Goal: Task Accomplishment & Management: Manage account settings

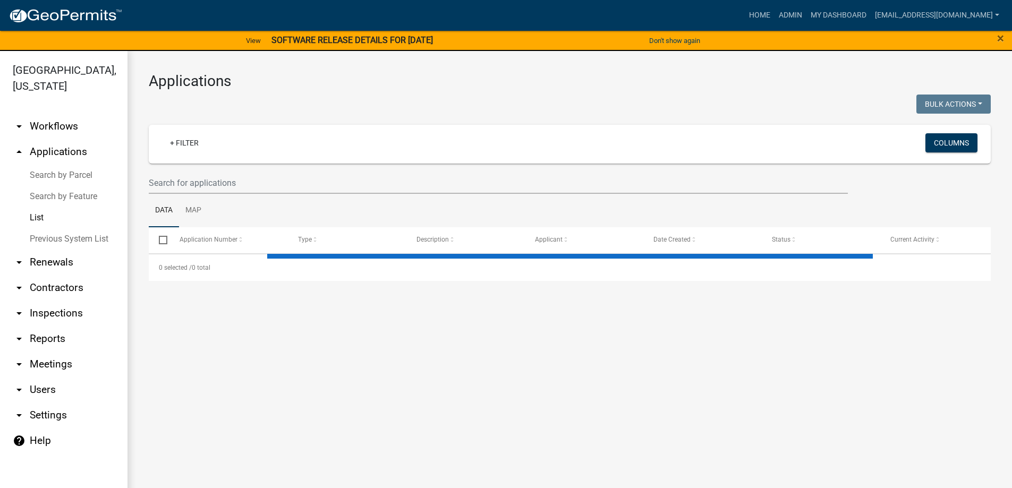
select select "3: 100"
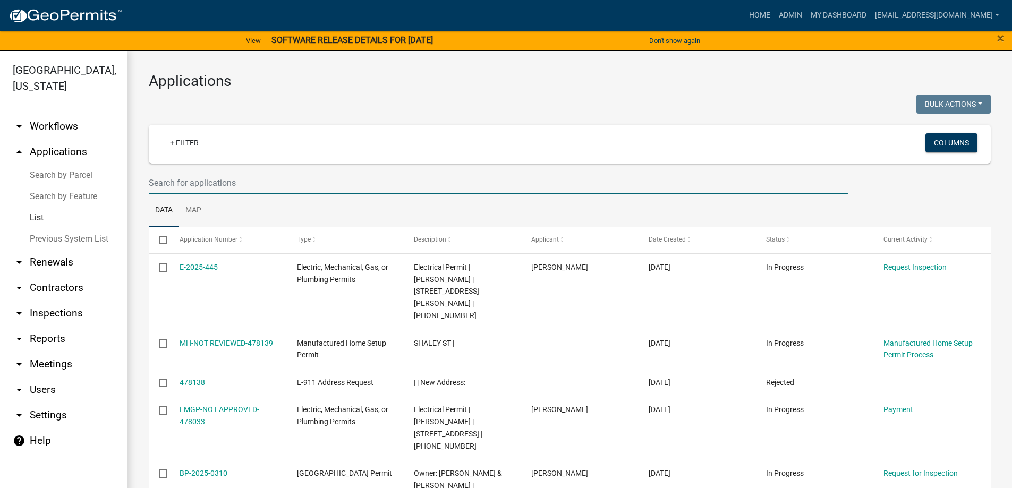
click at [222, 181] on input "text" at bounding box center [498, 183] width 699 height 22
type input "034-16-05-018"
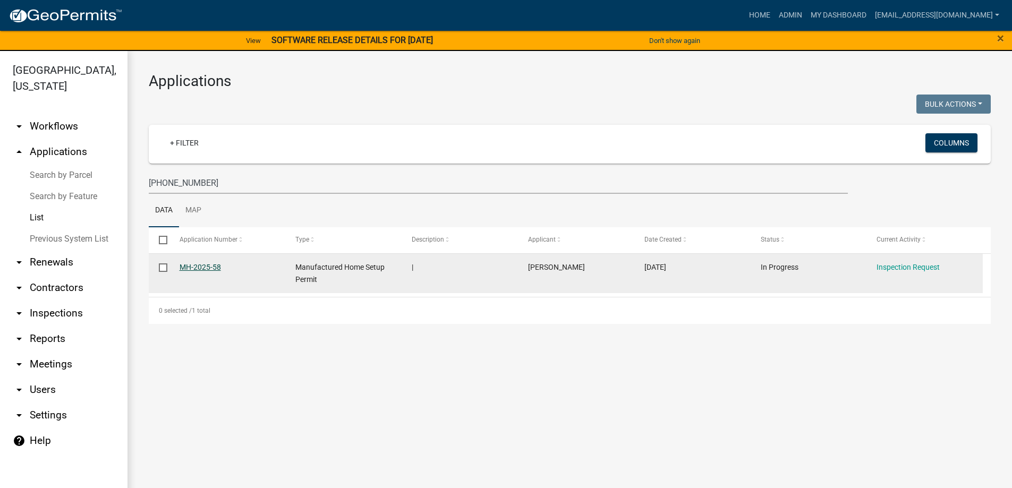
click at [206, 269] on link "MH-2025-58" at bounding box center [199, 267] width 41 height 8
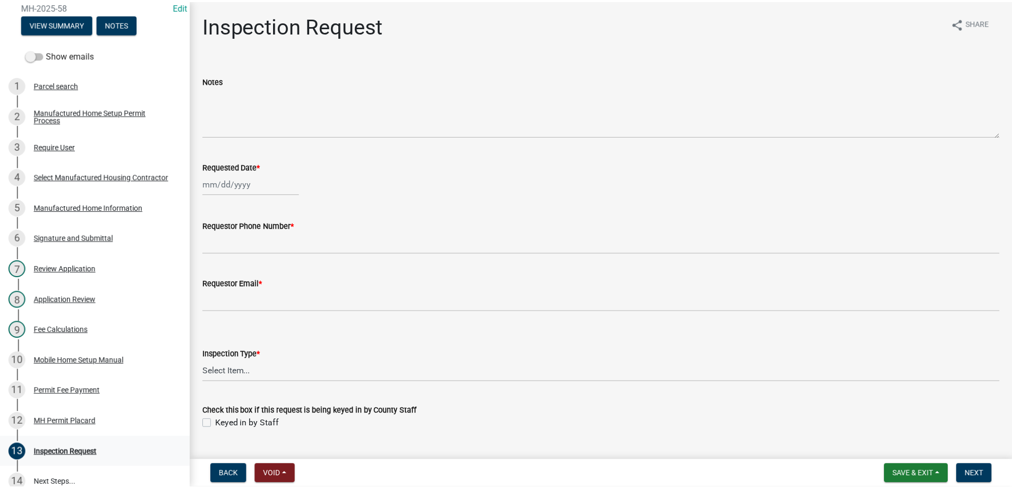
scroll to position [159, 0]
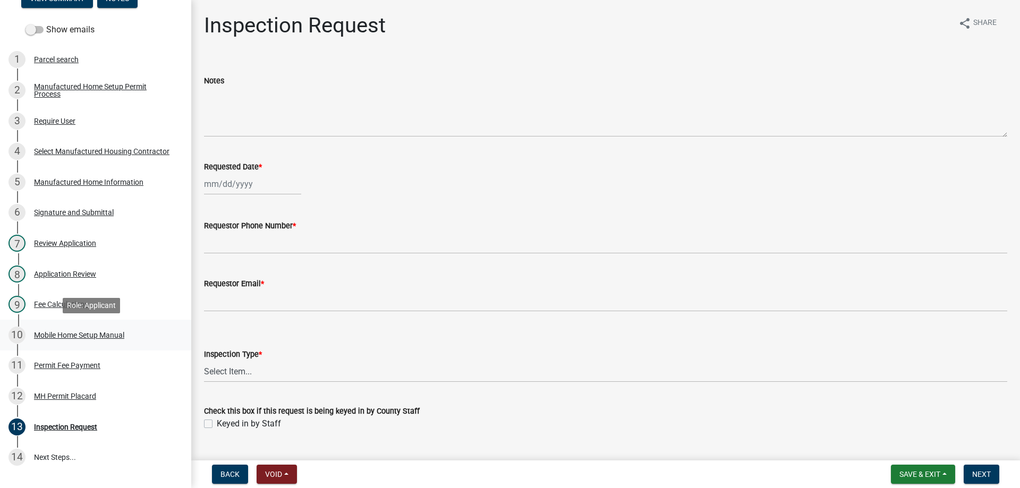
click at [47, 340] on div "10 Mobile Home Setup Manual" at bounding box center [91, 335] width 166 height 17
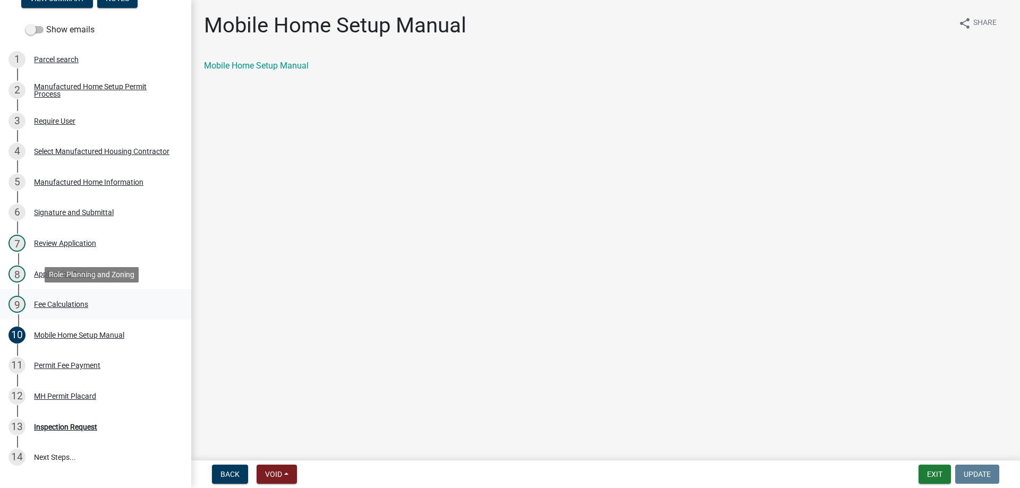
click at [49, 307] on div "Fee Calculations" at bounding box center [61, 304] width 54 height 7
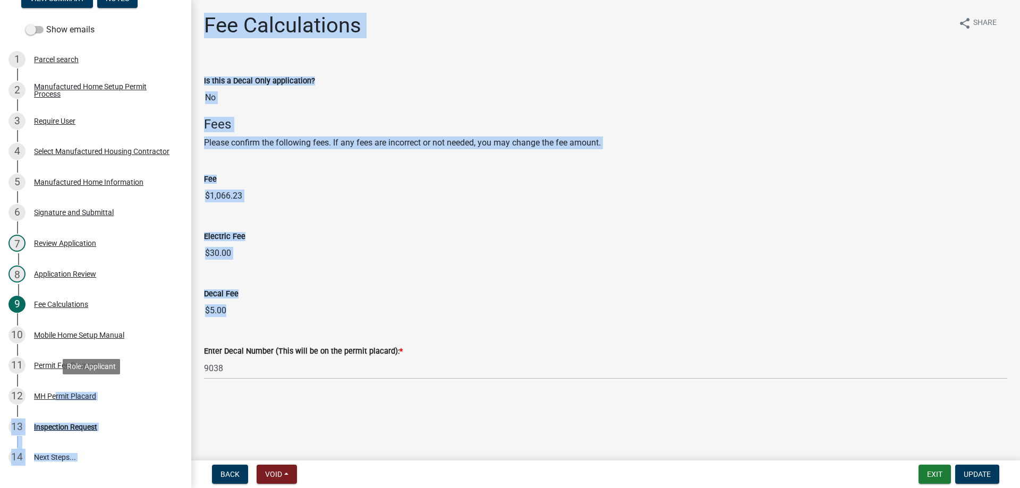
drag, startPoint x: 53, startPoint y: 398, endPoint x: 456, endPoint y: 360, distance: 405.4
click at [456, 360] on div "Manufactured Home Setup Permit MH-2025-58 Edit View Summary Notes Show emails 1…" at bounding box center [510, 244] width 1020 height 488
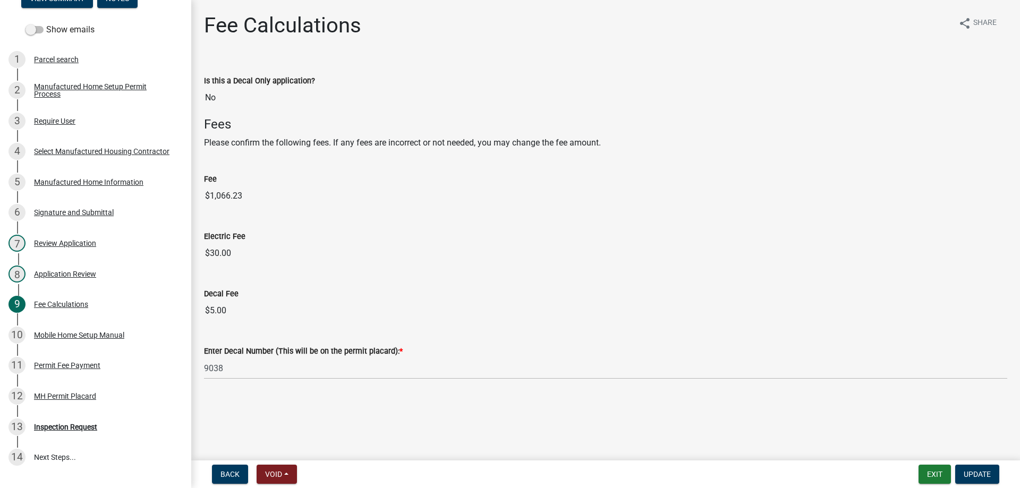
click at [418, 411] on main "Fee Calculations share Share Is this a Decal Only application? No Fees Please c…" at bounding box center [605, 228] width 828 height 456
click at [56, 335] on div "Mobile Home Setup Manual" at bounding box center [79, 334] width 90 height 7
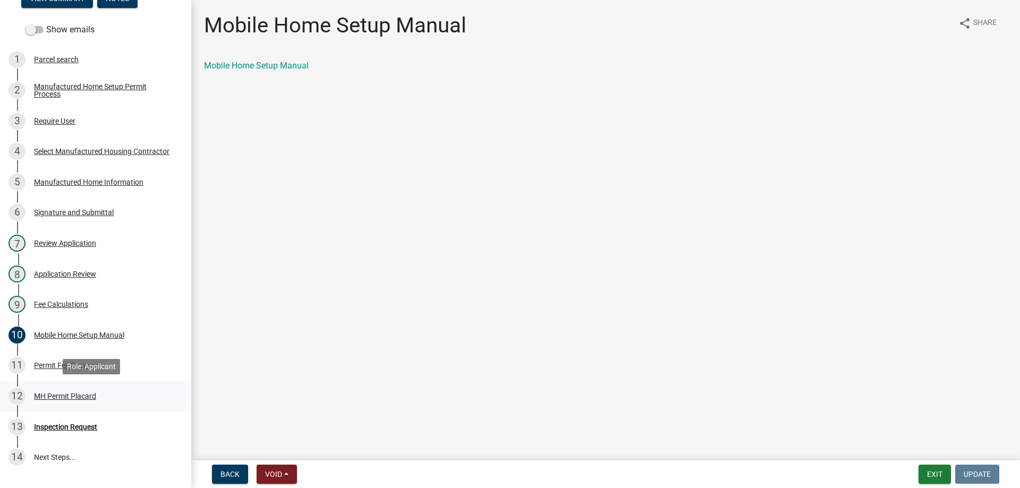
click at [46, 394] on div "MH Permit Placard" at bounding box center [65, 395] width 62 height 7
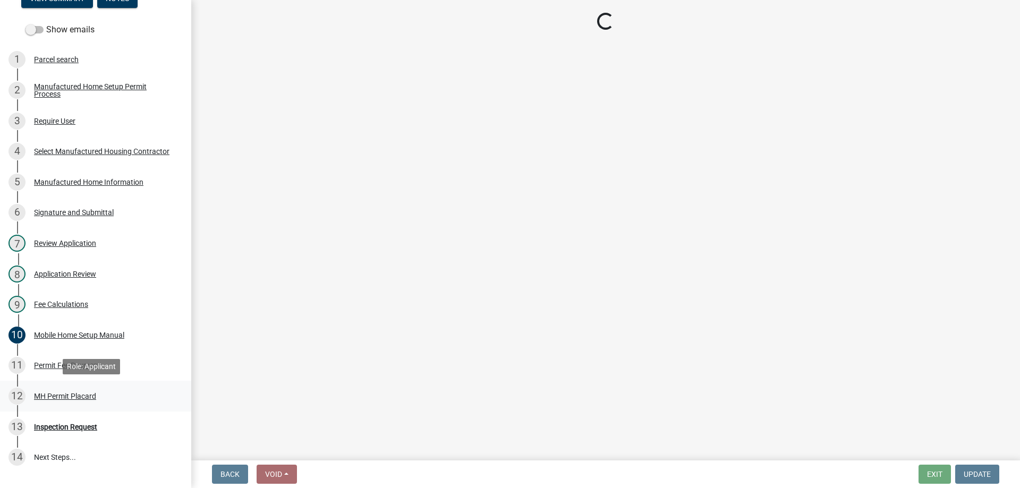
click at [46, 394] on div "MH Permit Placard" at bounding box center [65, 395] width 62 height 7
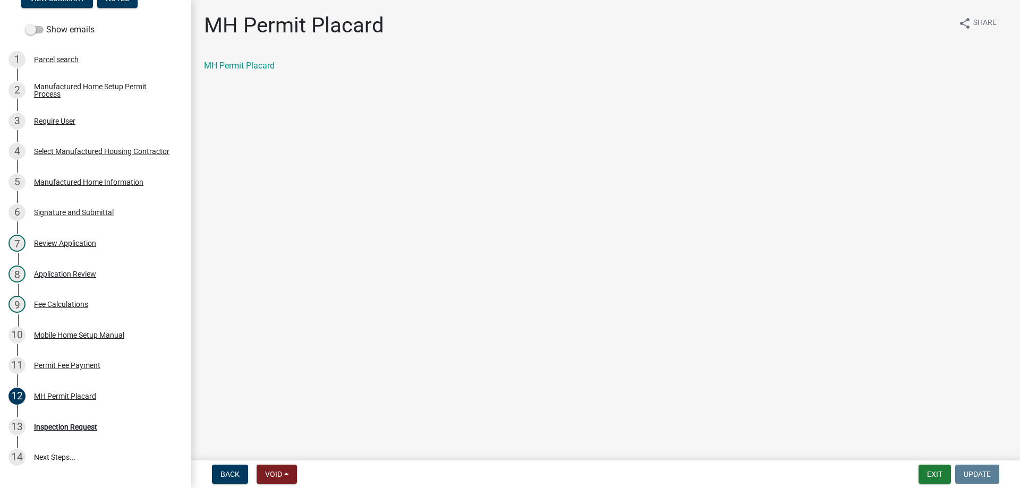
click at [263, 72] on div "MH Permit Placard" at bounding box center [605, 65] width 803 height 13
click at [263, 69] on link "MH Permit Placard" at bounding box center [239, 66] width 71 height 10
click at [69, 360] on div "11 Permit Fee Payment" at bounding box center [91, 365] width 166 height 17
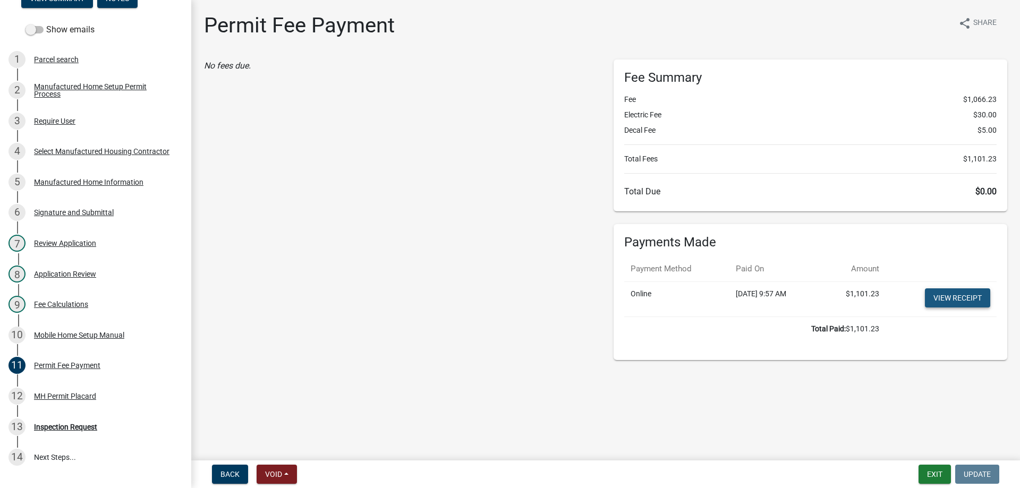
click at [939, 298] on link "View receipt" at bounding box center [957, 297] width 65 height 19
click at [922, 471] on button "Exit" at bounding box center [934, 474] width 32 height 19
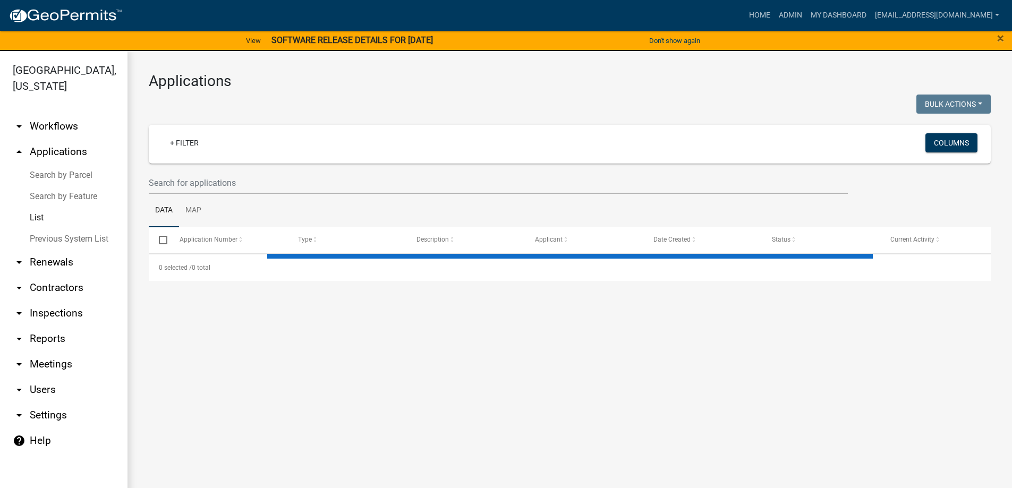
select select "3: 100"
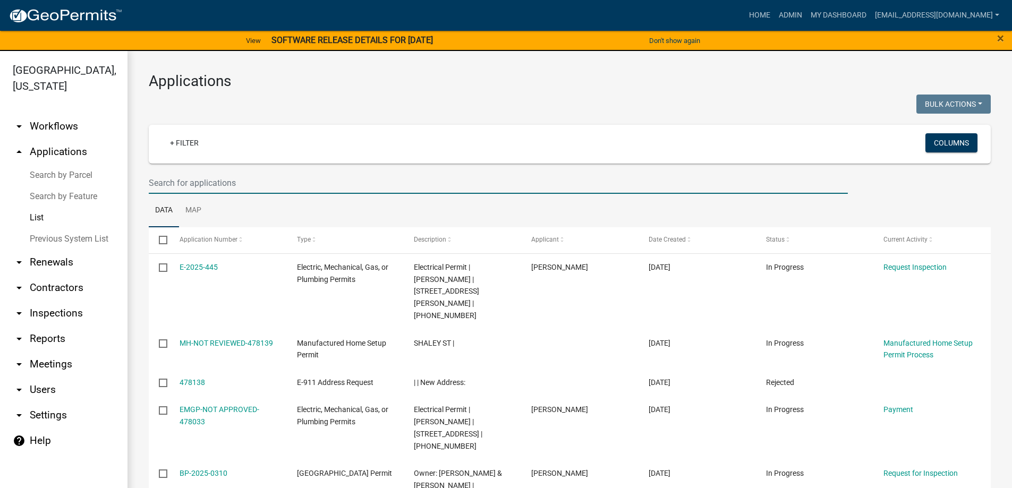
click at [176, 181] on input "text" at bounding box center [498, 183] width 699 height 22
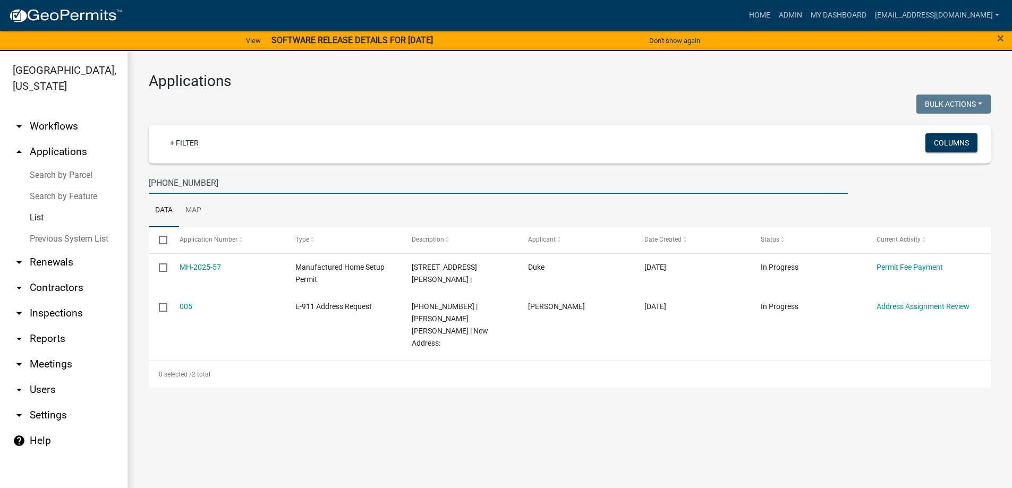
click at [245, 190] on input "101-00-00-031" at bounding box center [498, 183] width 699 height 22
drag, startPoint x: 205, startPoint y: 183, endPoint x: -57, endPoint y: 151, distance: 264.3
click at [0, 151] on html "Internet Explorer does NOT work with GeoPermits. Get a new browser for more sec…" at bounding box center [506, 244] width 1012 height 488
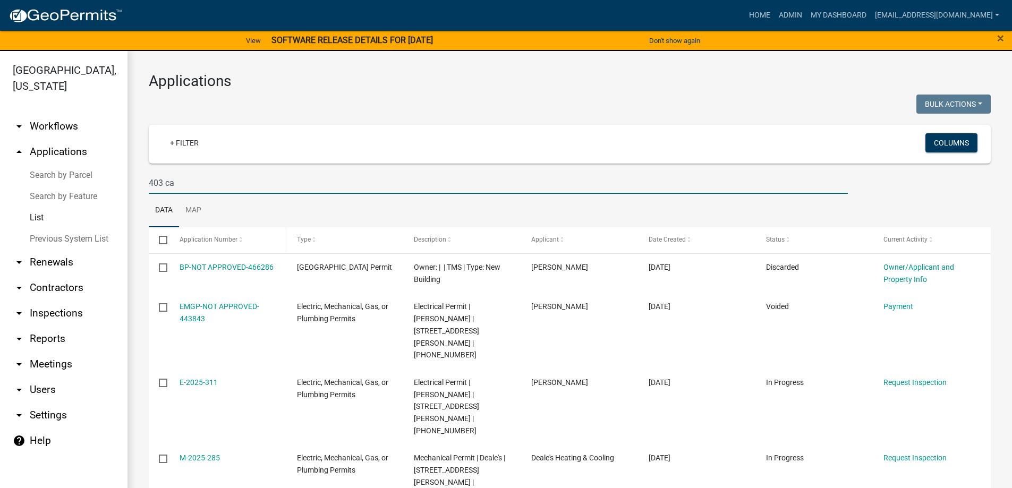
scroll to position [53, 0]
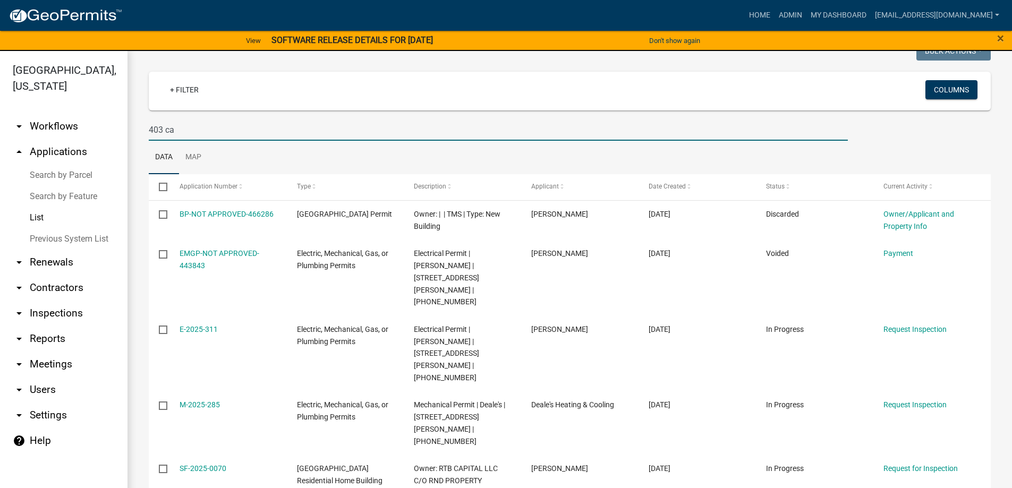
type input "403 ca"
drag, startPoint x: 186, startPoint y: 125, endPoint x: -14, endPoint y: 116, distance: 200.4
click at [0, 116] on html "Internet Explorer does NOT work with GeoPermits. Get a new browser for more sec…" at bounding box center [506, 244] width 1012 height 488
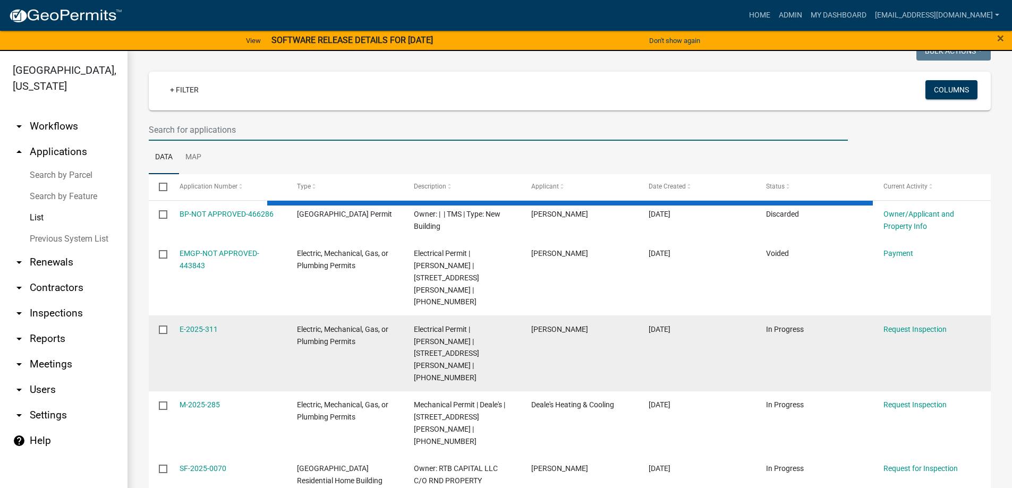
select select "3: 100"
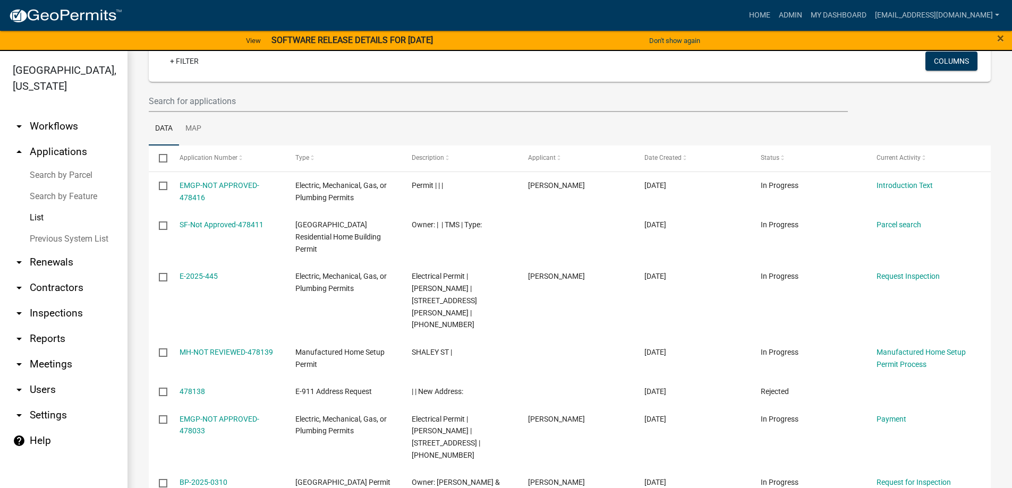
scroll to position [0, 0]
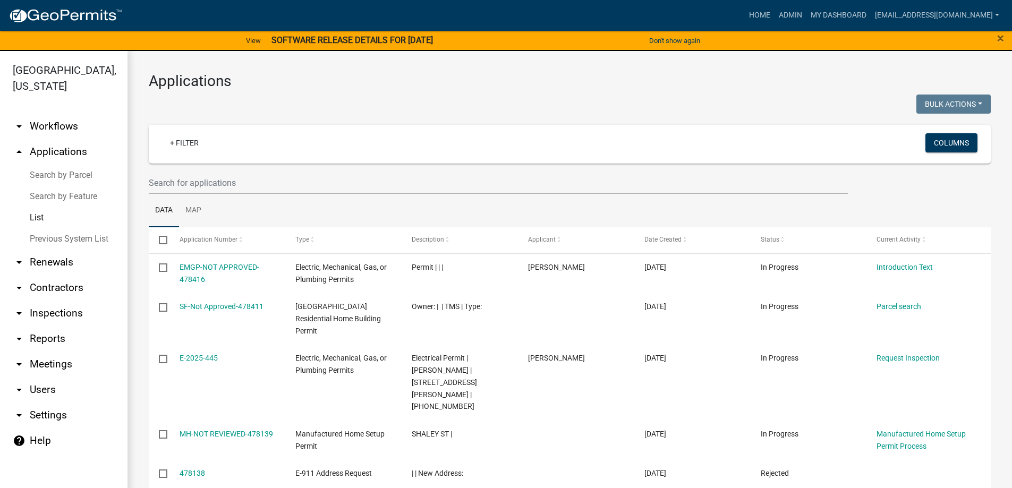
click at [40, 212] on link "List" at bounding box center [63, 217] width 127 height 21
click at [745, 13] on link "Home" at bounding box center [760, 15] width 30 height 20
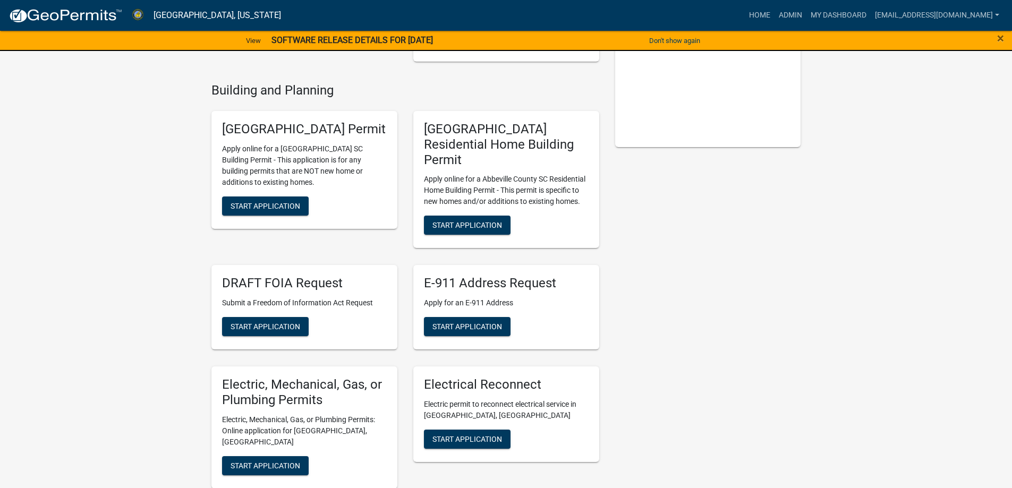
scroll to position [212, 0]
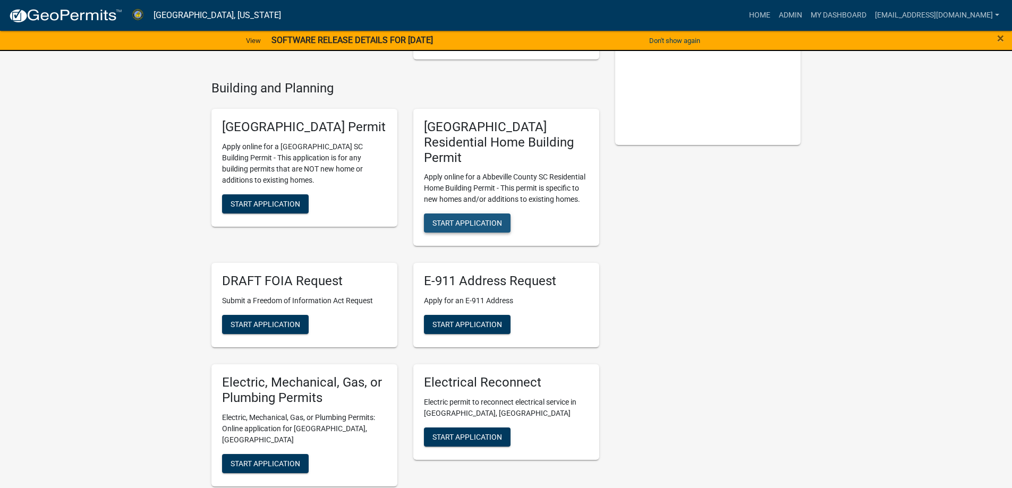
click at [491, 219] on span "Start Application" at bounding box center [467, 223] width 70 height 8
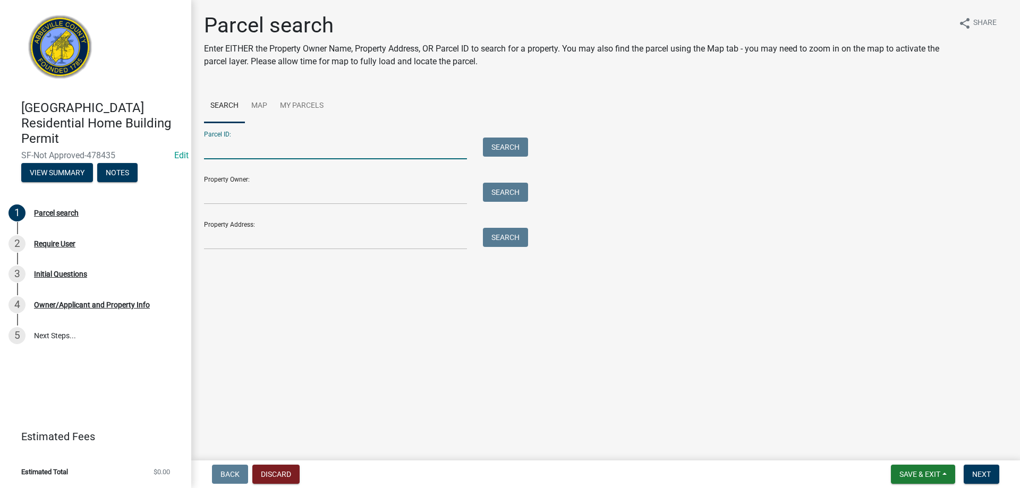
click at [278, 153] on input "Parcel ID:" at bounding box center [335, 149] width 263 height 22
type input "122-05-03-017"
click at [507, 147] on button "Search" at bounding box center [505, 147] width 45 height 19
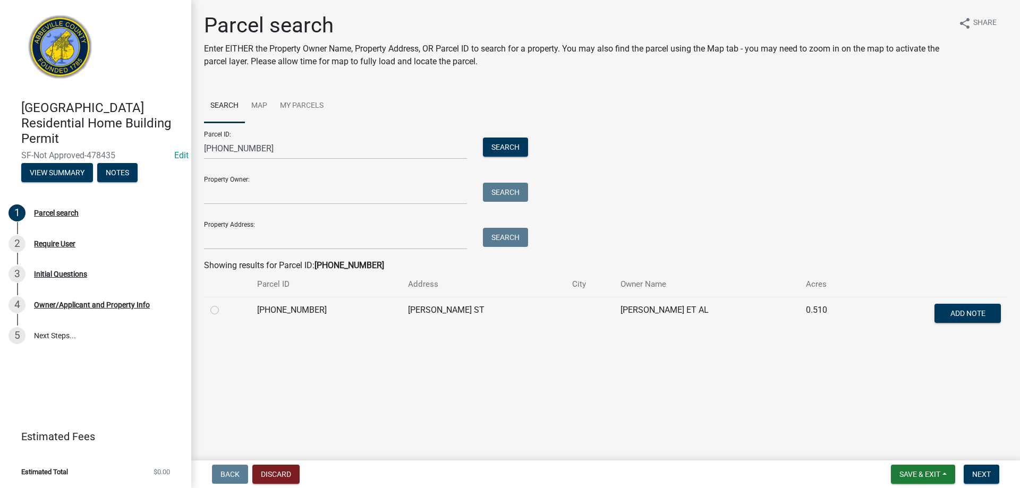
click at [223, 304] on label at bounding box center [223, 304] width 0 height 0
click at [223, 309] on input "radio" at bounding box center [226, 307] width 7 height 7
radio input "true"
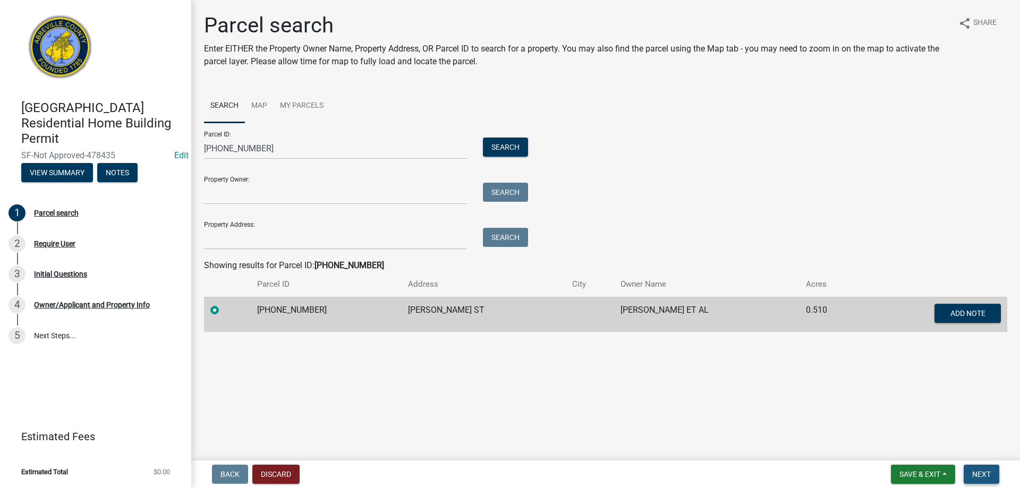
click at [968, 472] on button "Next" at bounding box center [981, 474] width 36 height 19
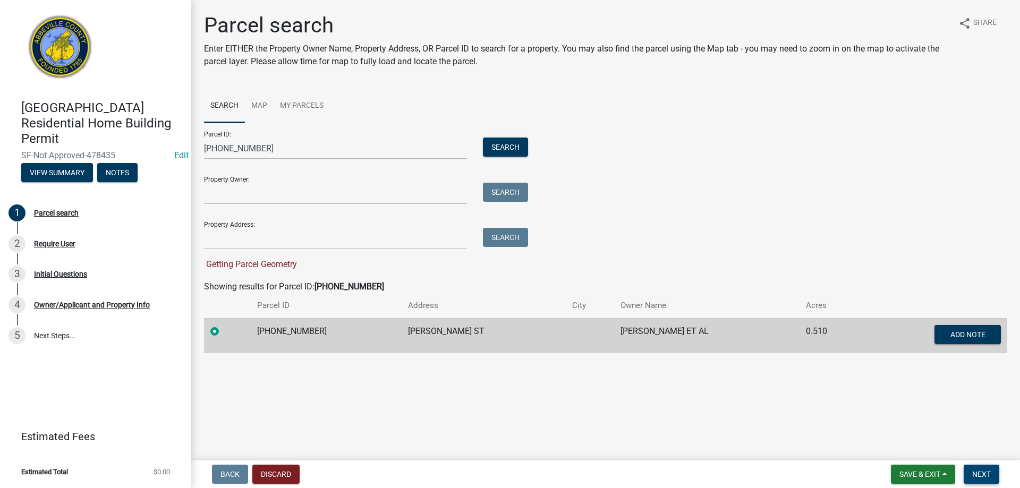
click at [981, 478] on span "Next" at bounding box center [981, 474] width 19 height 8
click at [500, 144] on button "Search" at bounding box center [505, 147] width 45 height 19
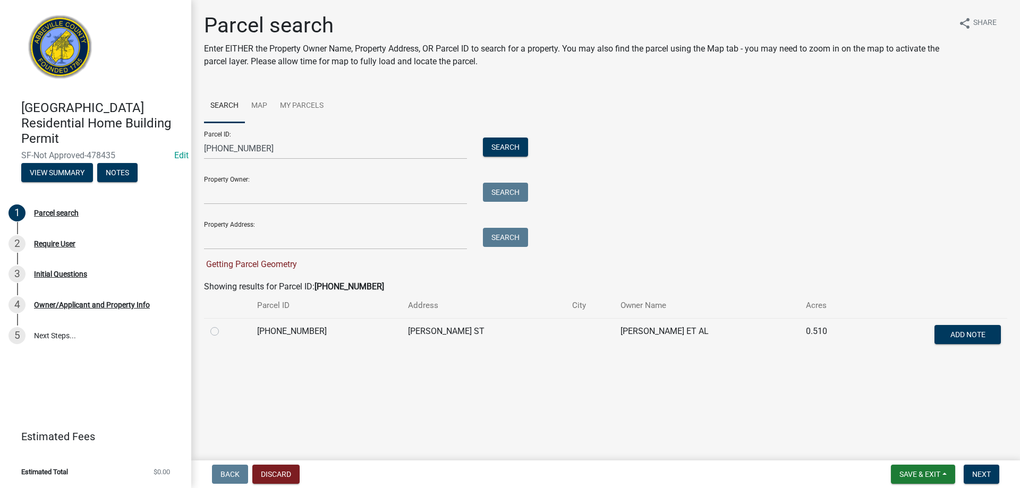
click at [223, 325] on label at bounding box center [223, 325] width 0 height 0
click at [223, 328] on input "radio" at bounding box center [226, 328] width 7 height 7
radio input "true"
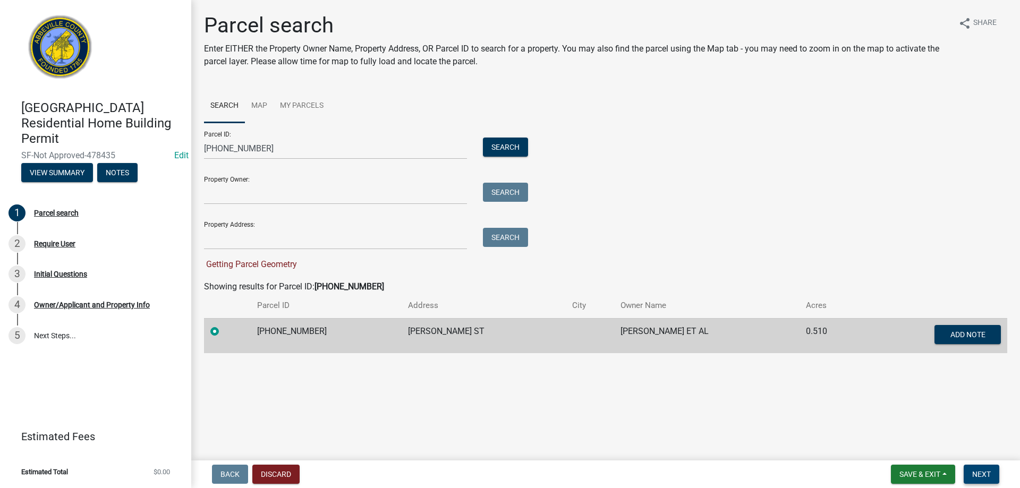
click at [990, 473] on span "Next" at bounding box center [981, 474] width 19 height 8
click at [984, 476] on span "Next" at bounding box center [981, 474] width 19 height 8
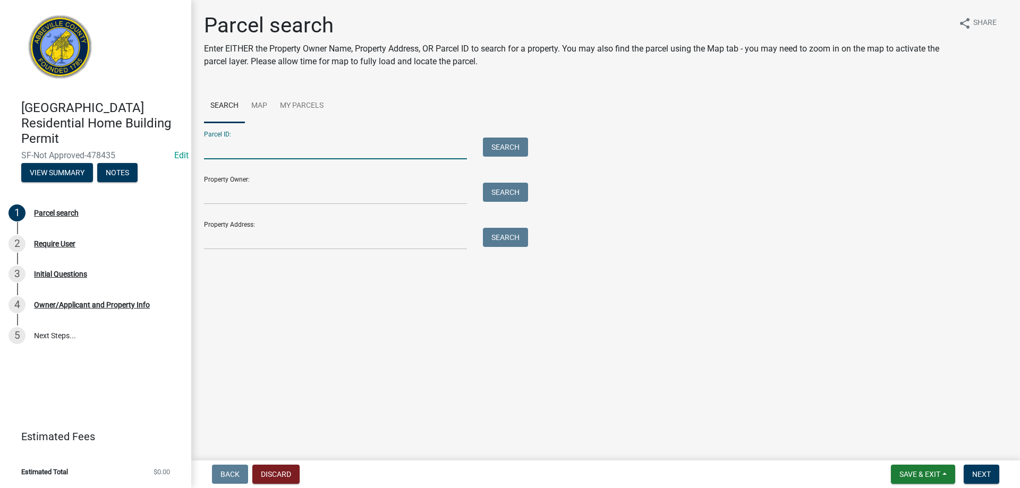
click at [216, 144] on input "Parcel ID:" at bounding box center [335, 149] width 263 height 22
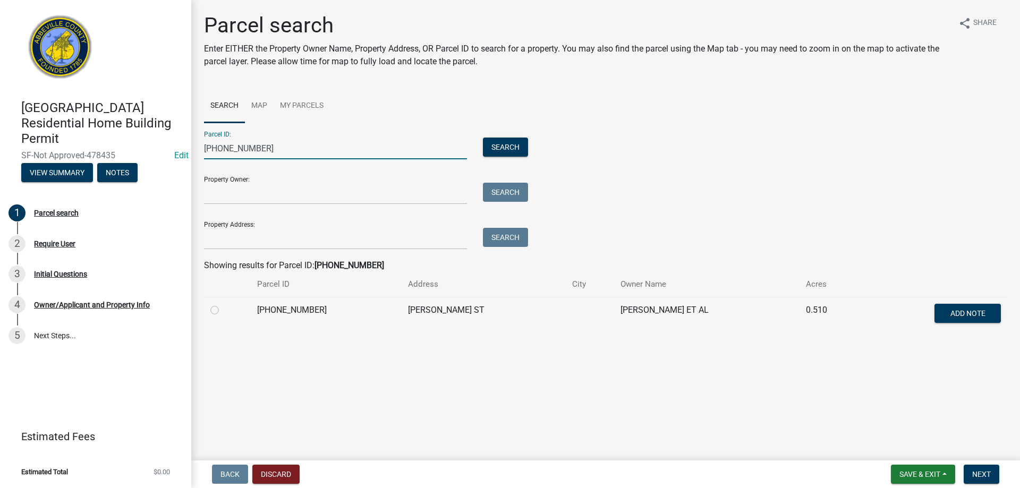
type input "[PHONE_NUMBER]"
click at [223, 304] on label at bounding box center [223, 304] width 0 height 0
click at [223, 311] on input "radio" at bounding box center [226, 307] width 7 height 7
radio input "true"
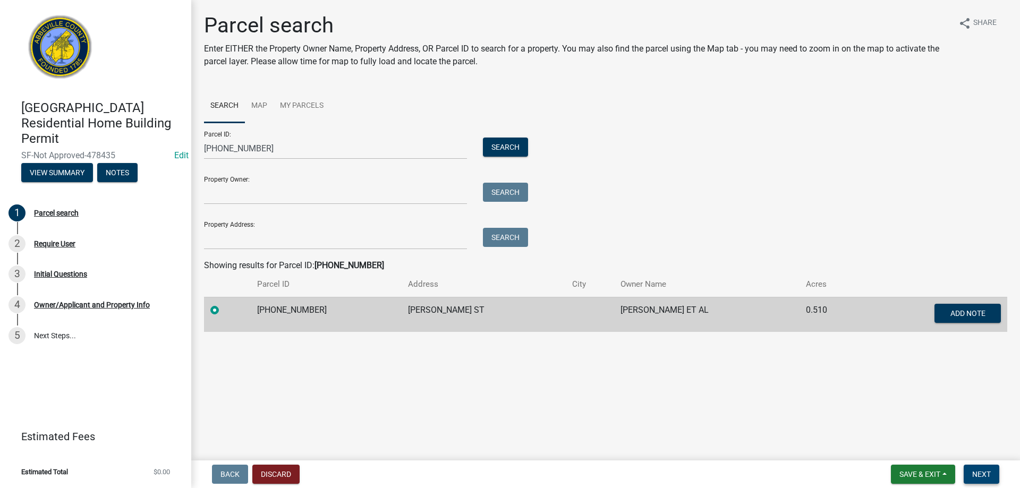
click at [974, 473] on span "Next" at bounding box center [981, 474] width 19 height 8
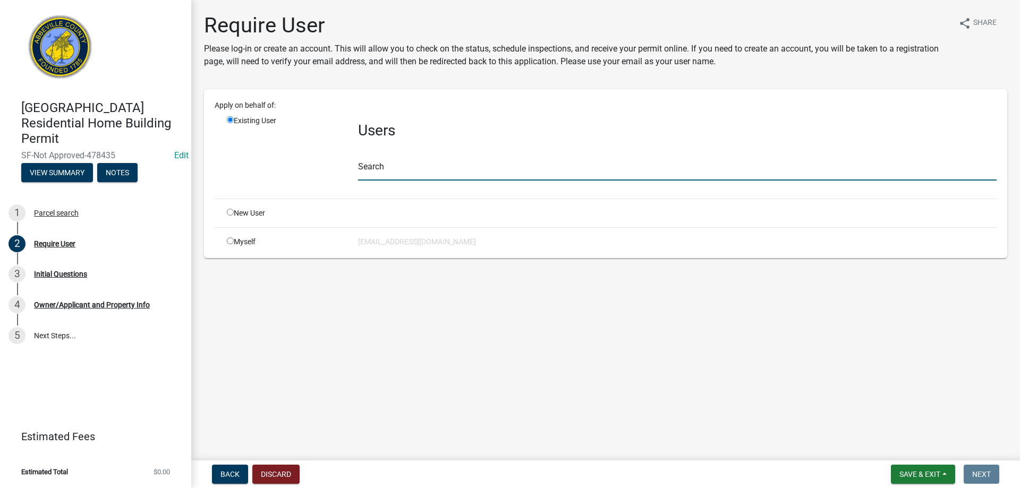
click at [377, 175] on input "text" at bounding box center [677, 170] width 638 height 22
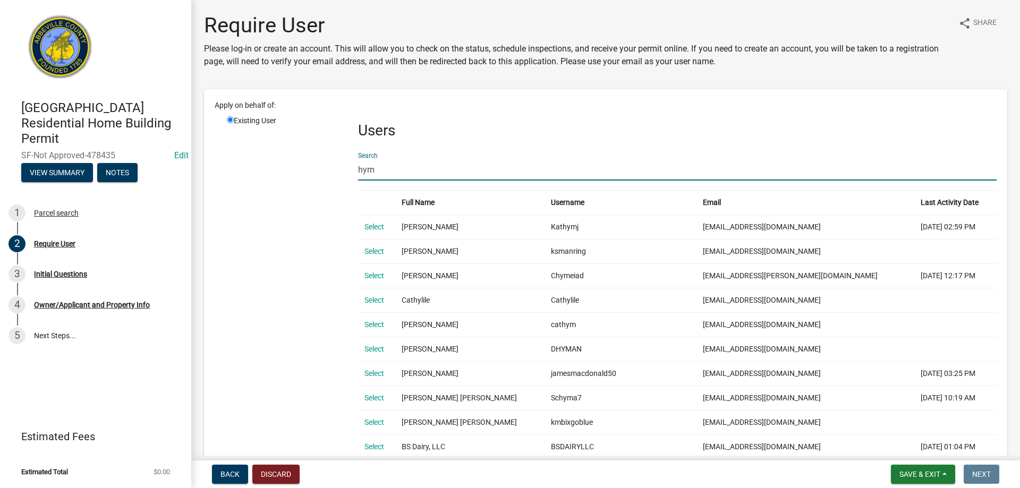
type input "Hyman"
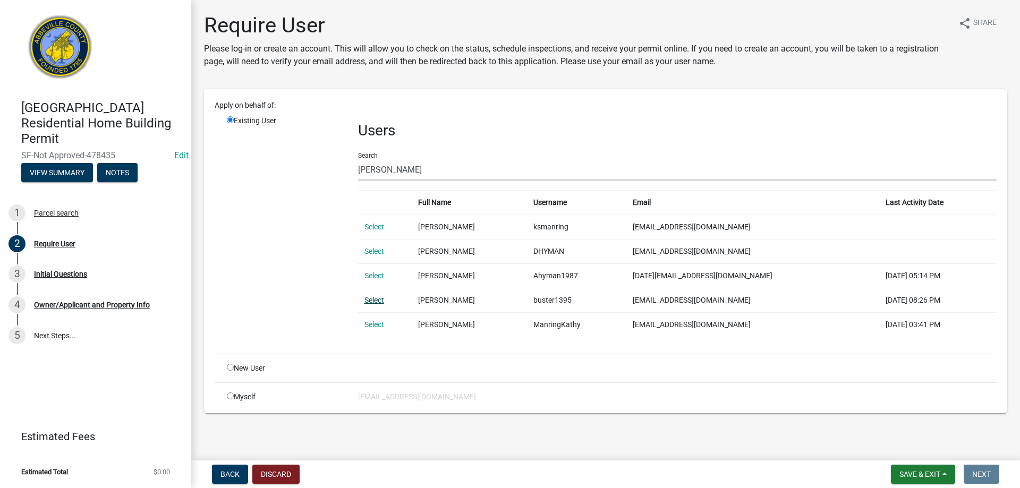
click at [369, 300] on link "Select" at bounding box center [374, 300] width 20 height 8
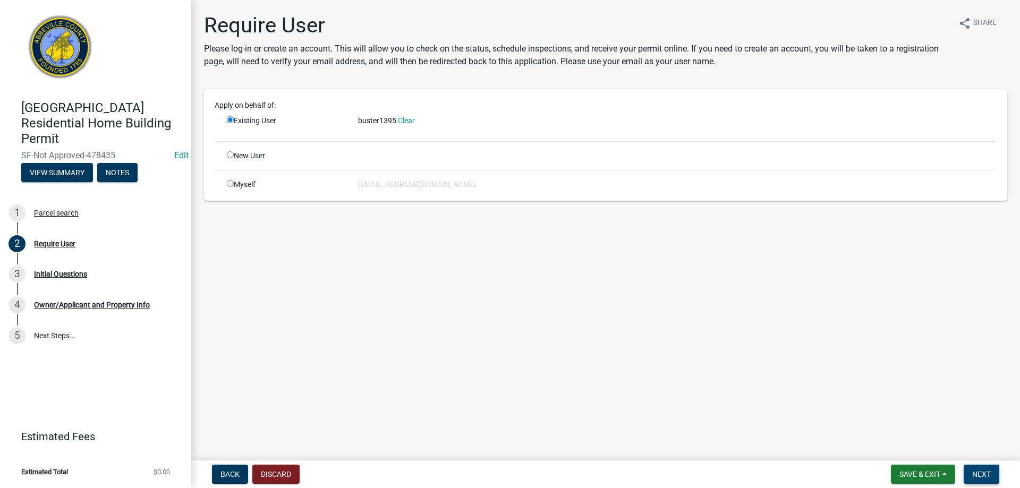
click at [988, 473] on span "Next" at bounding box center [981, 474] width 19 height 8
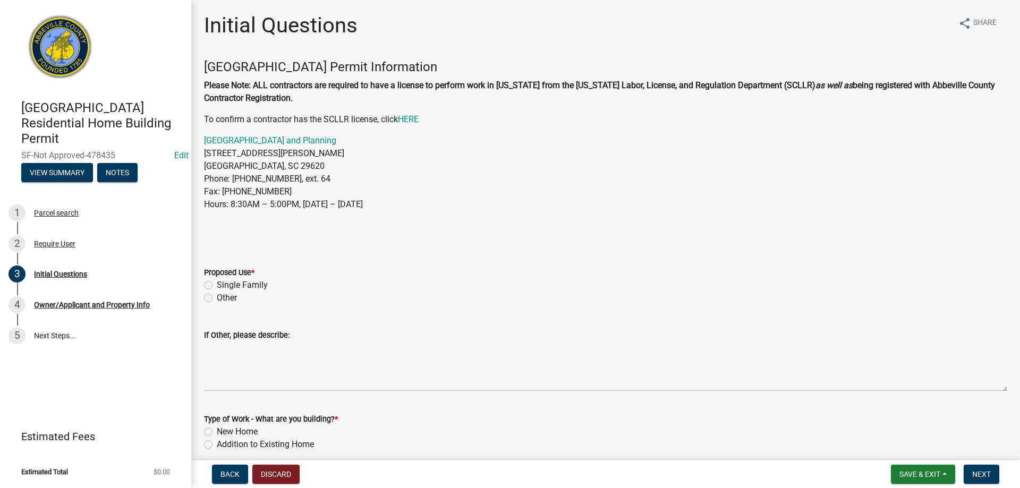
click at [217, 283] on label "Single Family" at bounding box center [242, 285] width 51 height 13
click at [217, 283] on input "Single Family" at bounding box center [220, 282] width 7 height 7
radio input "true"
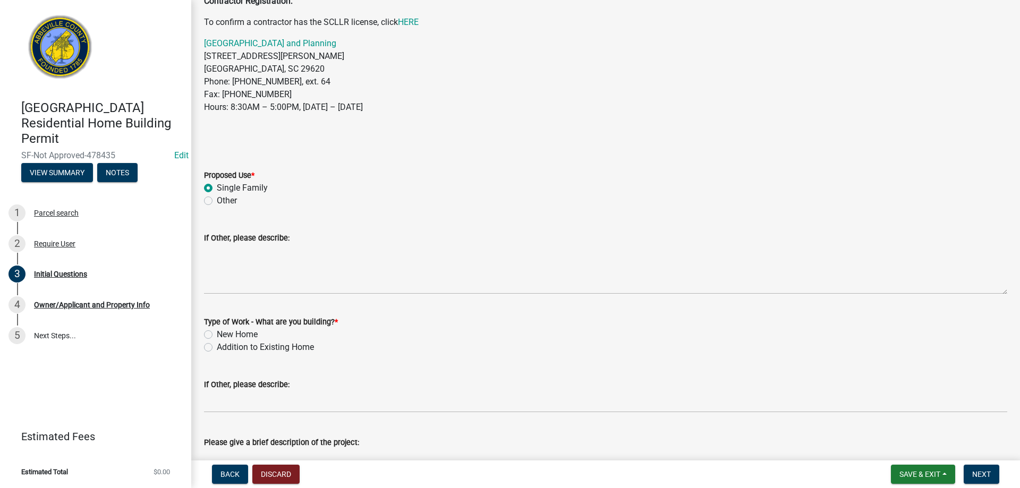
scroll to position [106, 0]
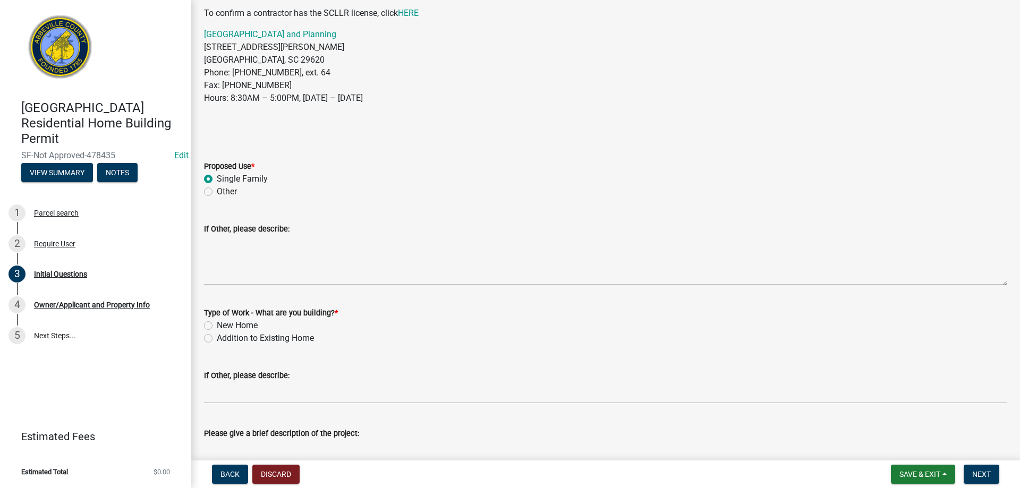
click at [217, 323] on label "New Home" at bounding box center [237, 325] width 41 height 13
click at [217, 323] on input "New Home" at bounding box center [220, 322] width 7 height 7
radio input "true"
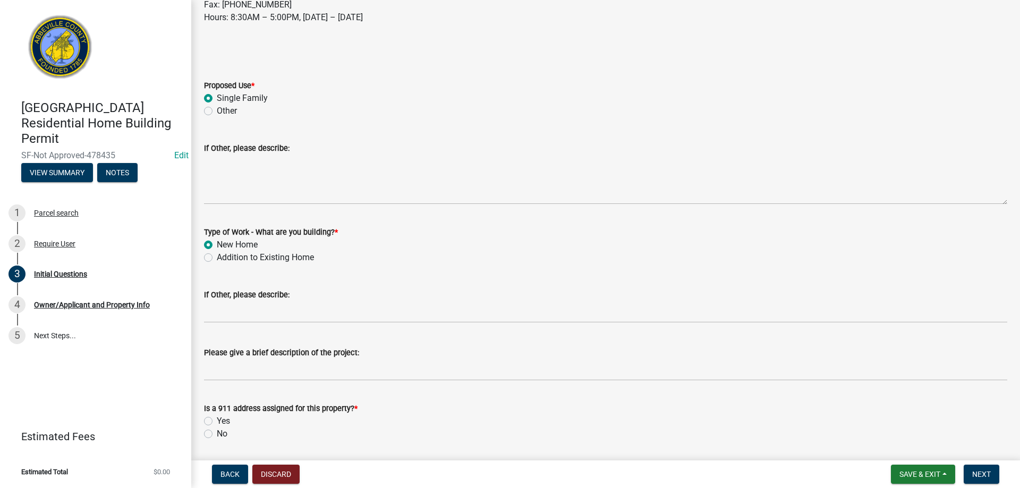
scroll to position [212, 0]
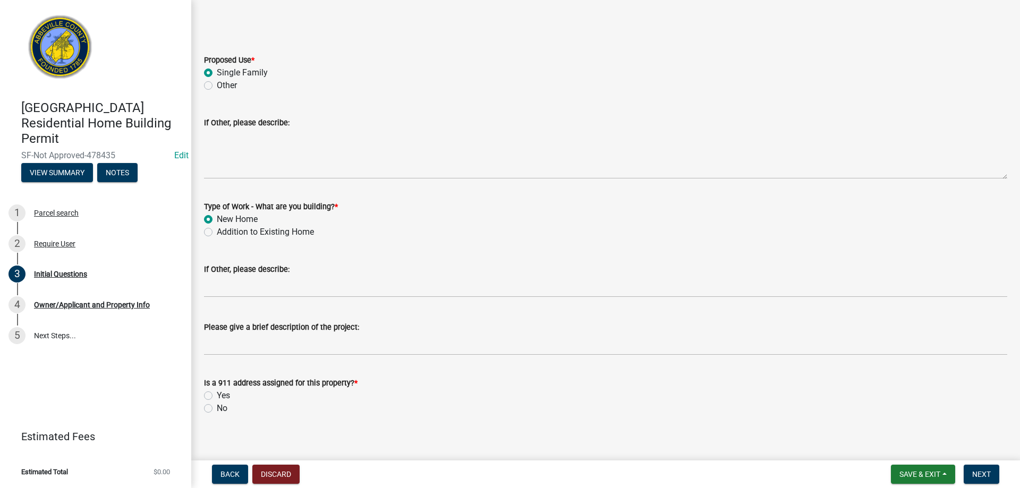
click at [217, 396] on label "Yes" at bounding box center [223, 395] width 13 height 13
click at [217, 396] on input "Yes" at bounding box center [220, 392] width 7 height 7
radio input "true"
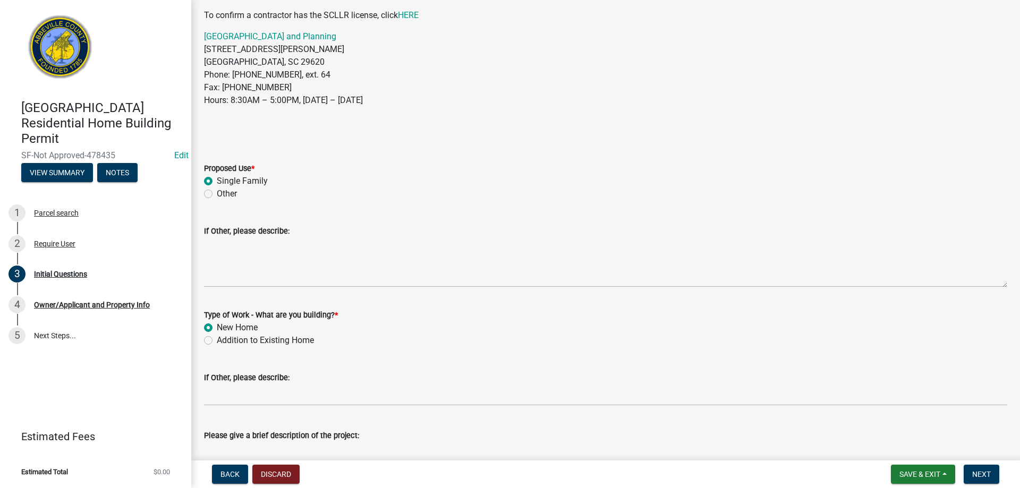
scroll to position [222, 0]
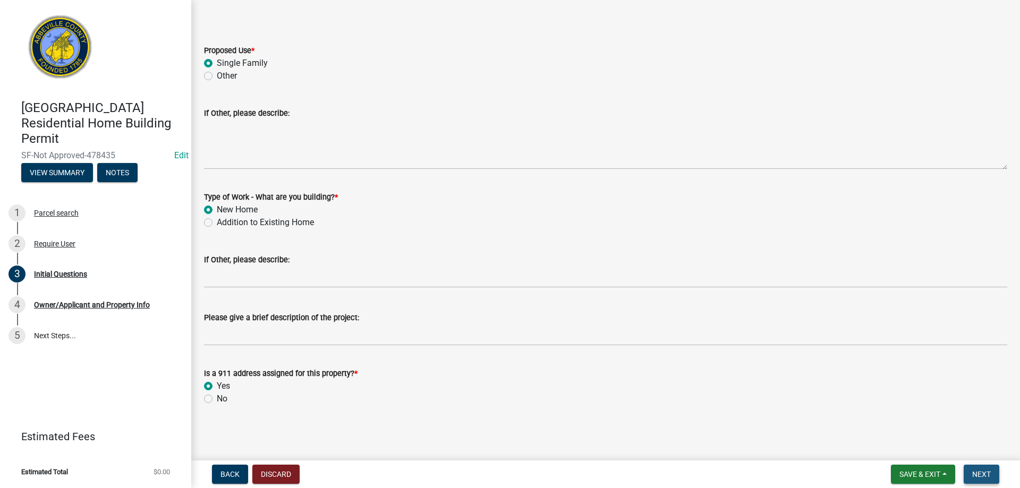
click at [980, 475] on span "Next" at bounding box center [981, 474] width 19 height 8
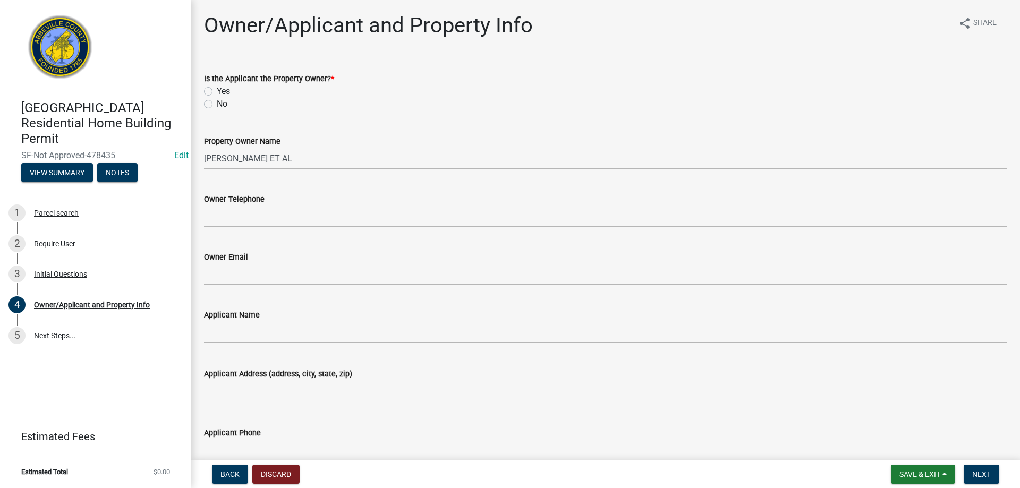
click at [217, 102] on label "No" at bounding box center [222, 104] width 11 height 13
click at [217, 102] on input "No" at bounding box center [220, 101] width 7 height 7
radio input "true"
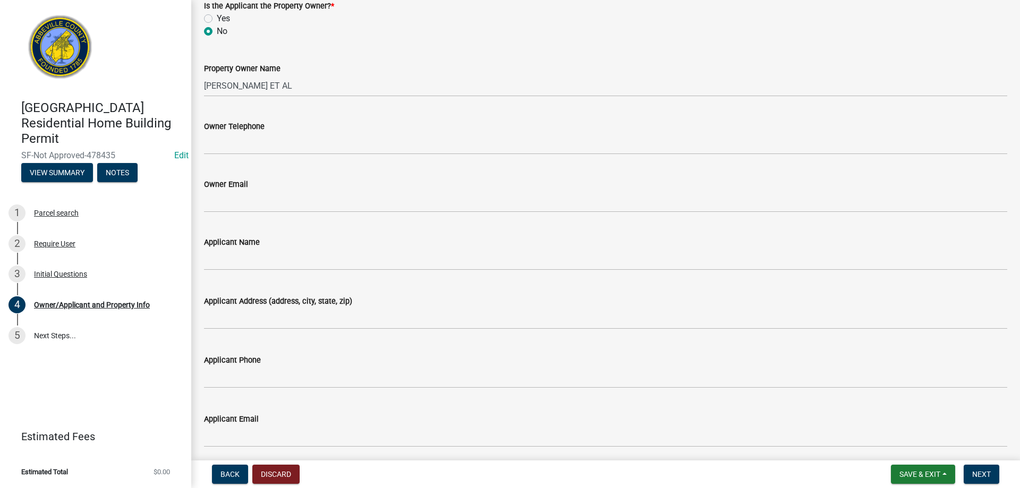
scroll to position [106, 0]
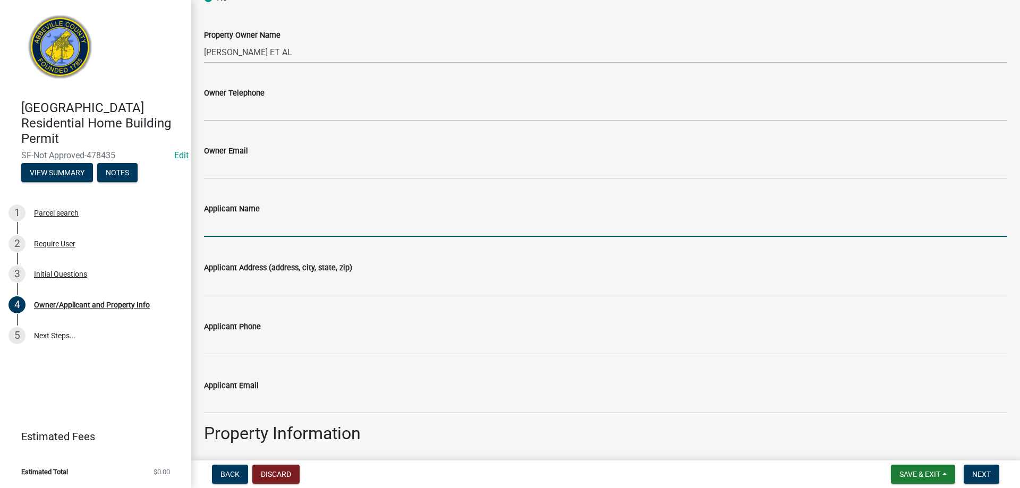
click at [268, 221] on input "Applicant Name" at bounding box center [605, 226] width 803 height 22
type input "[PERSON_NAME] Builders"
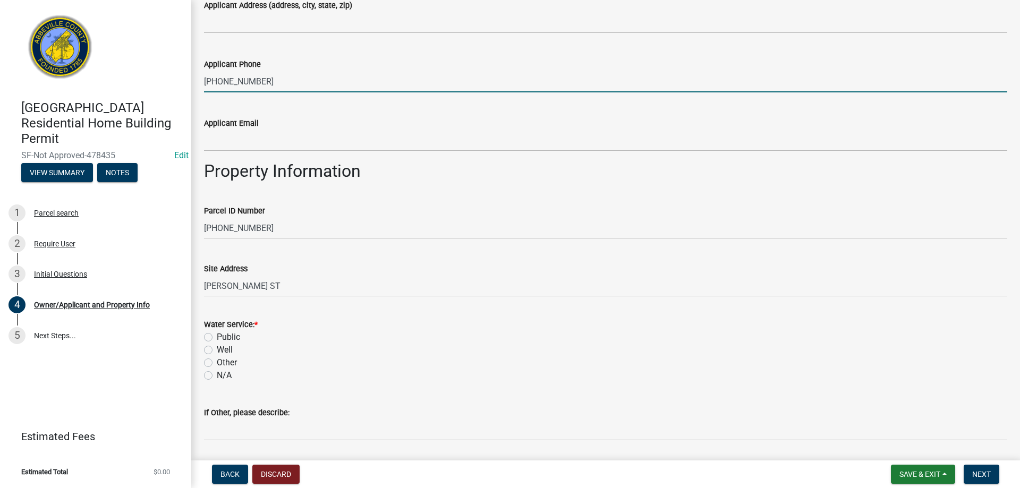
scroll to position [425, 0]
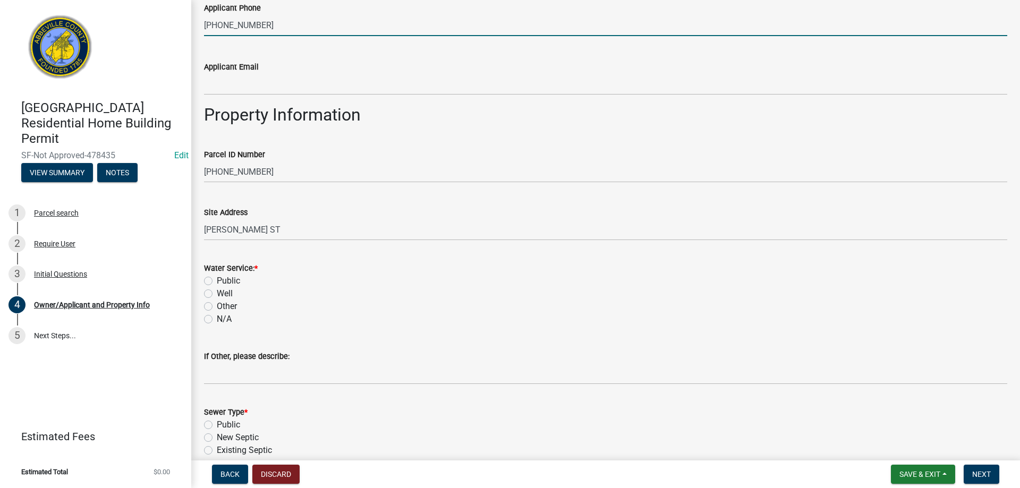
type input "864-378-1826"
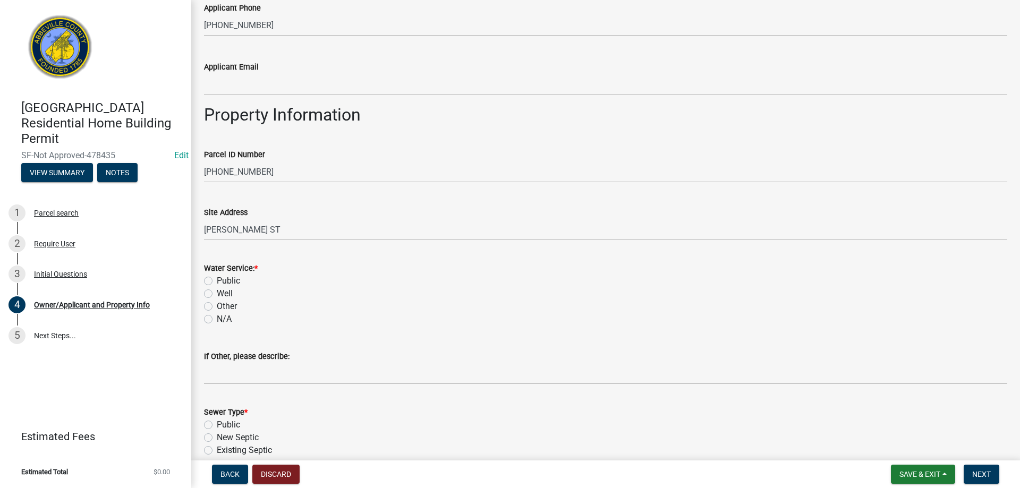
click at [200, 228] on div "Site Address BROOKS ST" at bounding box center [605, 215] width 819 height 49
click at [202, 229] on div "Site Address BROOKS ST" at bounding box center [605, 215] width 819 height 49
click at [201, 230] on div "Site Address BROOKS ST" at bounding box center [605, 215] width 819 height 49
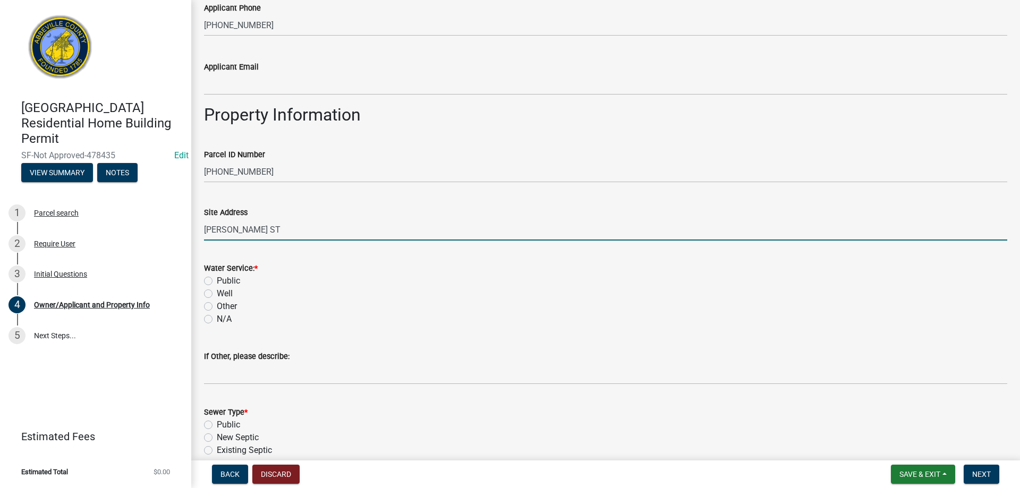
click at [204, 229] on input "BROOKS ST" at bounding box center [605, 230] width 803 height 22
type input "803 BROOKS ST"
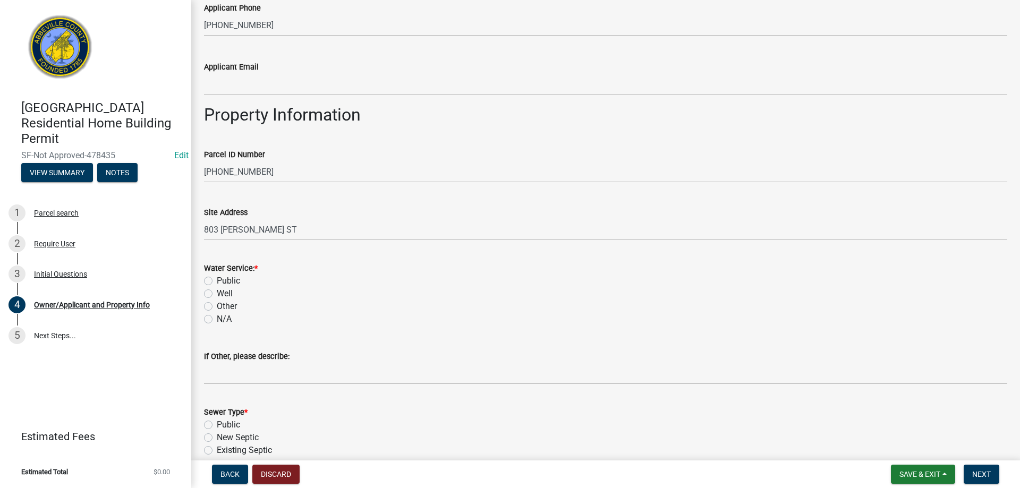
click at [217, 282] on label "Public" at bounding box center [228, 281] width 23 height 13
click at [217, 281] on input "Public" at bounding box center [220, 278] width 7 height 7
radio input "true"
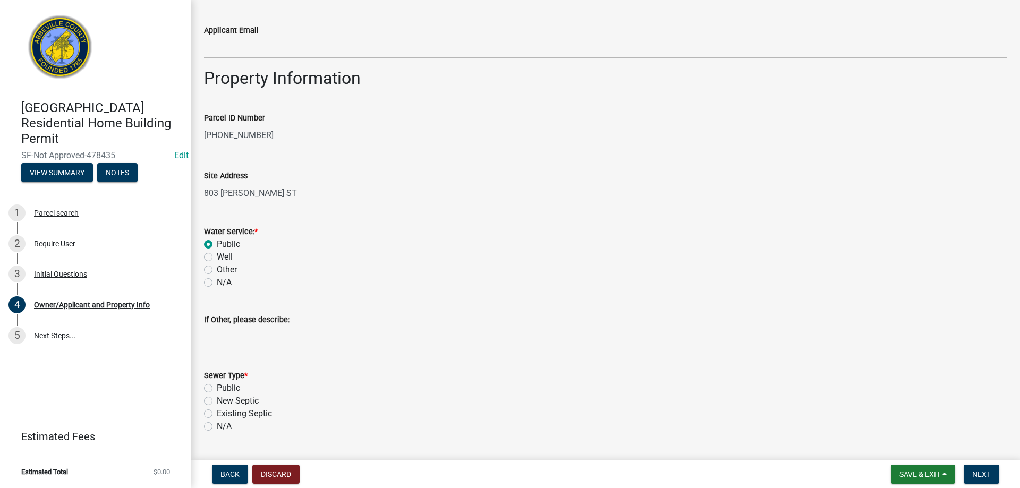
scroll to position [531, 0]
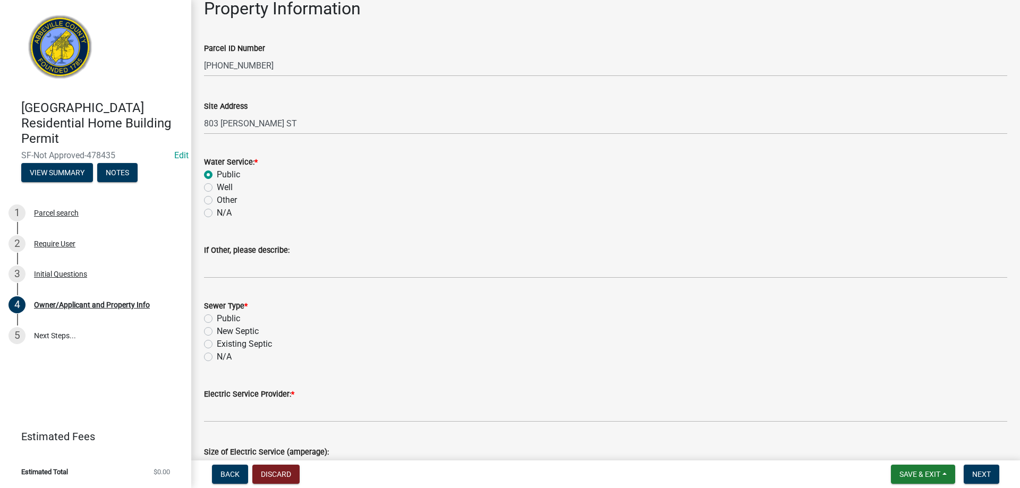
click at [217, 319] on label "Public" at bounding box center [228, 318] width 23 height 13
click at [217, 319] on input "Public" at bounding box center [220, 315] width 7 height 7
radio input "true"
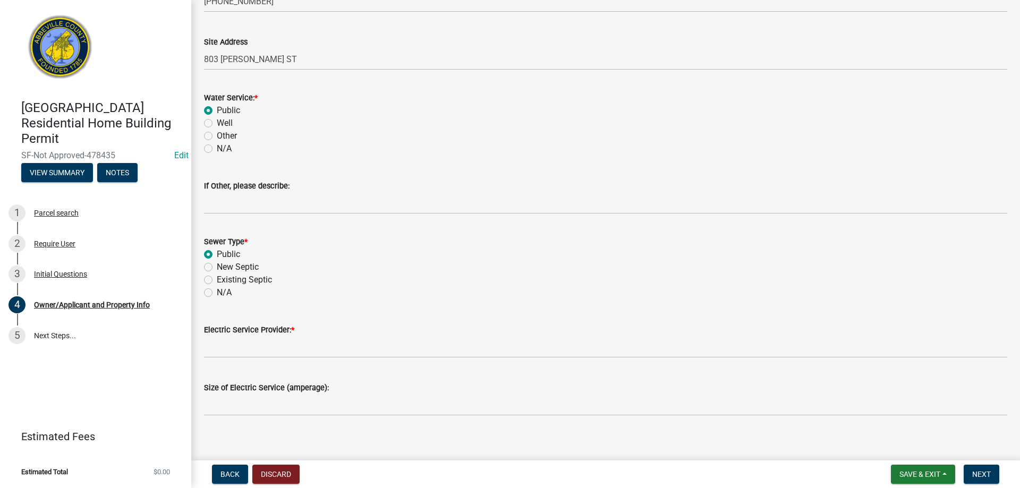
scroll to position [605, 0]
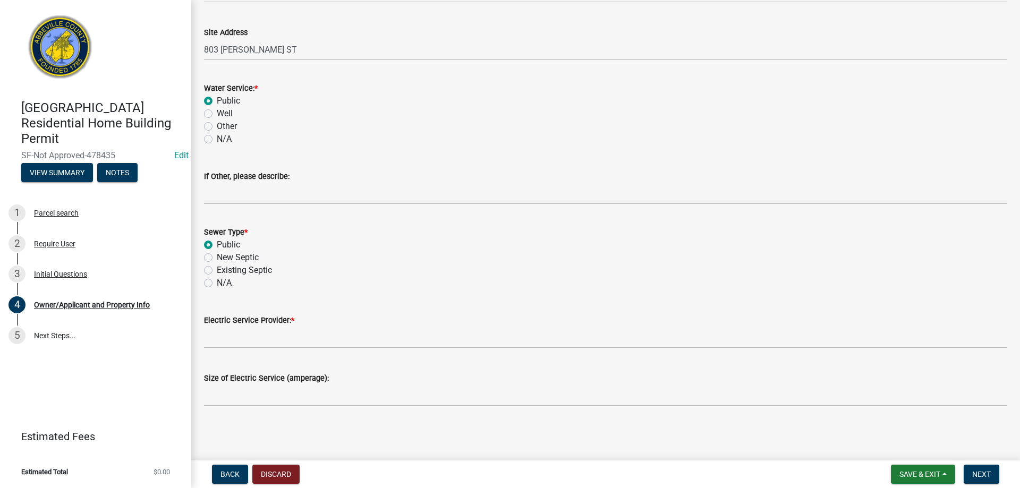
click at [232, 327] on div "Electric Service Provider: *" at bounding box center [605, 320] width 803 height 13
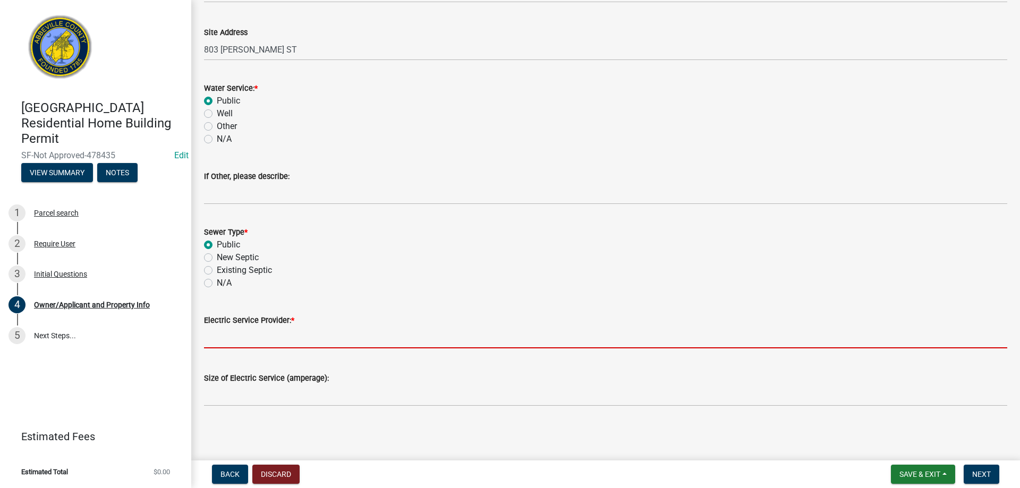
click at [229, 330] on input "Electric Service Provider: *" at bounding box center [605, 338] width 803 height 22
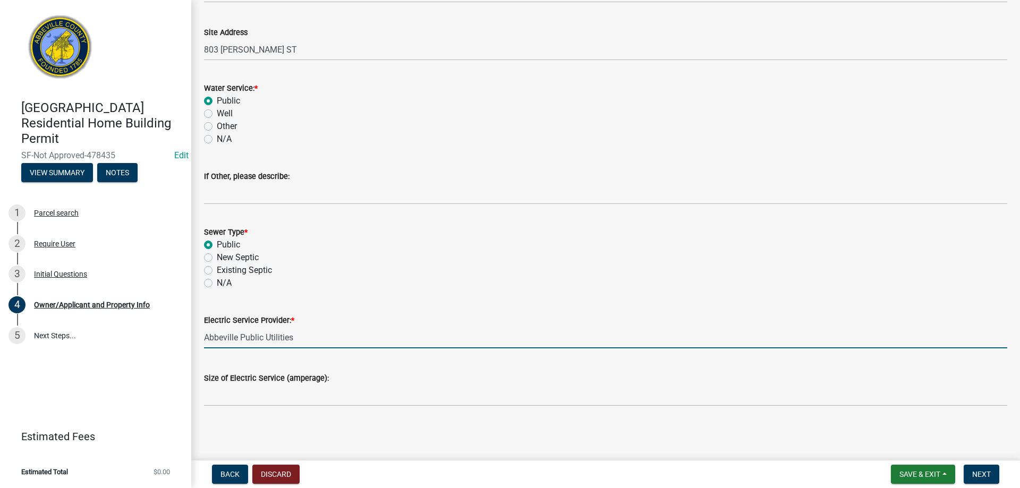
type input "Abbeville Public Utilities"
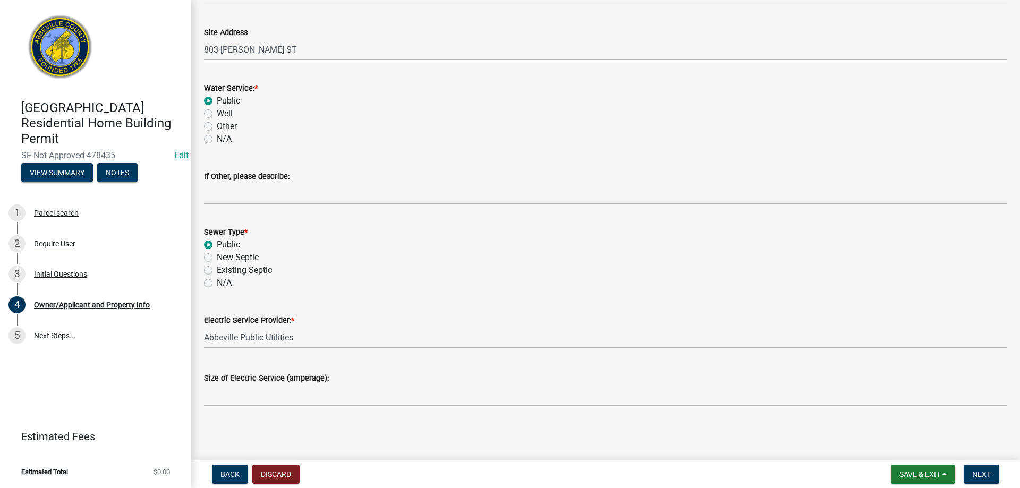
click at [256, 383] on div "Size of Electric Service (amperage):" at bounding box center [605, 378] width 803 height 13
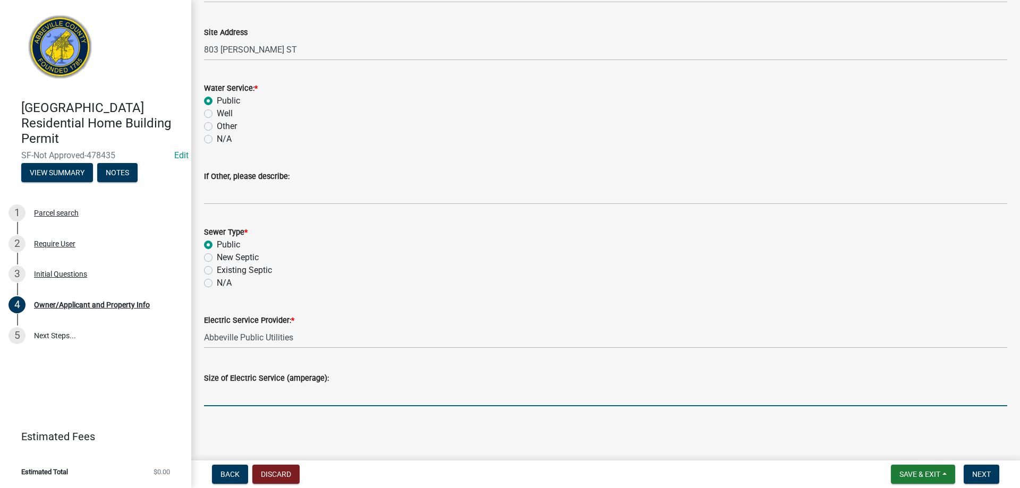
click at [256, 394] on input "Size of Electric Service (amperage):" at bounding box center [605, 395] width 803 height 22
type input "200"
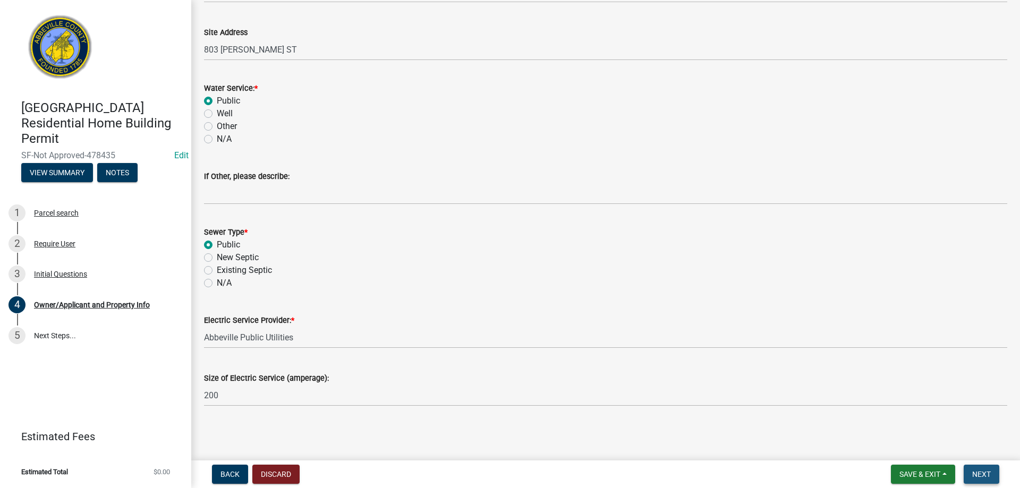
click at [980, 471] on span "Next" at bounding box center [981, 474] width 19 height 8
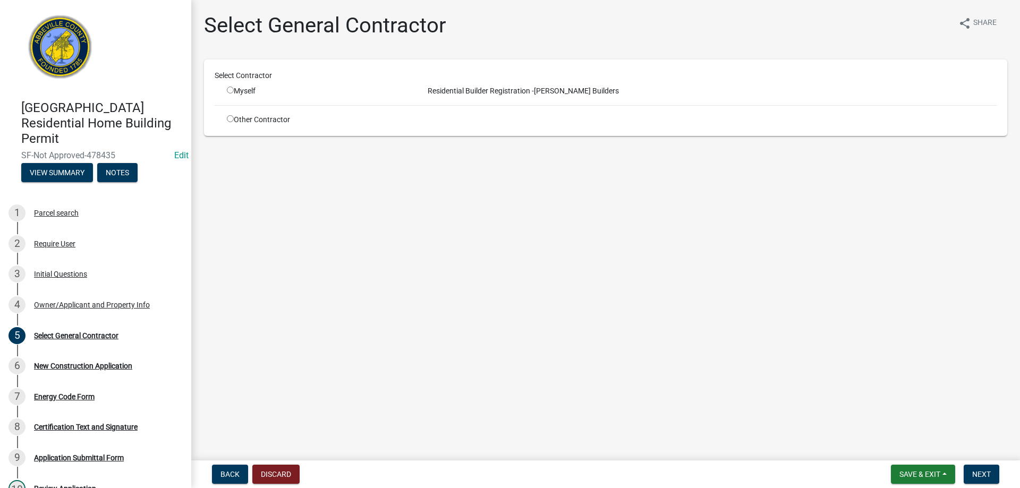
click at [230, 92] on input "radio" at bounding box center [230, 90] width 7 height 7
radio input "true"
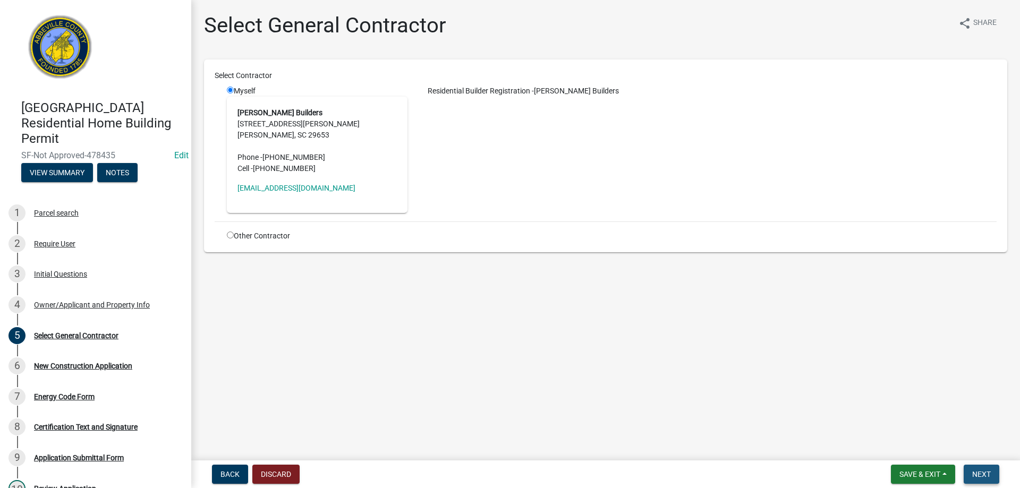
click at [982, 471] on span "Next" at bounding box center [981, 474] width 19 height 8
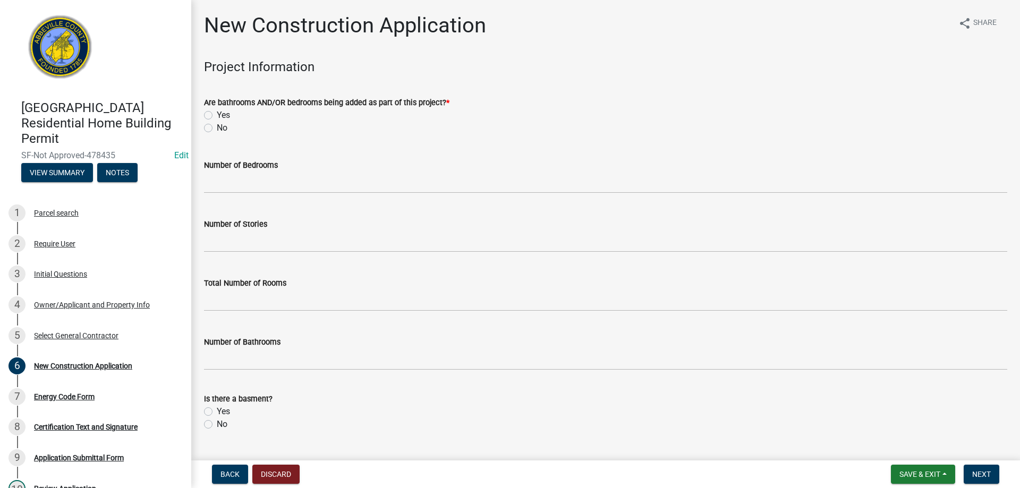
click at [217, 113] on label "Yes" at bounding box center [223, 115] width 13 height 13
click at [217, 113] on input "Yes" at bounding box center [220, 112] width 7 height 7
radio input "true"
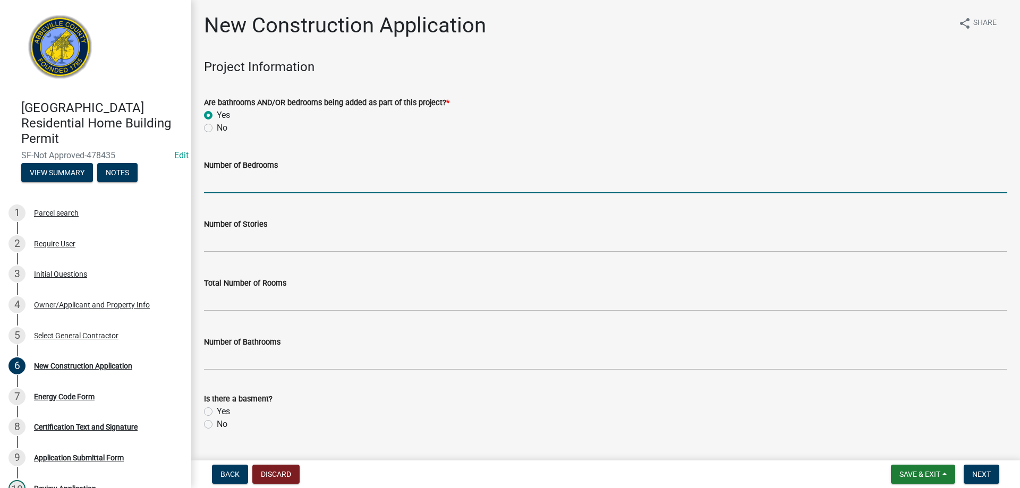
click at [227, 181] on input "text" at bounding box center [605, 183] width 803 height 22
type input "2"
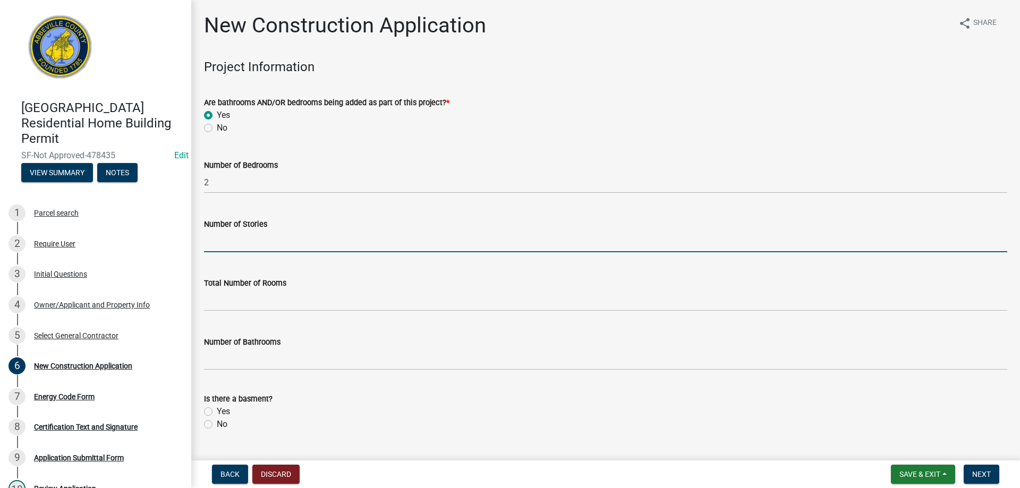
click at [226, 247] on input "text" at bounding box center [605, 241] width 803 height 22
type input "1"
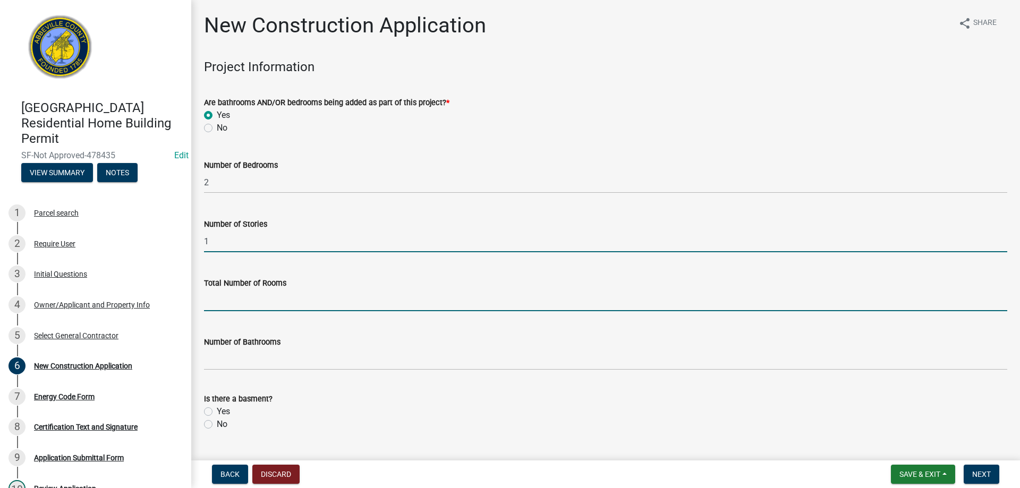
click at [230, 304] on input "text" at bounding box center [605, 300] width 803 height 22
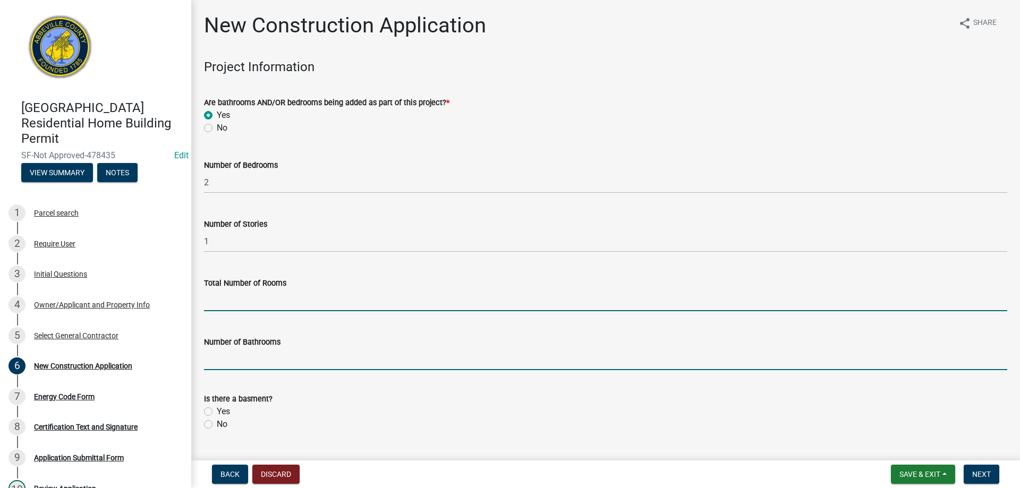
click at [477, 364] on input "text" at bounding box center [605, 359] width 803 height 22
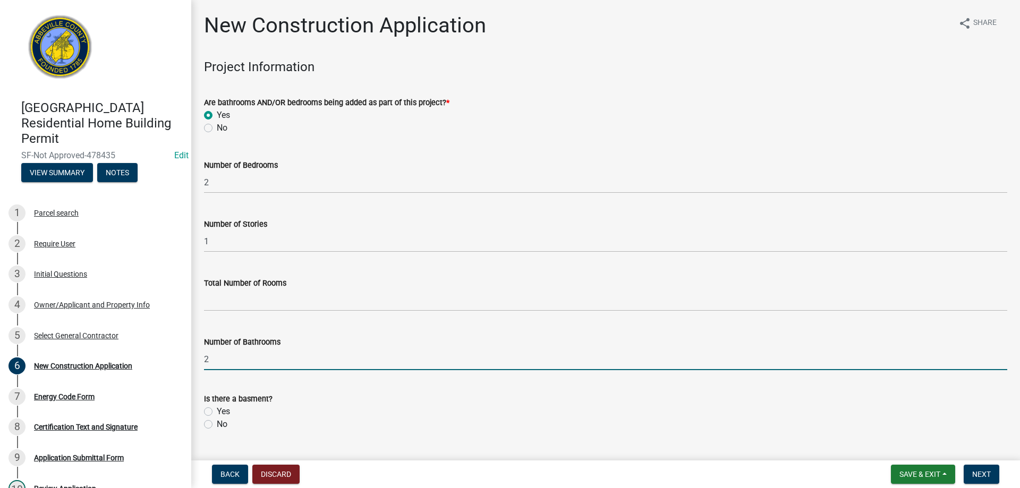
scroll to position [53, 0]
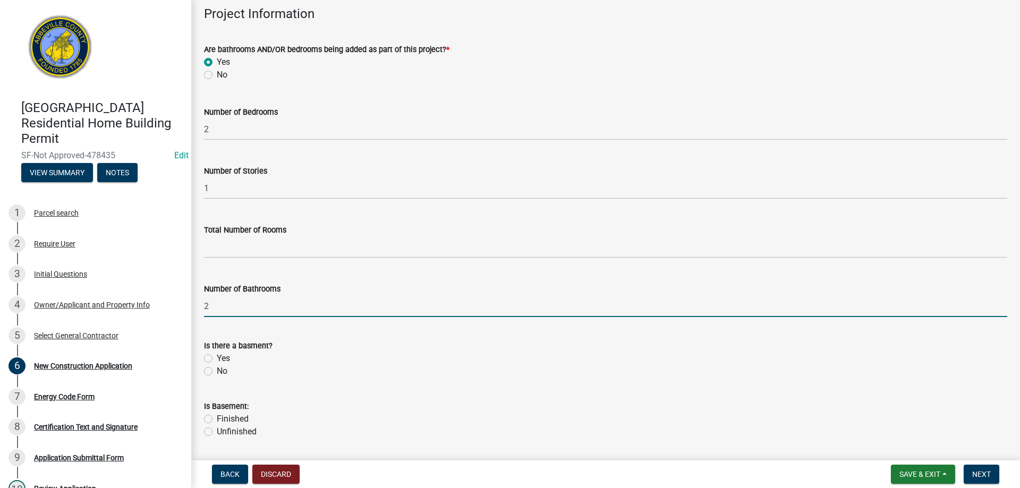
type input "2"
click at [217, 371] on label "No" at bounding box center [222, 371] width 11 height 13
click at [217, 371] on input "No" at bounding box center [220, 368] width 7 height 7
radio input "true"
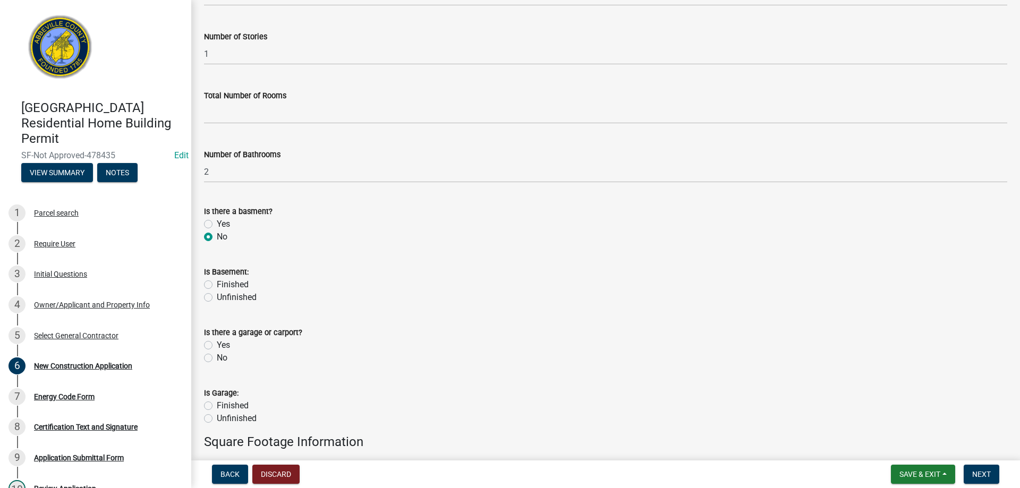
scroll to position [212, 0]
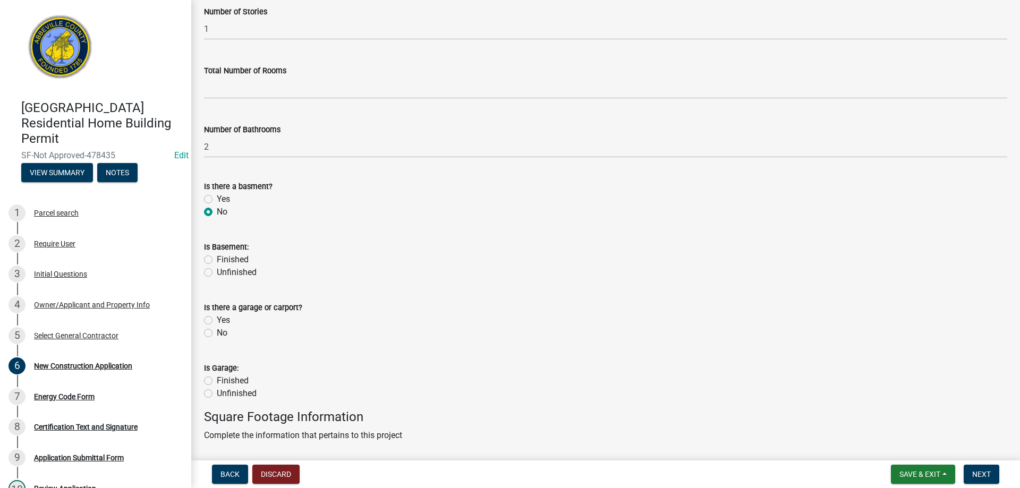
click at [203, 335] on div "Is there a garage or carport? Yes No" at bounding box center [605, 313] width 819 height 51
click at [217, 334] on label "No" at bounding box center [222, 333] width 11 height 13
click at [217, 333] on input "No" at bounding box center [220, 330] width 7 height 7
radio input "true"
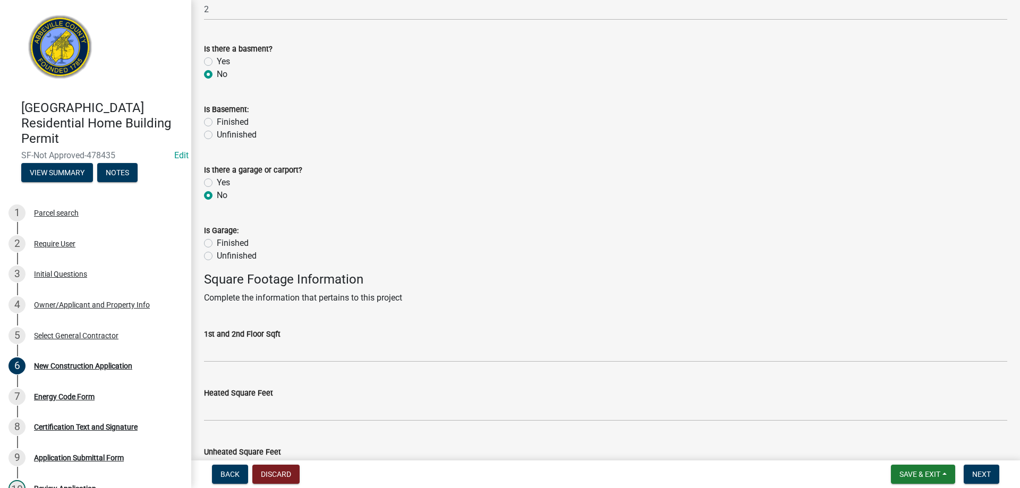
scroll to position [372, 0]
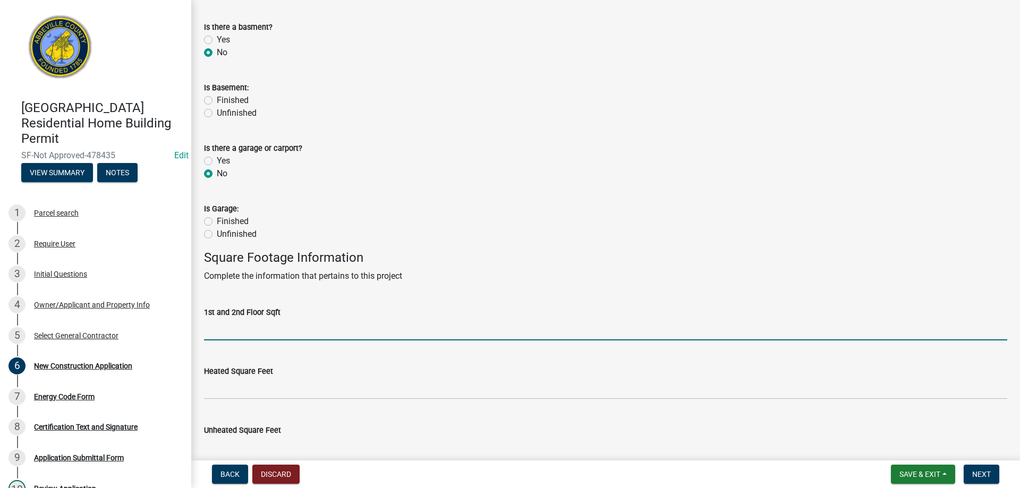
click at [229, 339] on input "text" at bounding box center [605, 330] width 803 height 22
type input "1102"
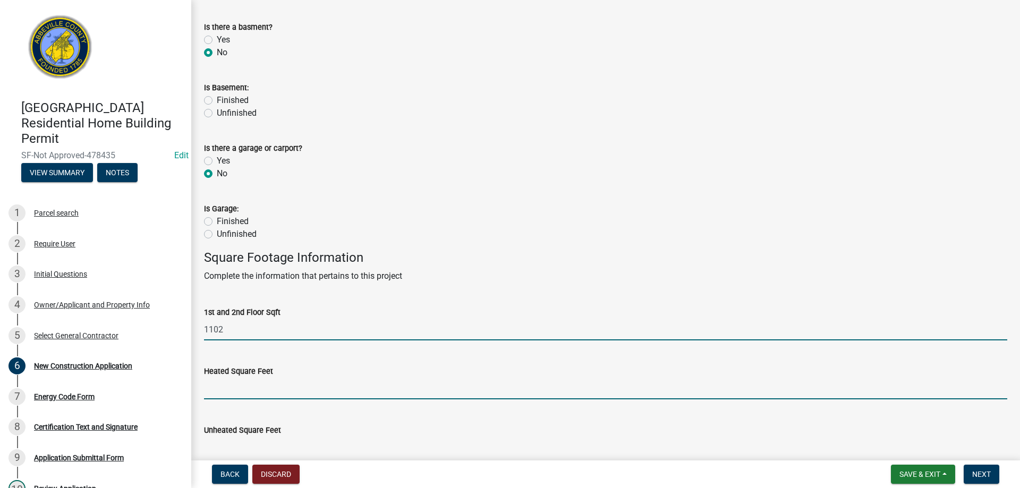
click at [239, 387] on input "text" at bounding box center [605, 389] width 803 height 22
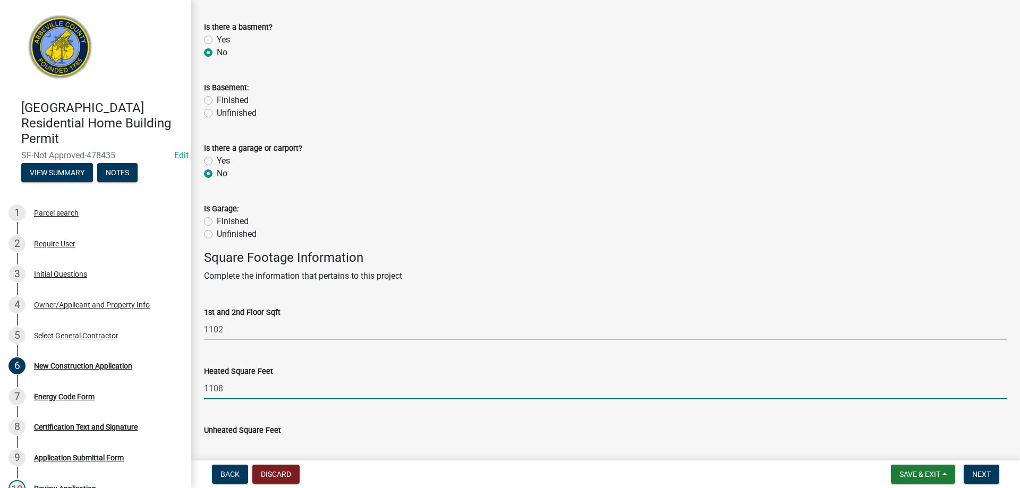
type input "1108"
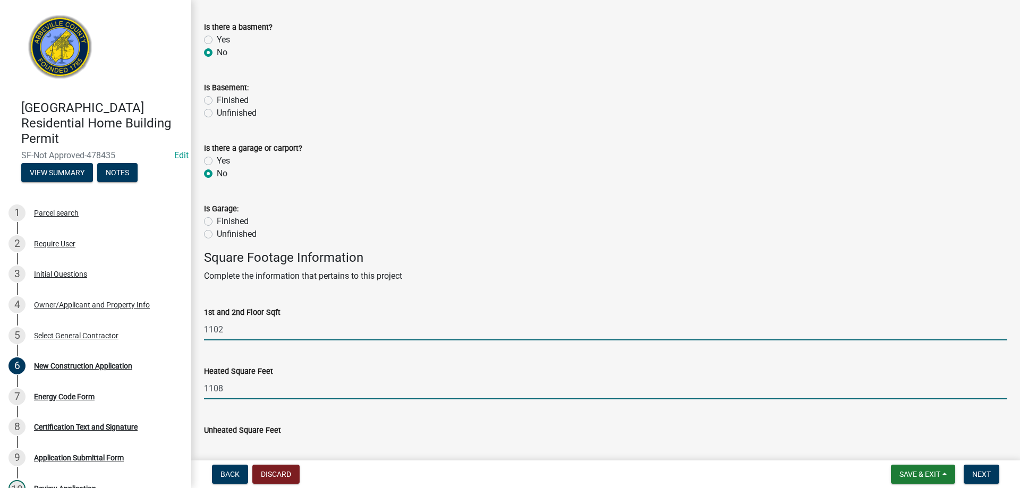
click at [232, 334] on input "1102" at bounding box center [605, 330] width 803 height 22
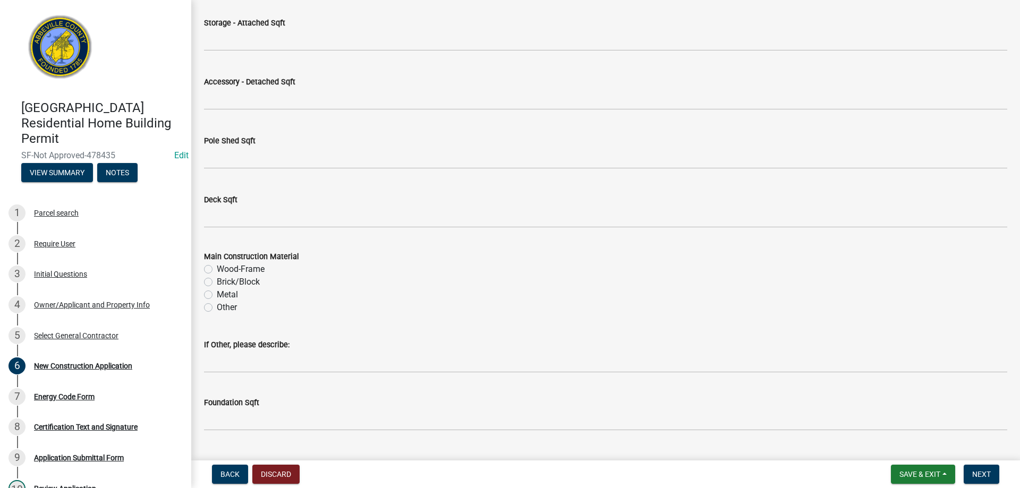
scroll to position [1115, 0]
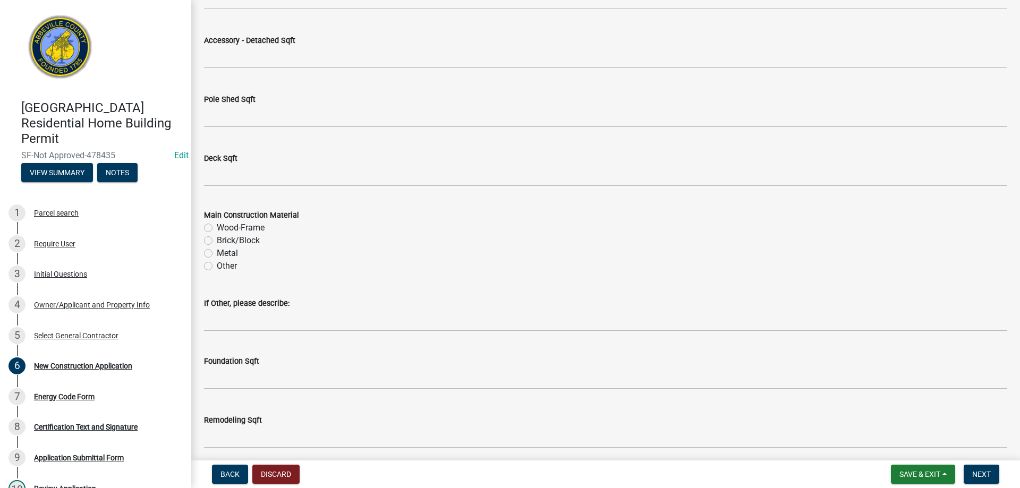
type input "1108"
click at [217, 228] on label "Wood-Frame" at bounding box center [241, 227] width 48 height 13
click at [217, 228] on input "Wood-Frame" at bounding box center [220, 224] width 7 height 7
radio input "true"
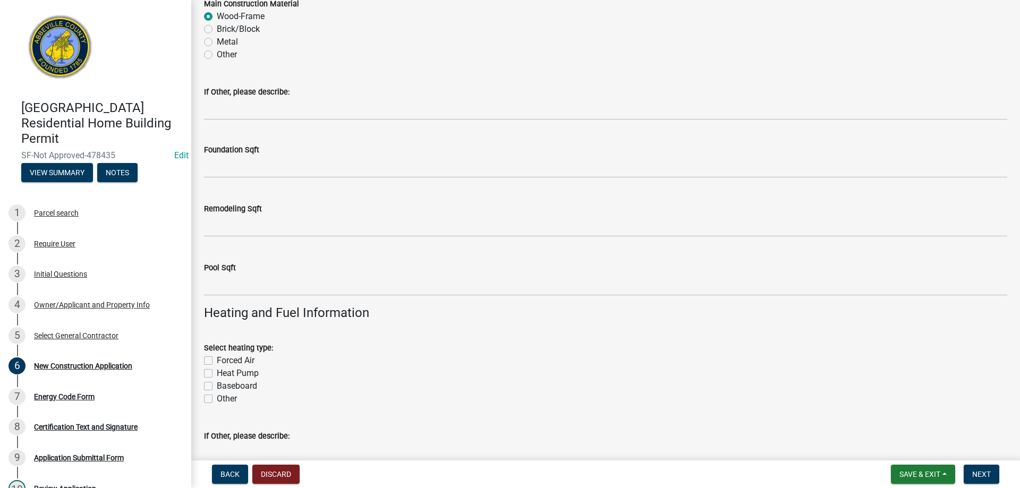
scroll to position [1328, 0]
click at [217, 368] on label "Heat Pump" at bounding box center [238, 372] width 42 height 13
click at [217, 368] on input "Heat Pump" at bounding box center [220, 369] width 7 height 7
checkbox input "true"
checkbox input "false"
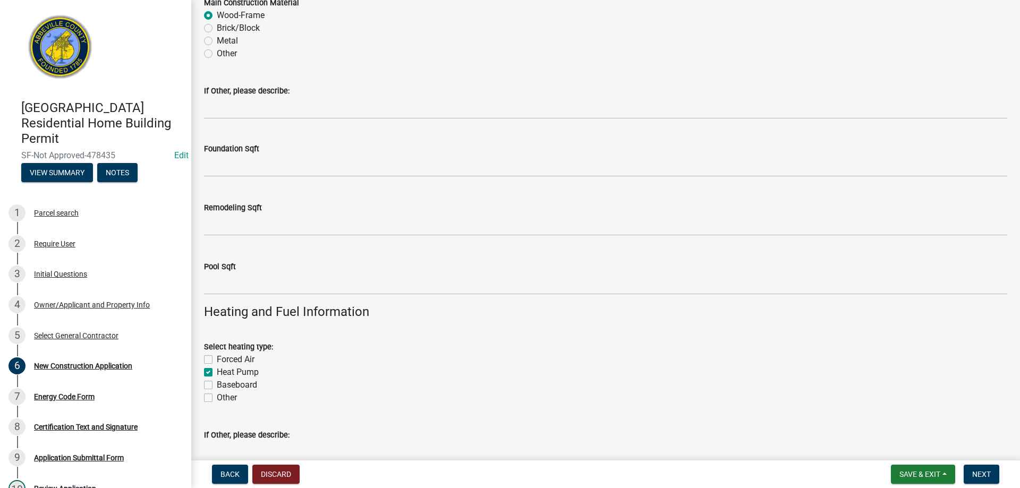
checkbox input "true"
checkbox input "false"
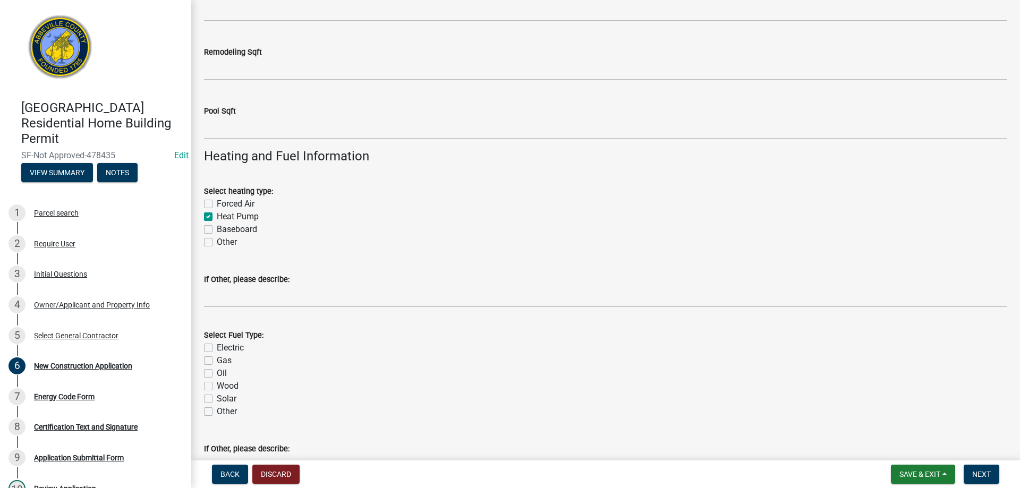
scroll to position [1487, 0]
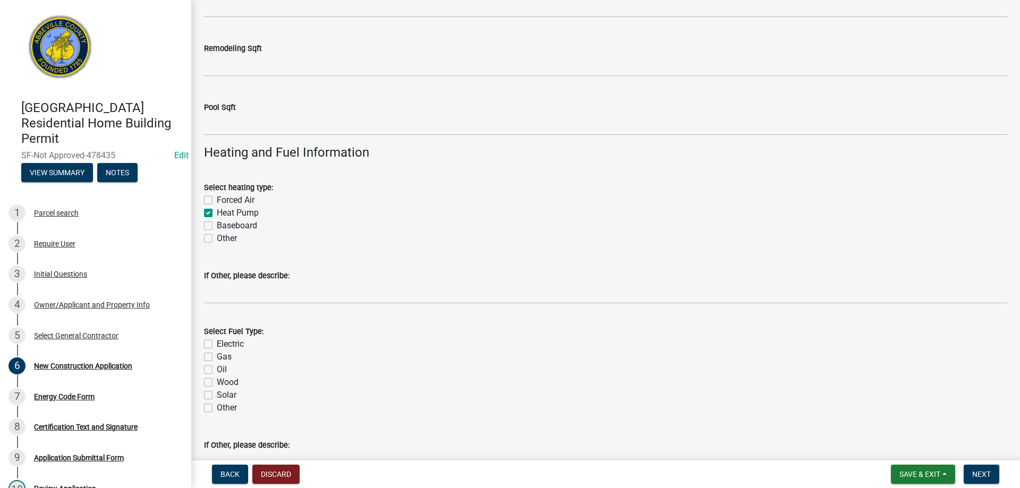
click at [217, 347] on label "Electric" at bounding box center [230, 344] width 27 height 13
click at [217, 345] on input "Electric" at bounding box center [220, 341] width 7 height 7
checkbox input "true"
checkbox input "false"
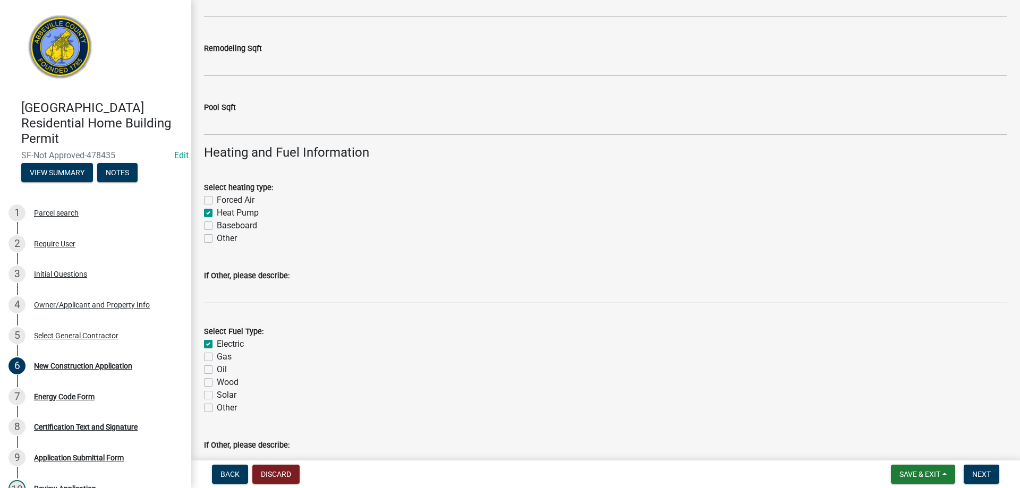
checkbox input "false"
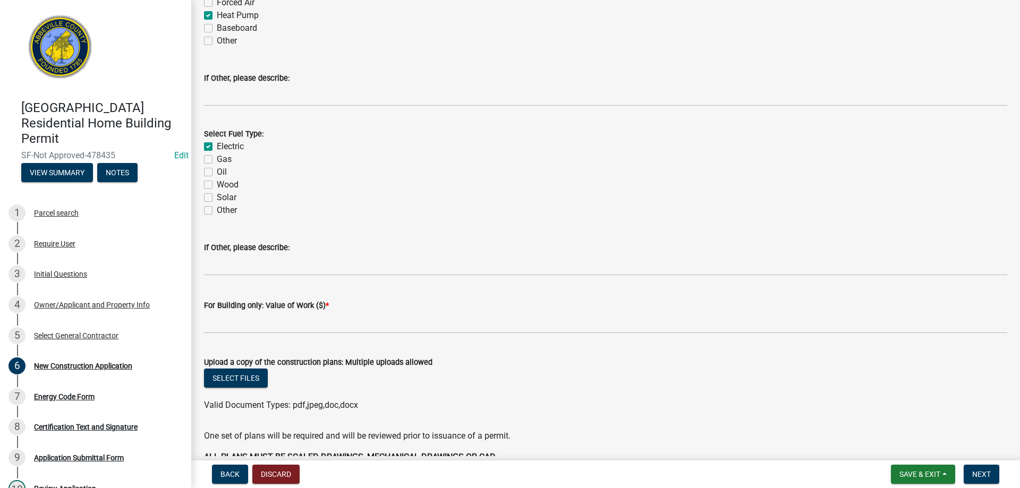
scroll to position [1699, 0]
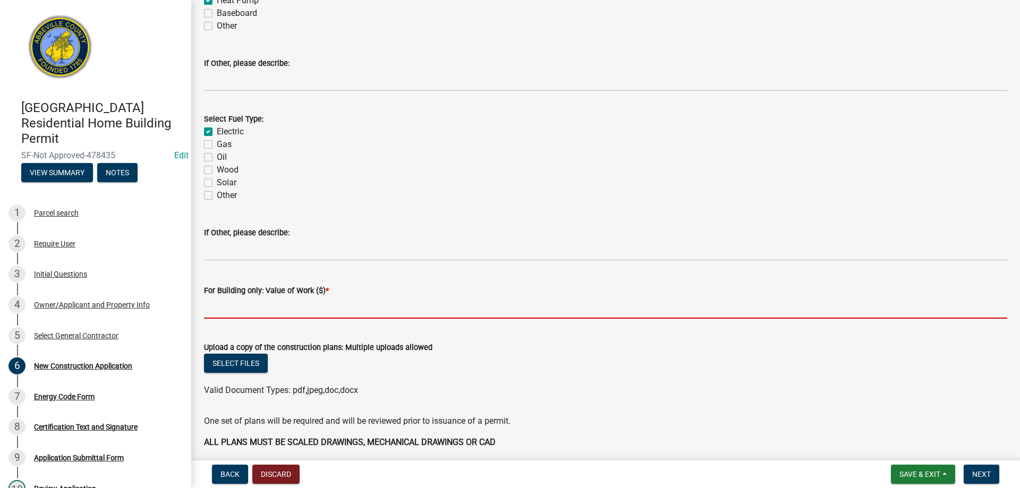
click at [235, 311] on input "text" at bounding box center [605, 308] width 803 height 22
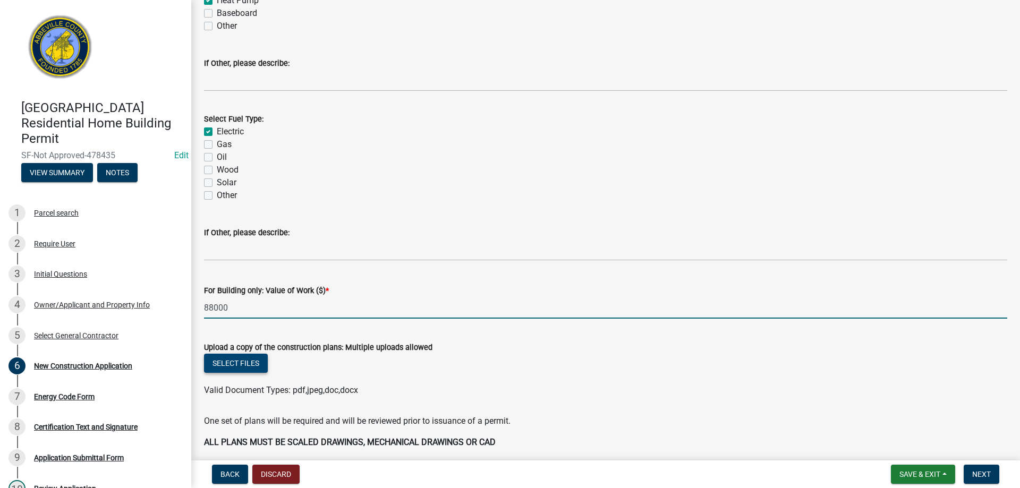
type input "88000"
click at [237, 358] on button "Select files" at bounding box center [236, 363] width 64 height 19
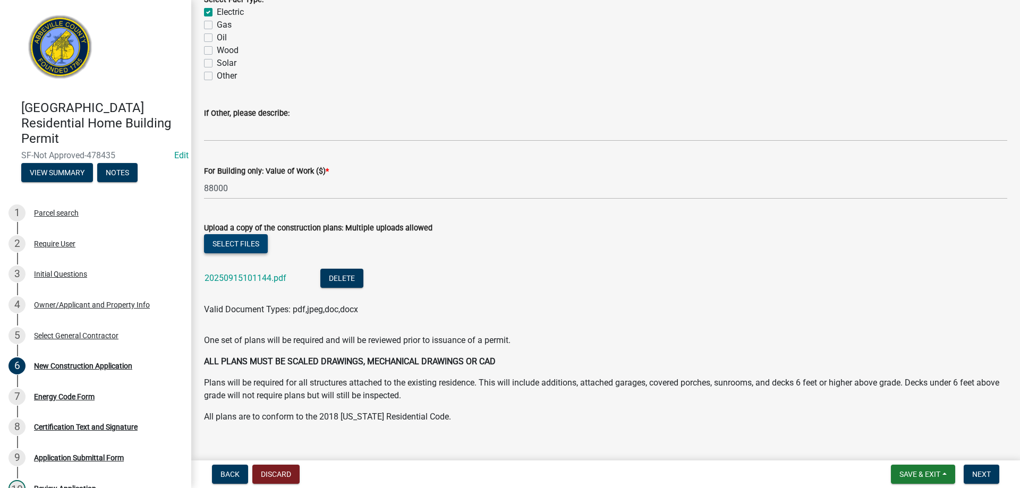
scroll to position [1836, 0]
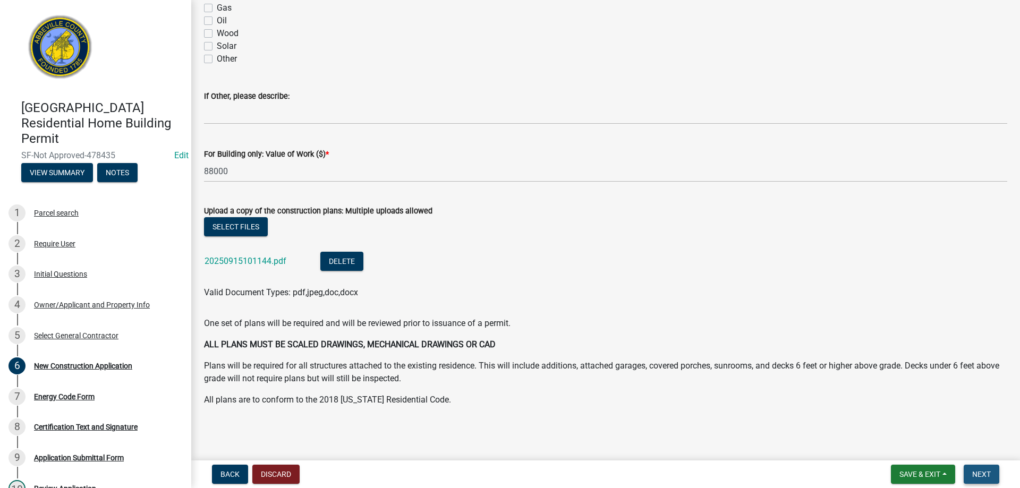
click at [993, 479] on button "Next" at bounding box center [981, 474] width 36 height 19
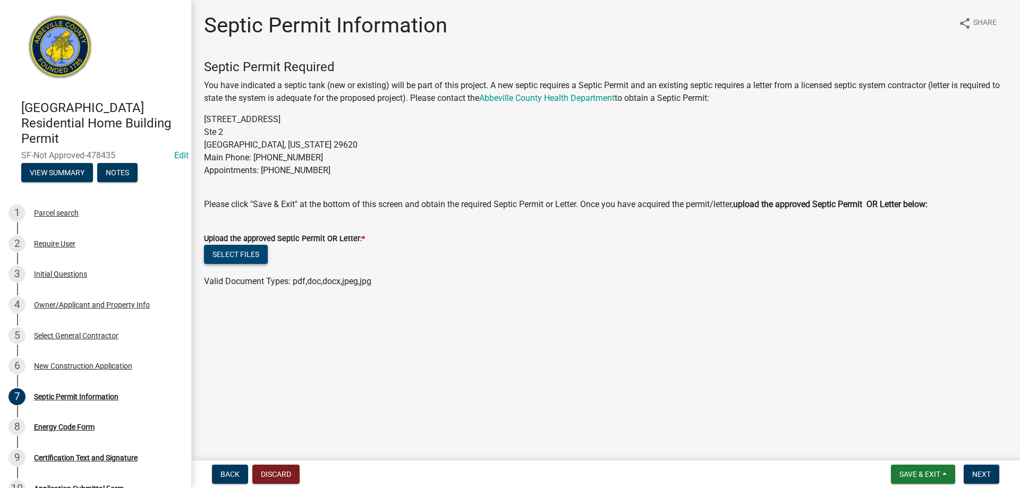
click at [252, 260] on button "Select files" at bounding box center [236, 254] width 64 height 19
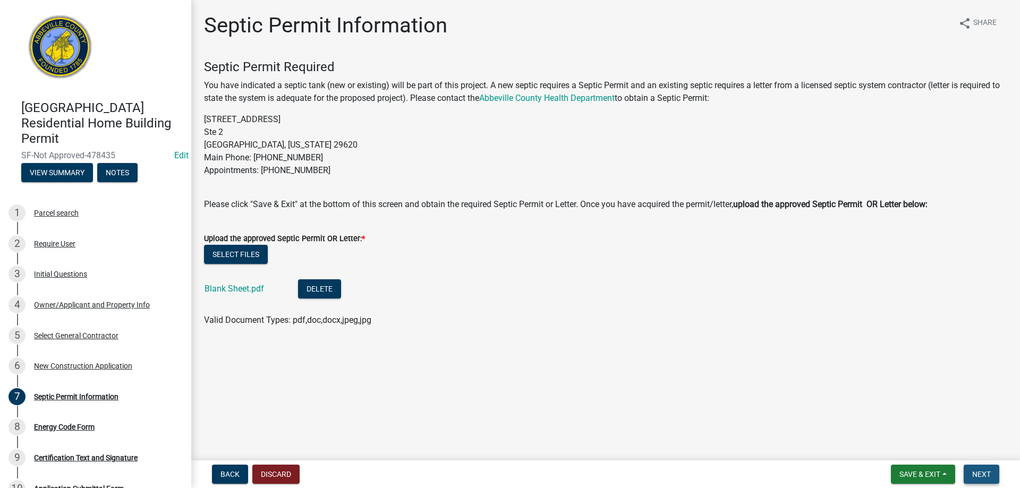
click at [975, 468] on button "Next" at bounding box center [981, 474] width 36 height 19
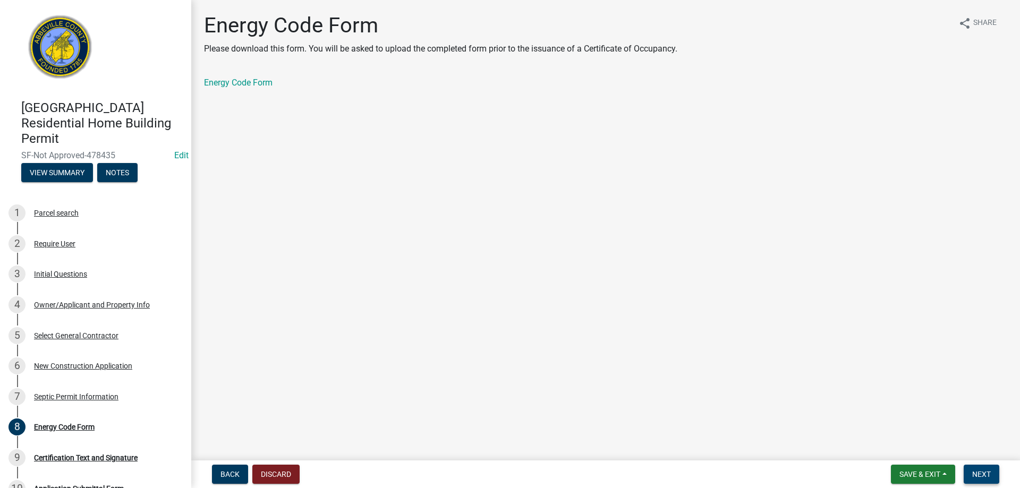
click at [971, 469] on button "Next" at bounding box center [981, 474] width 36 height 19
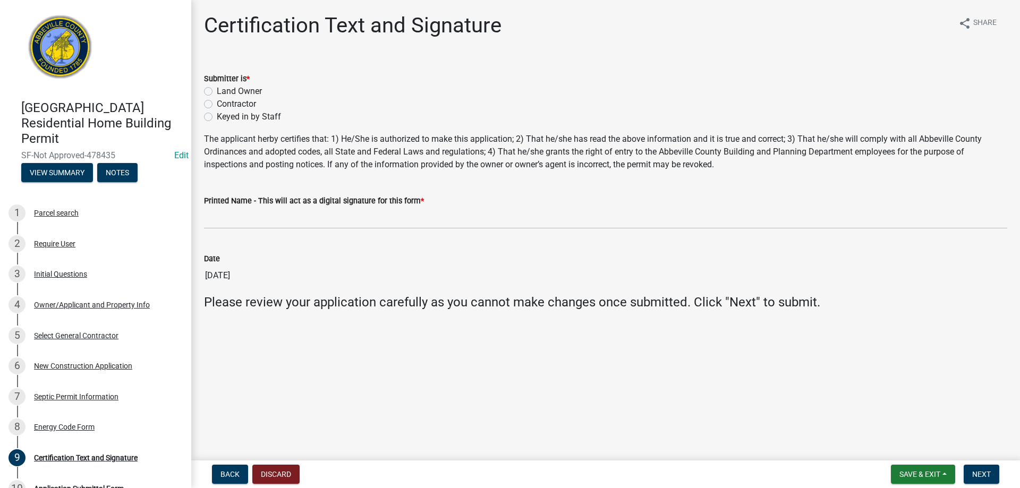
click at [203, 120] on div "Submitter is * Land Owner Contractor Keyed in by Staff" at bounding box center [605, 91] width 819 height 64
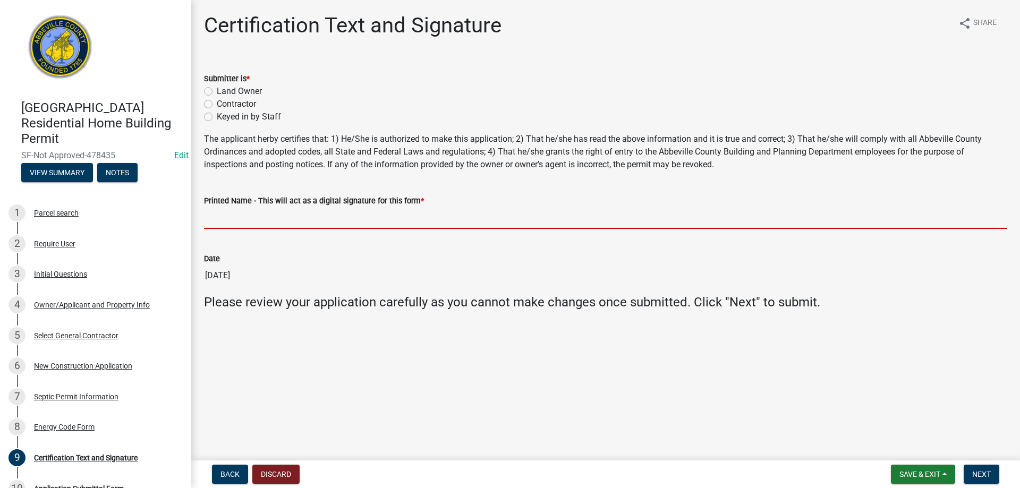
click at [222, 217] on input "Printed Name - This will act as a digital signature for this form *" at bounding box center [605, 218] width 803 height 22
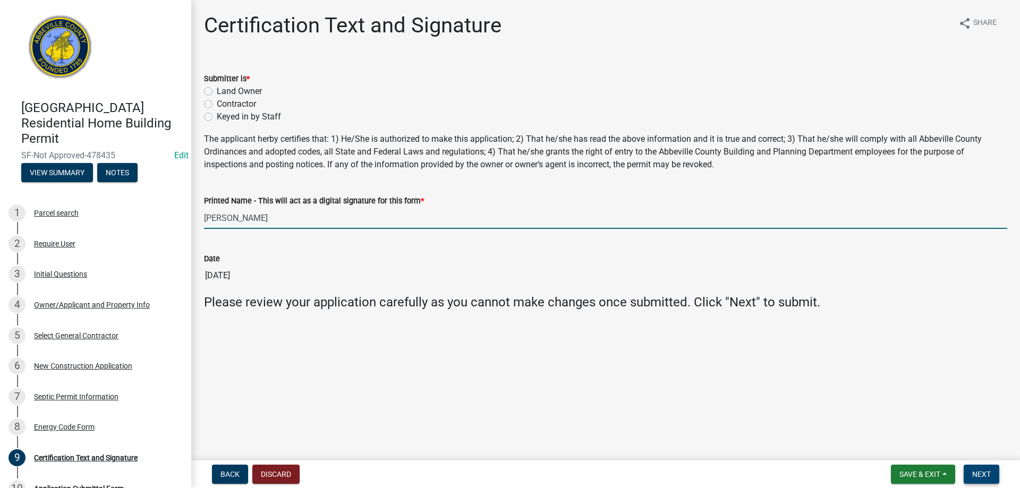
type input "Ken Hyman"
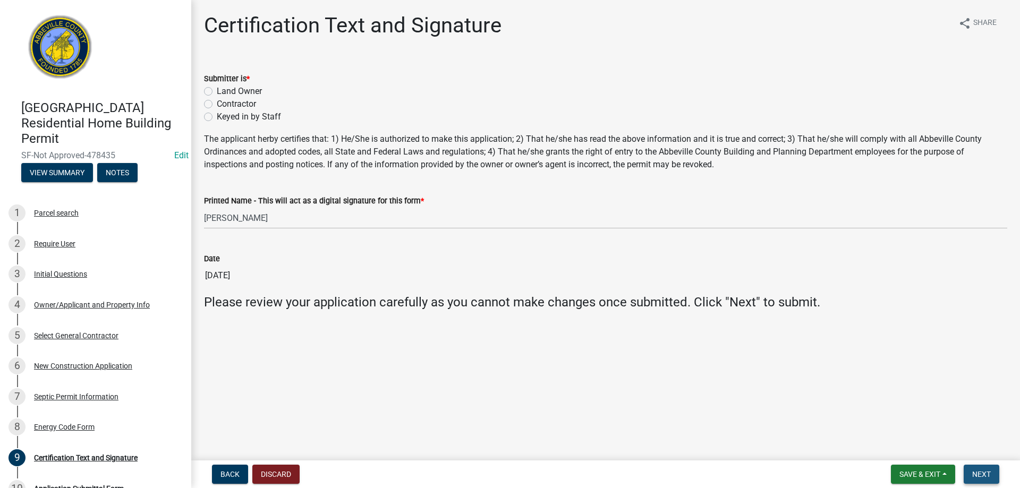
click at [978, 471] on span "Next" at bounding box center [981, 474] width 19 height 8
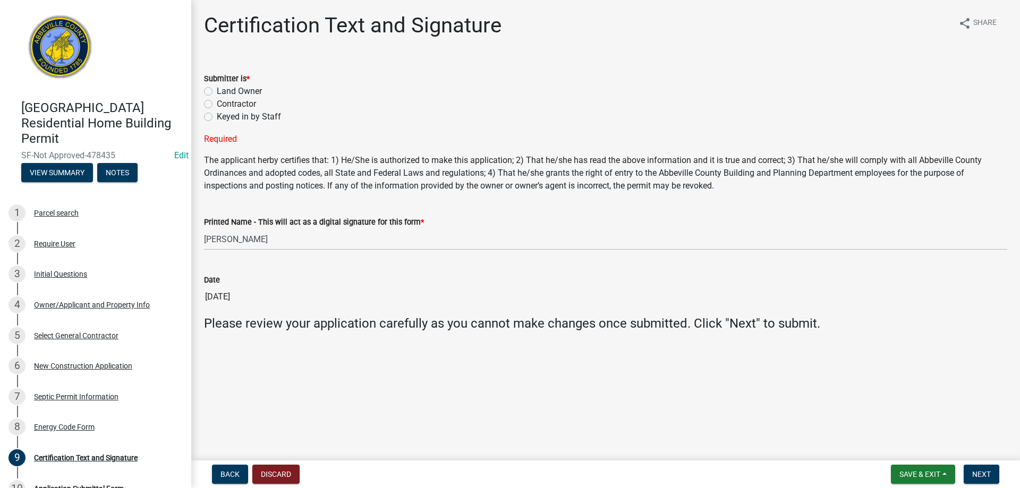
drag, startPoint x: 211, startPoint y: 116, endPoint x: 203, endPoint y: 123, distance: 10.9
click at [217, 116] on label "Keyed in by Staff" at bounding box center [249, 116] width 64 height 13
click at [217, 116] on input "Keyed in by Staff" at bounding box center [220, 113] width 7 height 7
radio input "true"
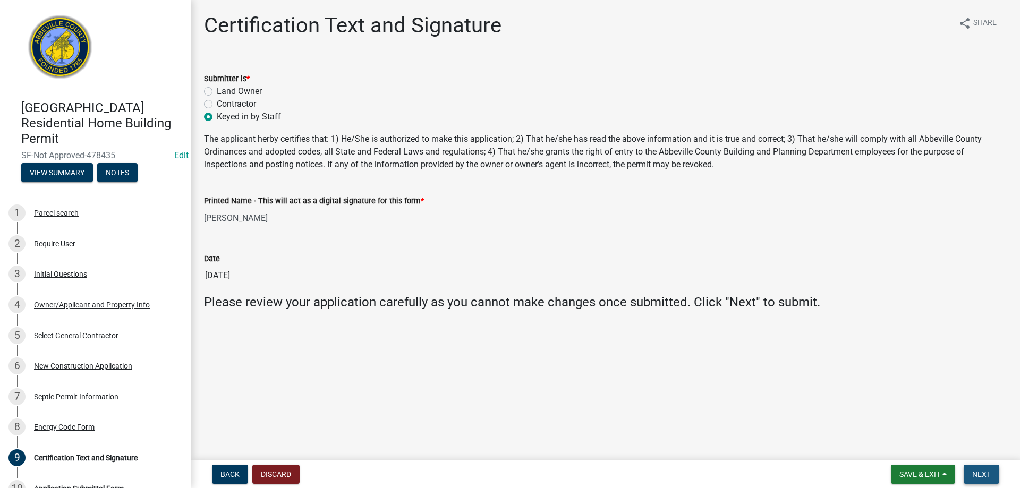
click at [982, 476] on span "Next" at bounding box center [981, 474] width 19 height 8
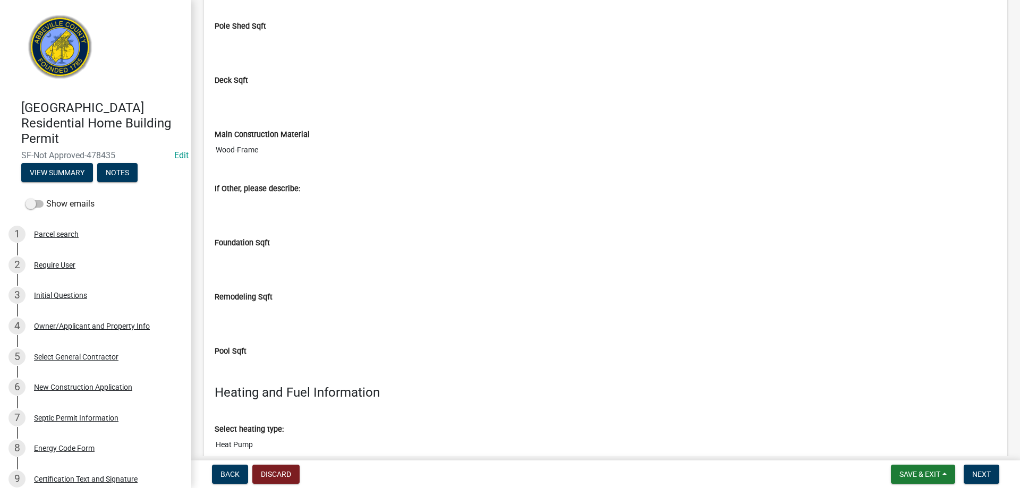
scroll to position [3292, 0]
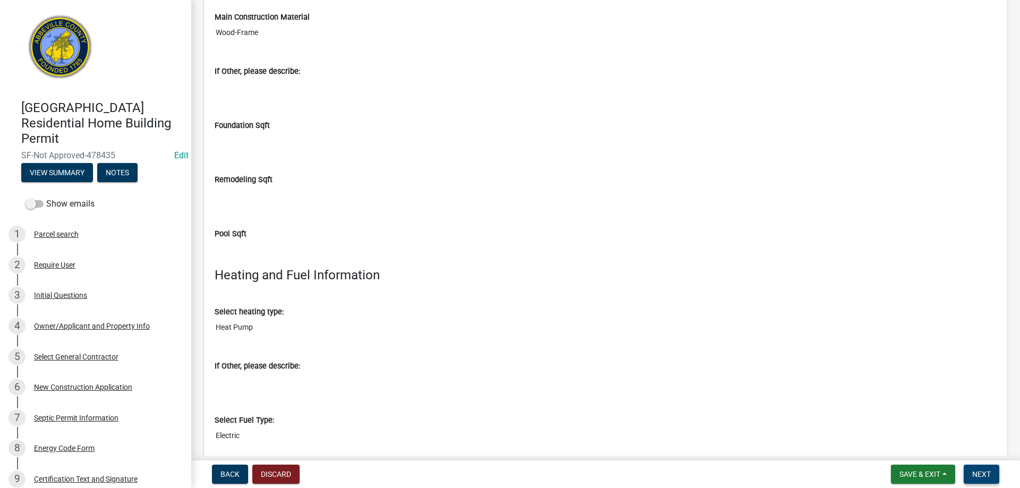
click at [989, 475] on span "Next" at bounding box center [981, 474] width 19 height 8
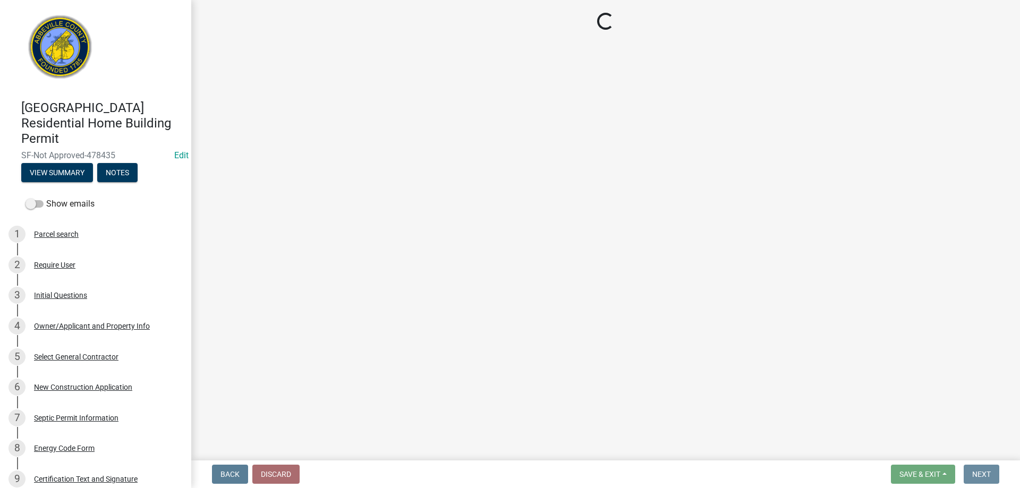
scroll to position [0, 0]
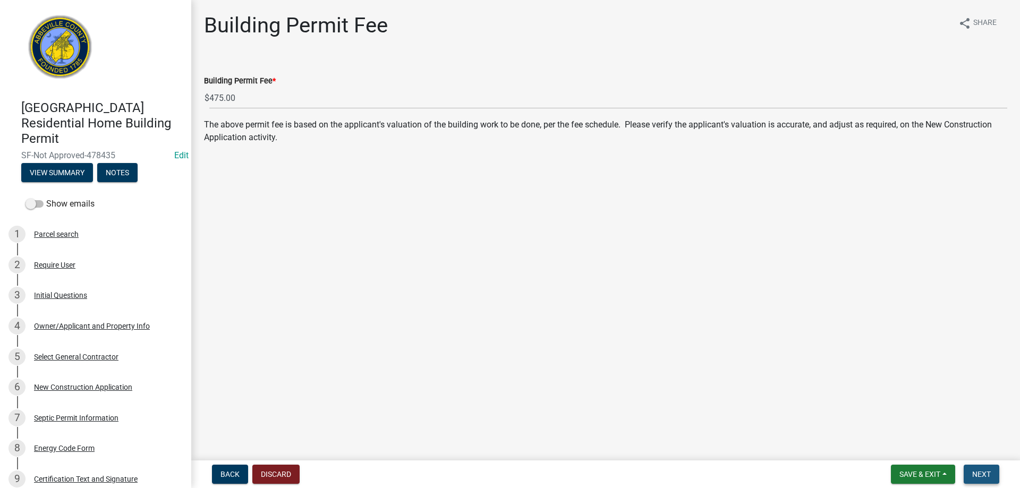
click at [987, 477] on span "Next" at bounding box center [981, 474] width 19 height 8
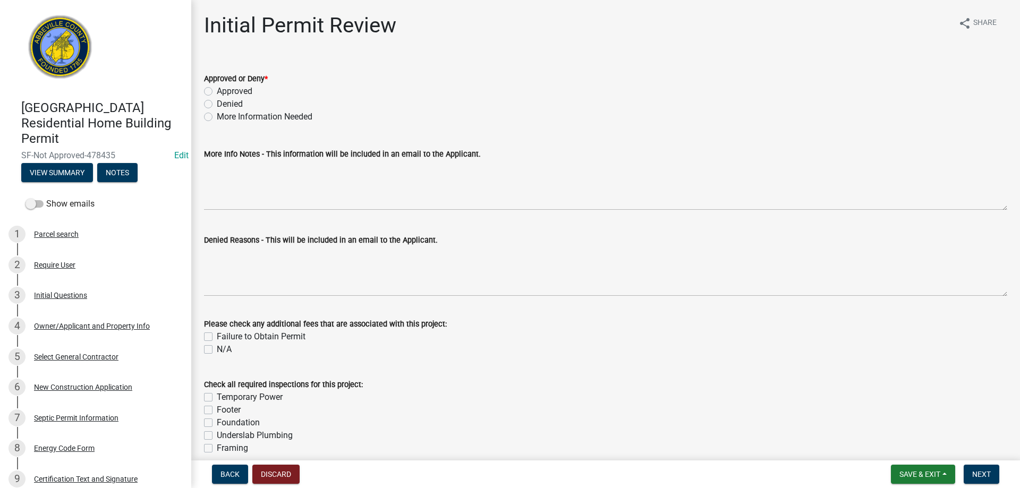
click at [212, 93] on div "Approved" at bounding box center [605, 91] width 803 height 13
click at [217, 92] on label "Approved" at bounding box center [235, 91] width 36 height 13
click at [217, 92] on input "Approved" at bounding box center [220, 88] width 7 height 7
radio input "true"
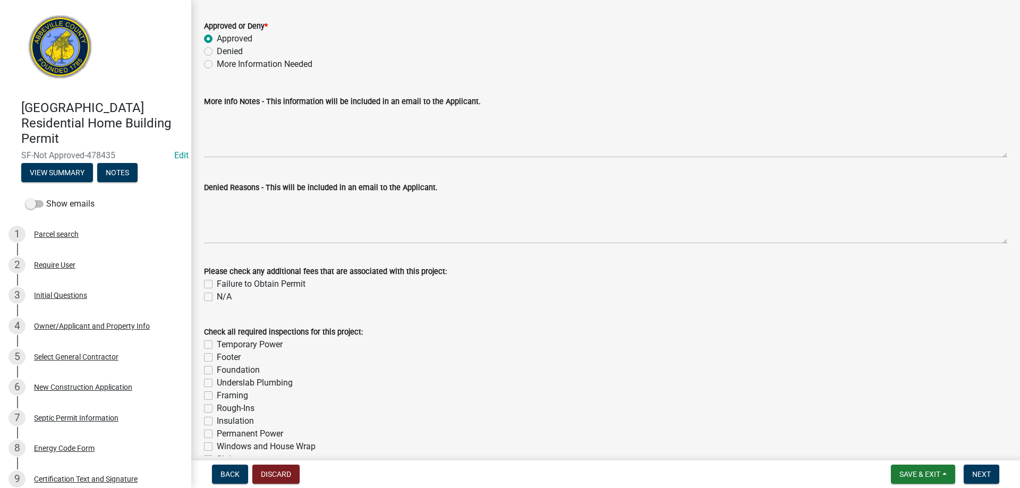
scroll to position [53, 0]
drag, startPoint x: 208, startPoint y: 347, endPoint x: 205, endPoint y: 357, distance: 10.4
click at [217, 348] on label "Temporary Power" at bounding box center [250, 344] width 66 height 13
click at [217, 345] on input "Temporary Power" at bounding box center [220, 341] width 7 height 7
checkbox input "true"
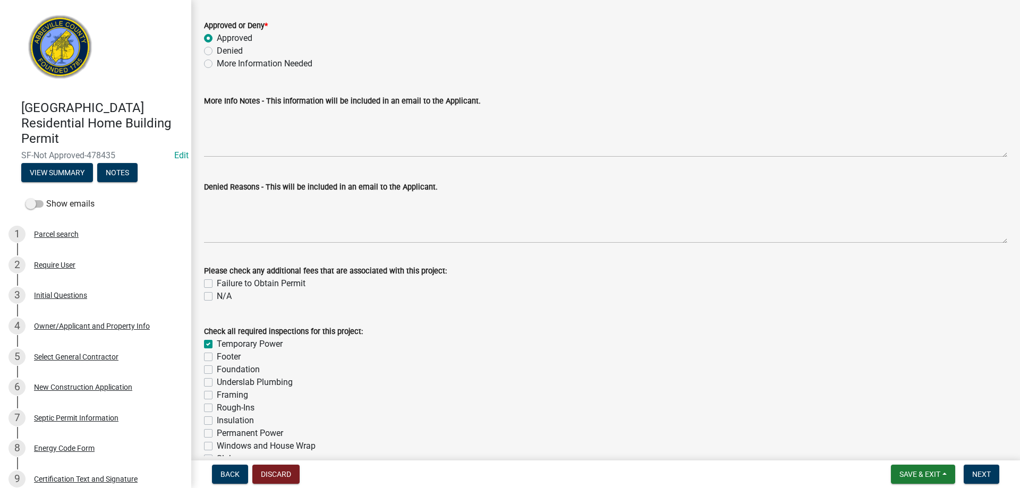
checkbox input "false"
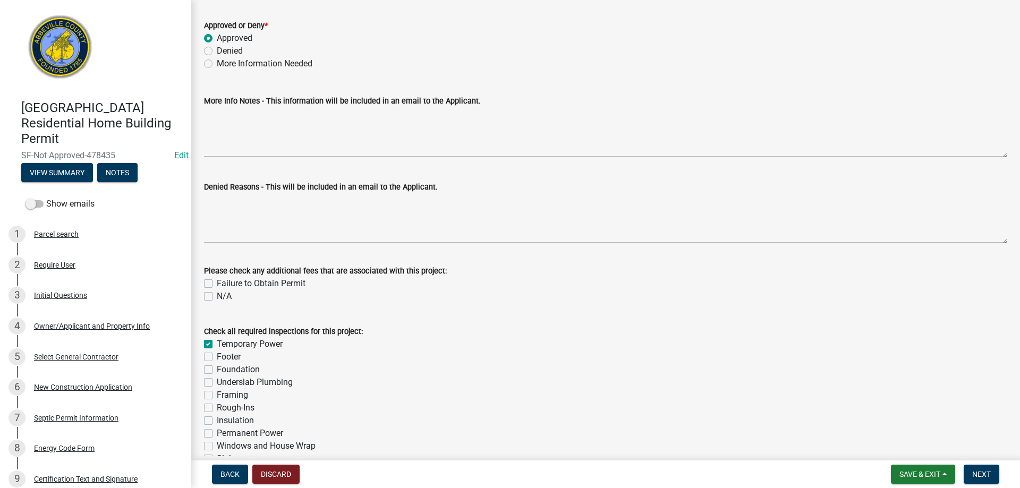
checkbox input "false"
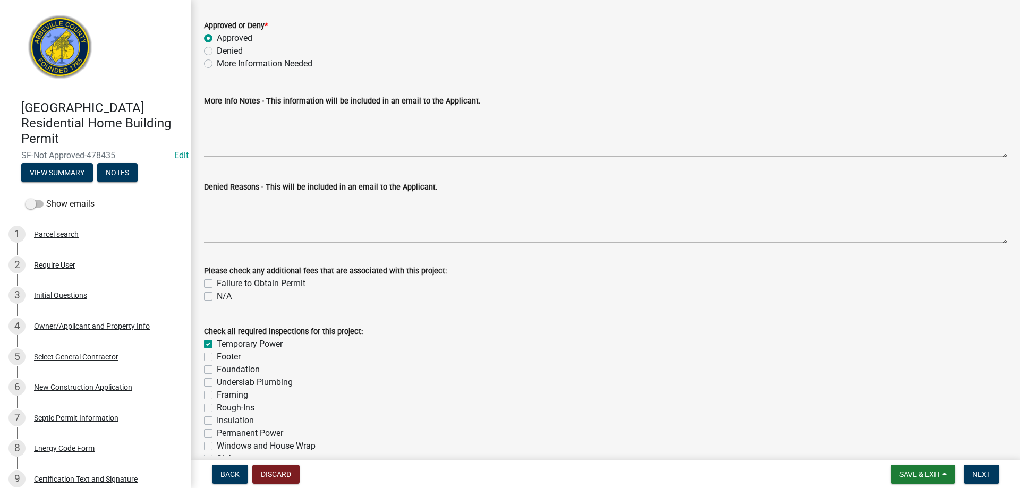
checkbox input "false"
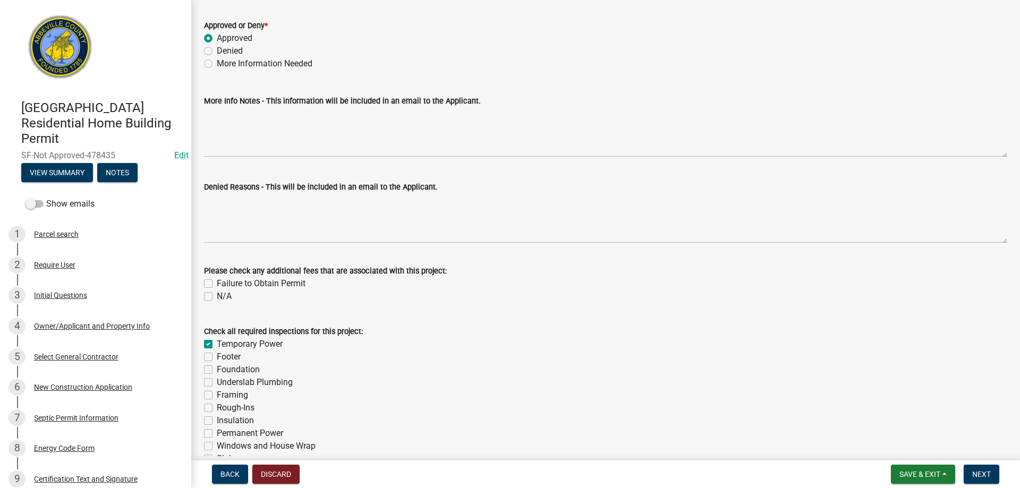
checkbox input "false"
click at [217, 360] on label "Footer" at bounding box center [229, 356] width 24 height 13
click at [217, 357] on input "Footer" at bounding box center [220, 353] width 7 height 7
checkbox input "true"
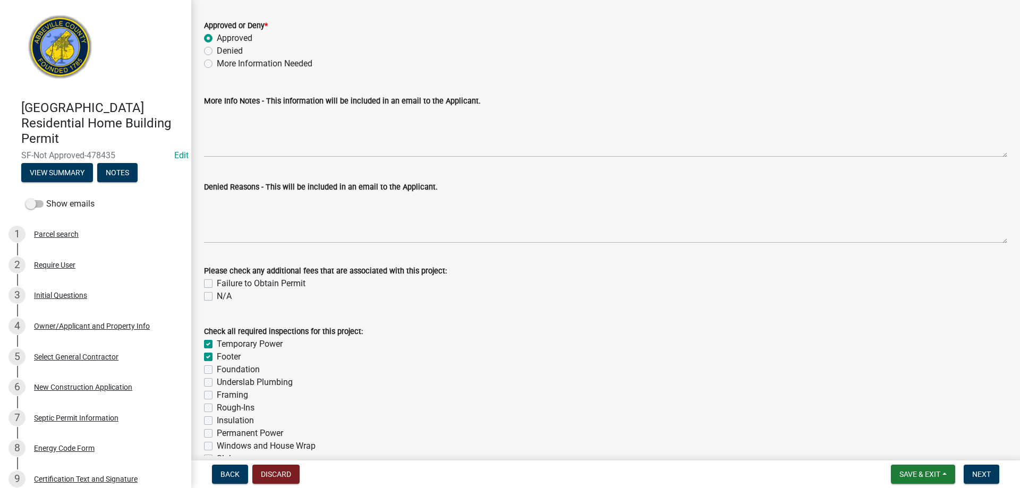
checkbox input "true"
checkbox input "false"
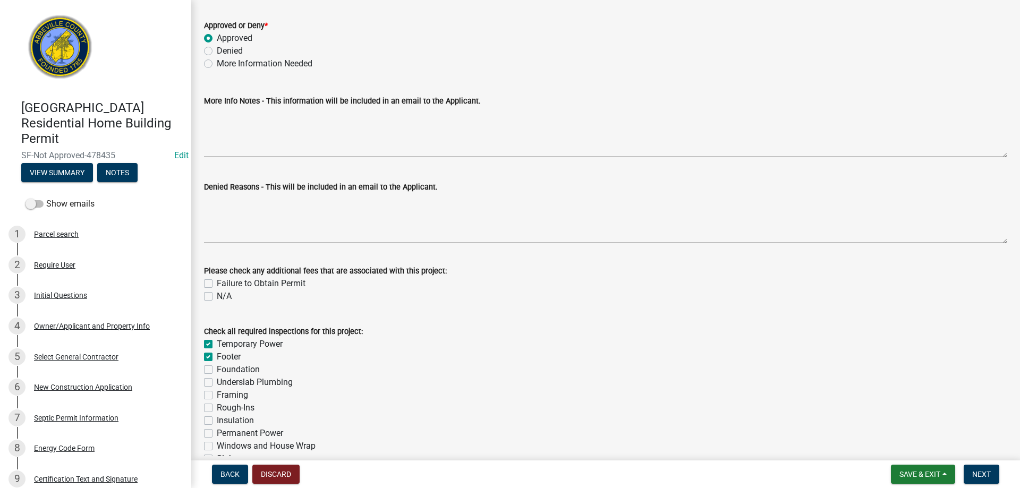
checkbox input "false"
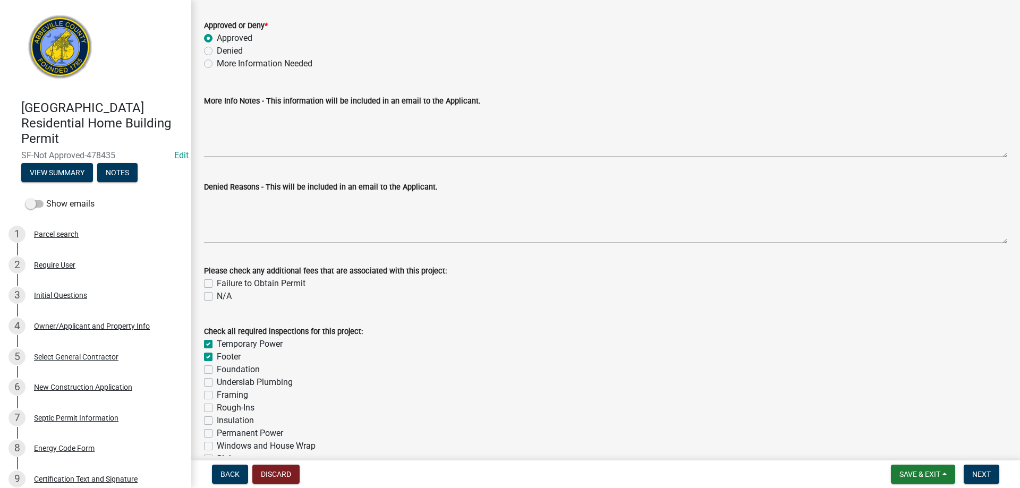
checkbox input "false"
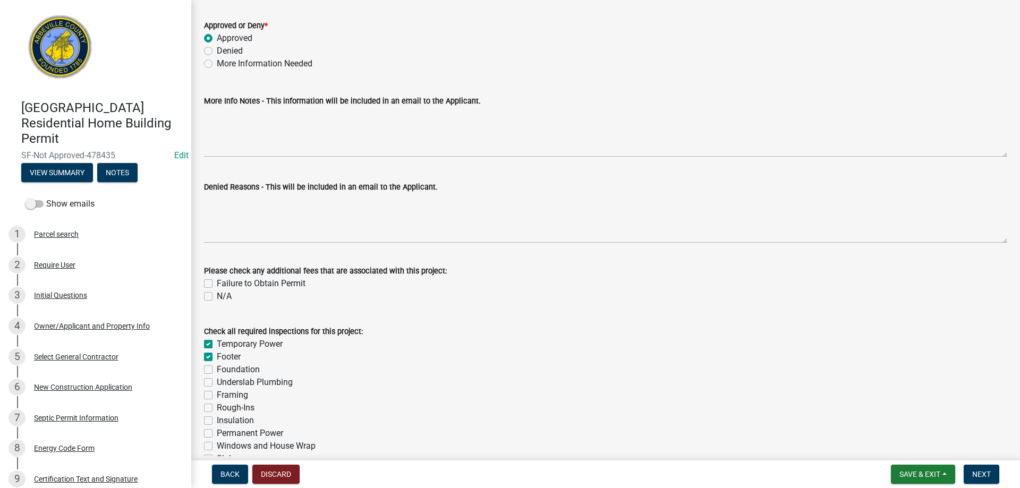
checkbox input "false"
click at [217, 368] on label "Foundation" at bounding box center [238, 369] width 43 height 13
click at [217, 368] on input "Foundation" at bounding box center [220, 366] width 7 height 7
checkbox input "true"
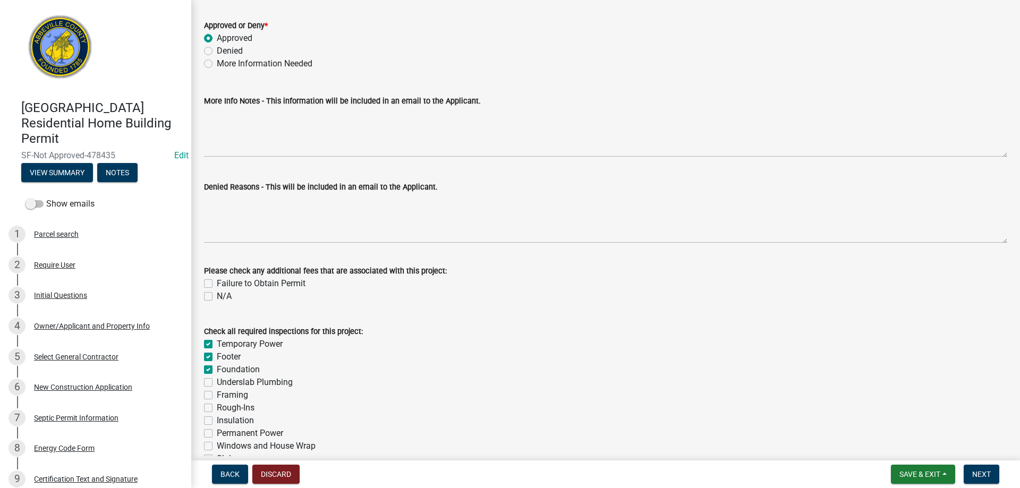
checkbox input "true"
checkbox input "false"
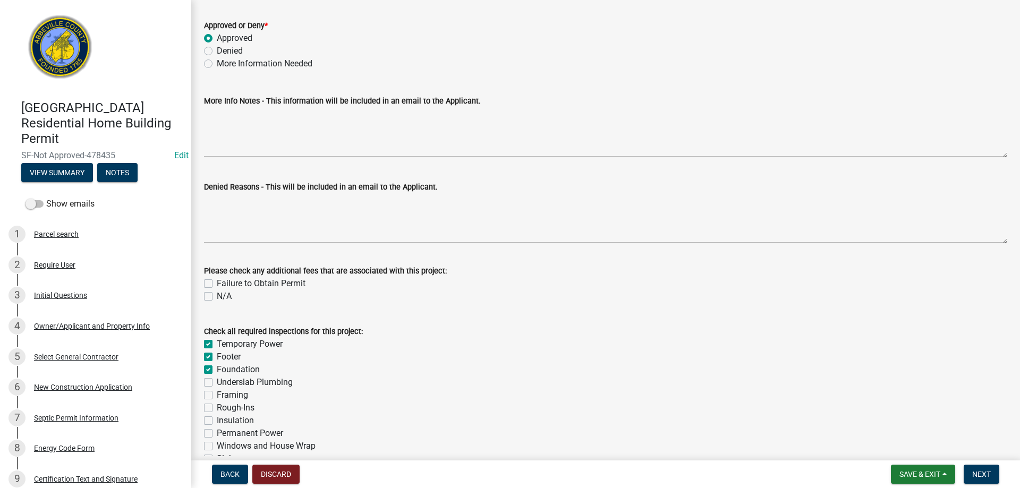
checkbox input "false"
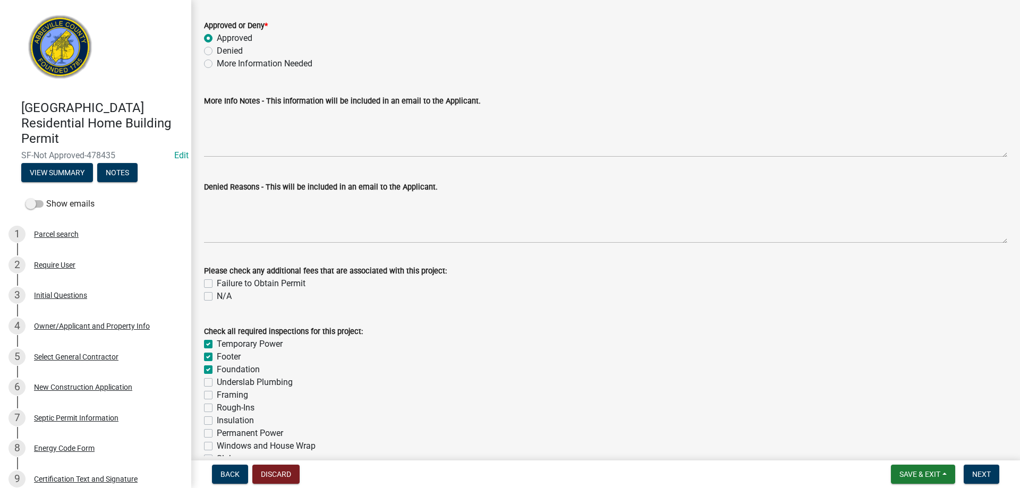
checkbox input "false"
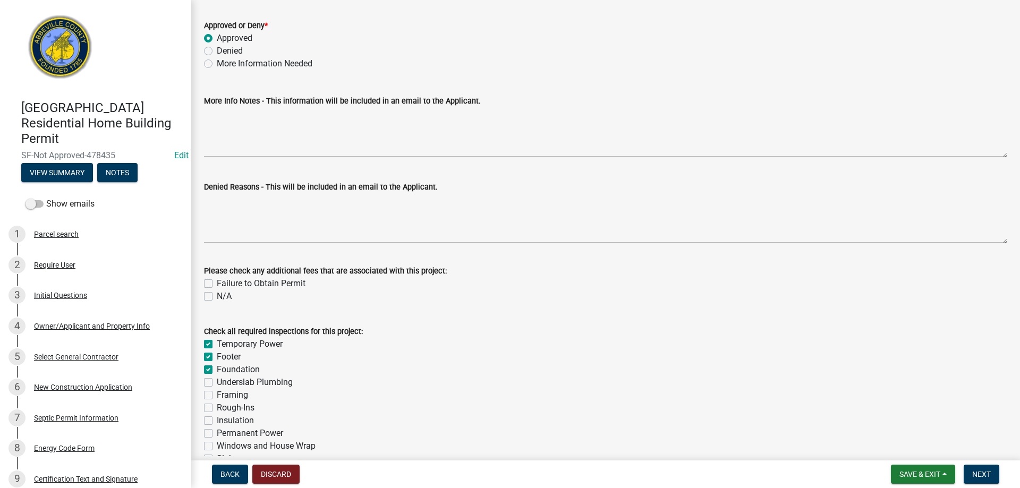
checkbox input "false"
click at [217, 382] on label "Underslab Plumbing" at bounding box center [255, 382] width 76 height 13
click at [217, 382] on input "Underslab Plumbing" at bounding box center [220, 379] width 7 height 7
checkbox input "true"
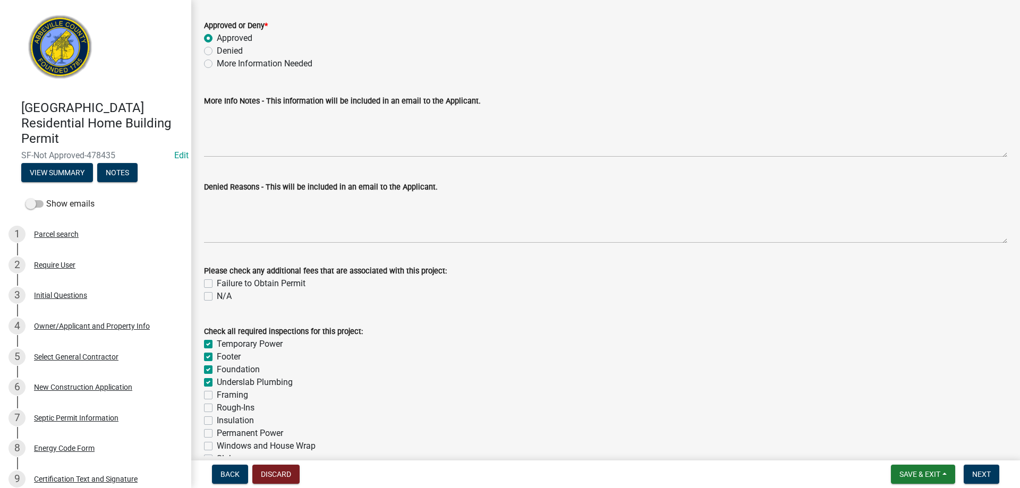
checkbox input "true"
checkbox input "false"
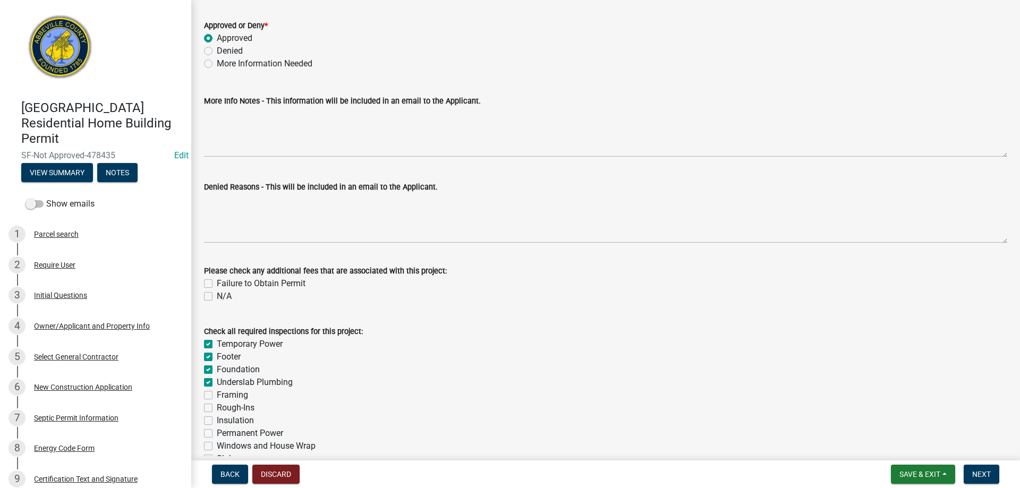
checkbox input "false"
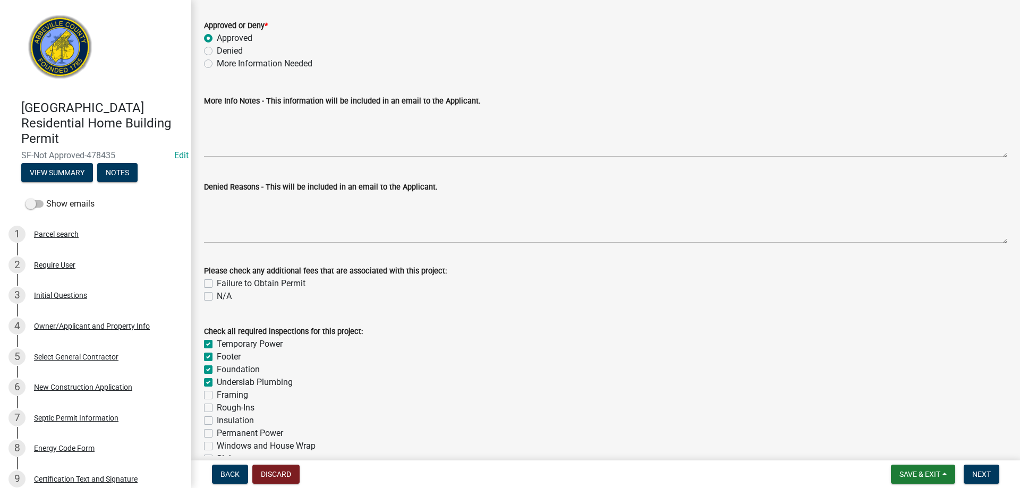
checkbox input "false"
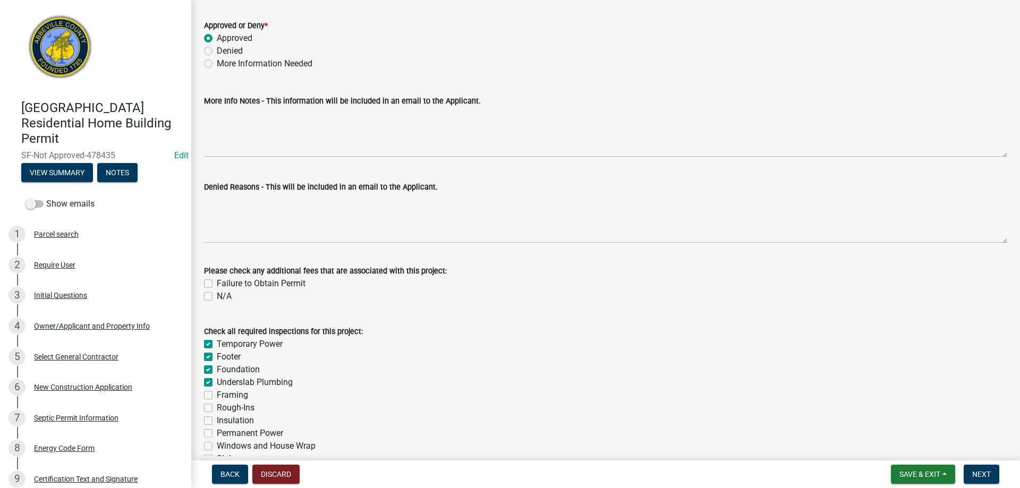
checkbox input "false"
click at [217, 397] on label "Framing" at bounding box center [232, 395] width 31 height 13
click at [217, 396] on input "Framing" at bounding box center [220, 392] width 7 height 7
checkbox input "true"
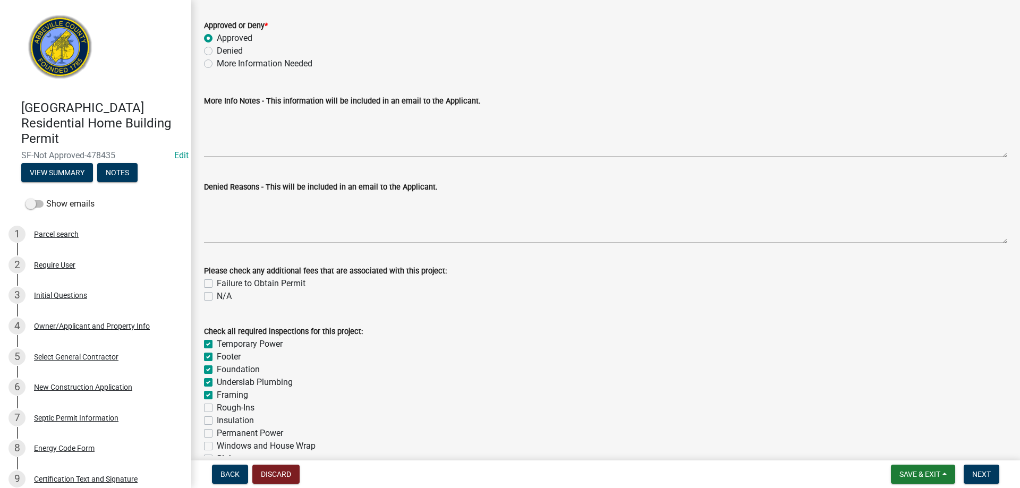
checkbox input "true"
checkbox input "false"
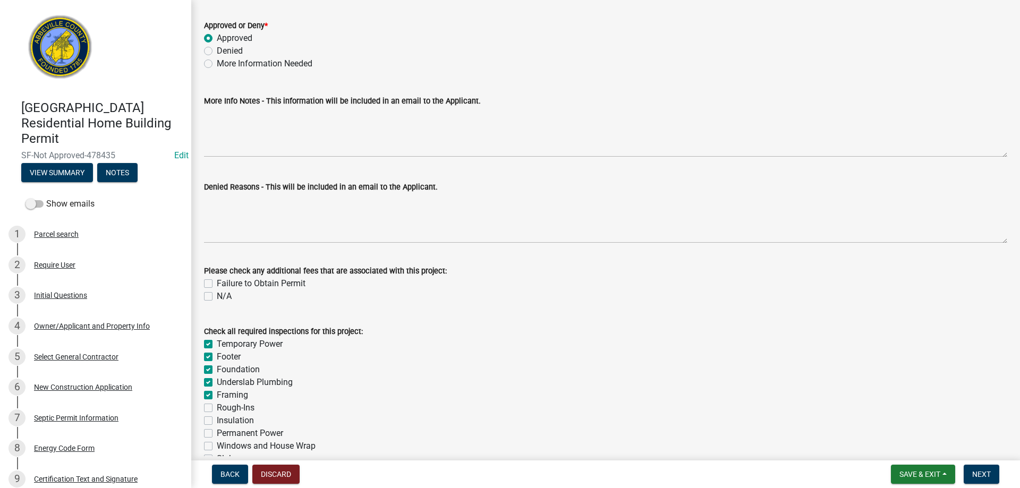
checkbox input "false"
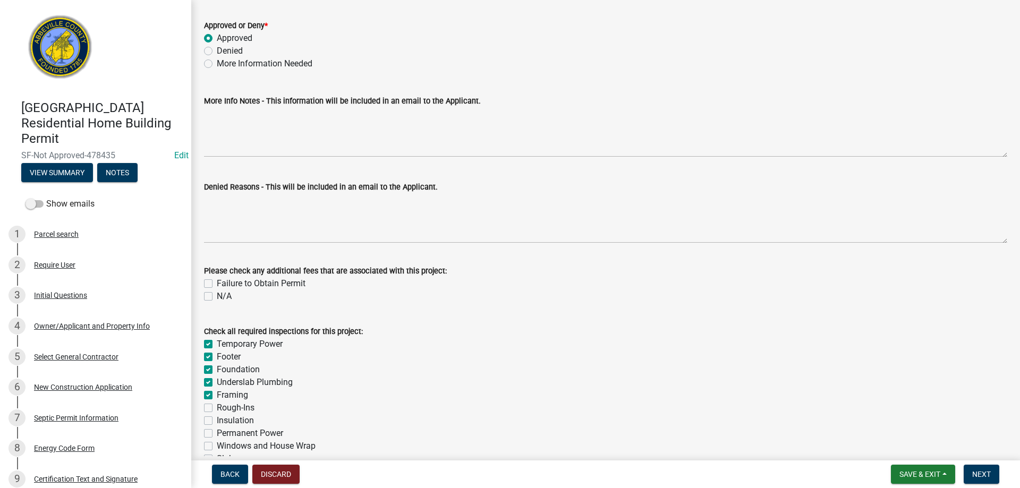
checkbox input "false"
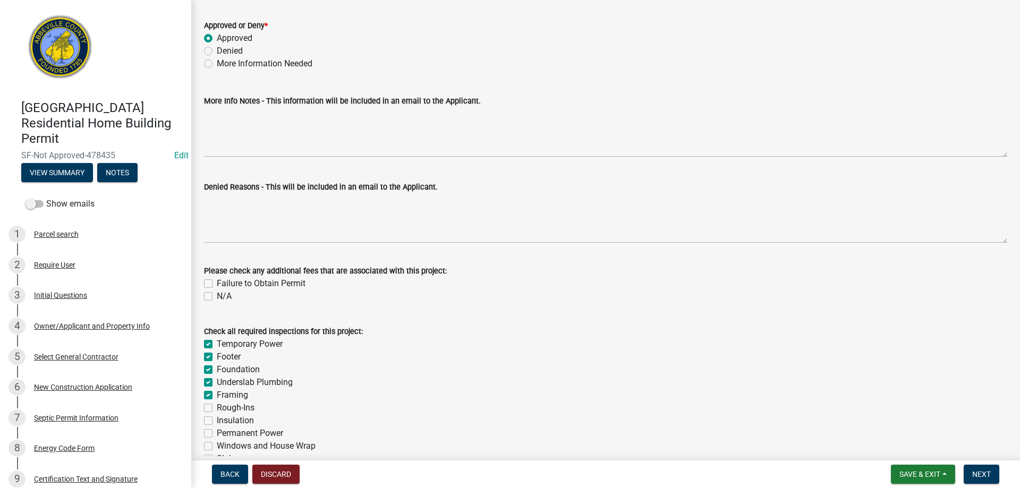
checkbox input "false"
click at [217, 408] on label "Rough-Ins" at bounding box center [236, 407] width 38 height 13
click at [217, 408] on input "Rough-Ins" at bounding box center [220, 404] width 7 height 7
checkbox input "true"
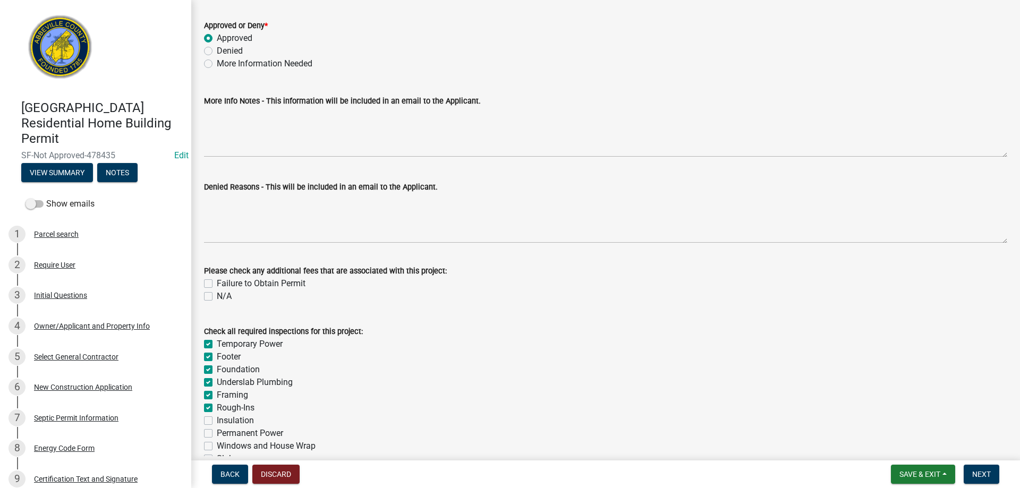
checkbox input "true"
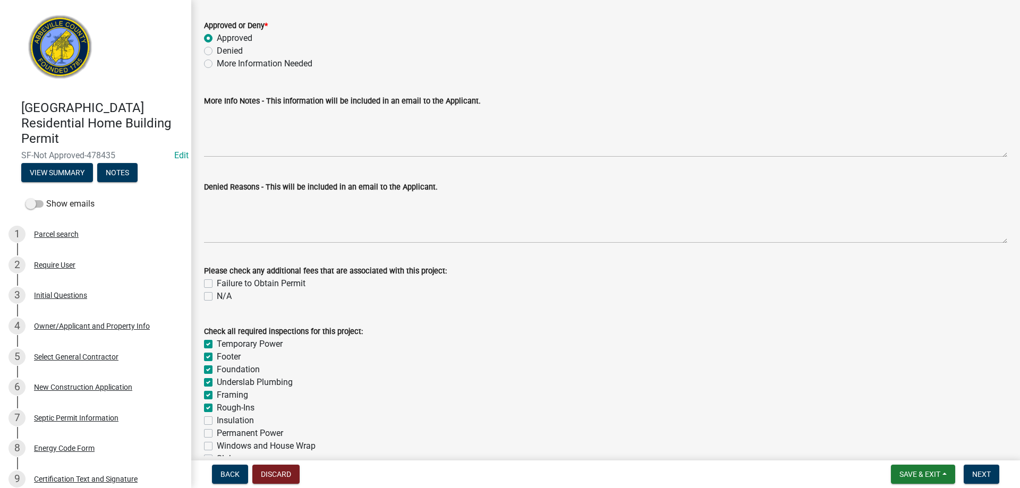
checkbox input "false"
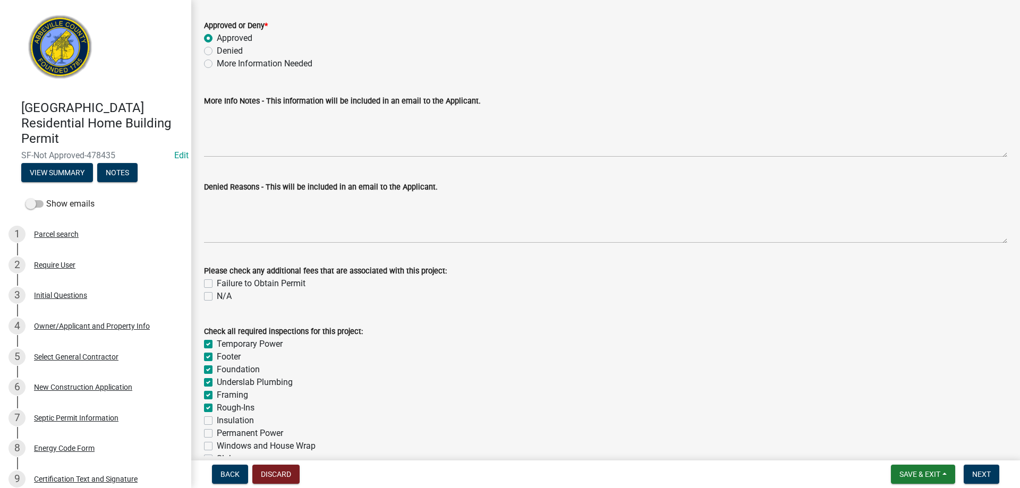
checkbox input "false"
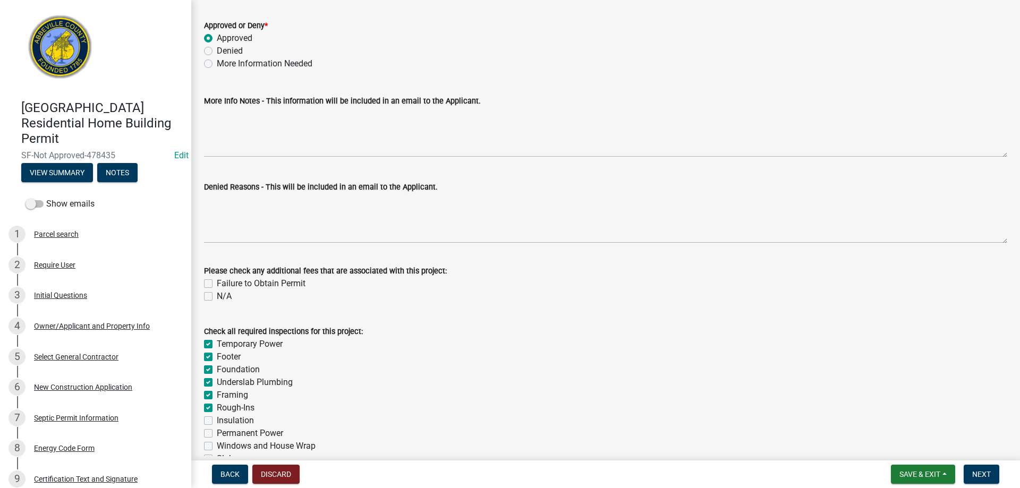
checkbox input "false"
click at [208, 416] on div "Insulation" at bounding box center [605, 420] width 803 height 13
click at [217, 431] on label "Permanent Power" at bounding box center [250, 433] width 66 height 13
click at [217, 431] on input "Permanent Power" at bounding box center [220, 430] width 7 height 7
checkbox input "true"
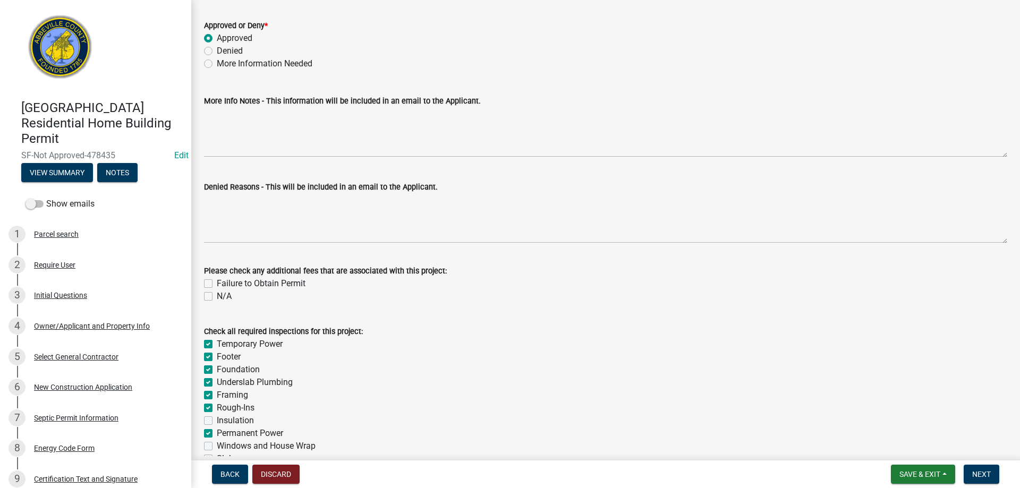
checkbox input "true"
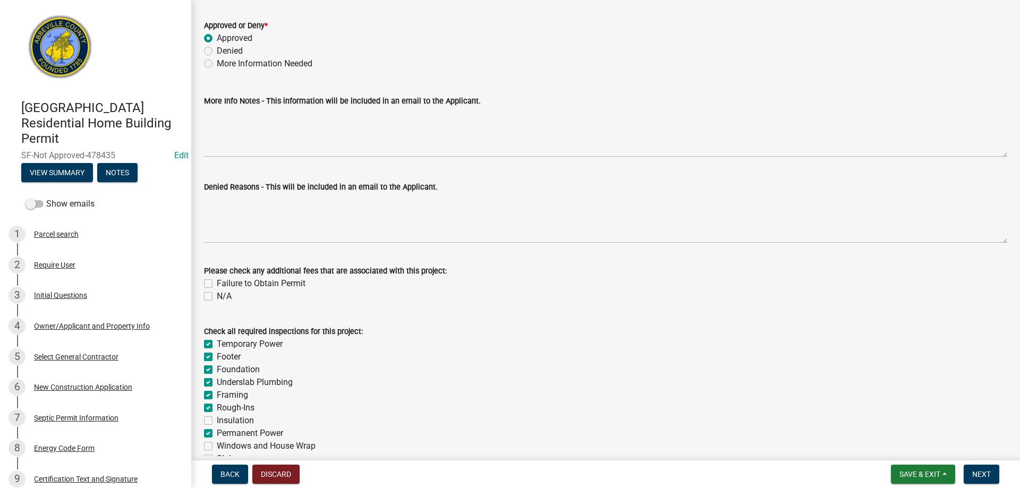
checkbox input "true"
checkbox input "false"
checkbox input "true"
checkbox input "false"
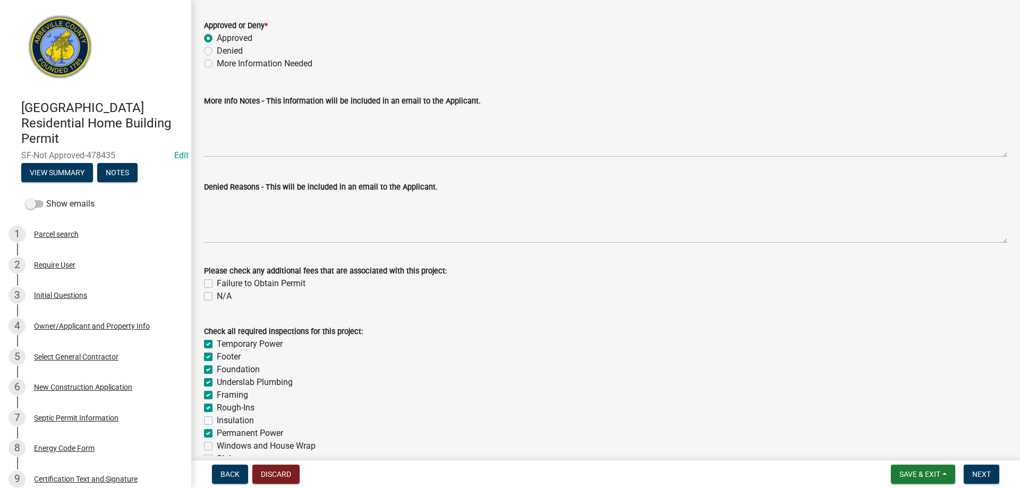
checkbox input "false"
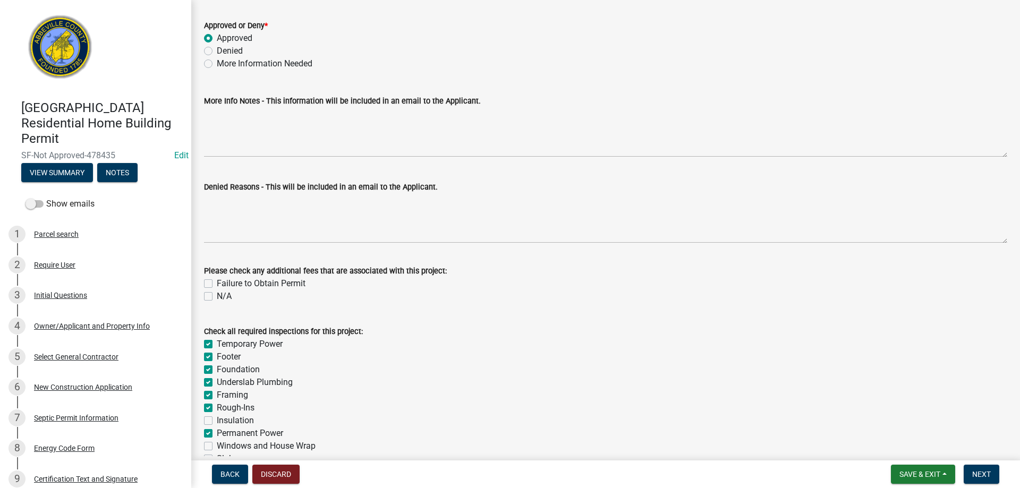
checkbox input "false"
click at [217, 420] on label "Insulation" at bounding box center [235, 420] width 37 height 13
click at [217, 420] on input "Insulation" at bounding box center [220, 417] width 7 height 7
checkbox input "true"
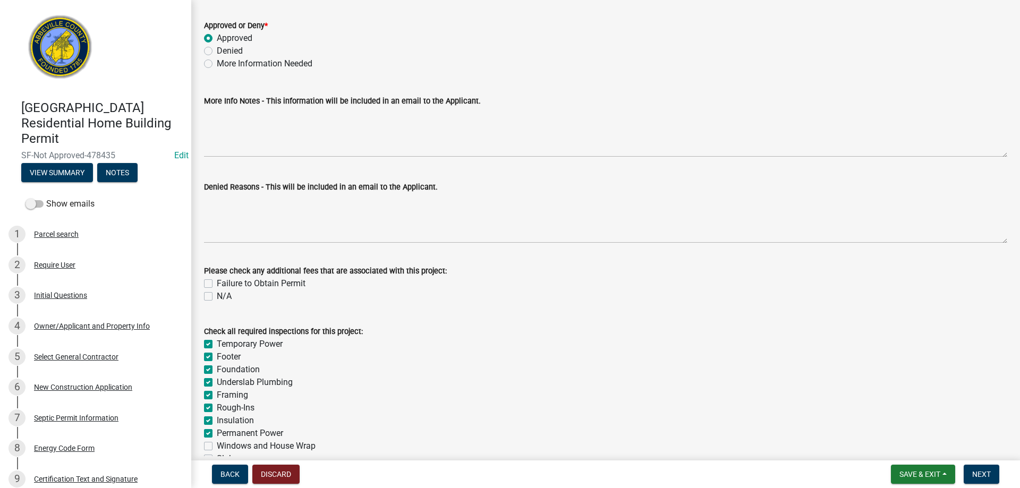
checkbox input "true"
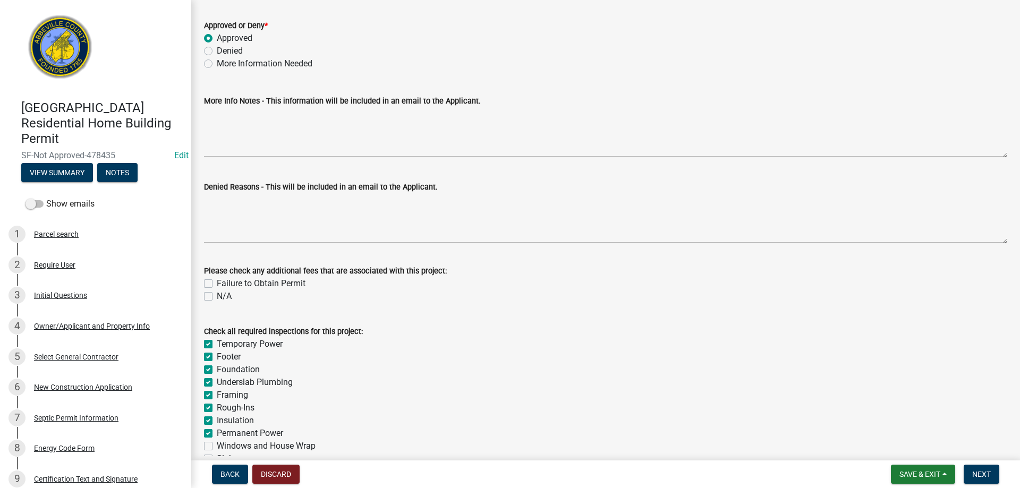
checkbox input "true"
checkbox input "false"
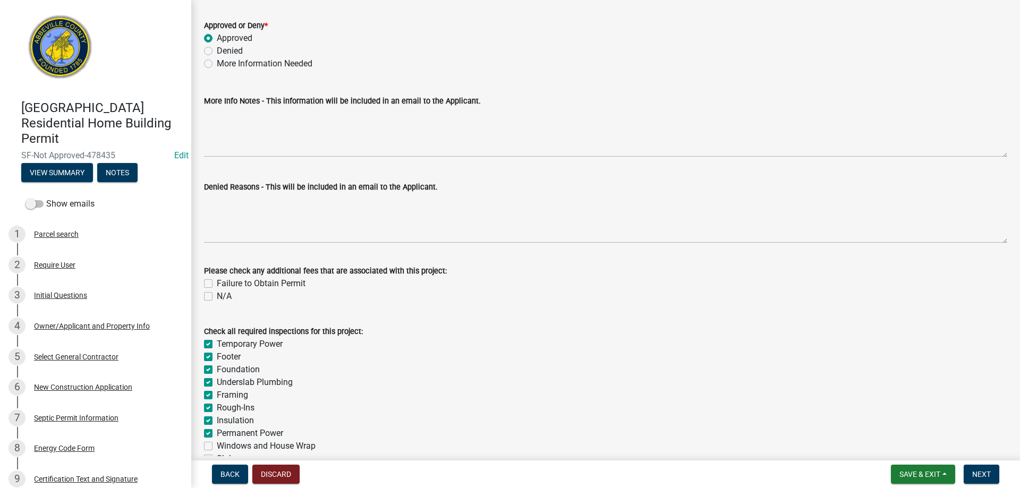
checkbox input "false"
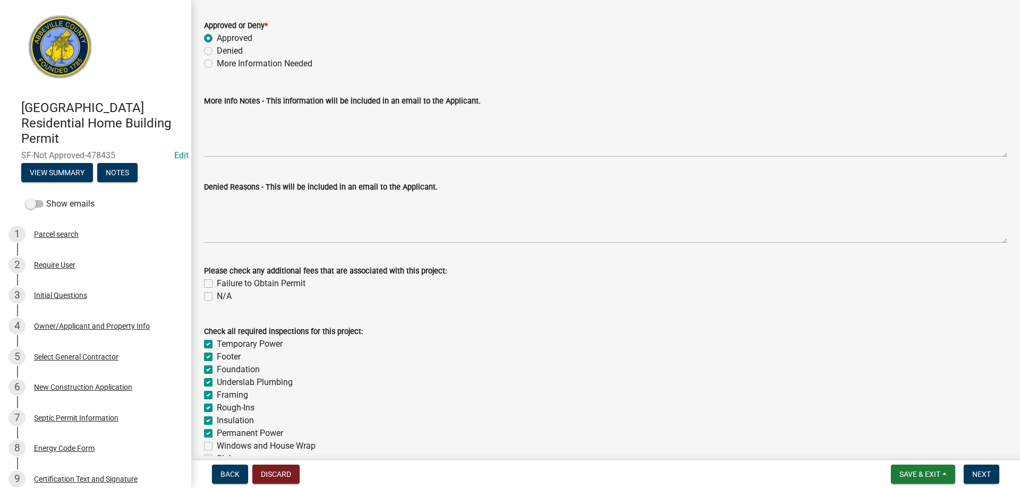
checkbox input "false"
click at [217, 448] on label "Windows and House Wrap" at bounding box center [266, 446] width 99 height 13
click at [217, 447] on input "Windows and House Wrap" at bounding box center [220, 443] width 7 height 7
checkbox input "true"
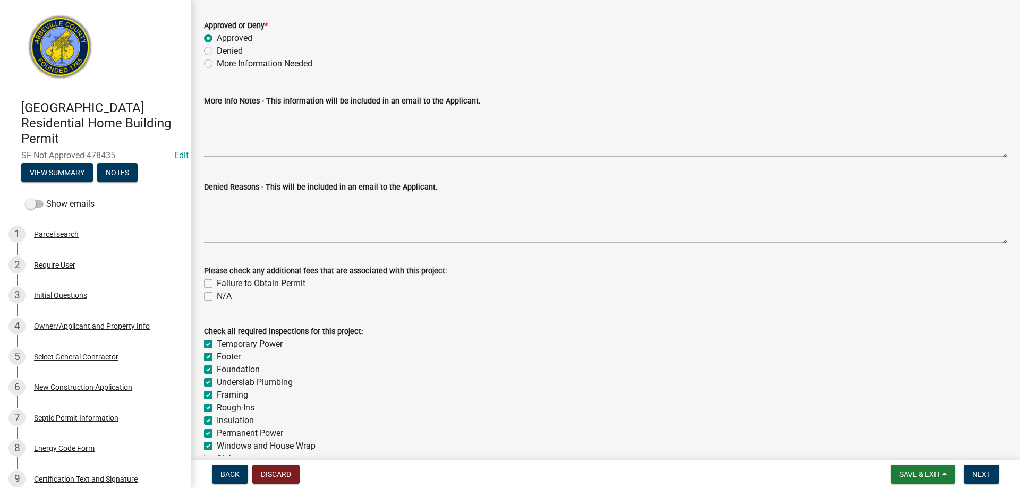
checkbox input "true"
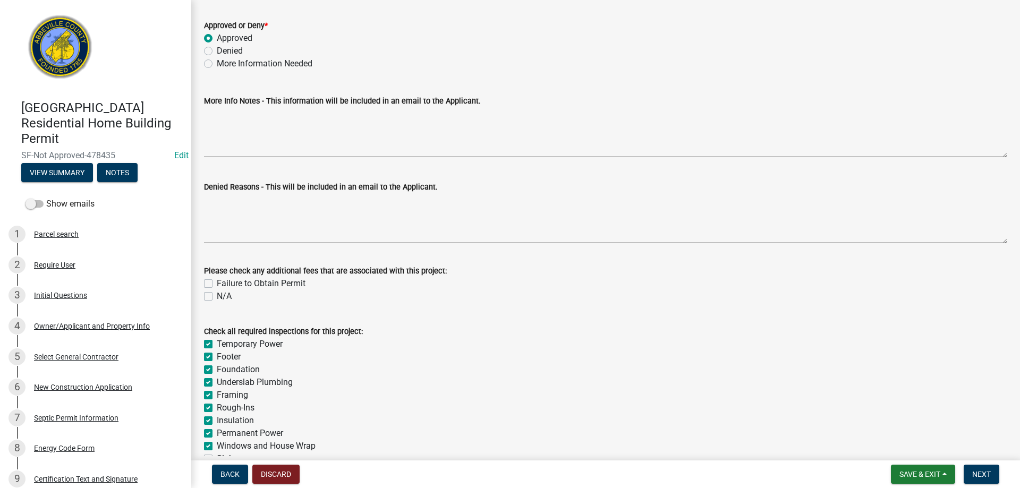
checkbox input "true"
checkbox input "false"
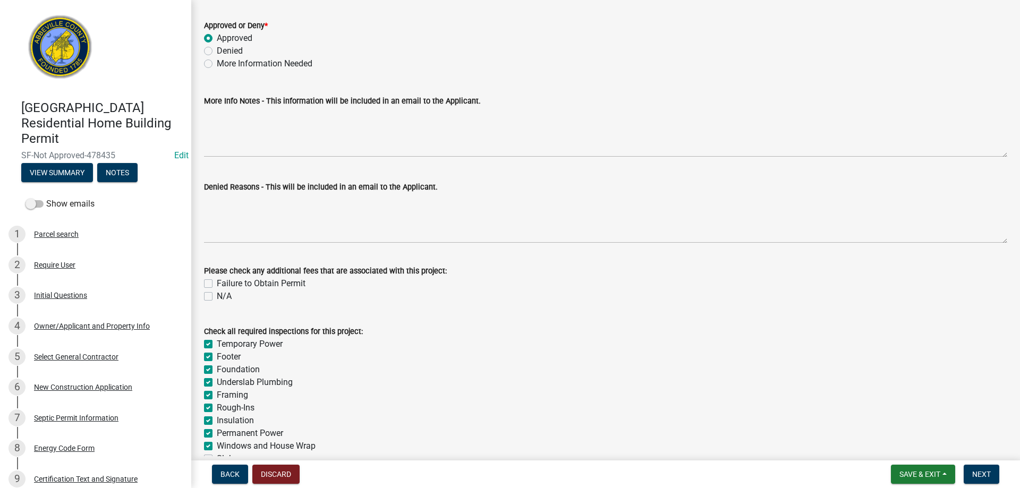
checkbox input "false"
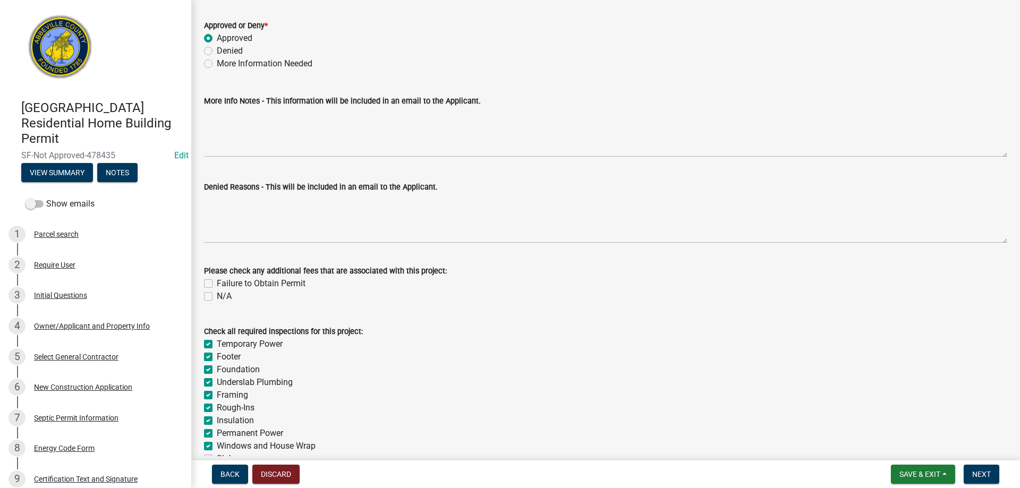
checkbox input "false"
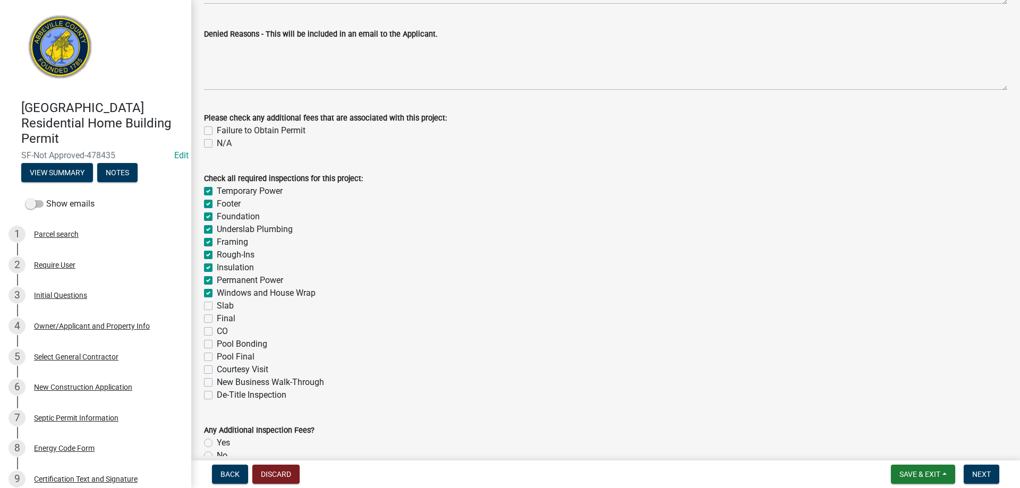
scroll to position [212, 0]
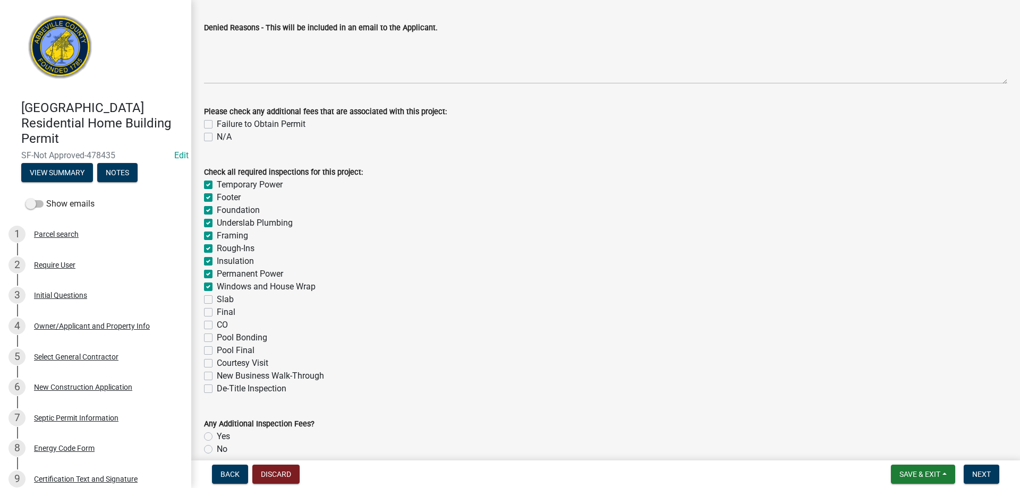
click at [217, 299] on label "Slab" at bounding box center [225, 299] width 17 height 13
click at [217, 299] on input "Slab" at bounding box center [220, 296] width 7 height 7
click at [217, 310] on label "Final" at bounding box center [226, 312] width 19 height 13
click at [217, 310] on input "Final" at bounding box center [220, 309] width 7 height 7
click at [217, 323] on label "CO" at bounding box center [222, 325] width 11 height 13
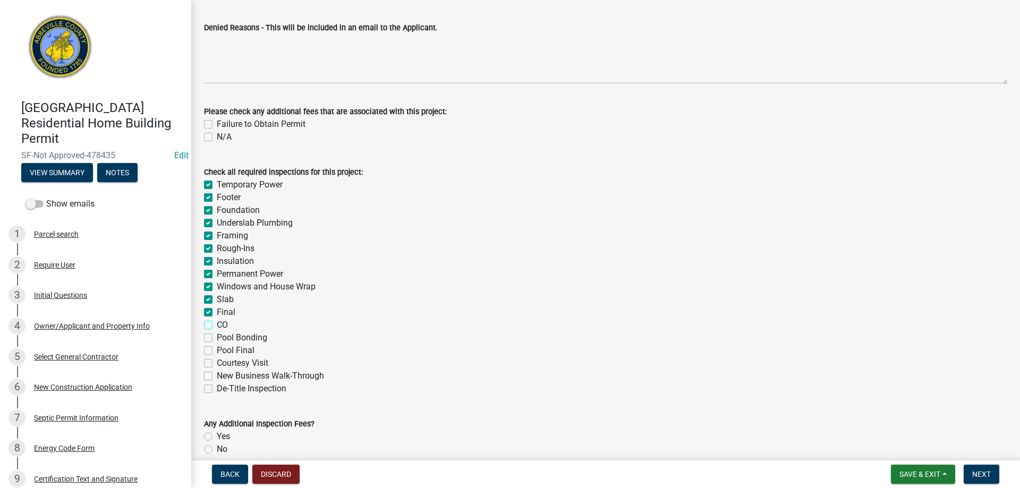
click at [217, 323] on input "CO" at bounding box center [220, 322] width 7 height 7
click at [980, 474] on span "Next" at bounding box center [981, 474] width 19 height 8
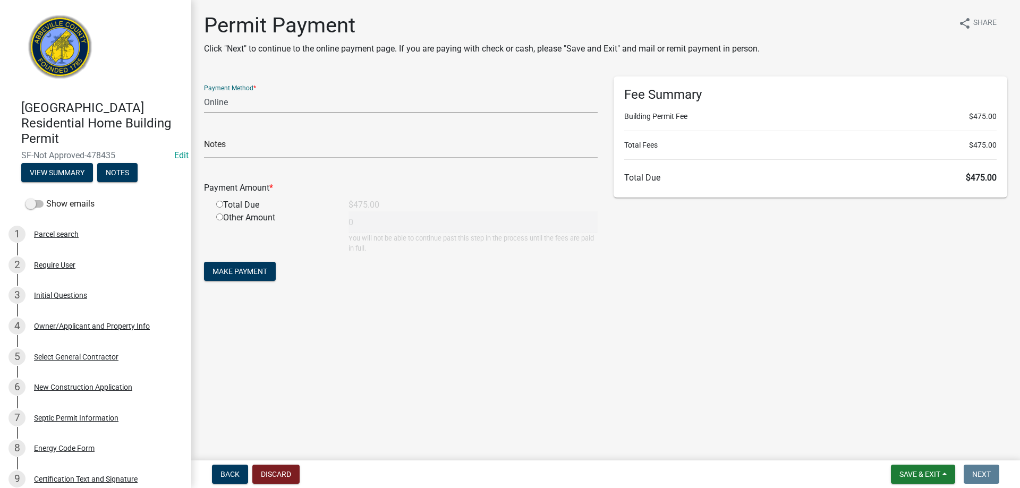
click at [234, 103] on select "Credit Card POS Check Cash Online" at bounding box center [401, 102] width 394 height 22
click at [204, 91] on select "Credit Card POS Check Cash Online" at bounding box center [401, 102] width 394 height 22
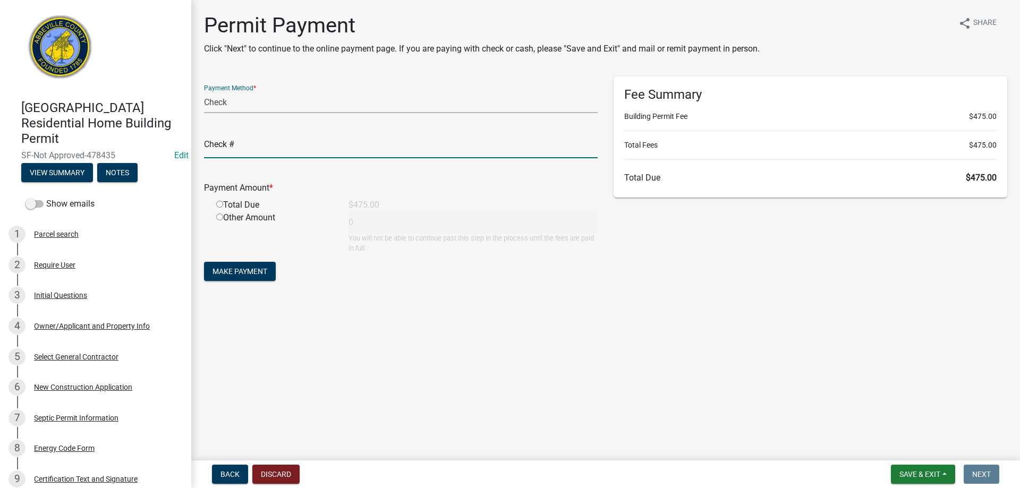
click at [235, 152] on input "text" at bounding box center [401, 147] width 394 height 22
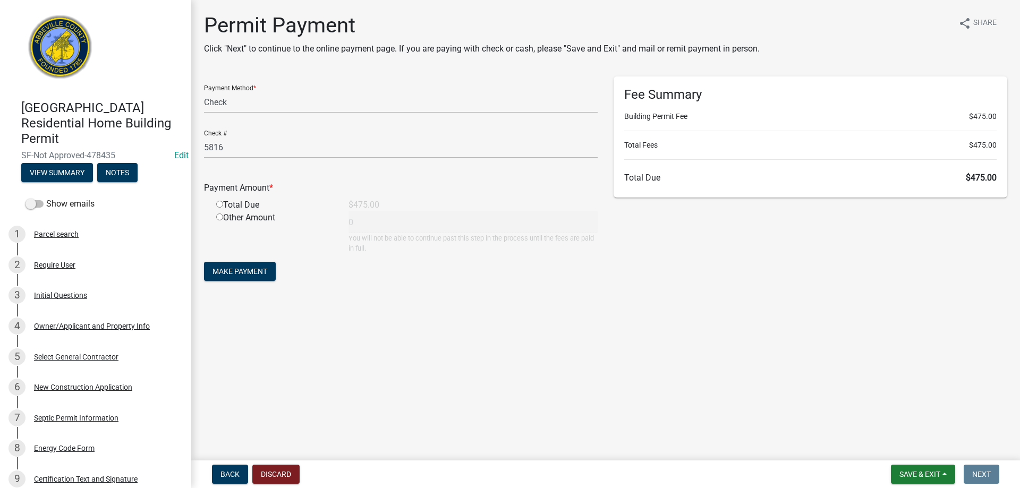
click at [220, 204] on input "radio" at bounding box center [219, 204] width 7 height 7
click at [253, 272] on span "Make Payment" at bounding box center [239, 271] width 55 height 8
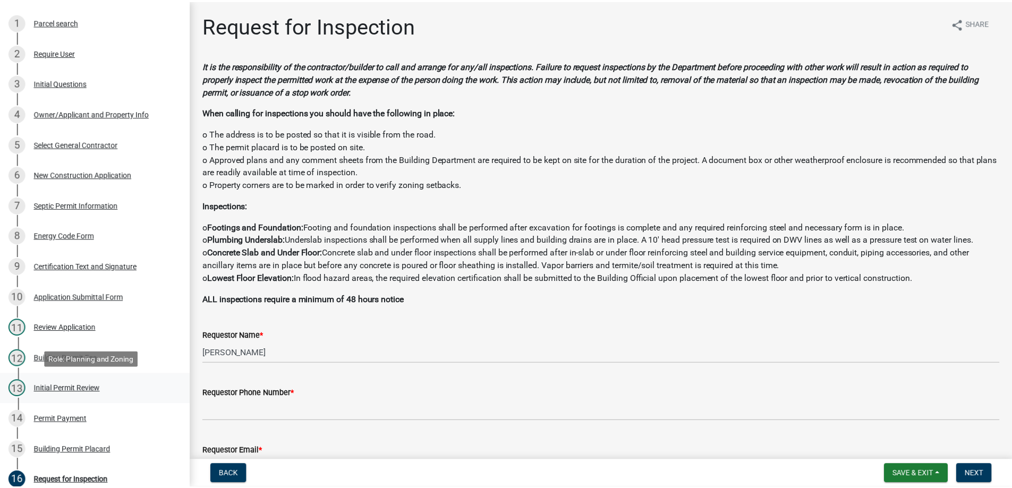
scroll to position [266, 0]
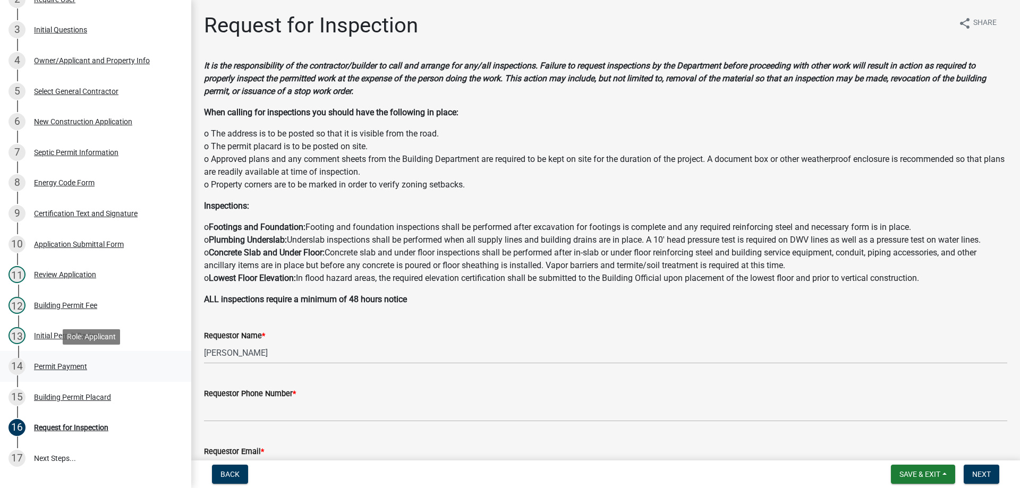
click at [50, 368] on div "Permit Payment" at bounding box center [60, 366] width 53 height 7
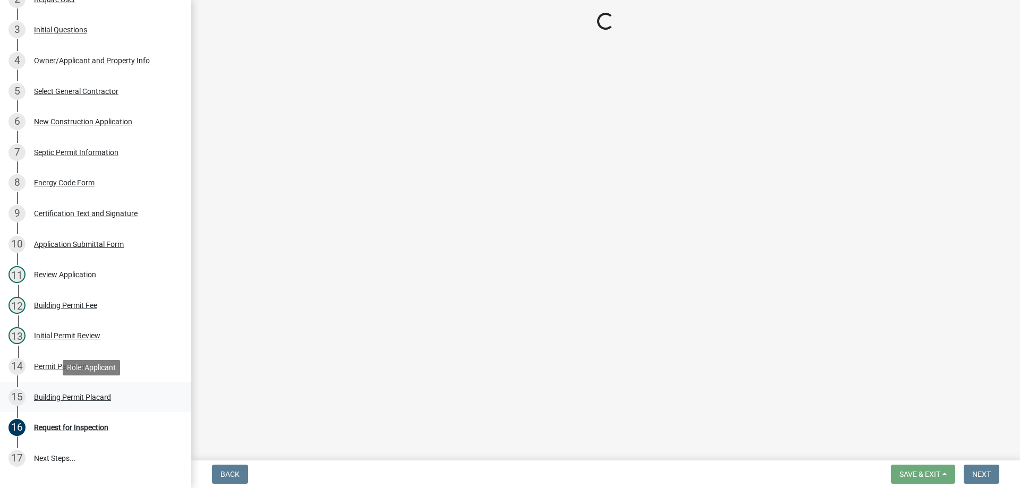
click at [58, 397] on div "Building Permit Placard" at bounding box center [72, 397] width 77 height 7
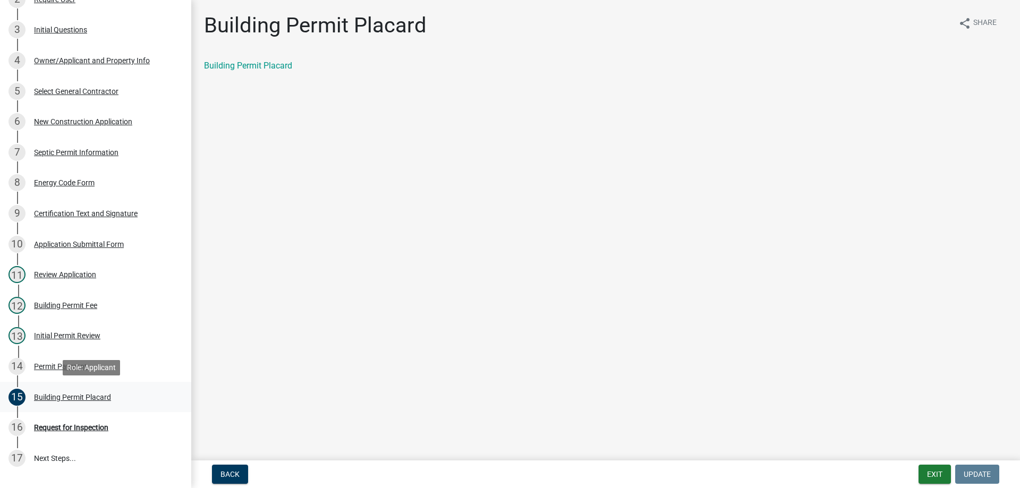
click at [93, 397] on div "Building Permit Placard" at bounding box center [72, 397] width 77 height 7
click at [274, 65] on link "Building Permit Placard" at bounding box center [248, 66] width 88 height 10
click at [64, 360] on div "14 Permit Payment" at bounding box center [91, 366] width 166 height 17
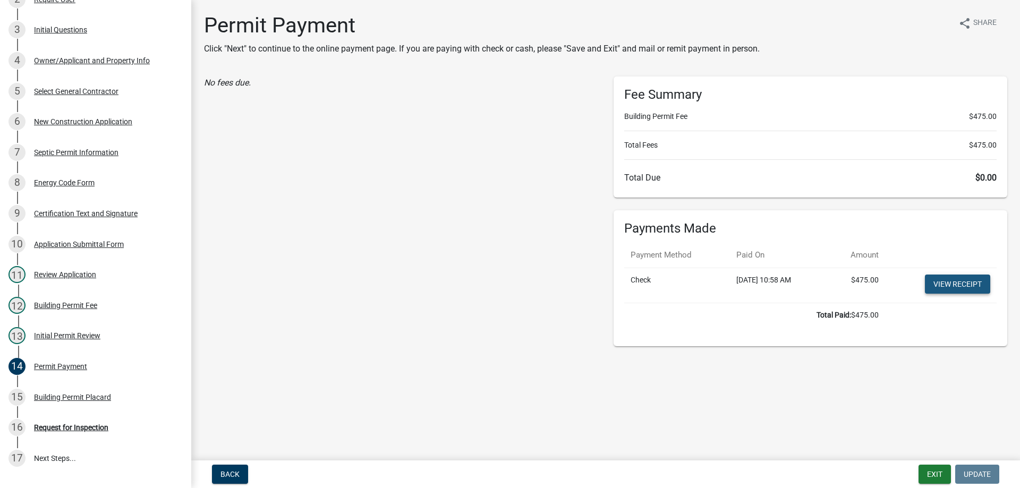
click at [955, 287] on link "View receipt" at bounding box center [957, 284] width 65 height 19
click at [930, 475] on button "Exit" at bounding box center [934, 474] width 32 height 19
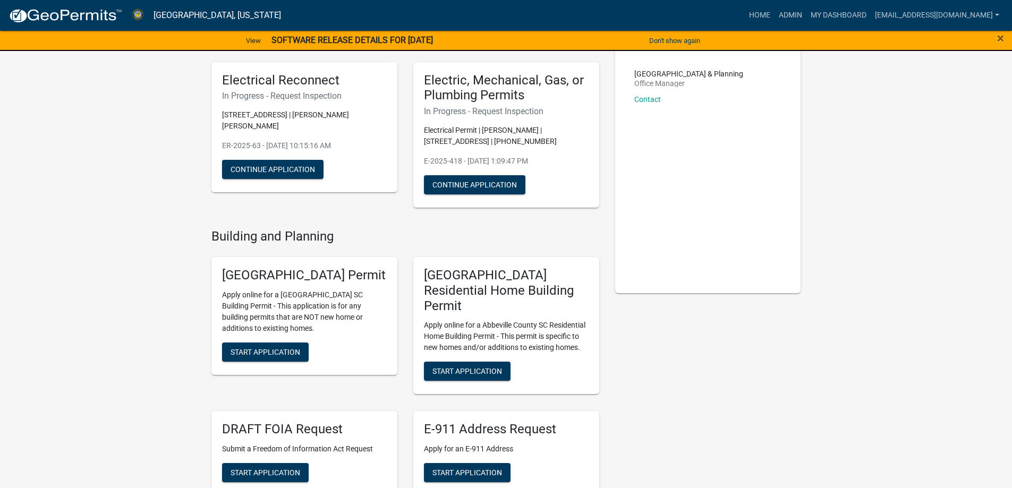
scroll to position [212, 0]
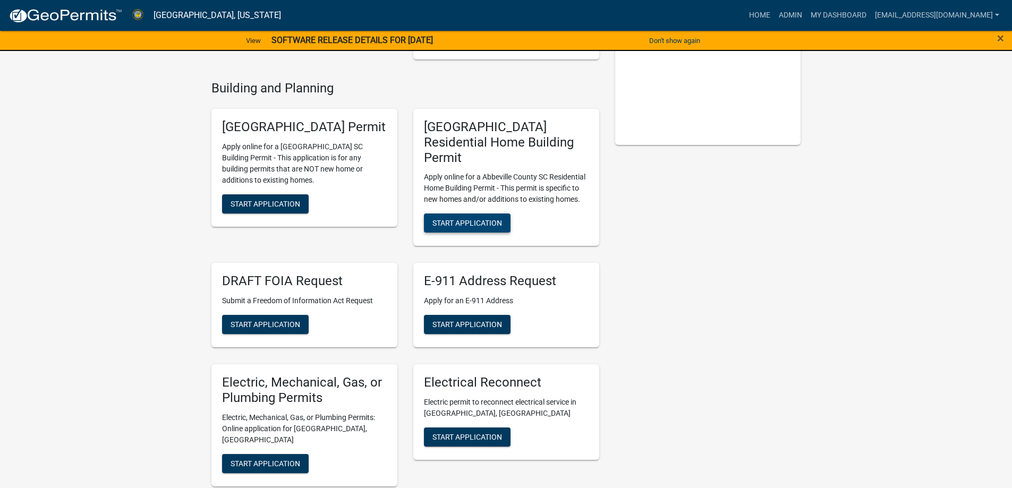
click at [461, 219] on span "Start Application" at bounding box center [467, 223] width 70 height 8
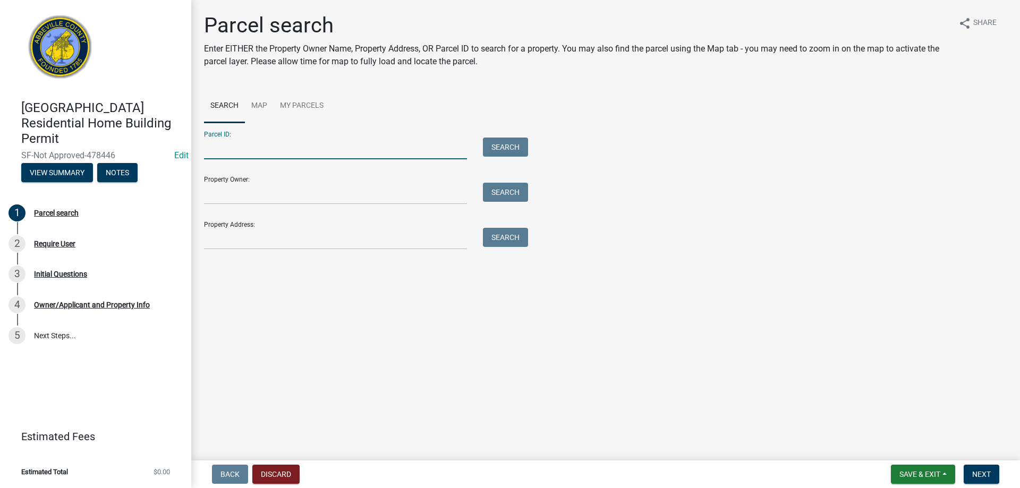
click at [235, 157] on input "Parcel ID:" at bounding box center [335, 149] width 263 height 22
click at [515, 152] on button "Search" at bounding box center [505, 147] width 45 height 19
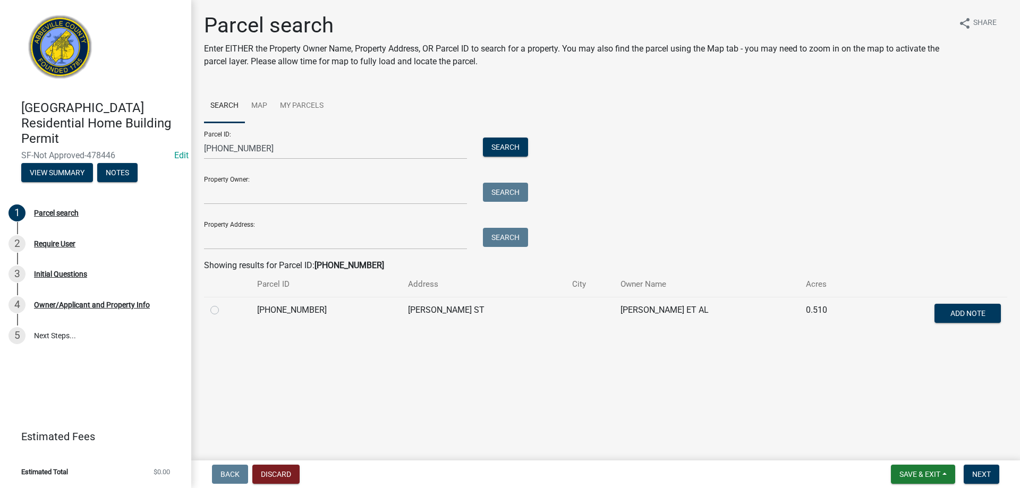
click at [209, 310] on td at bounding box center [227, 314] width 47 height 35
click at [223, 304] on label at bounding box center [223, 304] width 0 height 0
click at [223, 311] on input "radio" at bounding box center [226, 307] width 7 height 7
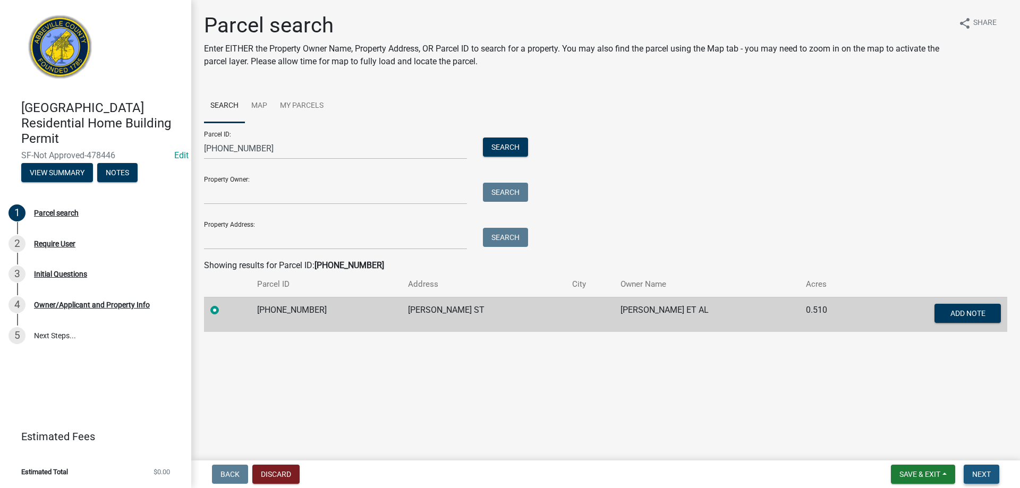
click at [964, 477] on button "Next" at bounding box center [981, 474] width 36 height 19
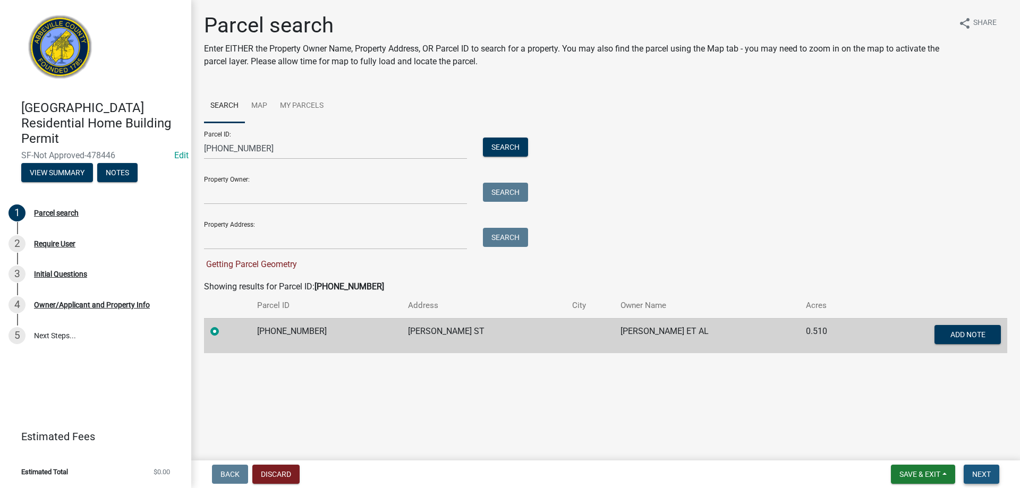
click at [988, 473] on span "Next" at bounding box center [981, 474] width 19 height 8
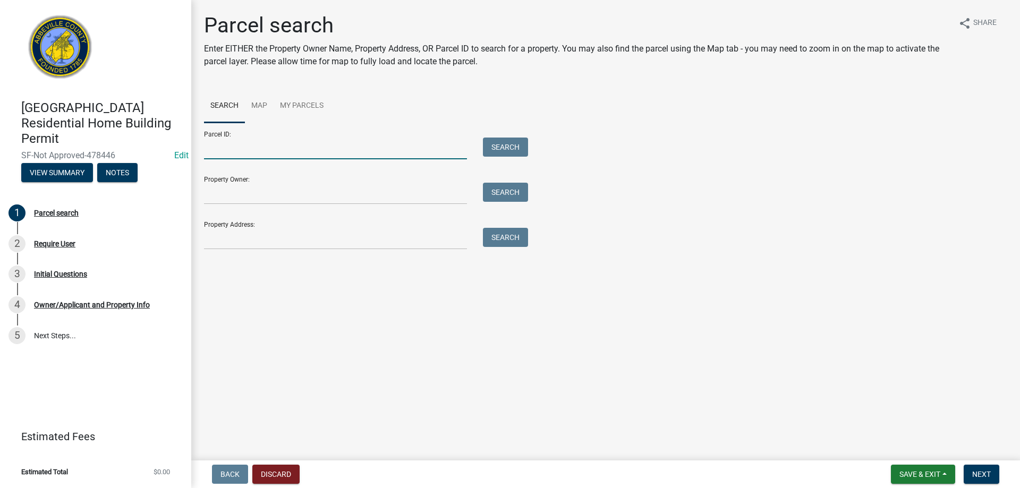
click at [261, 146] on input "Parcel ID:" at bounding box center [335, 149] width 263 height 22
type input "[PHONE_NUMBER]"
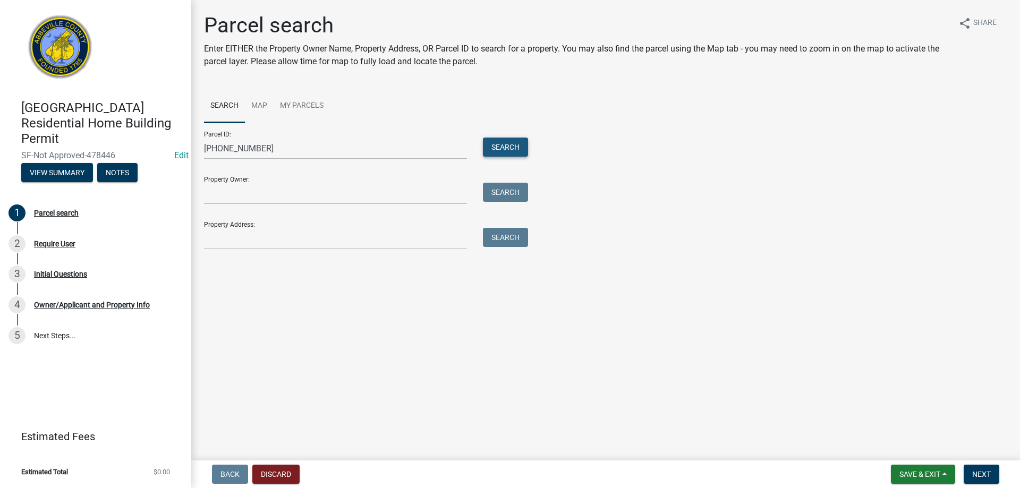
click at [490, 152] on button "Search" at bounding box center [505, 147] width 45 height 19
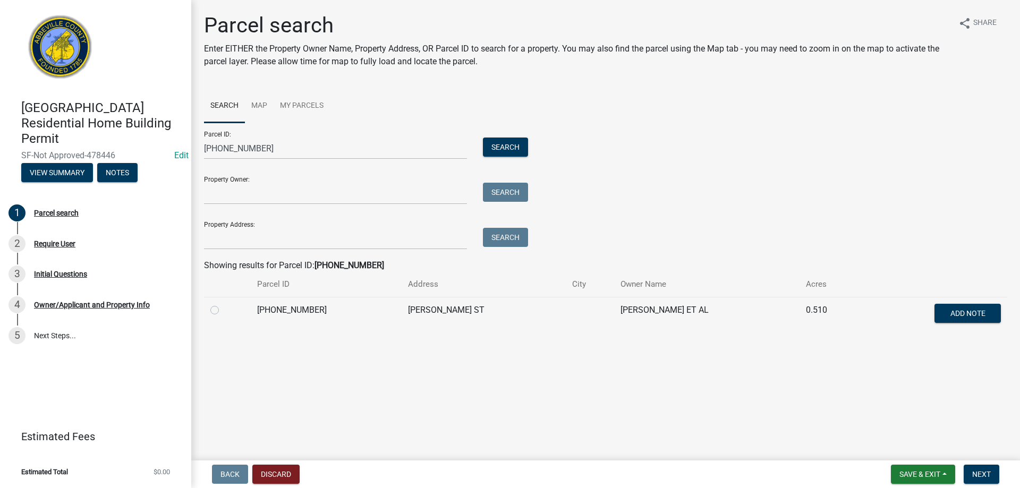
click at [223, 304] on label at bounding box center [223, 304] width 0 height 0
click at [223, 310] on input "radio" at bounding box center [226, 307] width 7 height 7
radio input "true"
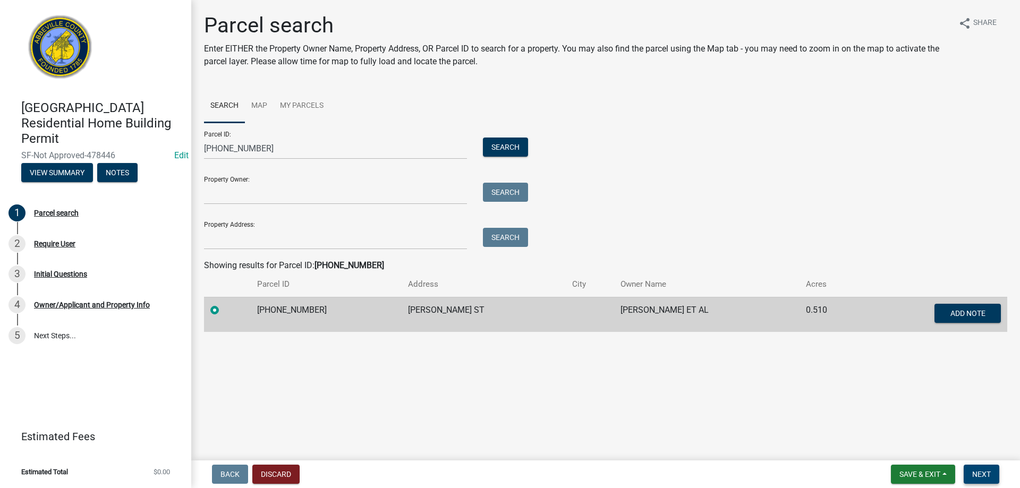
click at [979, 472] on span "Next" at bounding box center [981, 474] width 19 height 8
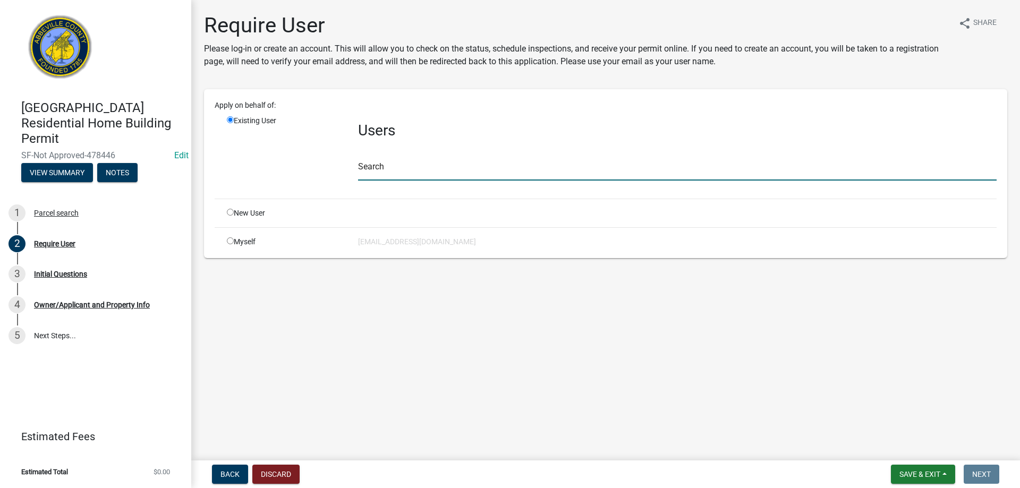
click at [378, 176] on input "text" at bounding box center [677, 170] width 638 height 22
type input "L"
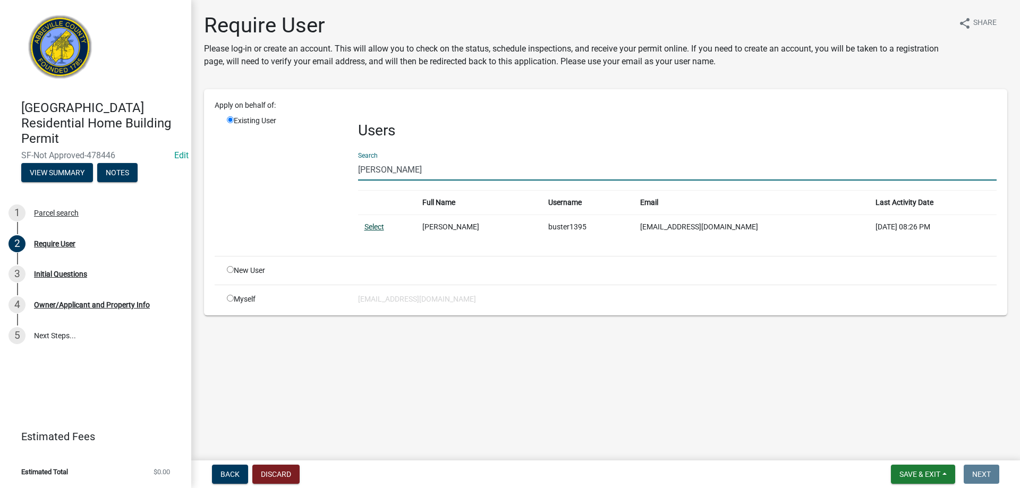
type input "[PERSON_NAME]"
click at [378, 228] on link "Select" at bounding box center [374, 227] width 20 height 8
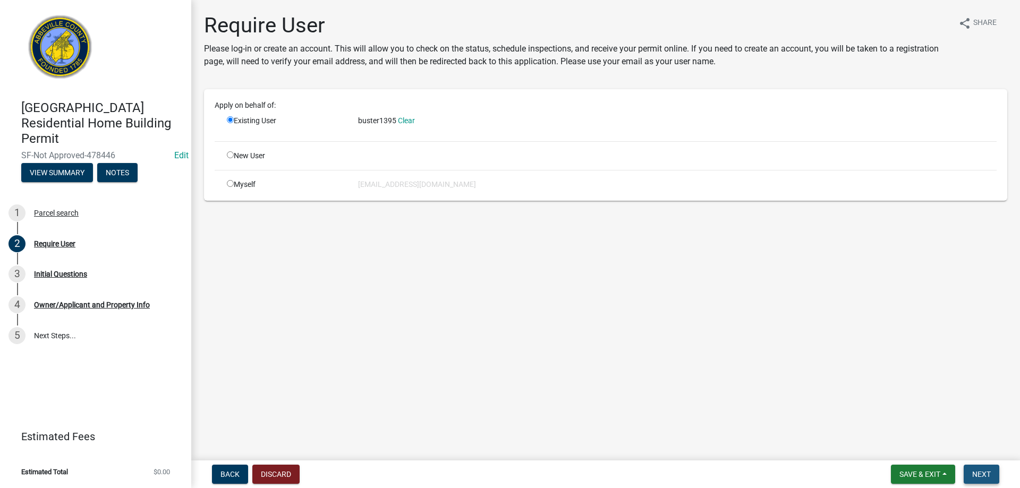
click at [970, 472] on button "Next" at bounding box center [981, 474] width 36 height 19
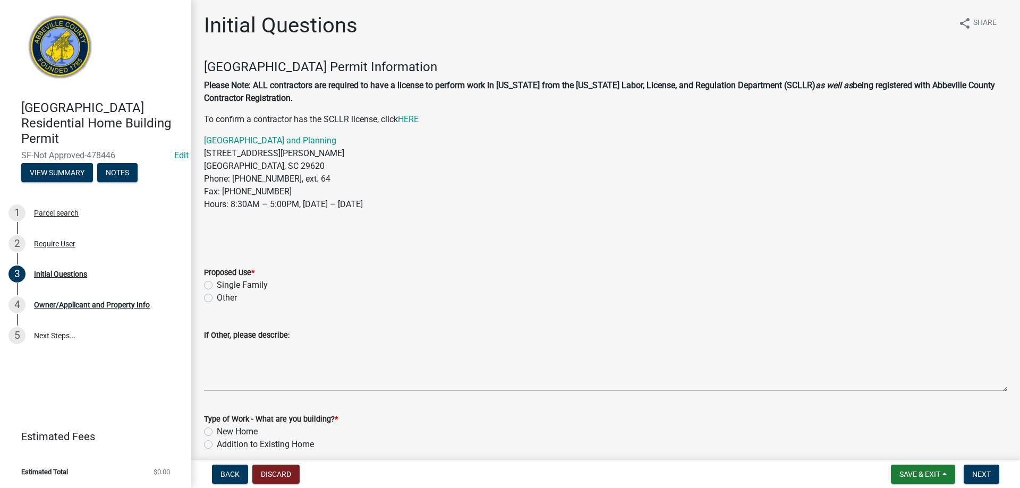
click at [217, 284] on label "Single Family" at bounding box center [242, 285] width 51 height 13
click at [217, 284] on input "Single Family" at bounding box center [220, 282] width 7 height 7
radio input "true"
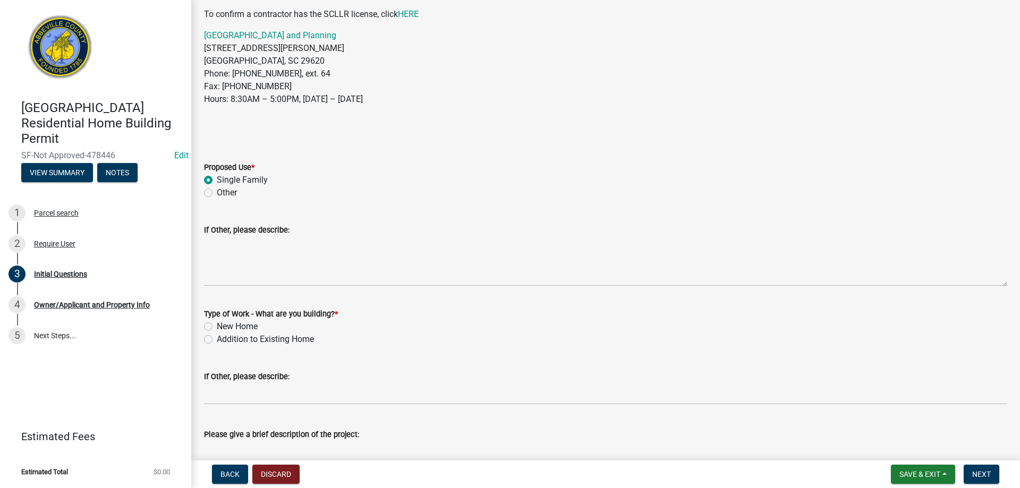
scroll to position [106, 0]
click at [217, 322] on label "New Home" at bounding box center [237, 325] width 41 height 13
click at [217, 322] on input "New Home" at bounding box center [220, 322] width 7 height 7
radio input "true"
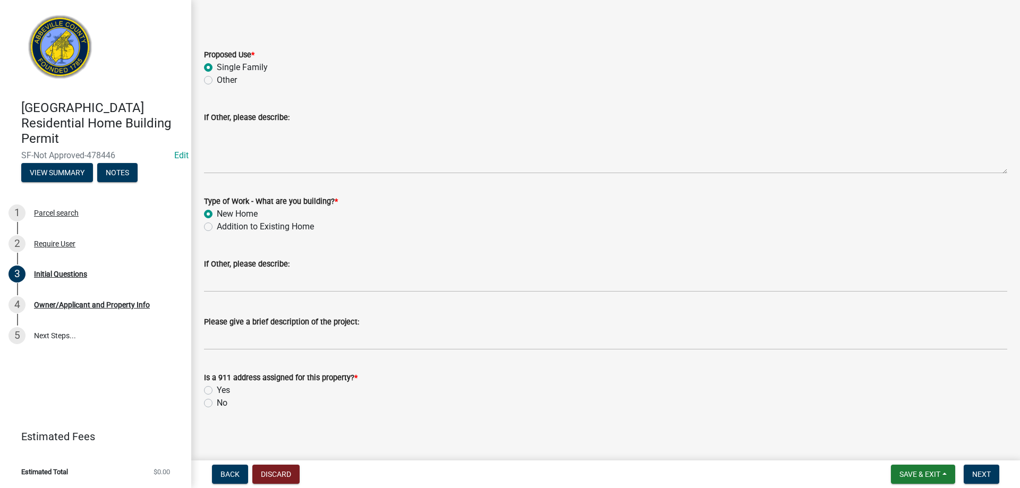
scroll to position [222, 0]
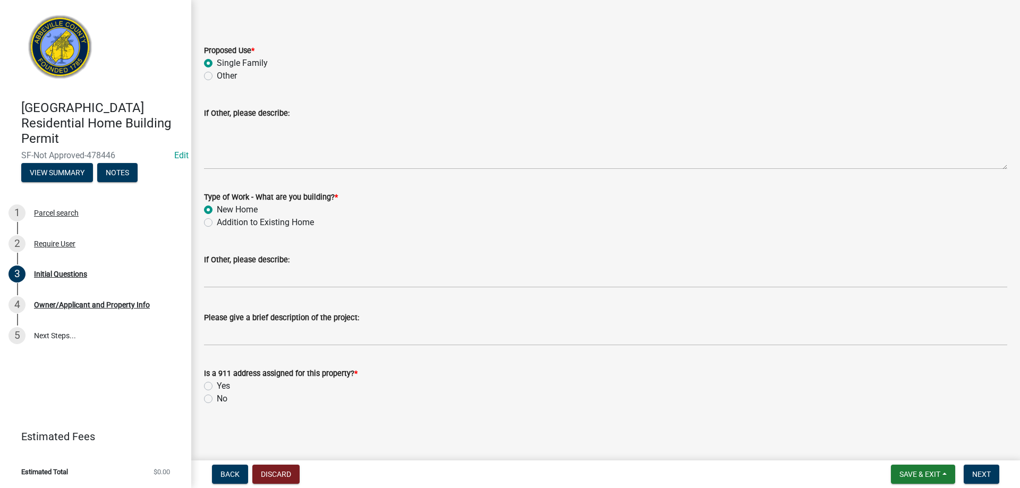
click at [217, 383] on label "Yes" at bounding box center [223, 386] width 13 height 13
click at [217, 383] on input "Yes" at bounding box center [220, 383] width 7 height 7
radio input "true"
click at [984, 480] on button "Next" at bounding box center [981, 474] width 36 height 19
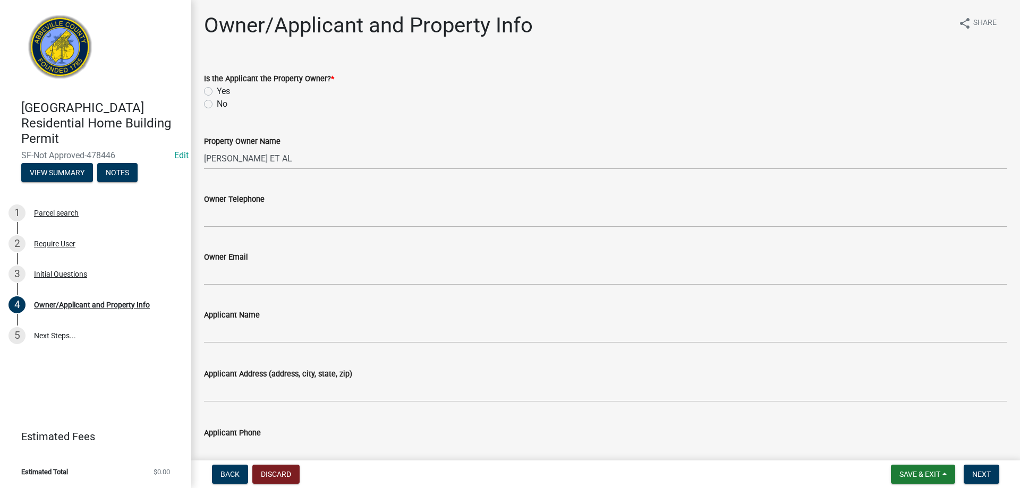
click at [217, 93] on label "Yes" at bounding box center [223, 91] width 13 height 13
click at [217, 92] on input "Yes" at bounding box center [220, 88] width 7 height 7
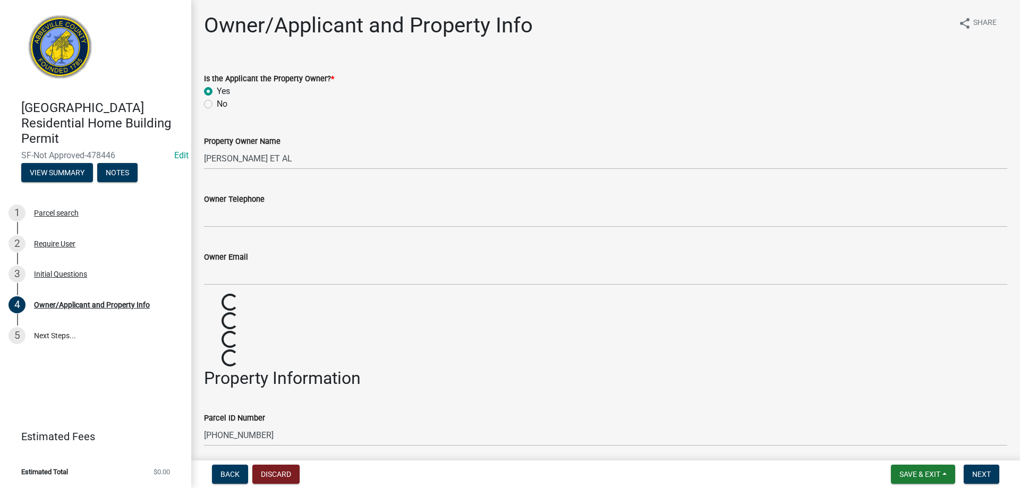
radio input "true"
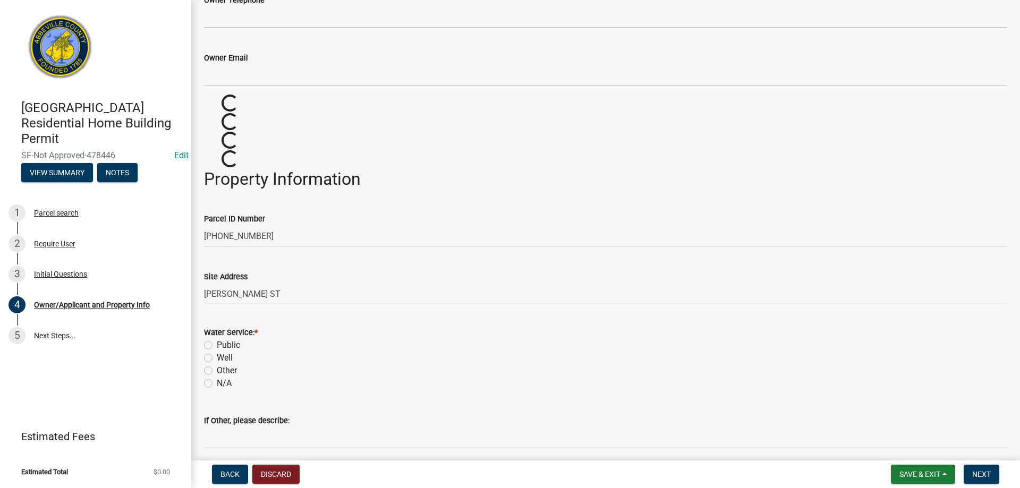
scroll to position [212, 0]
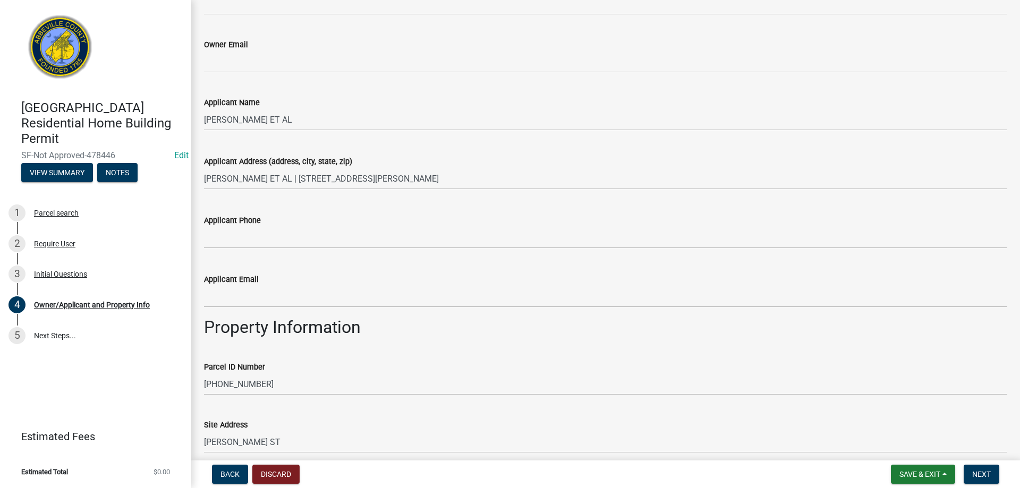
click at [204, 277] on wm-data-entity-input-list "Is the Applicant the Property Owner? * Yes No Property Owner Name JOYCE SHAIN E…" at bounding box center [605, 327] width 803 height 960
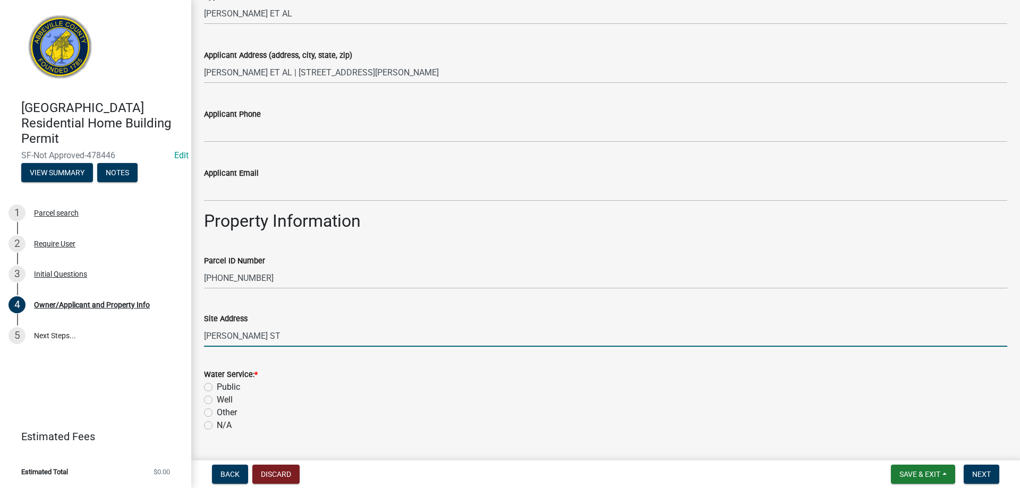
click at [204, 335] on input "BROOKS ST" at bounding box center [605, 336] width 803 height 22
type input "805 BROOKS ST"
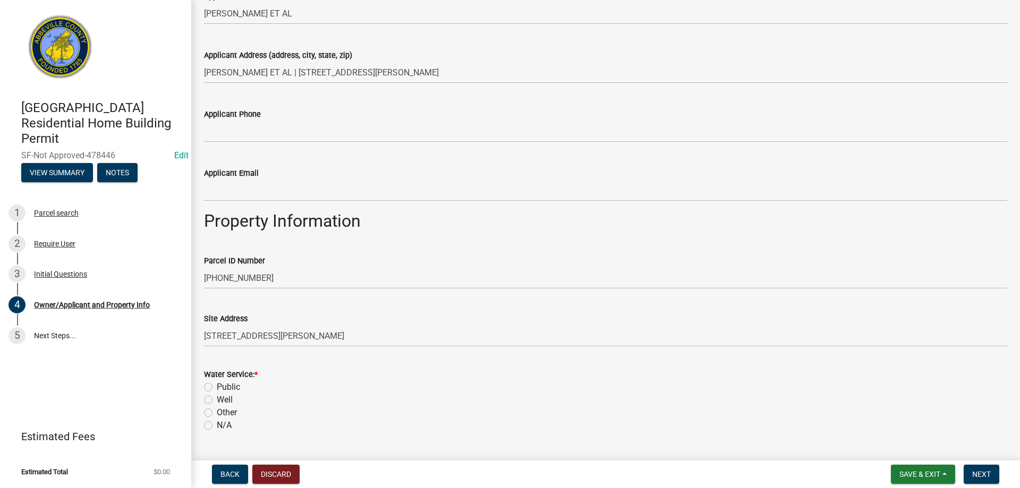
click at [217, 388] on label "Public" at bounding box center [228, 387] width 23 height 13
click at [217, 388] on input "Public" at bounding box center [220, 384] width 7 height 7
radio input "true"
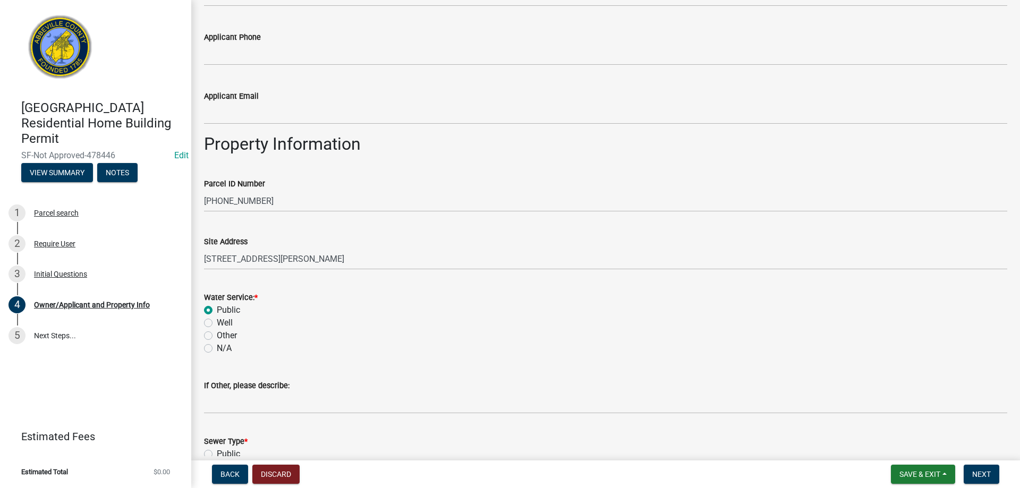
scroll to position [478, 0]
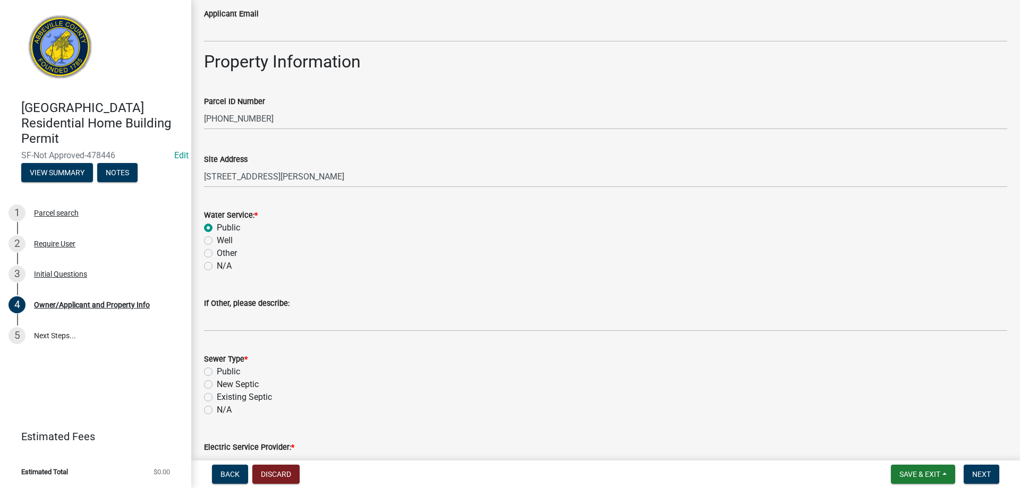
click at [217, 371] on label "Public" at bounding box center [228, 371] width 23 height 13
click at [217, 371] on input "Public" at bounding box center [220, 368] width 7 height 7
radio input "true"
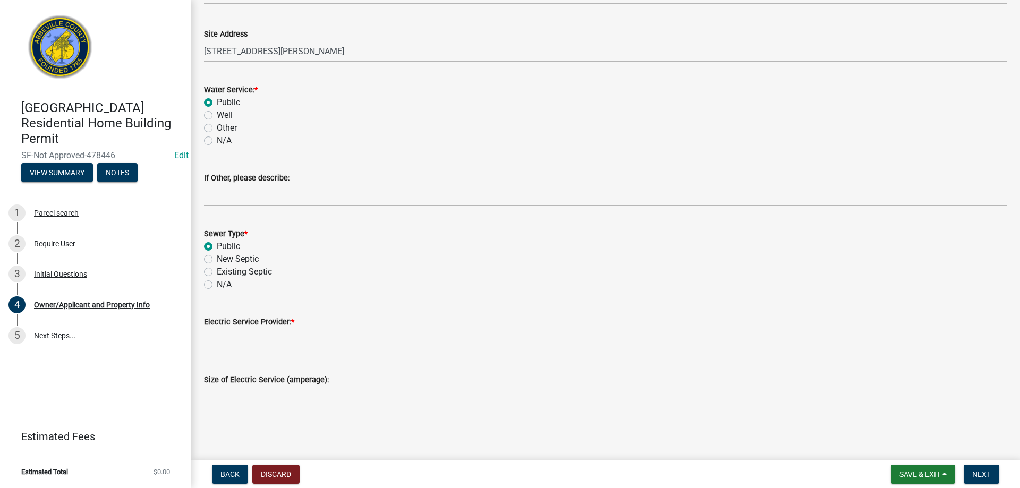
scroll to position [605, 0]
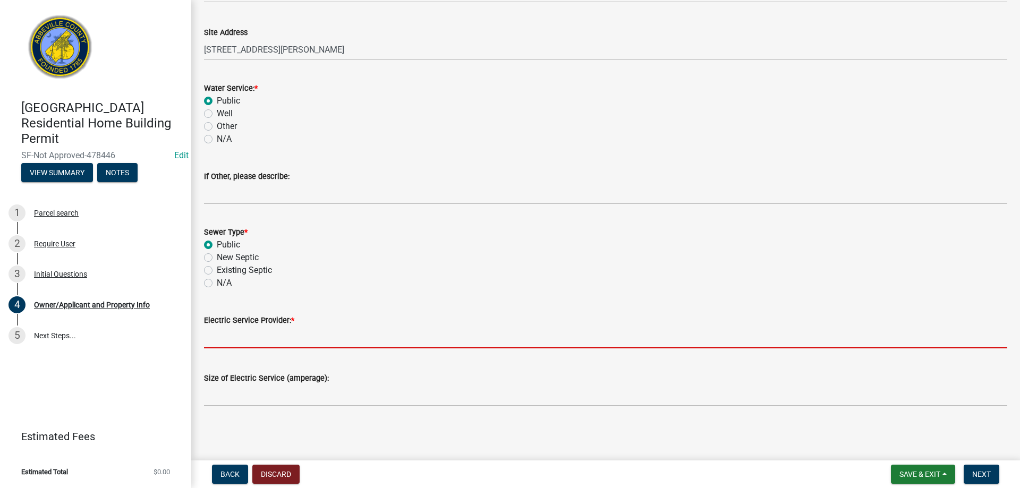
click at [227, 345] on input "Electric Service Provider: *" at bounding box center [605, 338] width 803 height 22
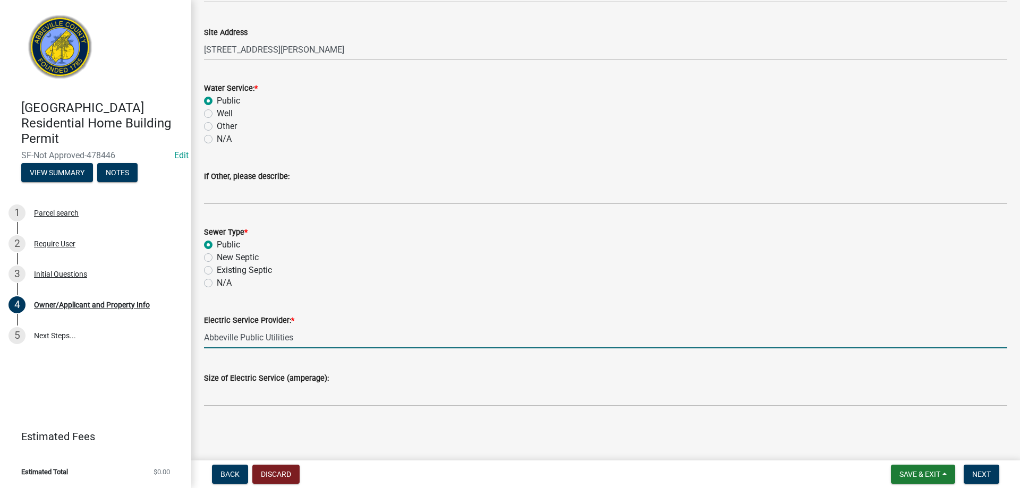
type input "Abbeville Public Utilities"
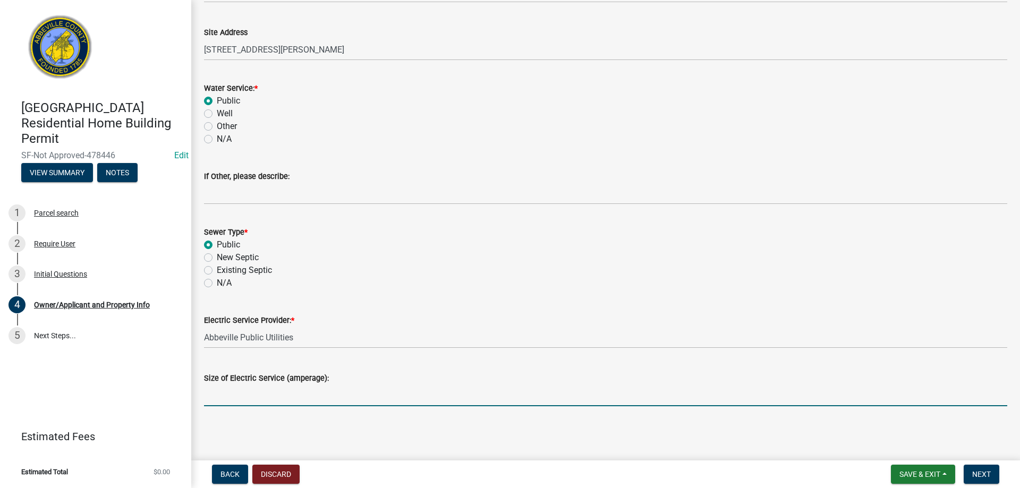
click at [279, 399] on input "Size of Electric Service (amperage):" at bounding box center [605, 395] width 803 height 22
type input "200"
click at [976, 480] on button "Next" at bounding box center [981, 474] width 36 height 19
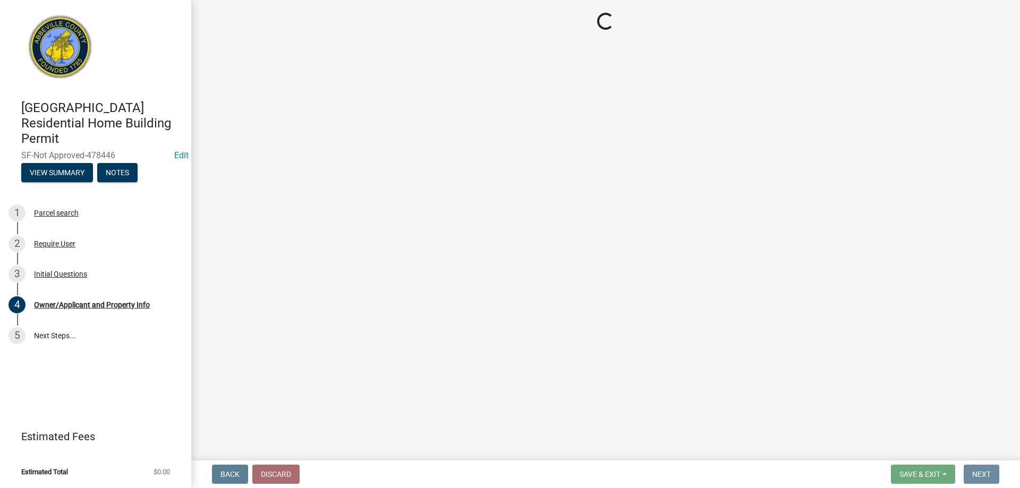
scroll to position [0, 0]
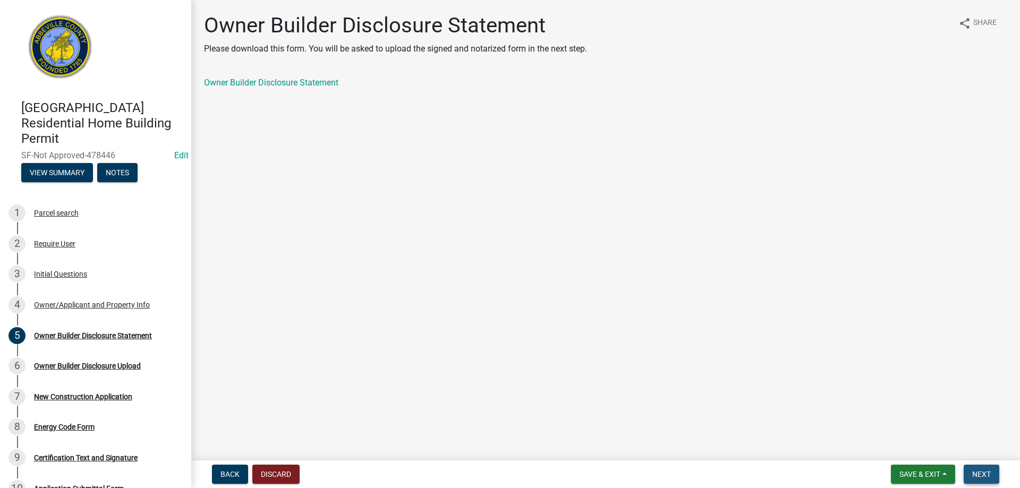
click at [983, 472] on span "Next" at bounding box center [981, 474] width 19 height 8
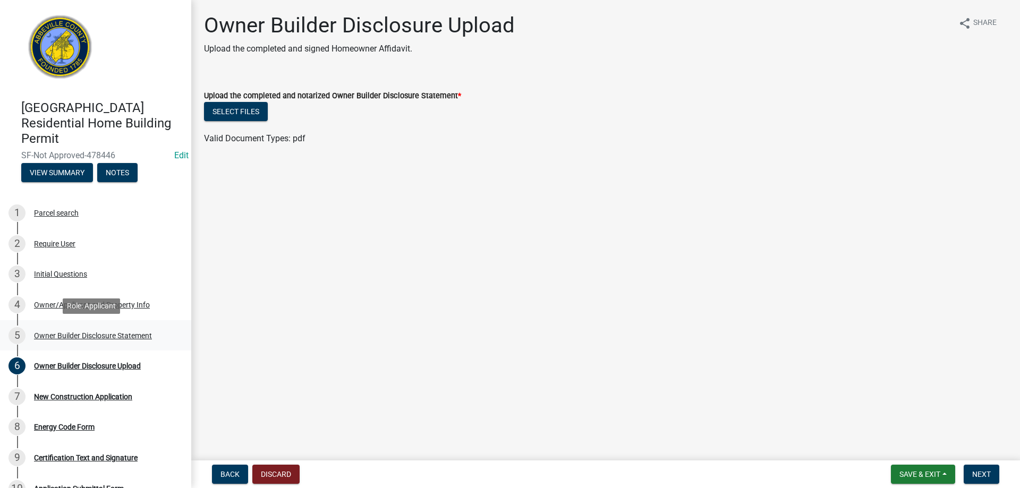
click at [90, 332] on div "Owner Builder Disclosure Statement" at bounding box center [93, 335] width 118 height 7
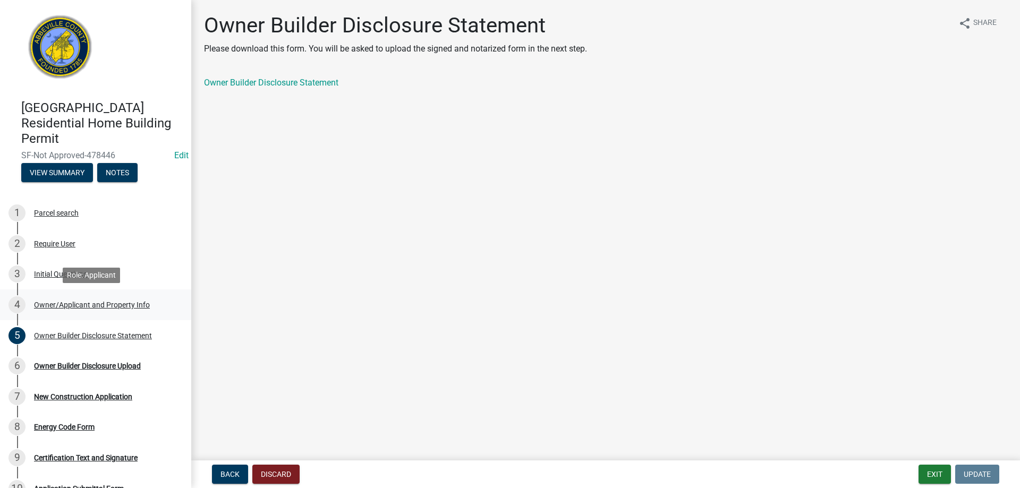
click at [112, 301] on div "Owner/Applicant and Property Info" at bounding box center [92, 304] width 116 height 7
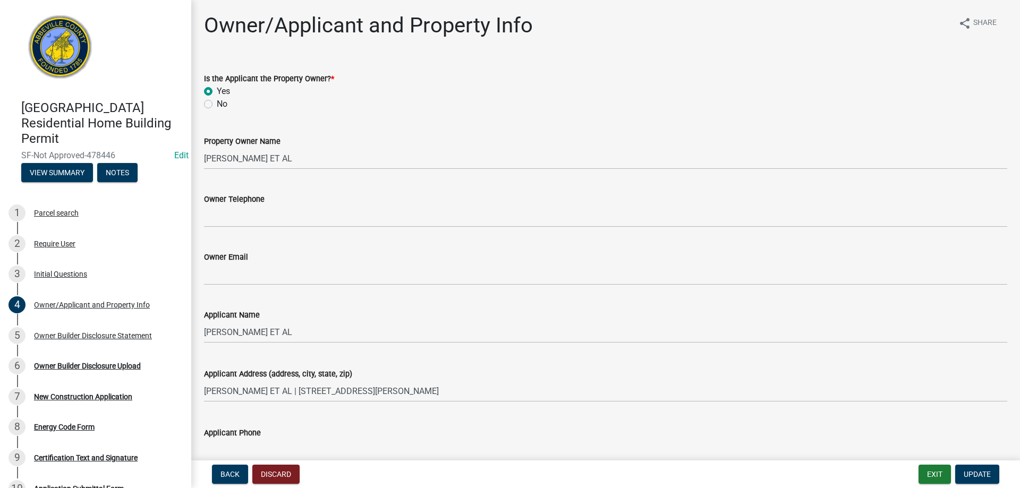
click at [206, 108] on div "No" at bounding box center [605, 104] width 803 height 13
click at [217, 103] on label "No" at bounding box center [222, 104] width 11 height 13
click at [217, 103] on input "No" at bounding box center [220, 101] width 7 height 7
radio input "true"
click at [972, 473] on span "Update" at bounding box center [976, 474] width 27 height 8
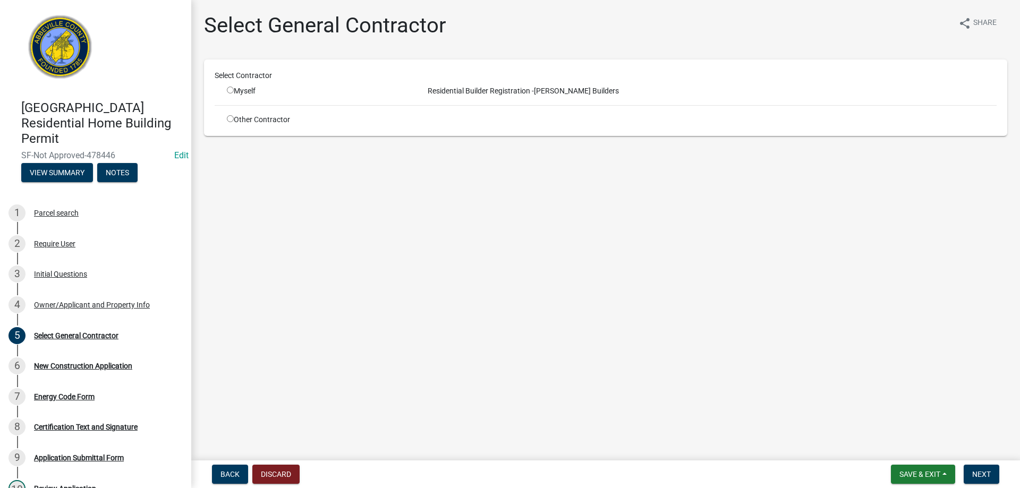
click at [227, 89] on input "radio" at bounding box center [230, 90] width 7 height 7
radio input "true"
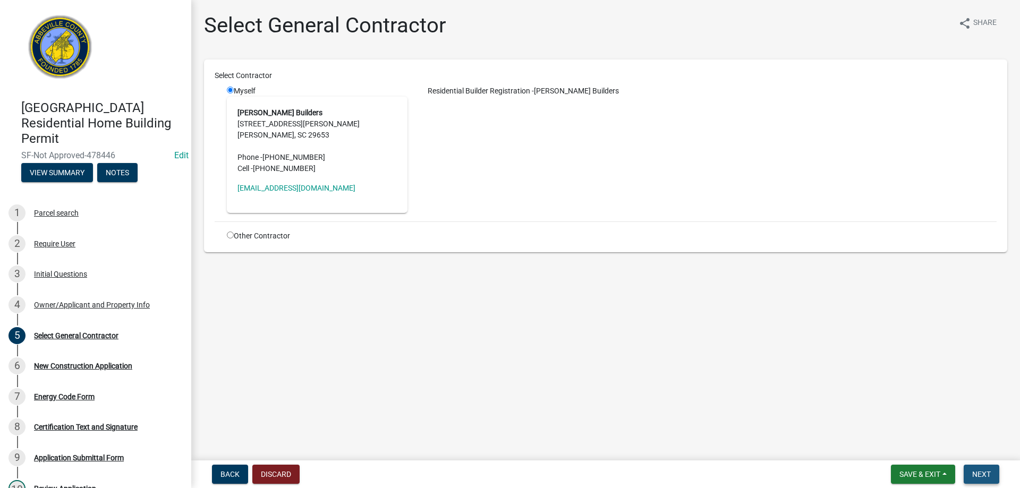
click at [976, 480] on button "Next" at bounding box center [981, 474] width 36 height 19
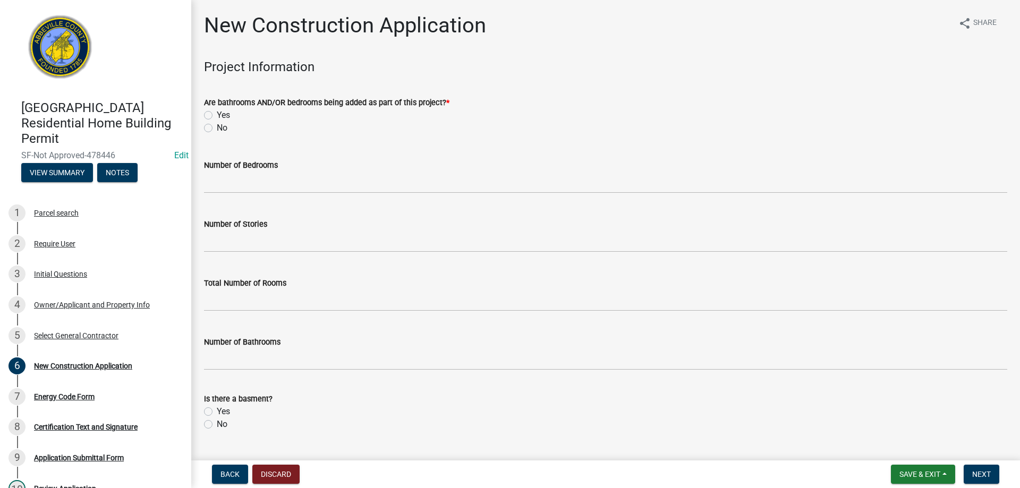
click at [217, 114] on label "Yes" at bounding box center [223, 115] width 13 height 13
click at [217, 114] on input "Yes" at bounding box center [220, 112] width 7 height 7
radio input "true"
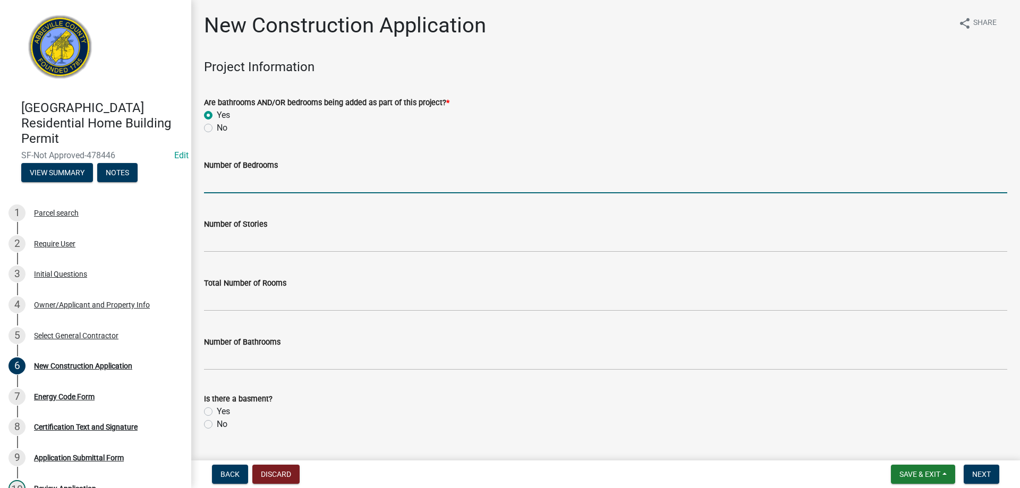
click at [220, 173] on input "text" at bounding box center [605, 183] width 803 height 22
drag, startPoint x: 230, startPoint y: 187, endPoint x: 146, endPoint y: 172, distance: 85.8
click at [147, 174] on div "Abbeville County Residential Home Building Permit SF-Not Approved-478446 Edit V…" at bounding box center [510, 244] width 1020 height 488
type input "2"
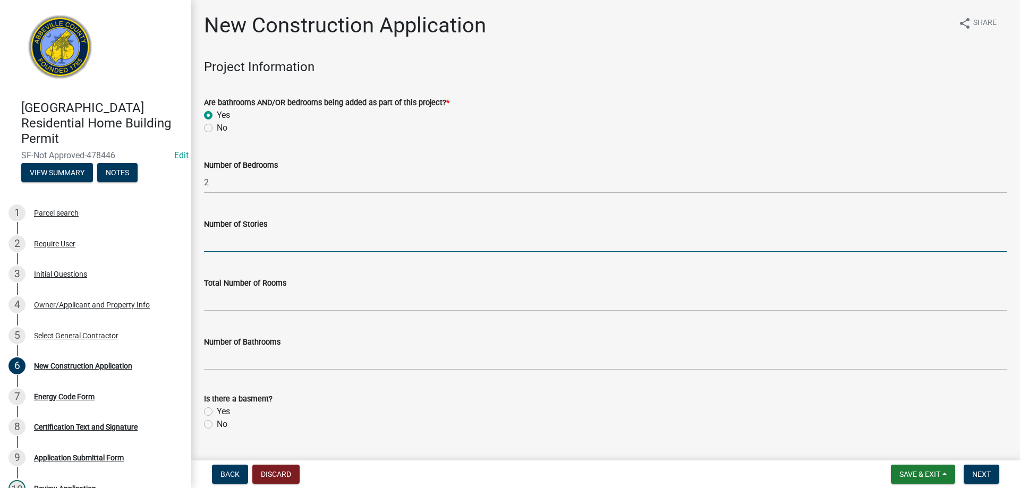
click at [212, 248] on input "text" at bounding box center [605, 241] width 803 height 22
type input "1"
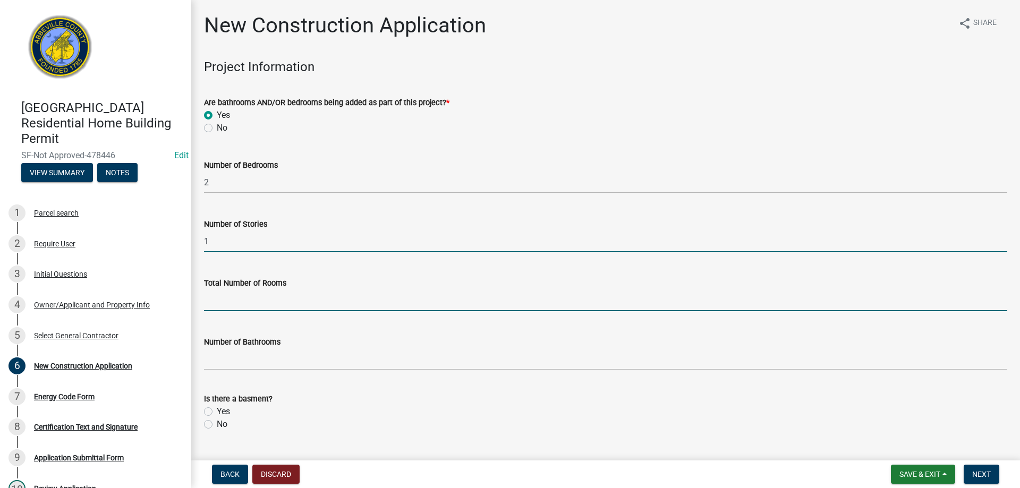
click at [223, 302] on input "text" at bounding box center [605, 300] width 803 height 22
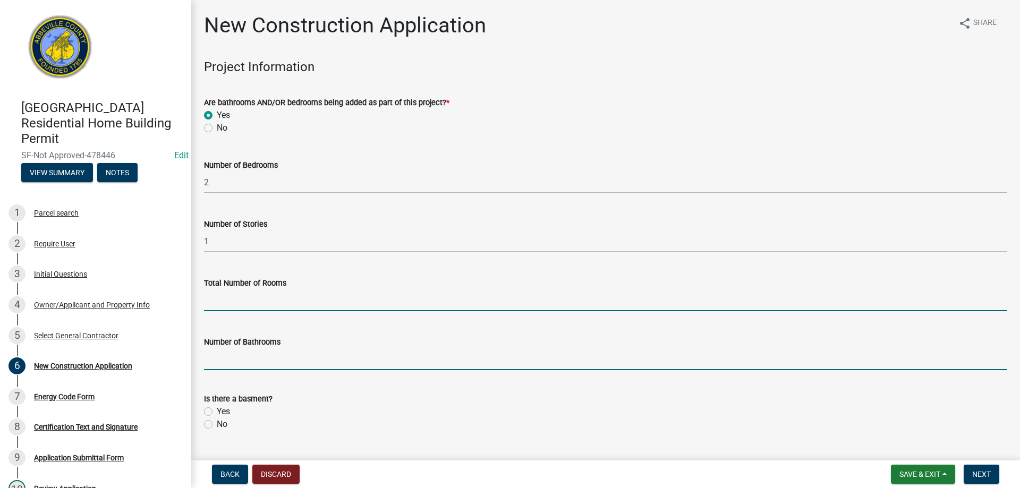
click at [241, 361] on input "text" at bounding box center [605, 359] width 803 height 22
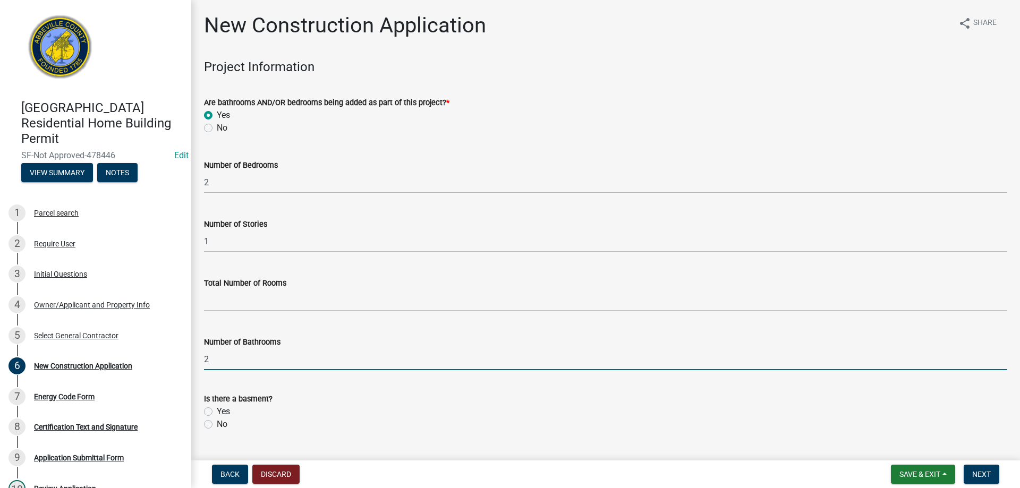
type input "2"
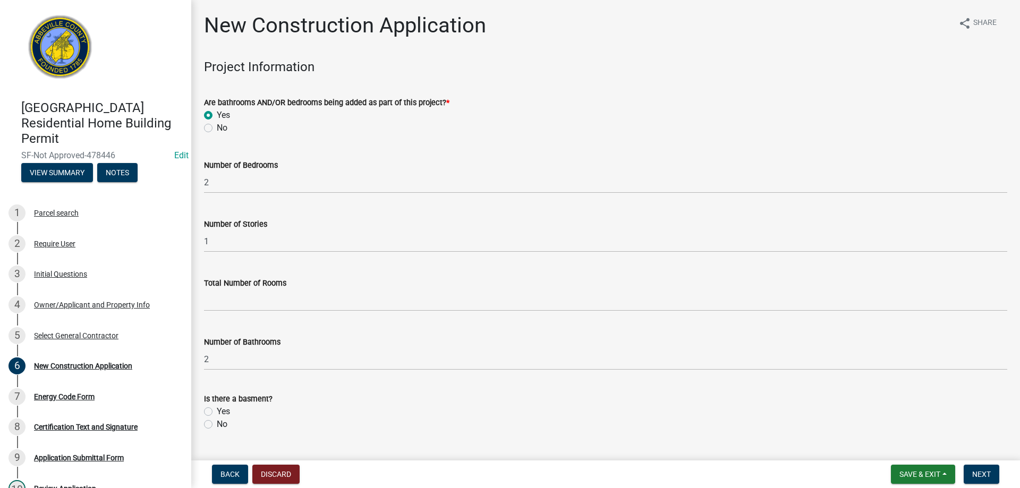
click at [217, 427] on label "No" at bounding box center [222, 424] width 11 height 13
click at [217, 425] on input "No" at bounding box center [220, 421] width 7 height 7
radio input "true"
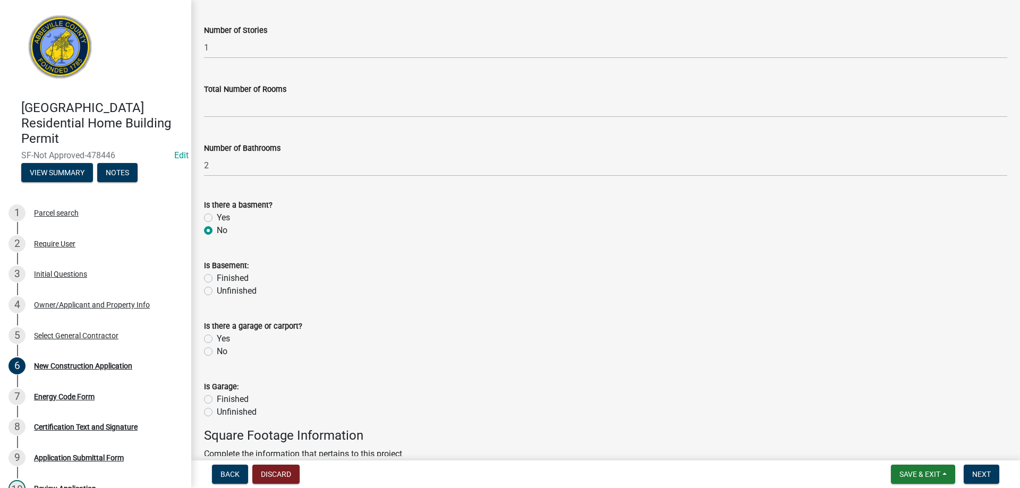
scroll to position [212, 0]
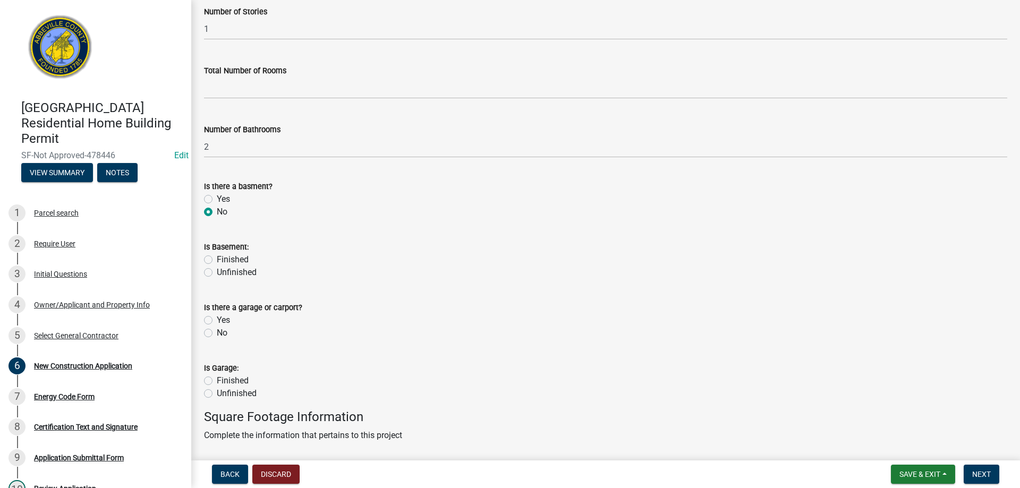
click at [205, 337] on div "No" at bounding box center [605, 333] width 803 height 13
click at [208, 337] on div "No" at bounding box center [605, 333] width 803 height 13
click at [217, 335] on label "No" at bounding box center [222, 333] width 11 height 13
click at [217, 333] on input "No" at bounding box center [220, 330] width 7 height 7
radio input "true"
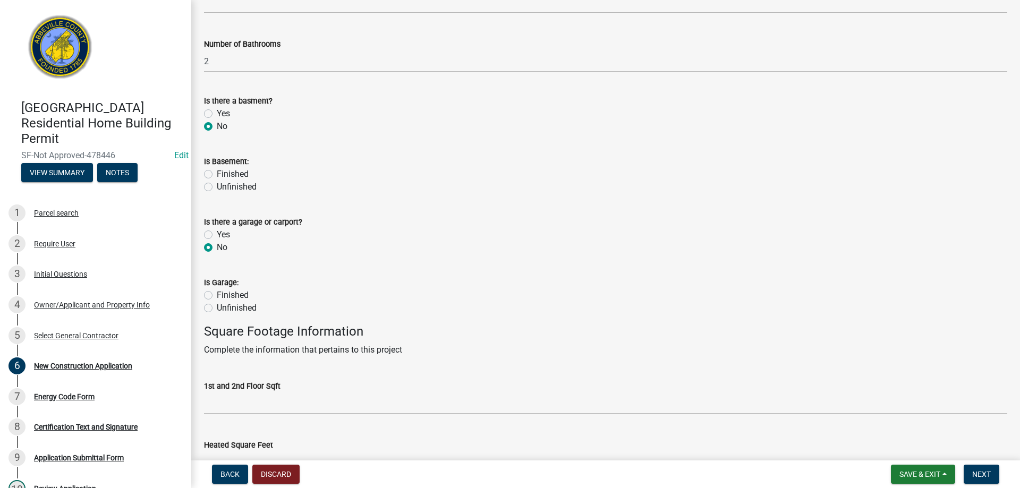
scroll to position [478, 0]
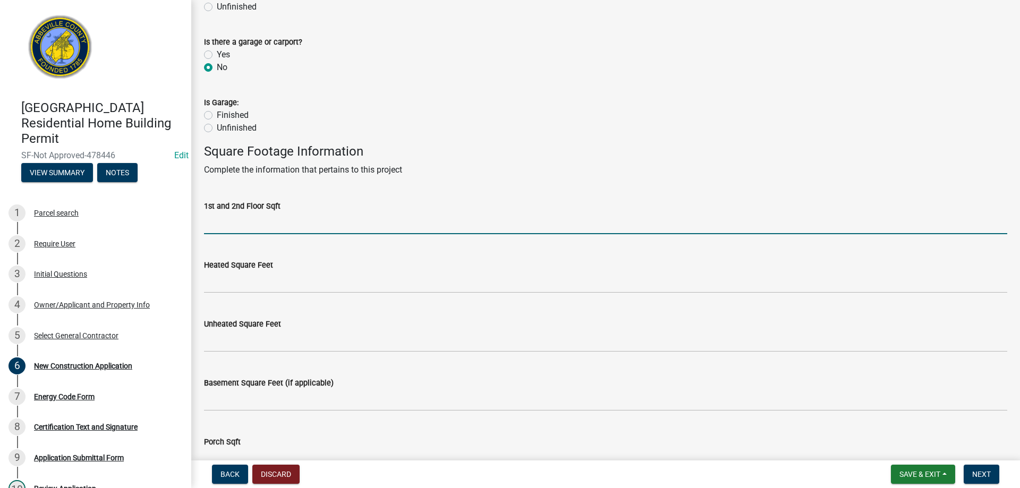
click at [228, 223] on input "text" at bounding box center [605, 223] width 803 height 22
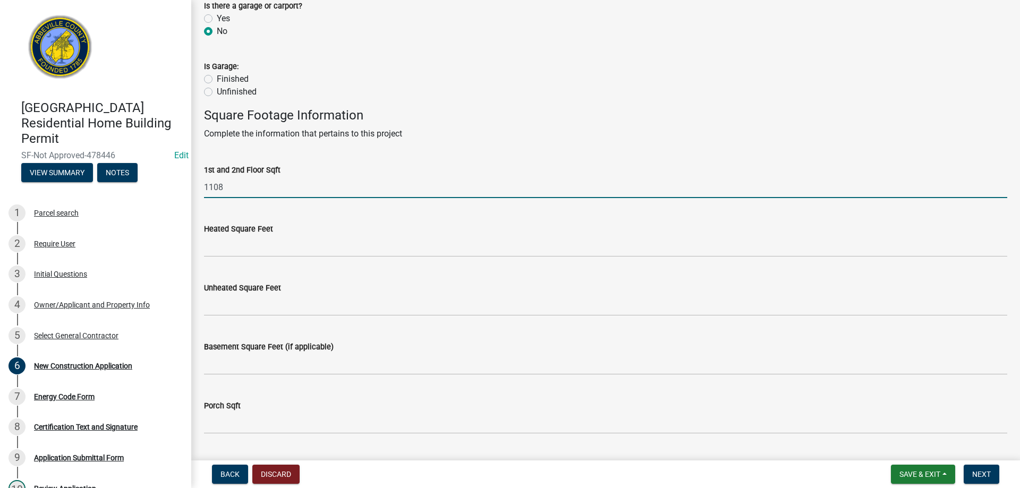
scroll to position [531, 0]
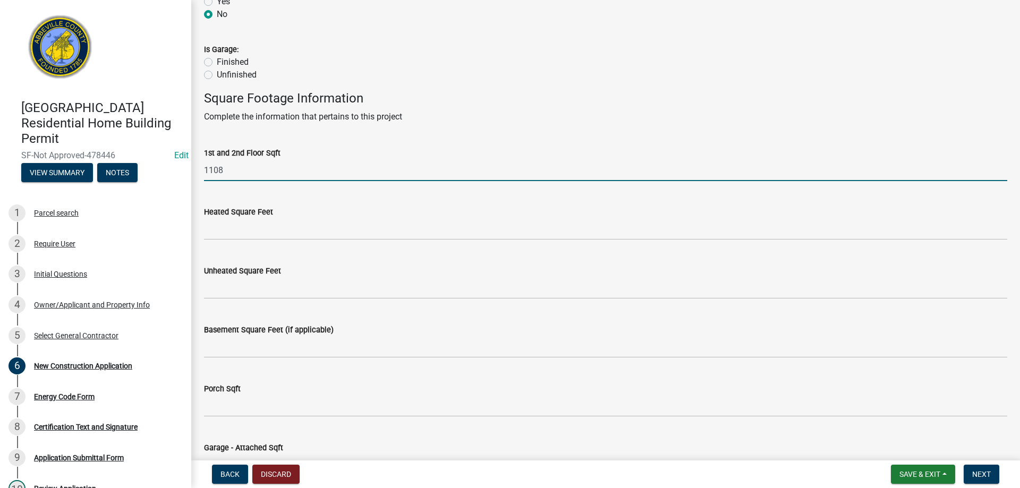
type input "1108"
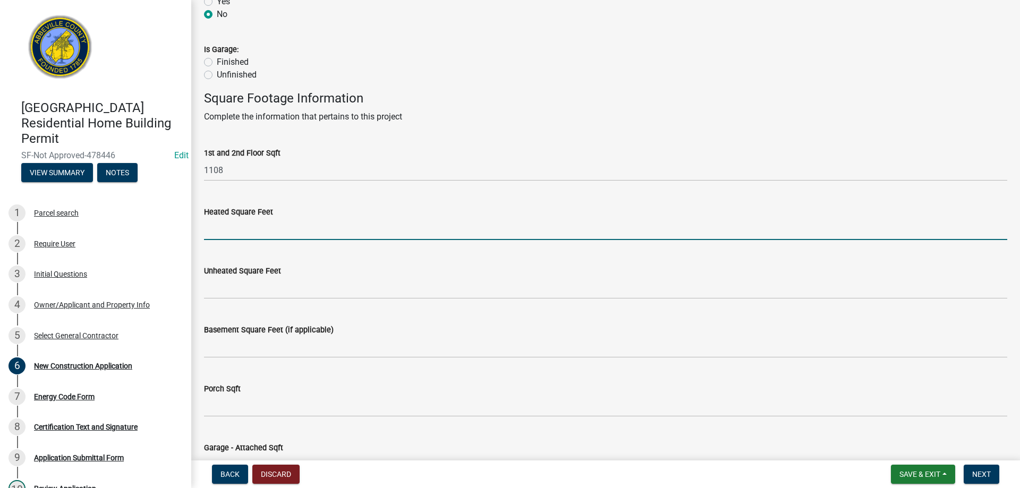
click at [225, 234] on input "text" at bounding box center [605, 229] width 803 height 22
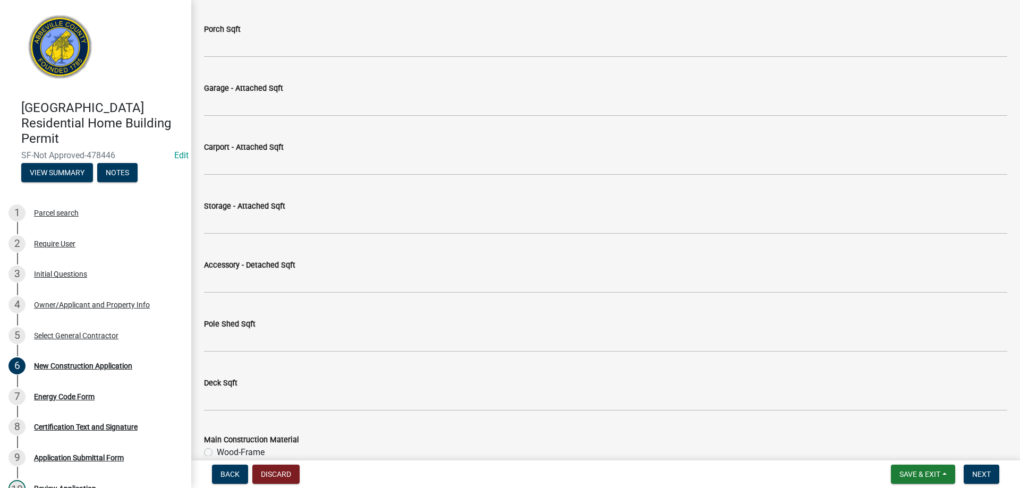
scroll to position [1062, 0]
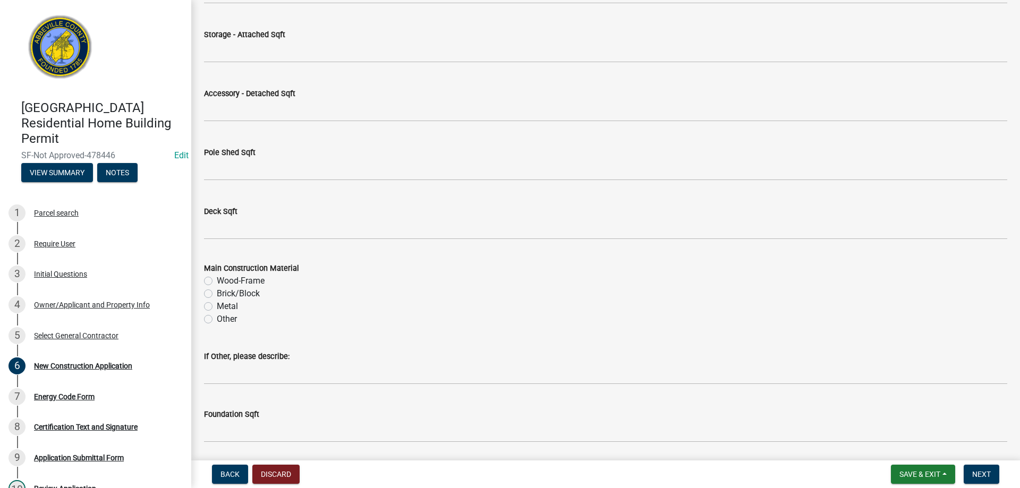
type input "1108"
click at [217, 279] on label "Wood-Frame" at bounding box center [241, 281] width 48 height 13
click at [217, 279] on input "Wood-Frame" at bounding box center [220, 278] width 7 height 7
radio input "true"
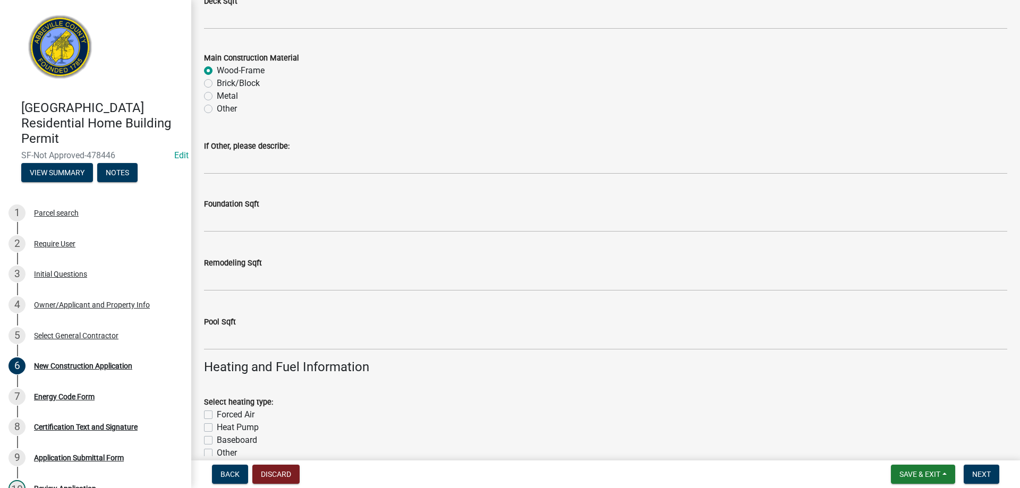
scroll to position [1381, 0]
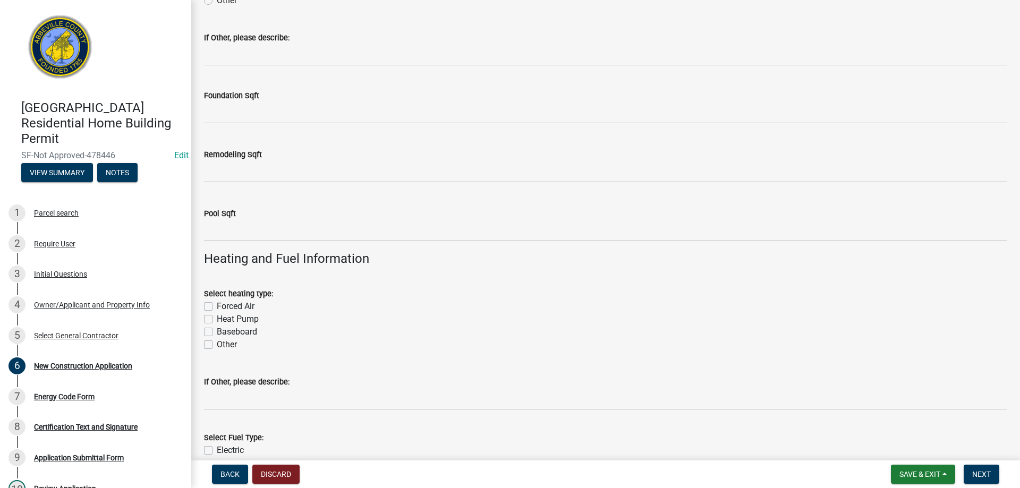
click at [217, 307] on label "Forced Air" at bounding box center [236, 306] width 38 height 13
click at [217, 307] on input "Forced Air" at bounding box center [220, 303] width 7 height 7
checkbox input "true"
checkbox input "false"
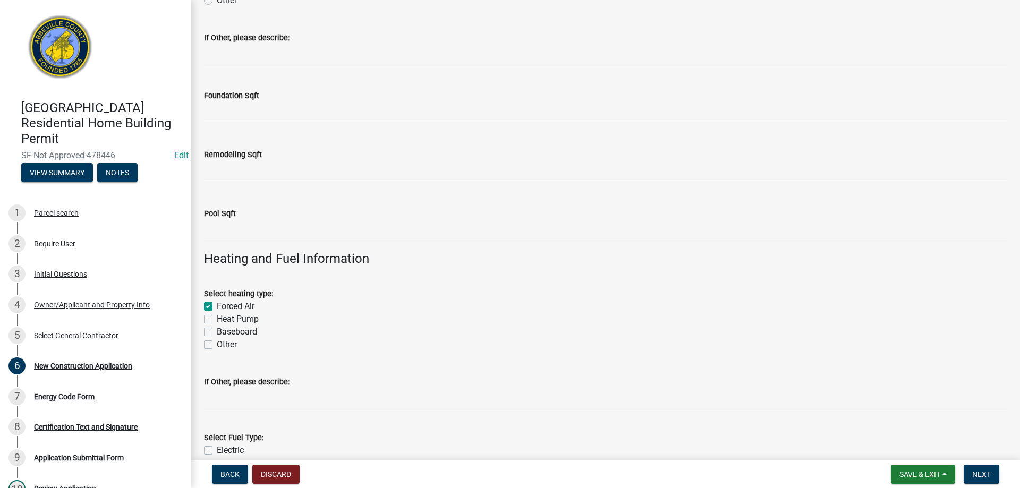
checkbox input "false"
click at [217, 323] on label "Heat Pump" at bounding box center [238, 319] width 42 height 13
click at [217, 320] on input "Heat Pump" at bounding box center [220, 316] width 7 height 7
checkbox input "true"
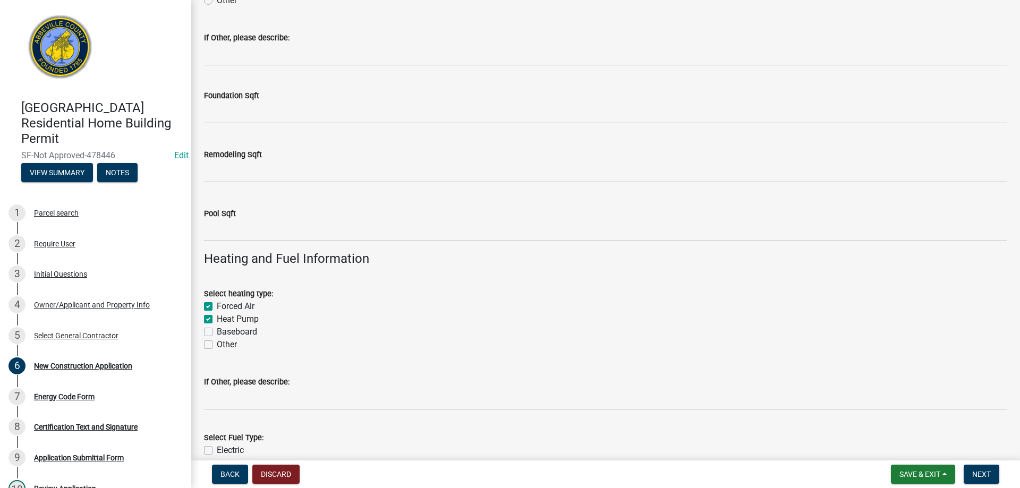
checkbox input "true"
checkbox input "false"
click at [217, 305] on label "Forced Air" at bounding box center [236, 306] width 38 height 13
click at [217, 305] on input "Forced Air" at bounding box center [220, 303] width 7 height 7
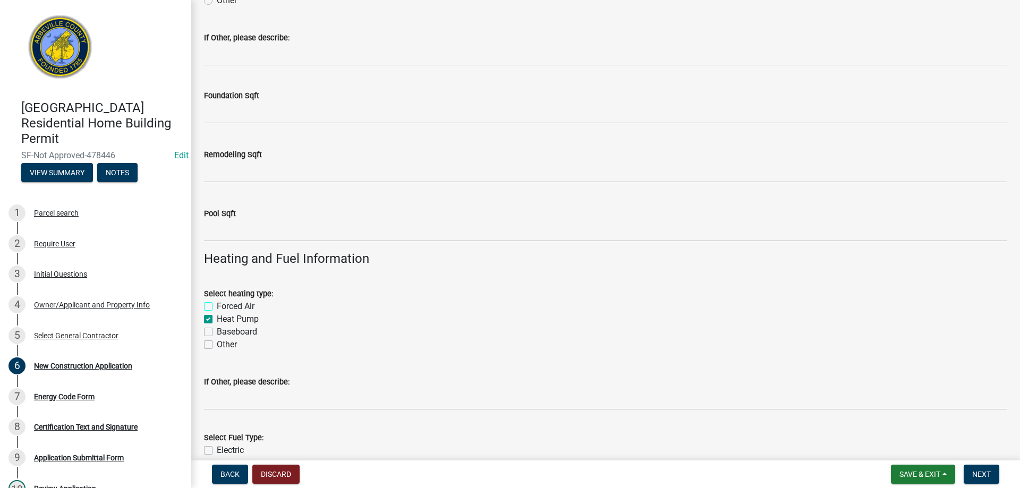
checkbox input "false"
checkbox input "true"
checkbox input "false"
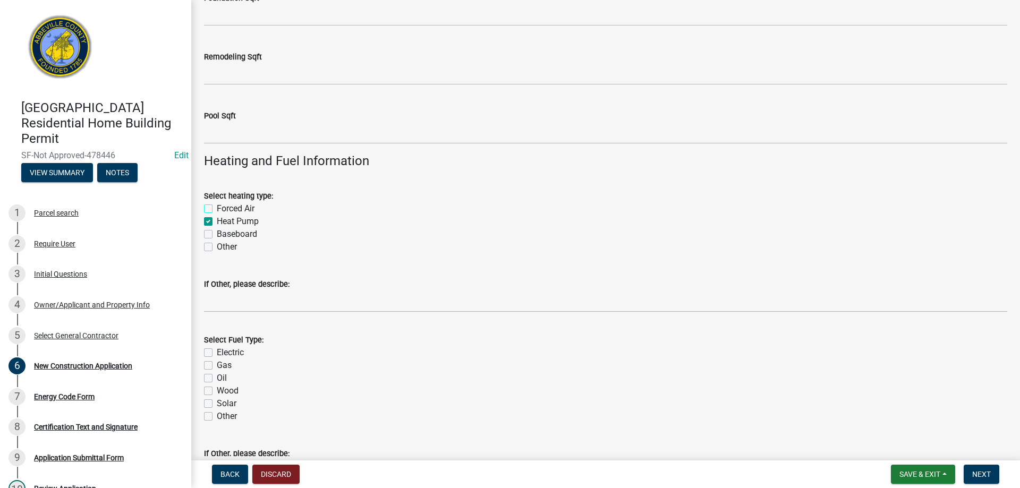
scroll to position [1487, 0]
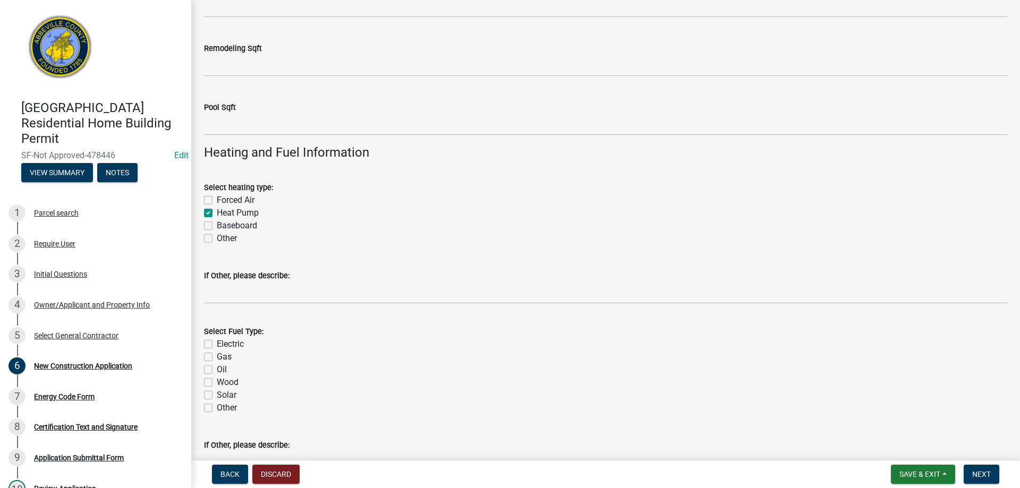
click at [217, 343] on label "Electric" at bounding box center [230, 344] width 27 height 13
click at [217, 343] on input "Electric" at bounding box center [220, 341] width 7 height 7
checkbox input "true"
checkbox input "false"
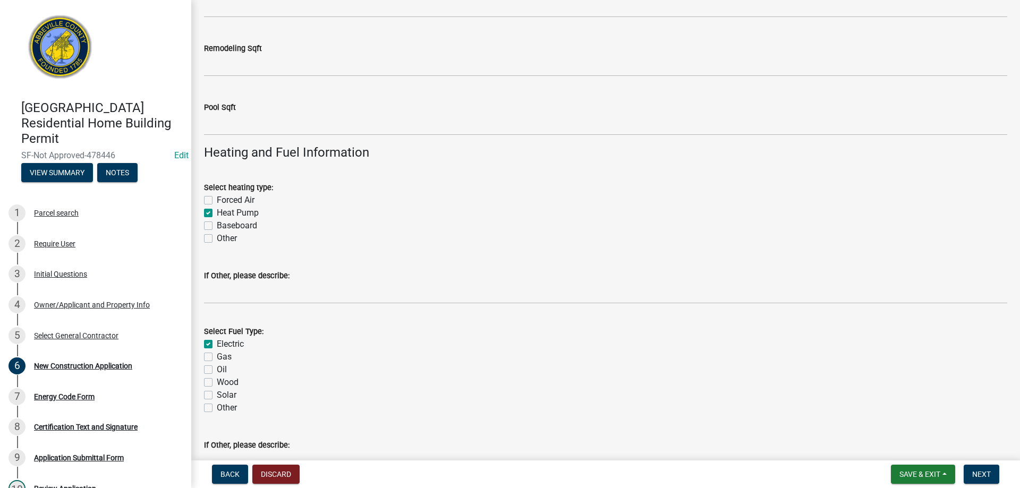
checkbox input "false"
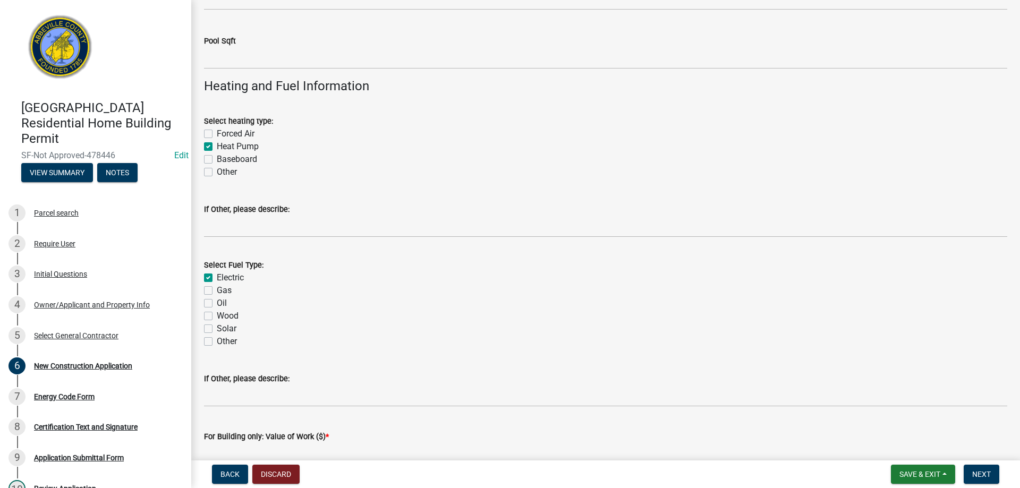
scroll to position [1646, 0]
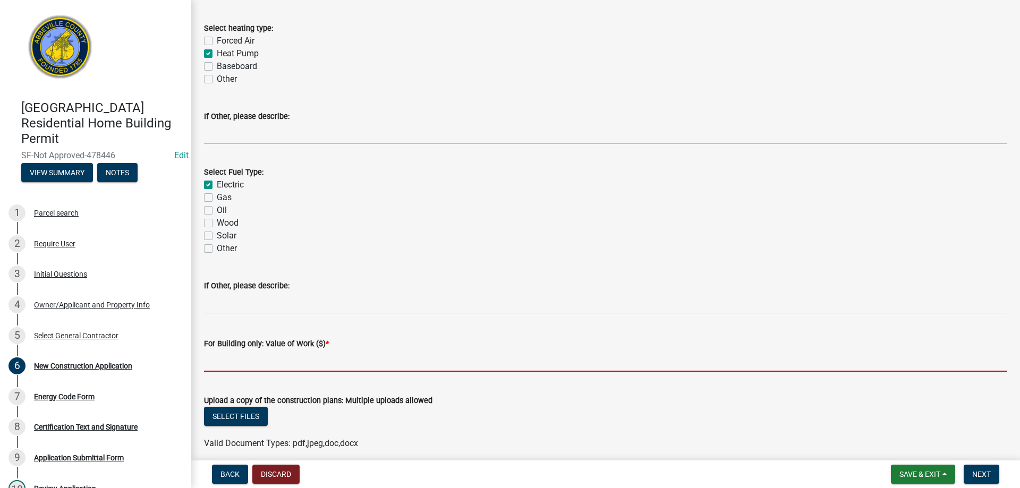
click at [243, 354] on input "text" at bounding box center [605, 361] width 803 height 22
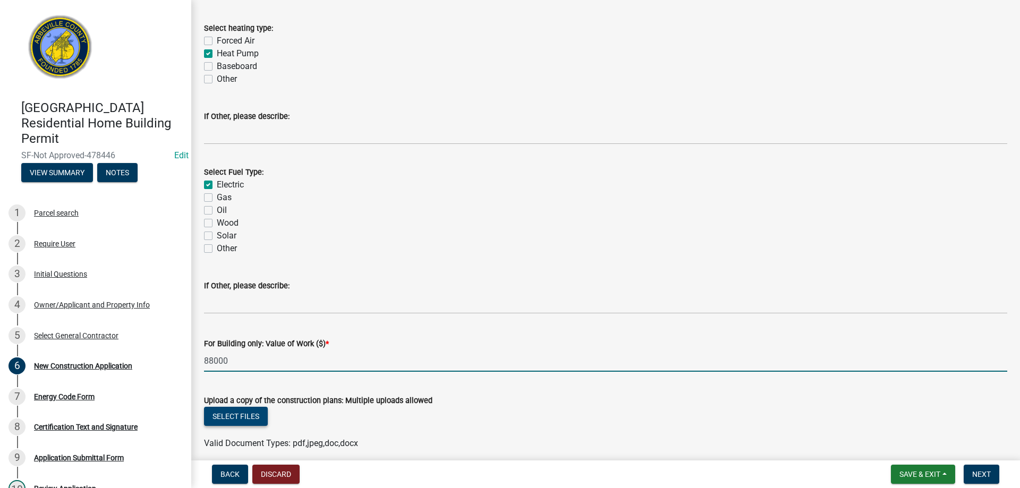
type input "88000"
click at [260, 414] on button "Select files" at bounding box center [236, 416] width 64 height 19
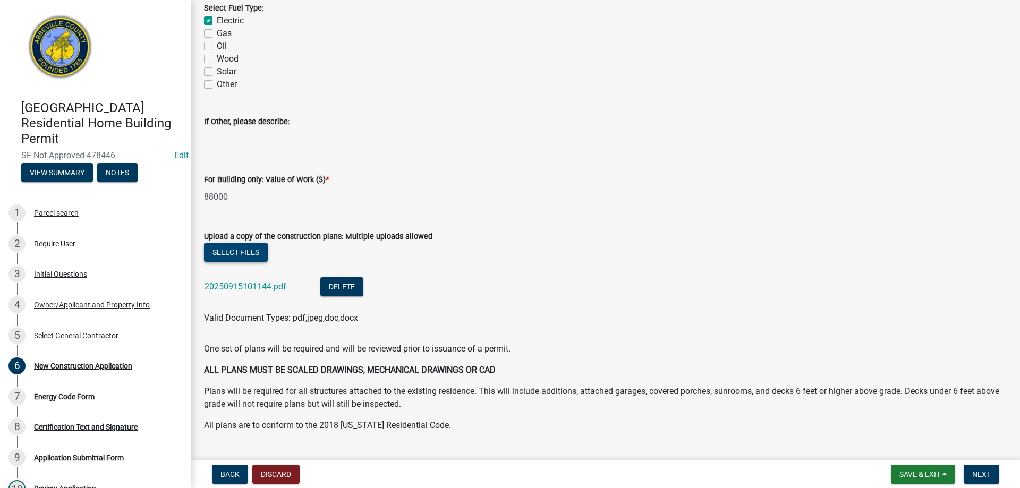
scroll to position [1836, 0]
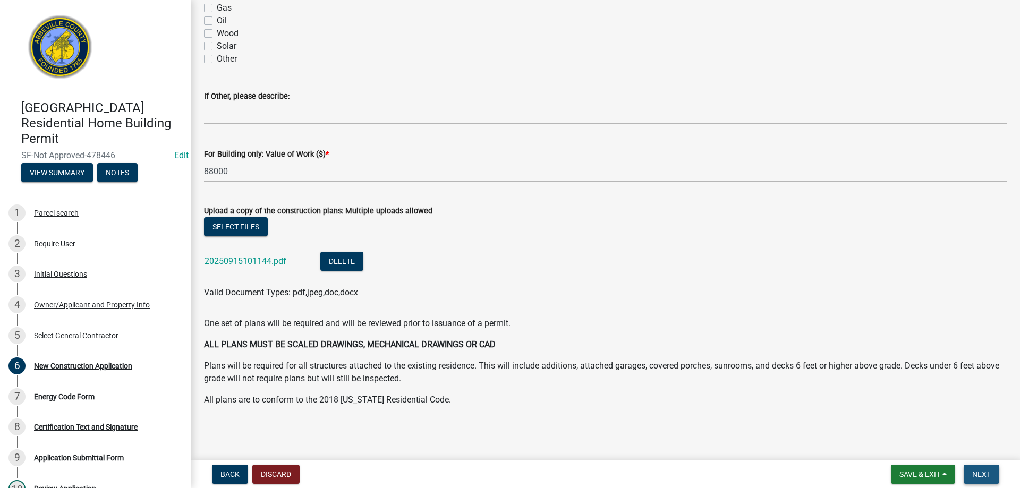
click at [982, 470] on span "Next" at bounding box center [981, 474] width 19 height 8
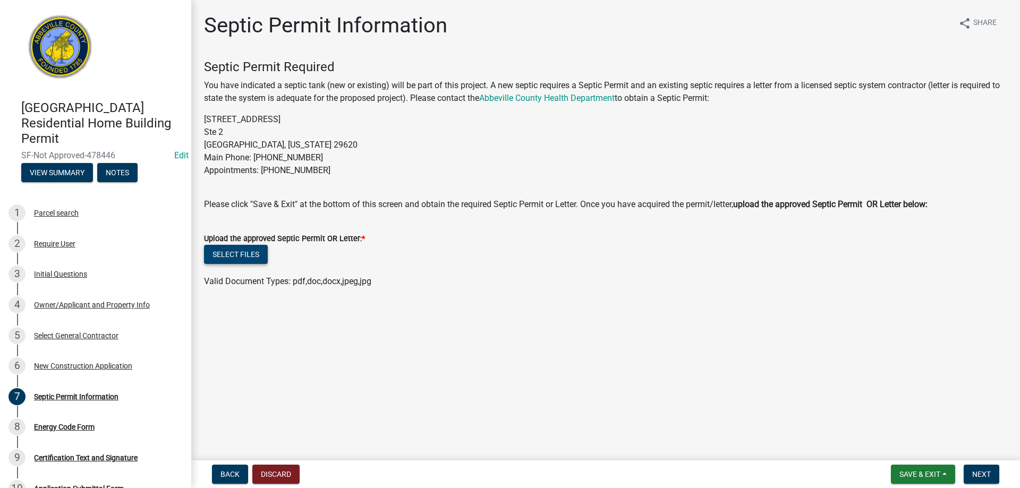
click at [238, 254] on button "Select files" at bounding box center [236, 254] width 64 height 19
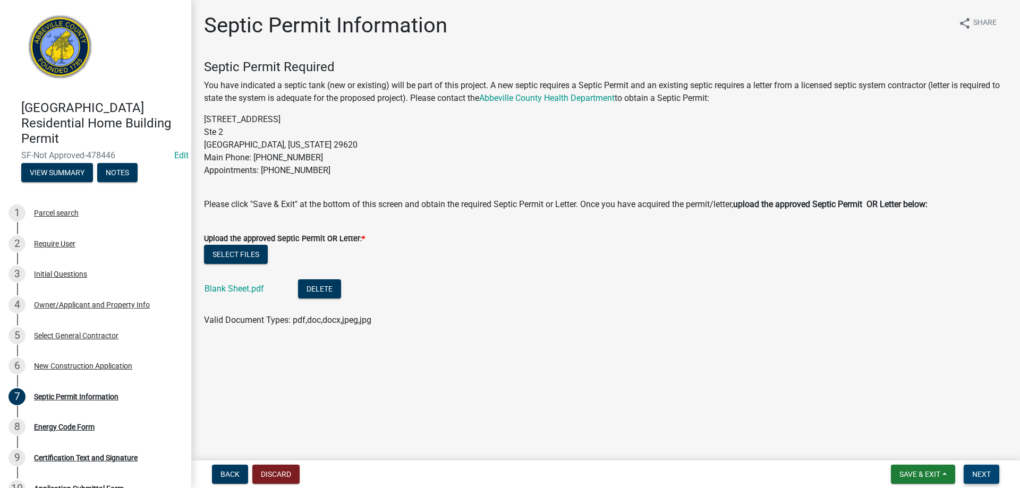
click at [987, 477] on span "Next" at bounding box center [981, 474] width 19 height 8
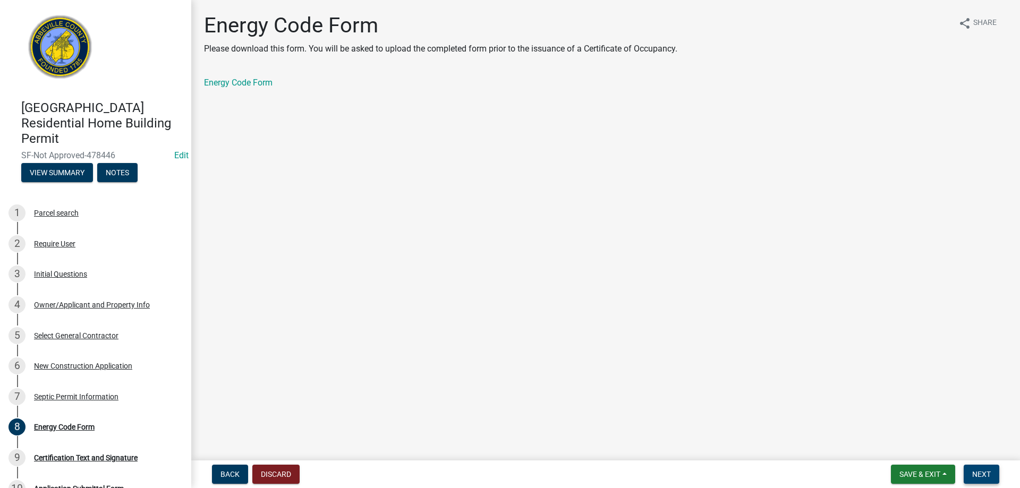
click at [988, 476] on span "Next" at bounding box center [981, 474] width 19 height 8
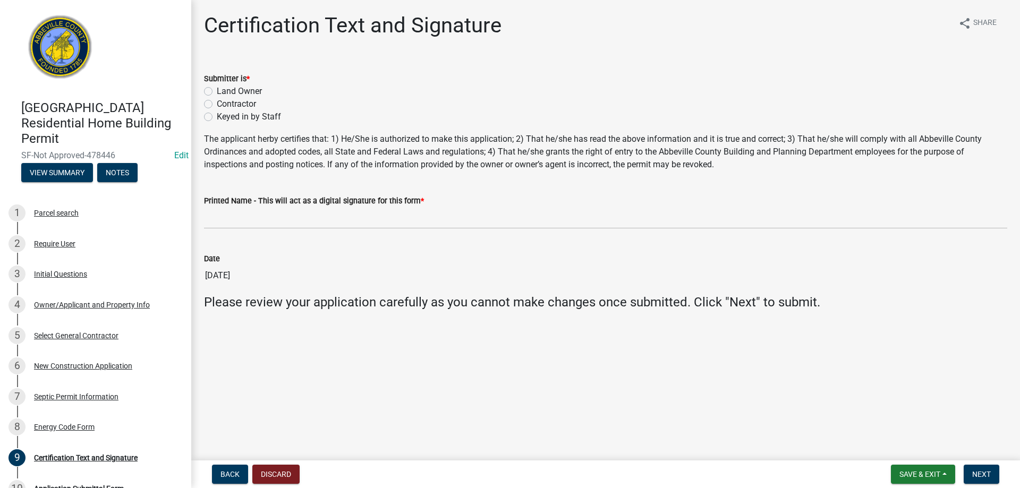
click at [217, 117] on label "Keyed in by Staff" at bounding box center [249, 116] width 64 height 13
click at [217, 117] on input "Keyed in by Staff" at bounding box center [220, 113] width 7 height 7
radio input "true"
click at [242, 231] on wm-data-entity-input "Printed Name - This will act as a digital signature for this form *" at bounding box center [605, 208] width 803 height 58
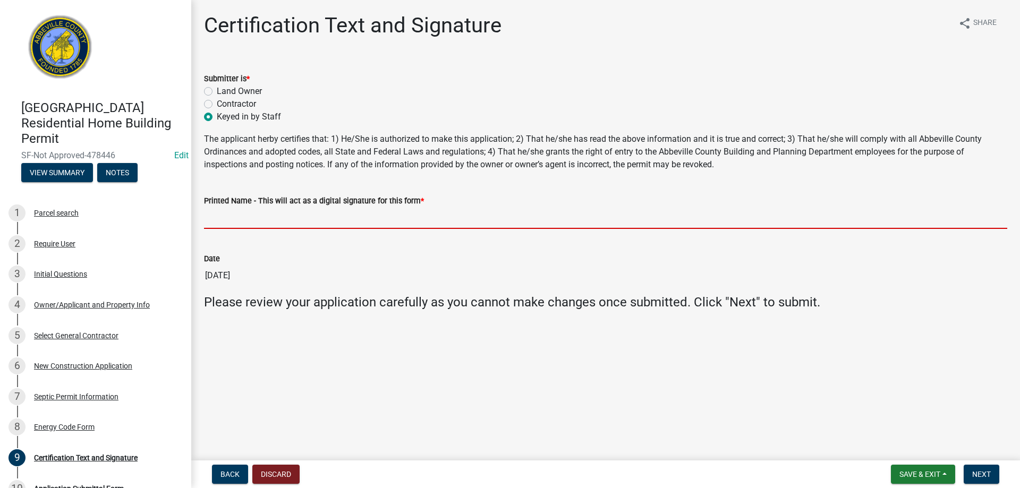
click at [252, 215] on input "Printed Name - This will act as a digital signature for this form *" at bounding box center [605, 218] width 803 height 22
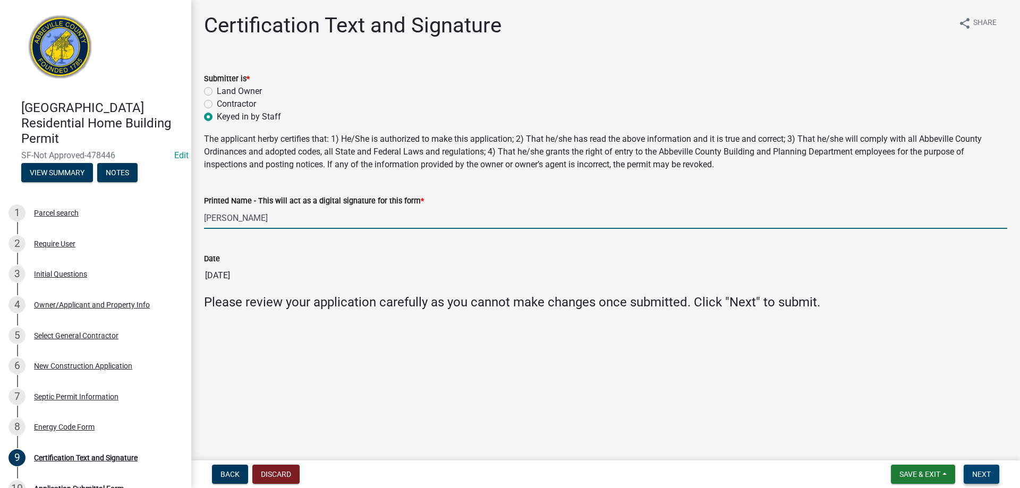
type input "Ken Hyman"
click at [985, 474] on span "Next" at bounding box center [981, 474] width 19 height 8
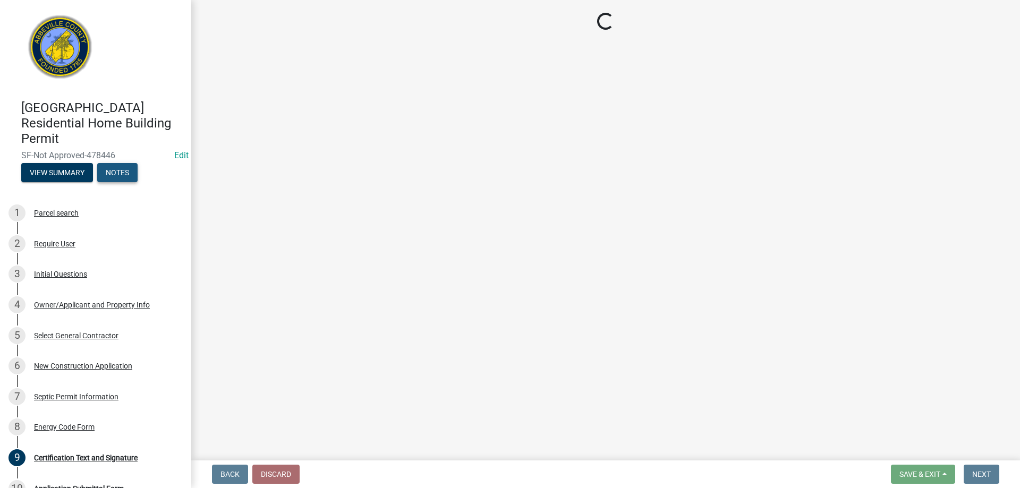
click at [105, 177] on button "Notes" at bounding box center [117, 172] width 40 height 19
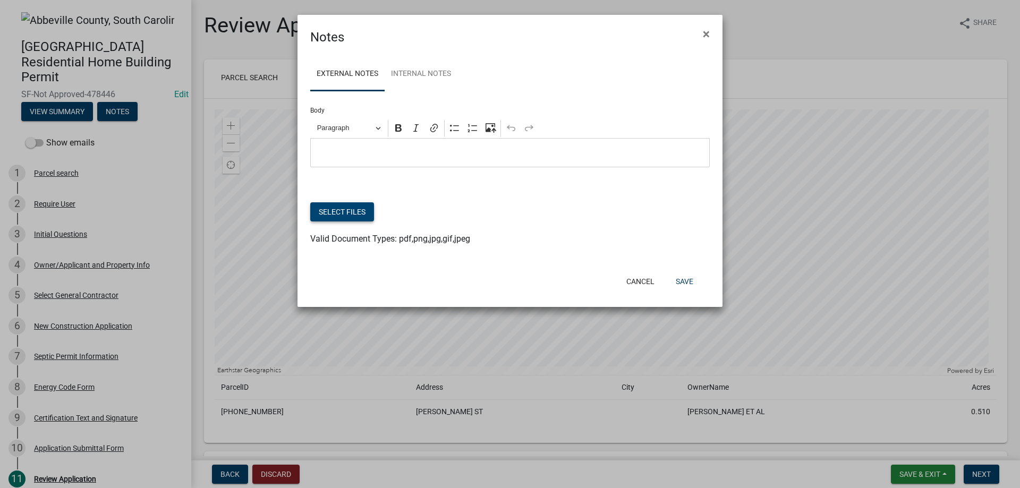
click at [345, 205] on button "Select files" at bounding box center [342, 211] width 64 height 19
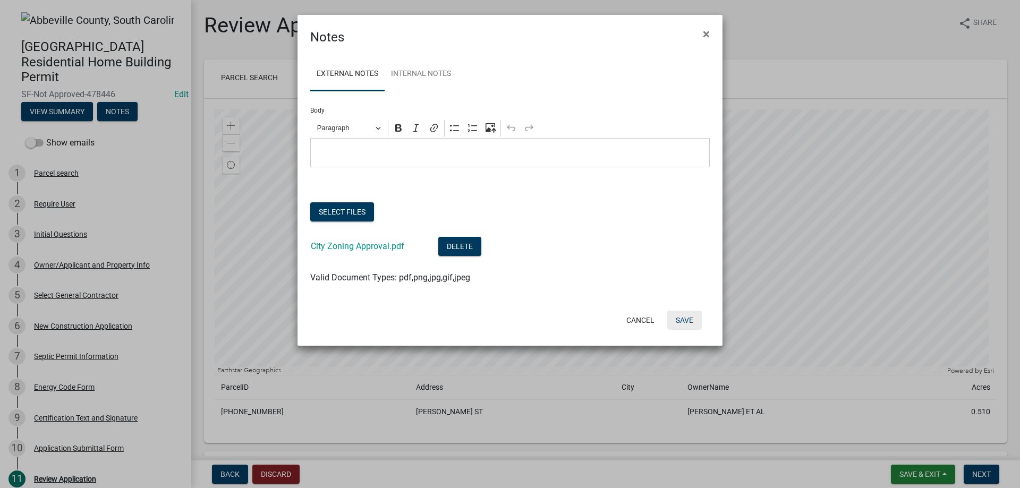
click at [682, 318] on button "Save" at bounding box center [684, 320] width 35 height 19
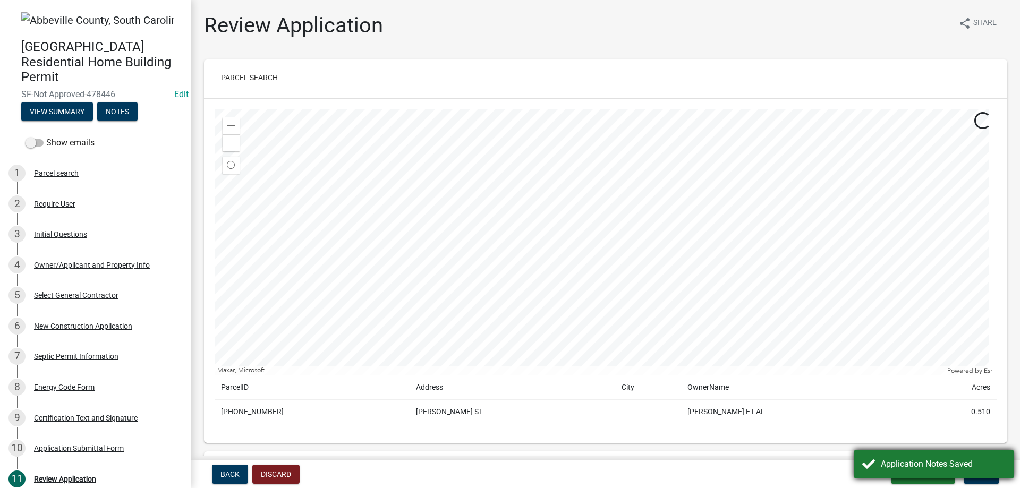
click at [986, 475] on div "Application Notes Saved" at bounding box center [933, 464] width 159 height 29
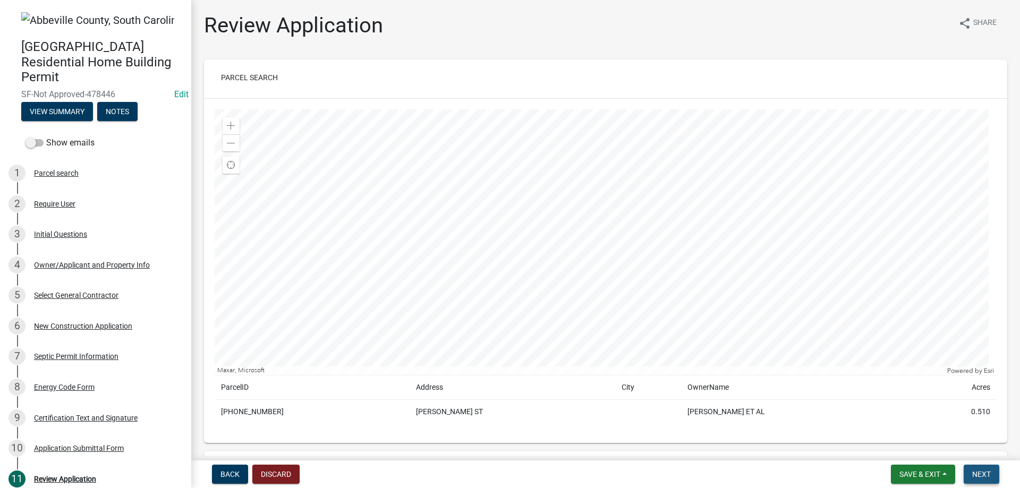
click at [986, 475] on span "Next" at bounding box center [981, 474] width 19 height 8
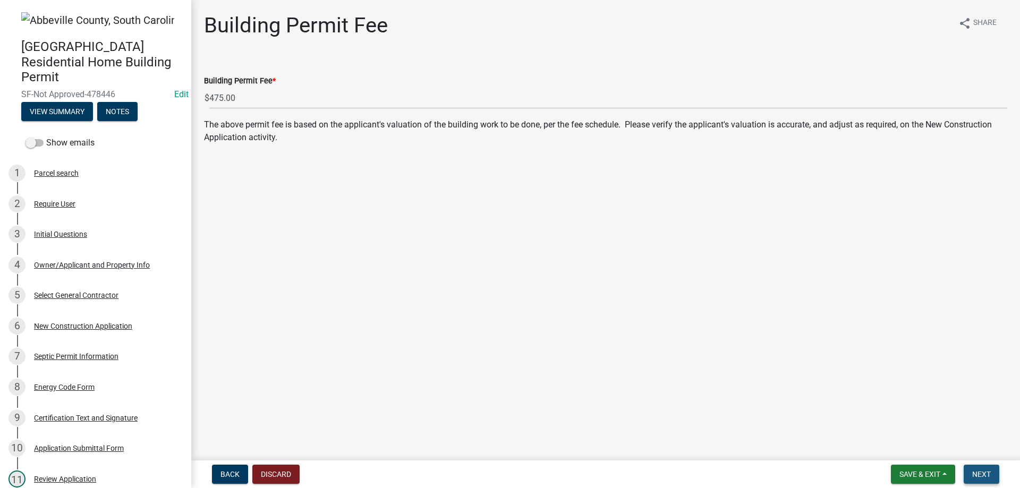
click at [986, 475] on span "Next" at bounding box center [981, 474] width 19 height 8
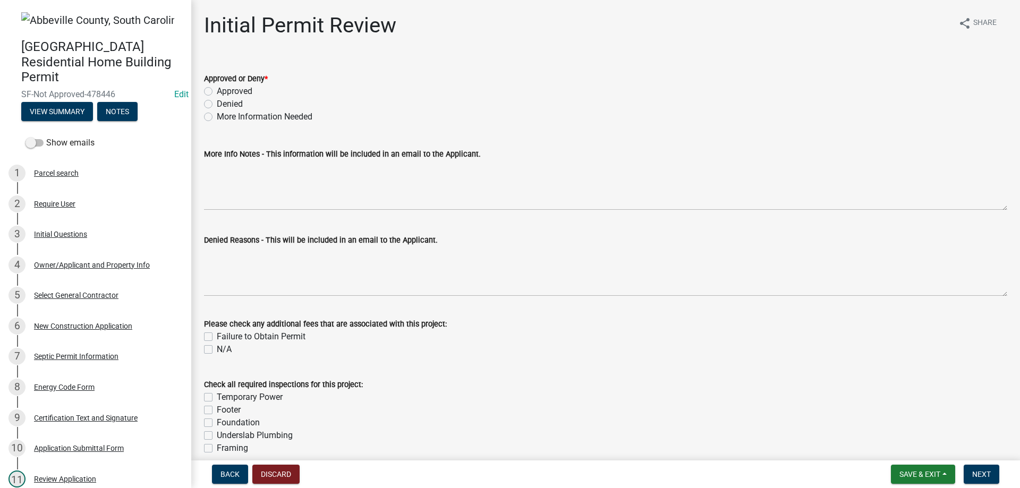
click at [217, 90] on label "Approved" at bounding box center [235, 91] width 36 height 13
click at [217, 90] on input "Approved" at bounding box center [220, 88] width 7 height 7
radio input "true"
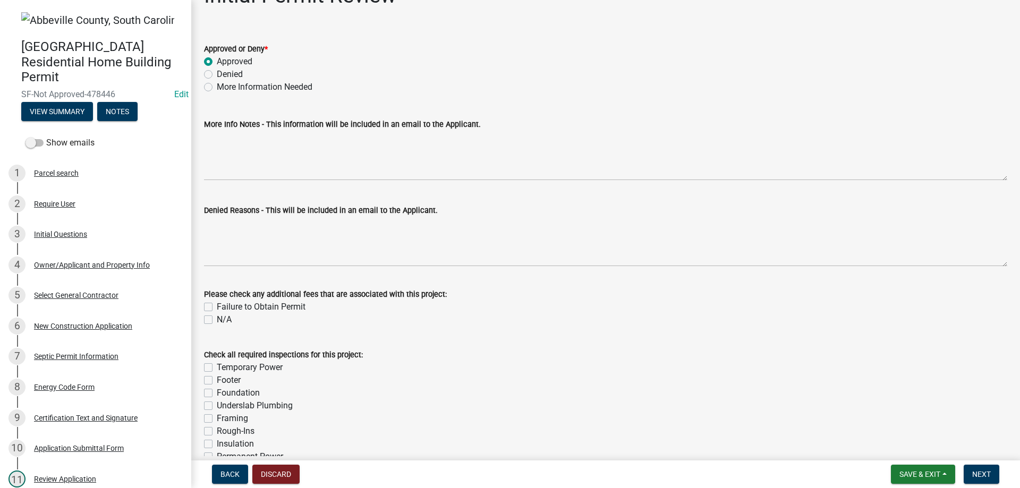
scroll to position [106, 0]
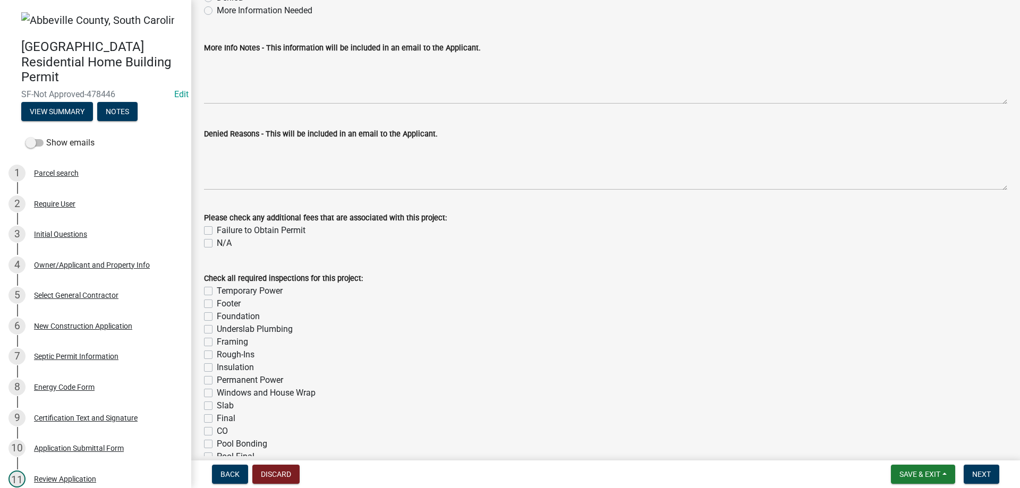
click at [217, 288] on label "Temporary Power" at bounding box center [250, 291] width 66 height 13
click at [217, 288] on input "Temporary Power" at bounding box center [220, 288] width 7 height 7
checkbox input "true"
checkbox input "false"
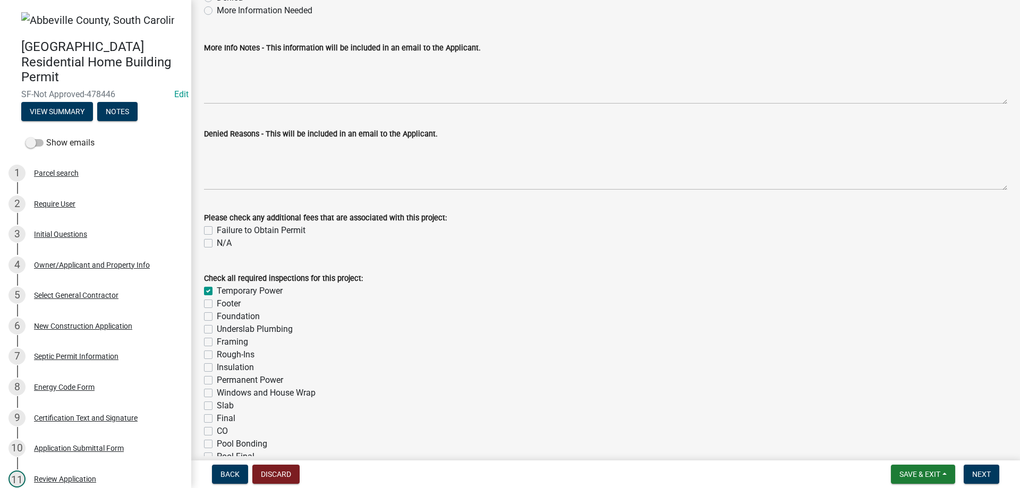
checkbox input "false"
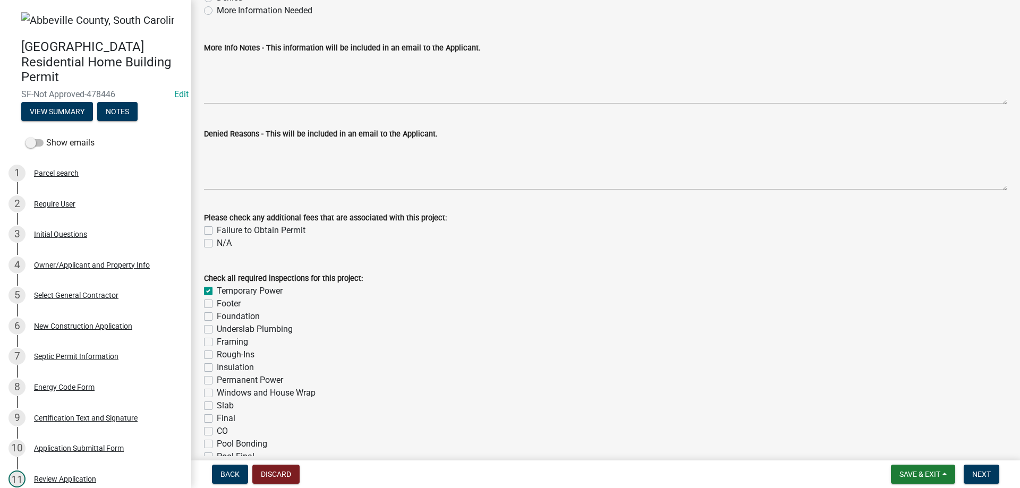
checkbox input "false"
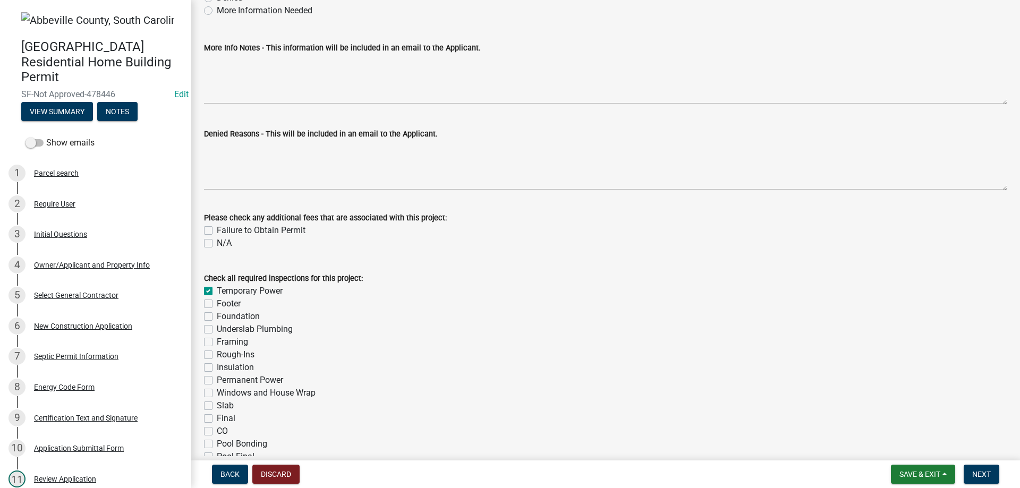
checkbox input "false"
click at [217, 303] on label "Footer" at bounding box center [229, 303] width 24 height 13
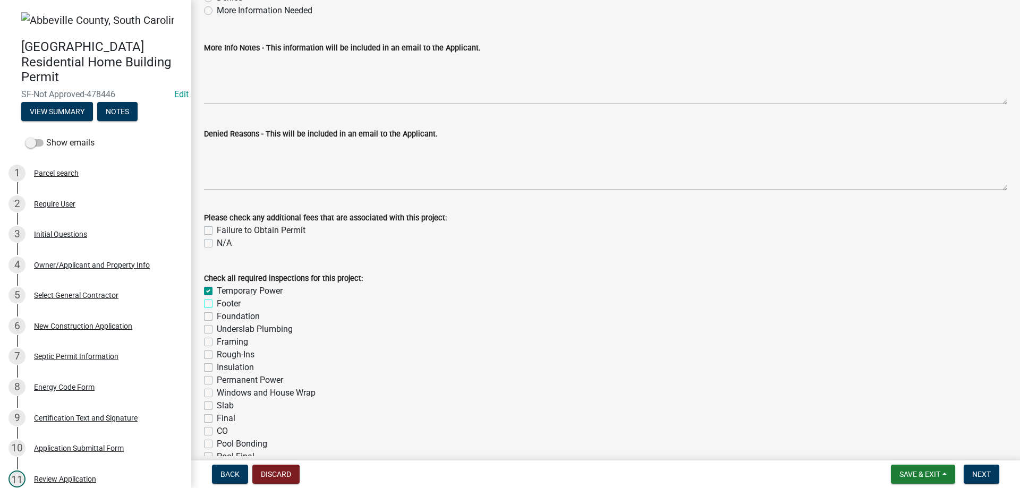
click at [217, 303] on input "Footer" at bounding box center [220, 300] width 7 height 7
checkbox input "true"
checkbox input "false"
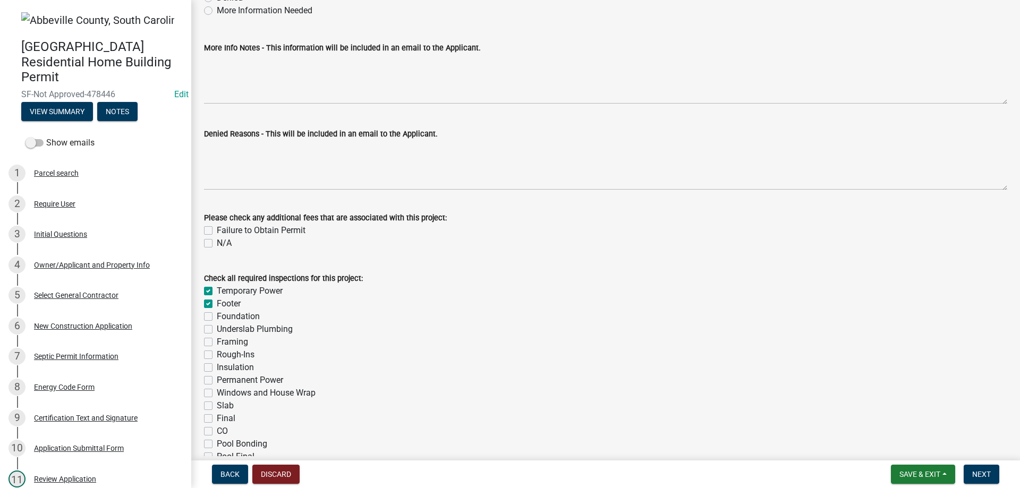
checkbox input "false"
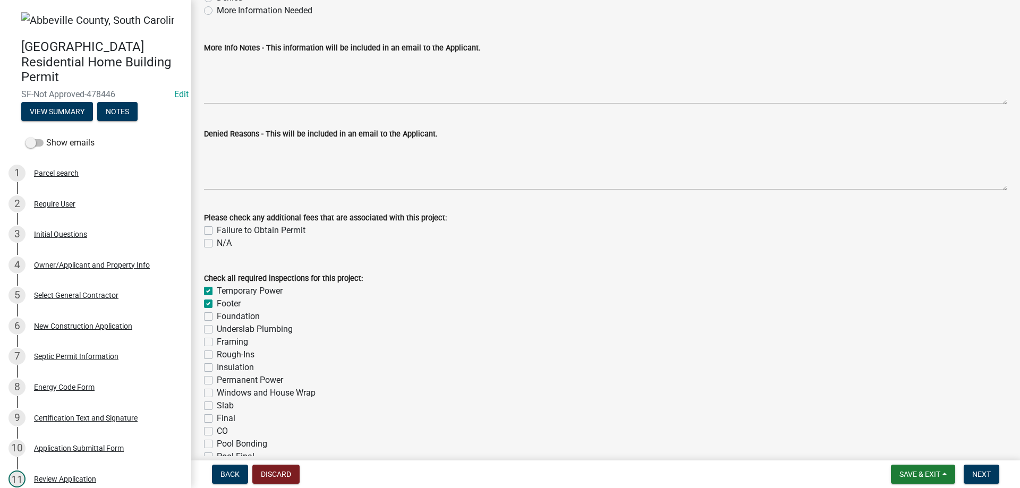
checkbox input "false"
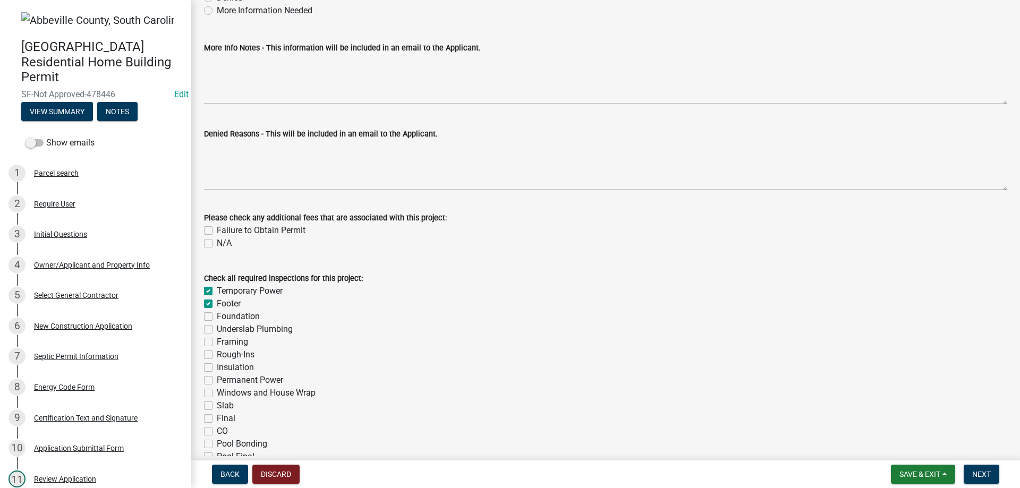
checkbox input "false"
click at [208, 311] on div "Foundation" at bounding box center [605, 316] width 803 height 13
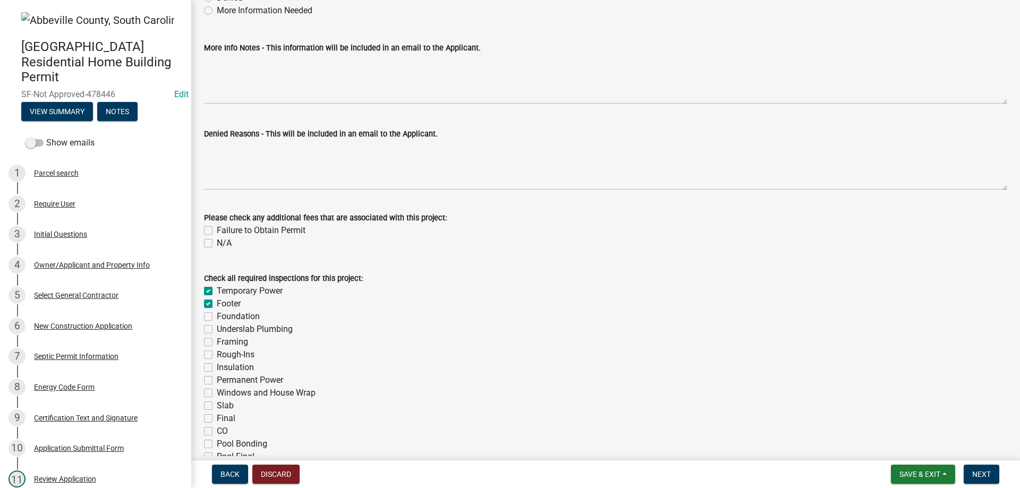
click at [217, 327] on label "Underslab Plumbing" at bounding box center [255, 329] width 76 height 13
click at [217, 327] on input "Underslab Plumbing" at bounding box center [220, 326] width 7 height 7
checkbox input "true"
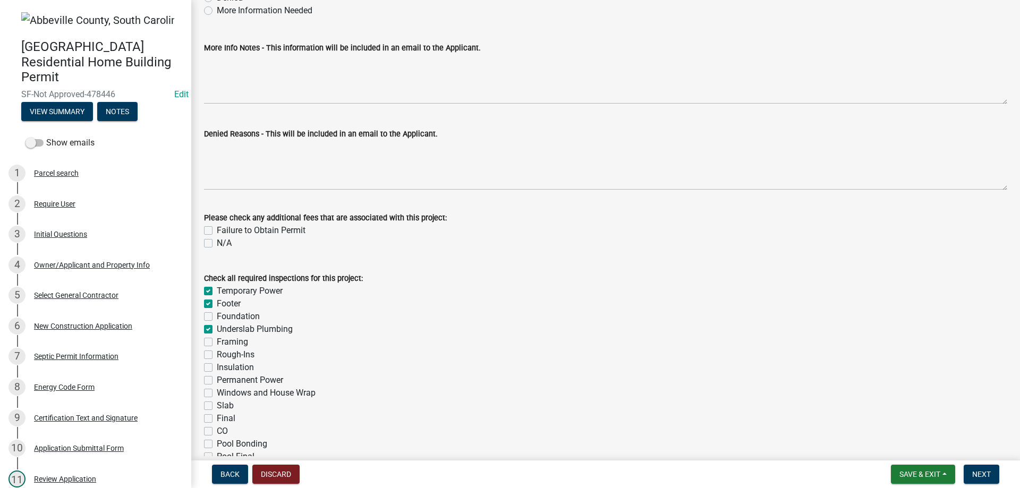
checkbox input "false"
checkbox input "true"
checkbox input "false"
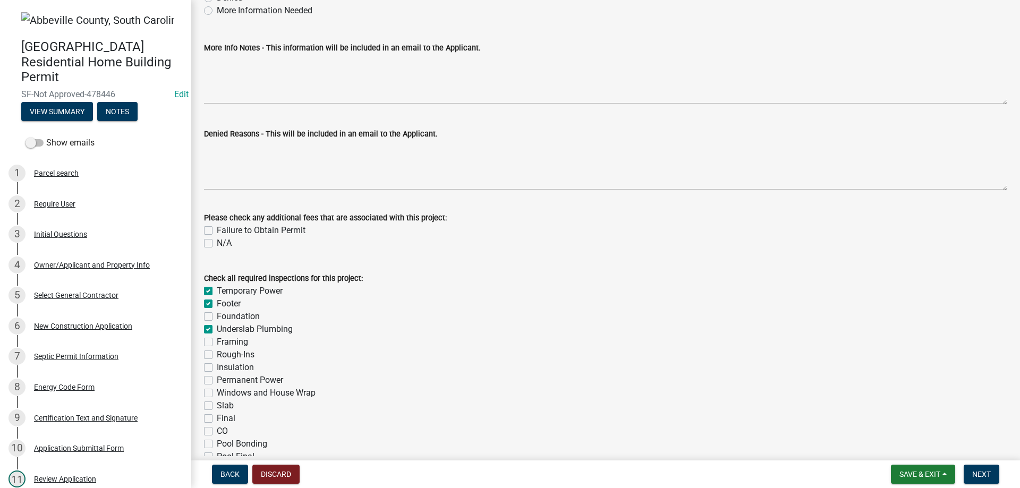
checkbox input "false"
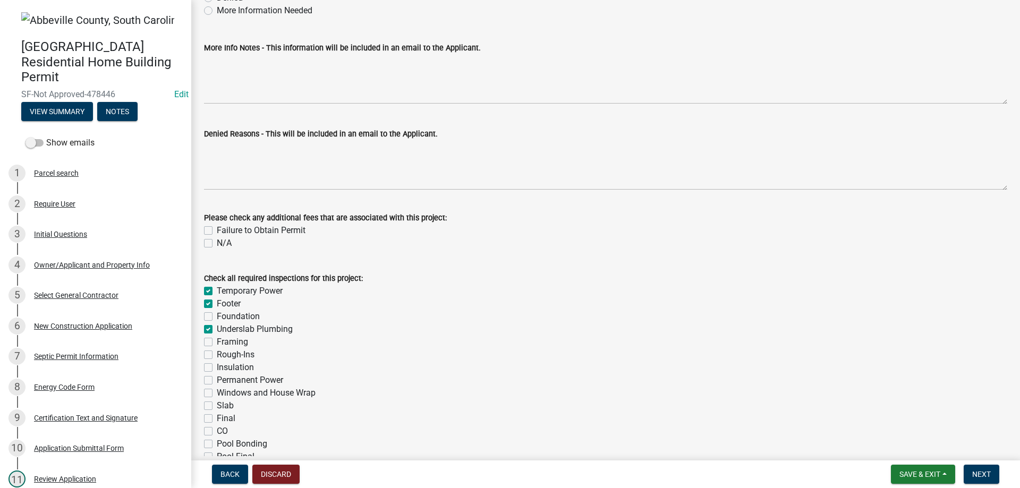
checkbox input "false"
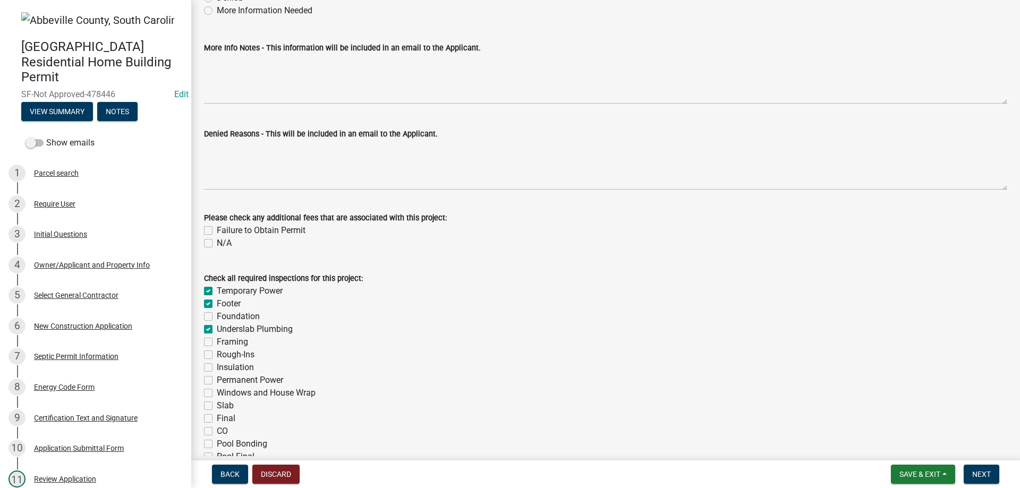
click at [217, 315] on label "Foundation" at bounding box center [238, 316] width 43 height 13
click at [217, 315] on input "Foundation" at bounding box center [220, 313] width 7 height 7
checkbox input "true"
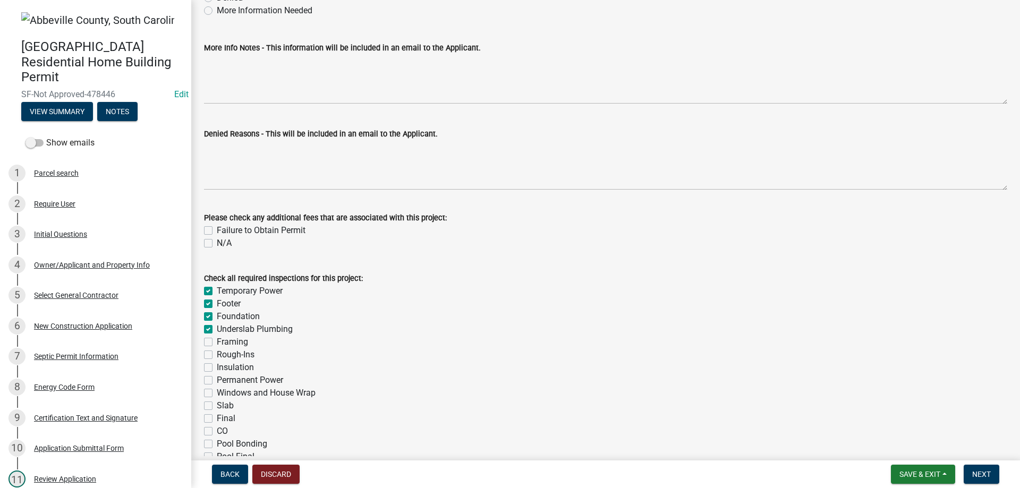
checkbox input "true"
checkbox input "false"
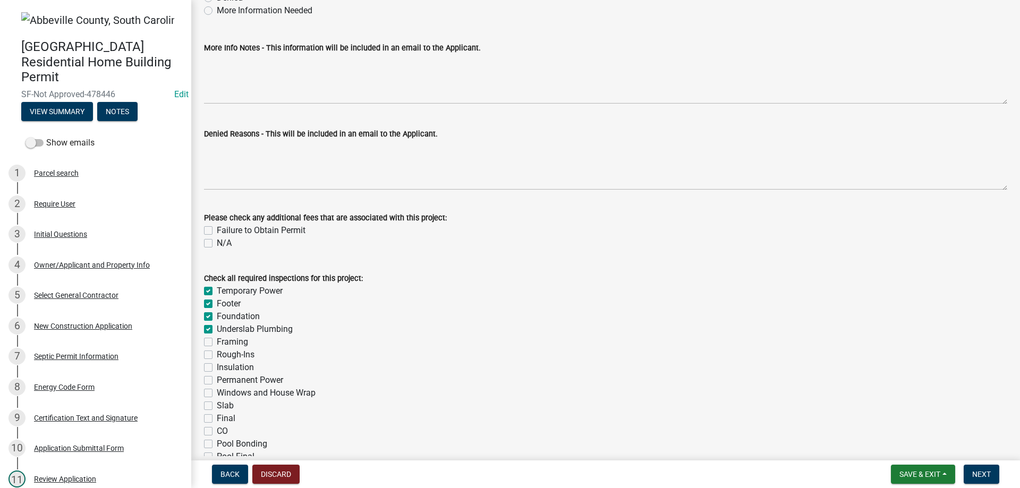
checkbox input "false"
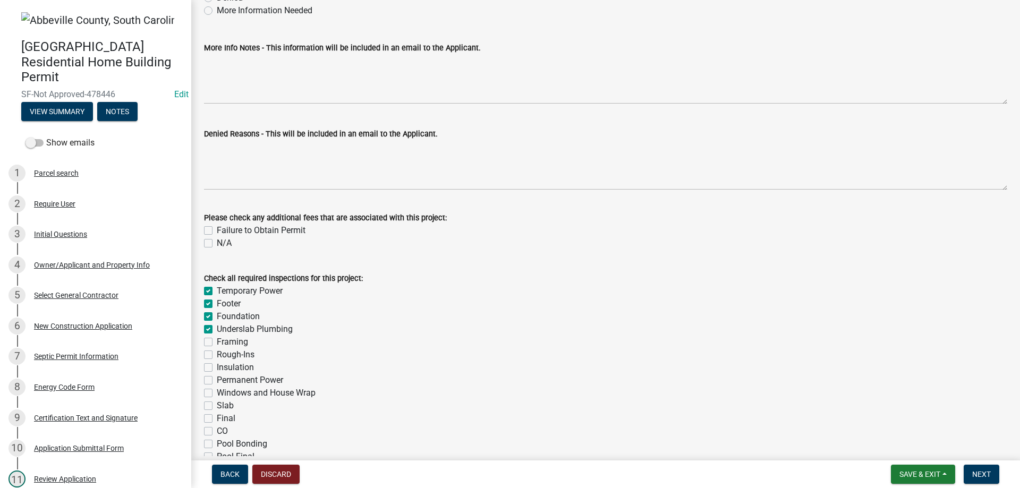
checkbox input "false"
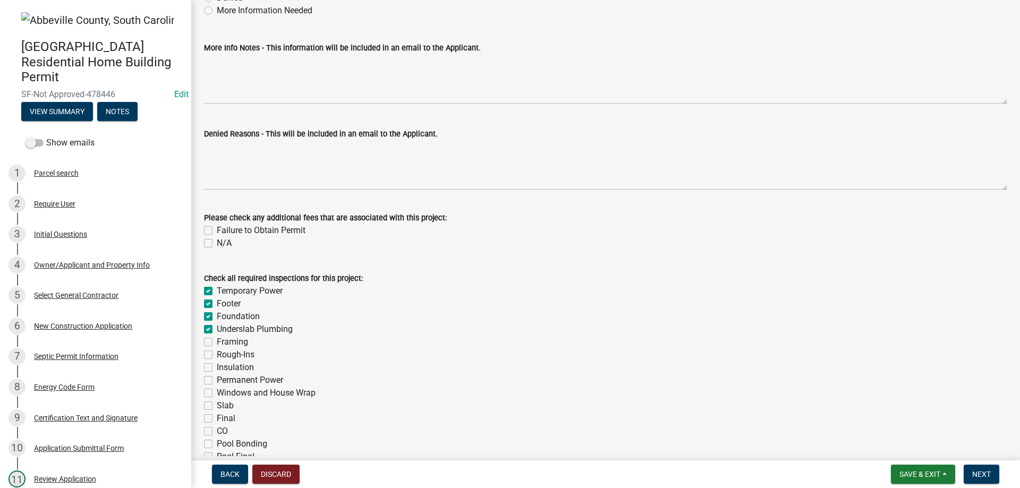
click at [217, 343] on label "Framing" at bounding box center [232, 342] width 31 height 13
click at [217, 343] on input "Framing" at bounding box center [220, 339] width 7 height 7
checkbox input "true"
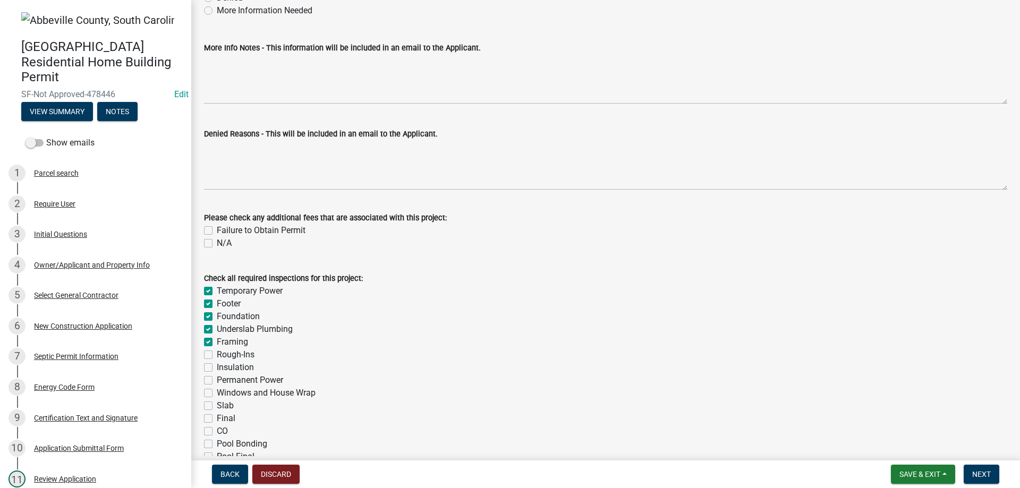
checkbox input "true"
checkbox input "false"
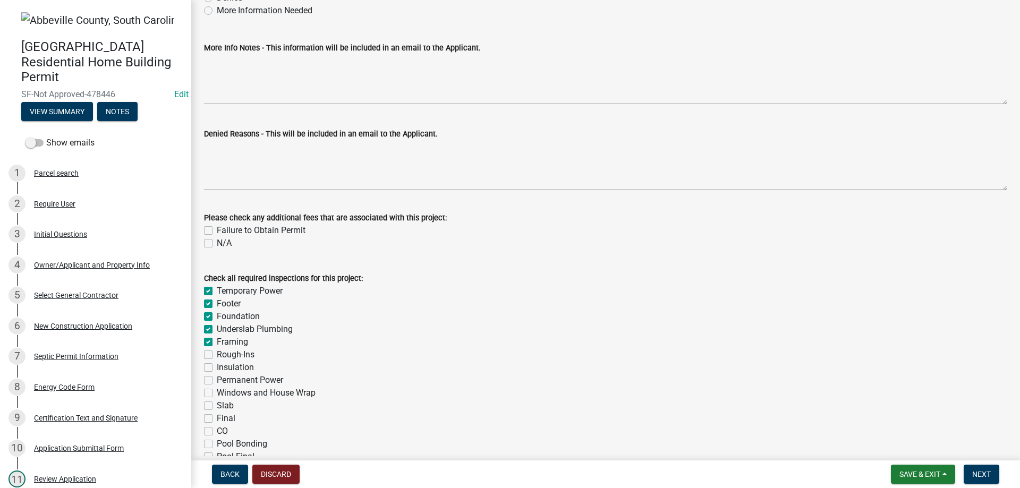
checkbox input "false"
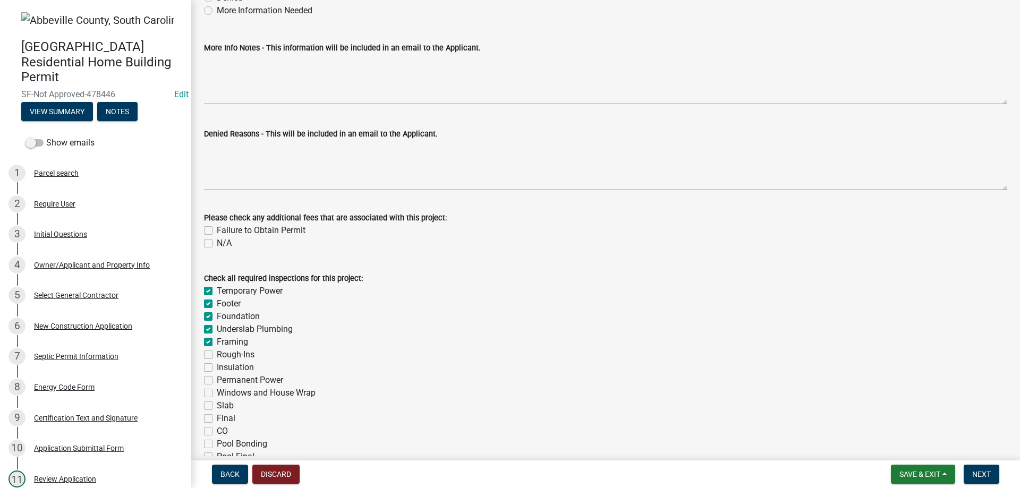
checkbox input "false"
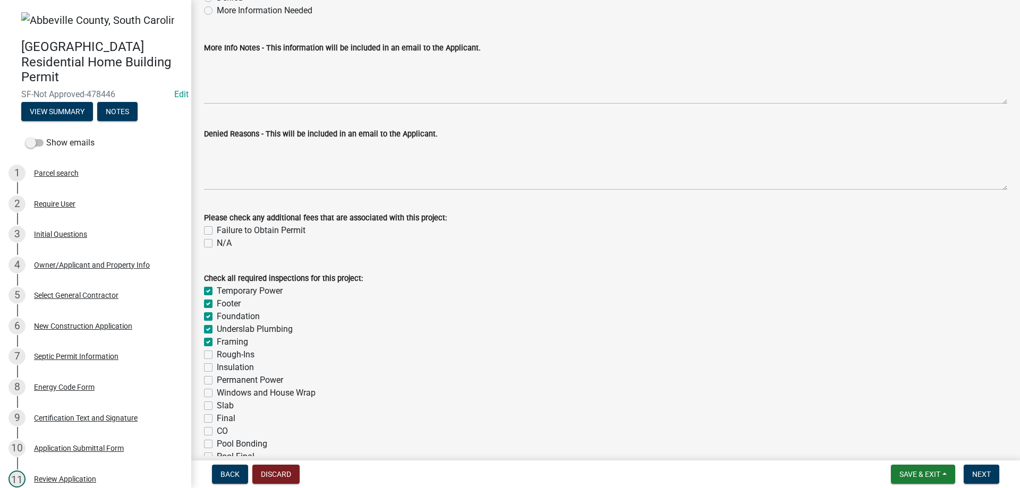
click at [217, 356] on label "Rough-Ins" at bounding box center [236, 354] width 38 height 13
click at [217, 355] on input "Rough-Ins" at bounding box center [220, 351] width 7 height 7
checkbox input "true"
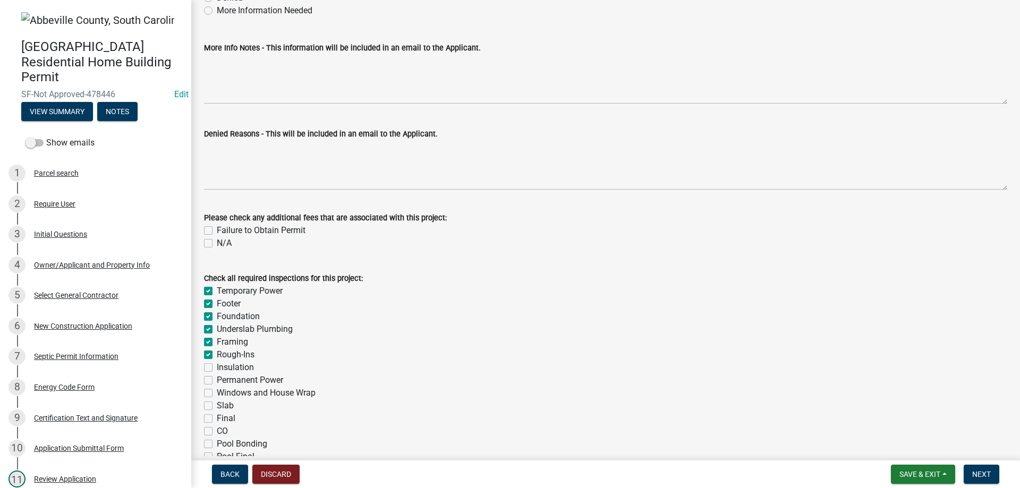
checkbox input "true"
checkbox input "false"
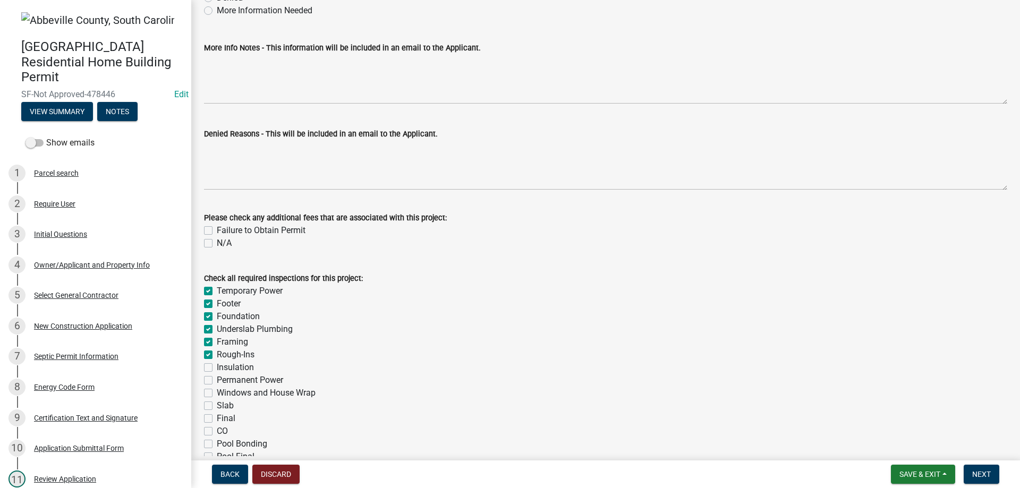
checkbox input "false"
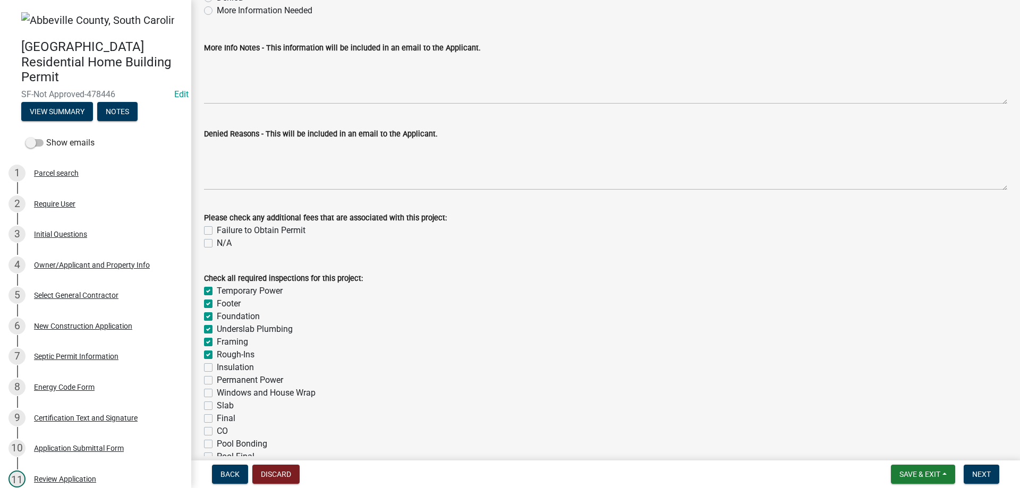
checkbox input "false"
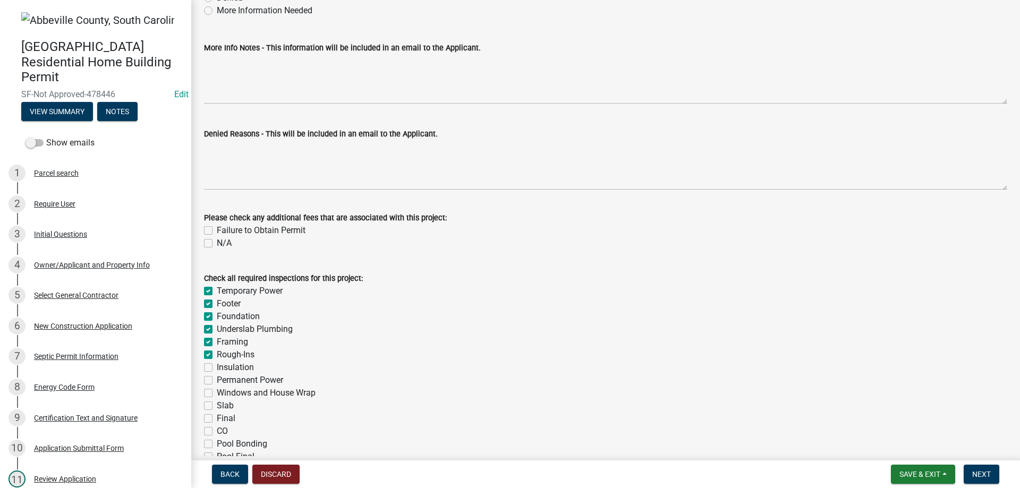
click at [217, 371] on label "Insulation" at bounding box center [235, 367] width 37 height 13
click at [217, 368] on input "Insulation" at bounding box center [220, 364] width 7 height 7
checkbox input "true"
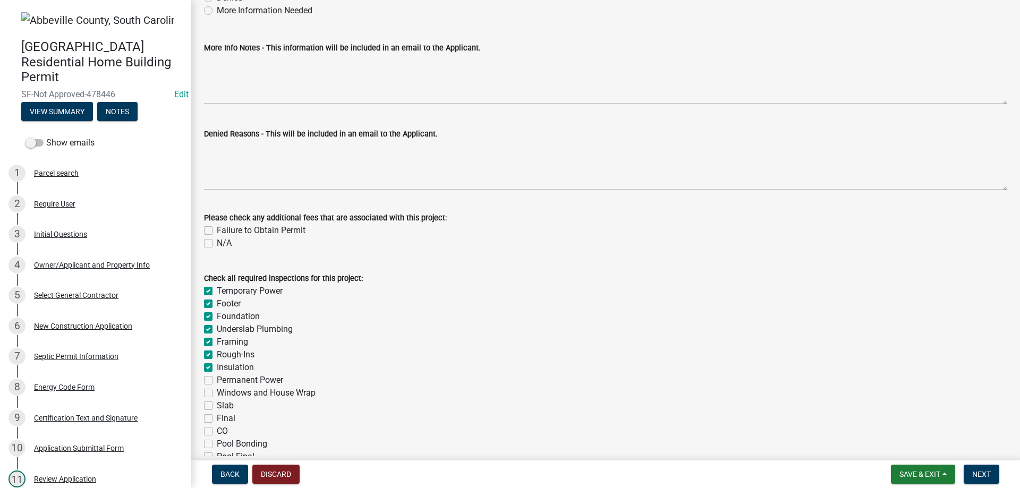
checkbox input "true"
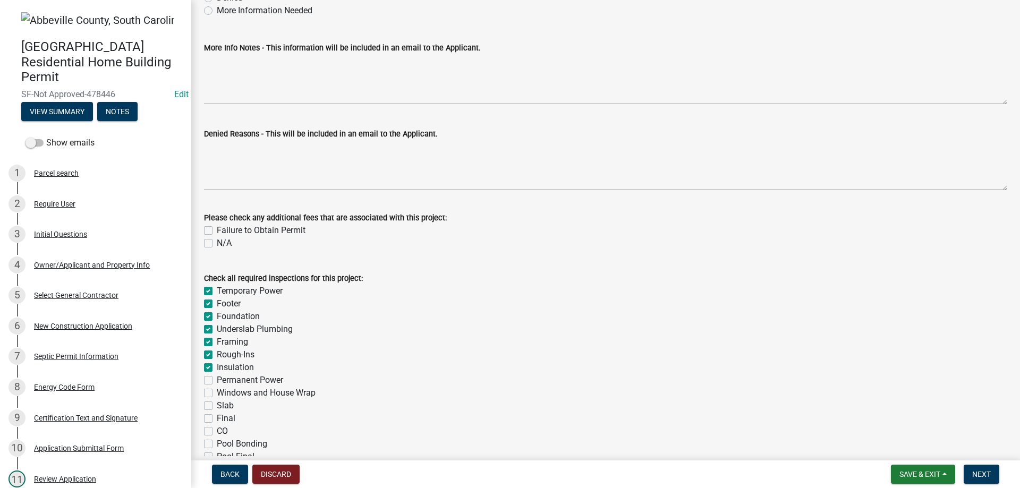
checkbox input "false"
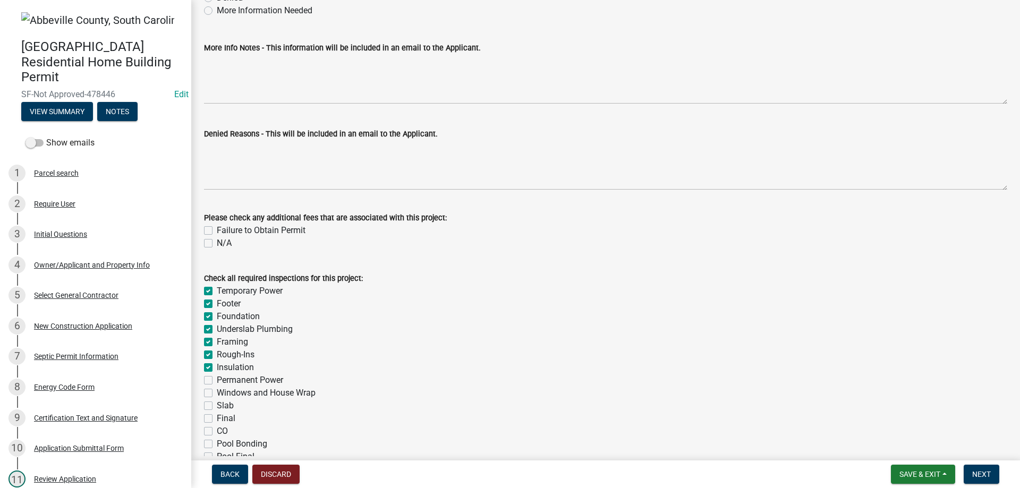
checkbox input "false"
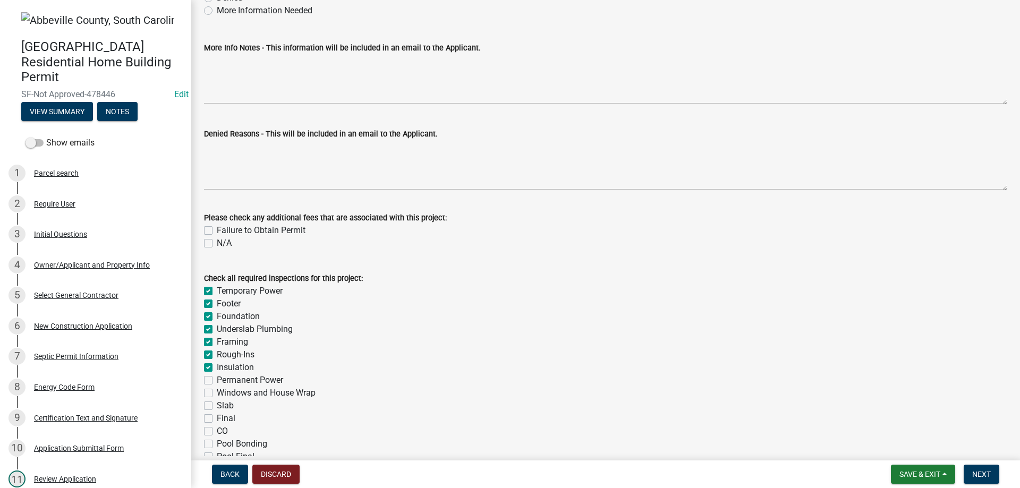
click at [217, 384] on label "Permanent Power" at bounding box center [250, 380] width 66 height 13
click at [217, 381] on input "Permanent Power" at bounding box center [220, 377] width 7 height 7
checkbox input "true"
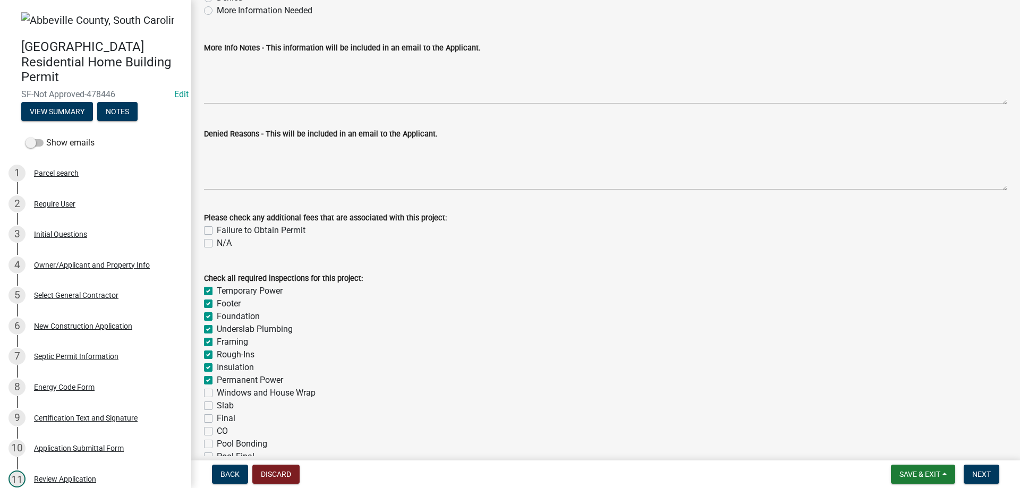
checkbox input "true"
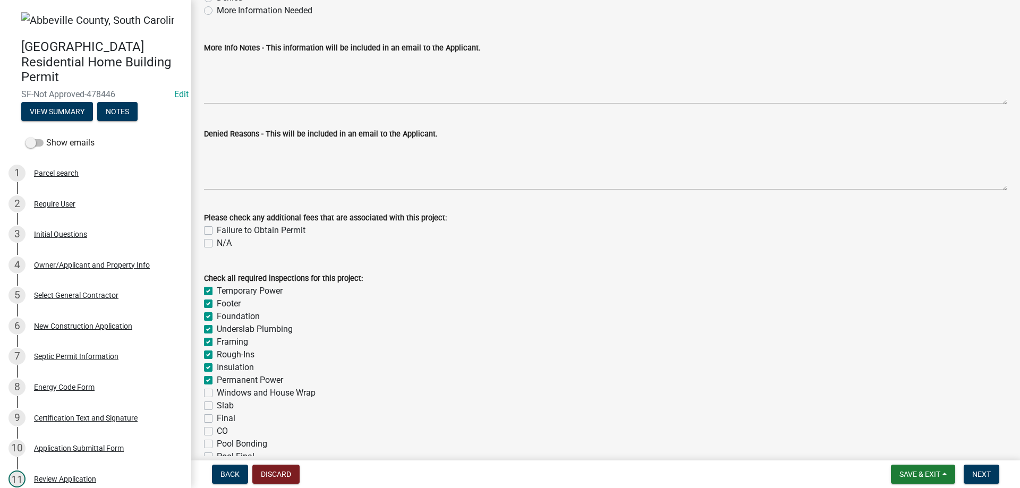
checkbox input "true"
checkbox input "false"
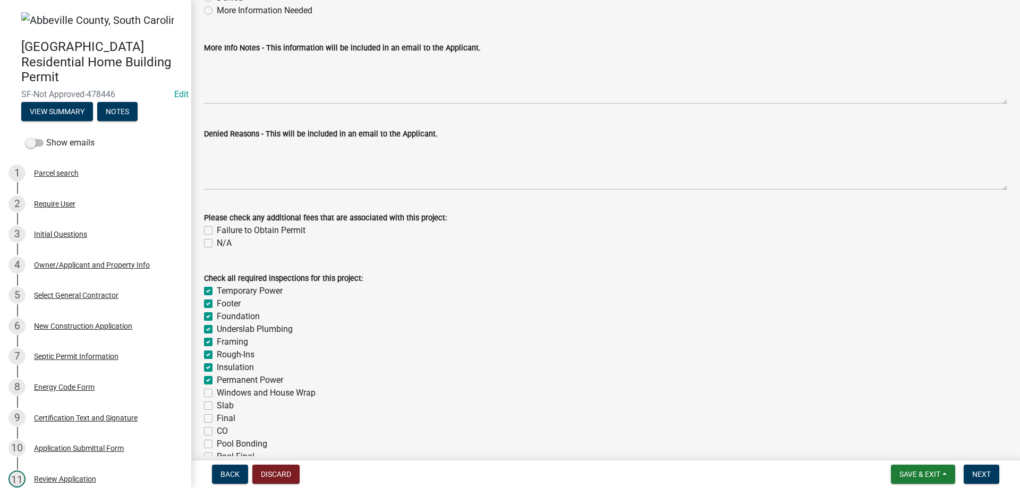
checkbox input "false"
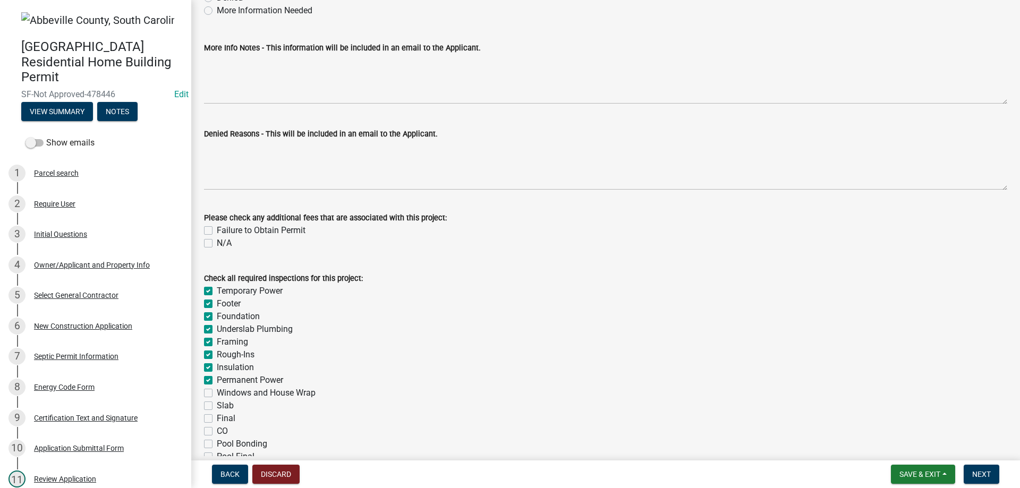
click at [217, 390] on label "Windows and House Wrap" at bounding box center [266, 393] width 99 height 13
click at [217, 390] on input "Windows and House Wrap" at bounding box center [220, 390] width 7 height 7
checkbox input "true"
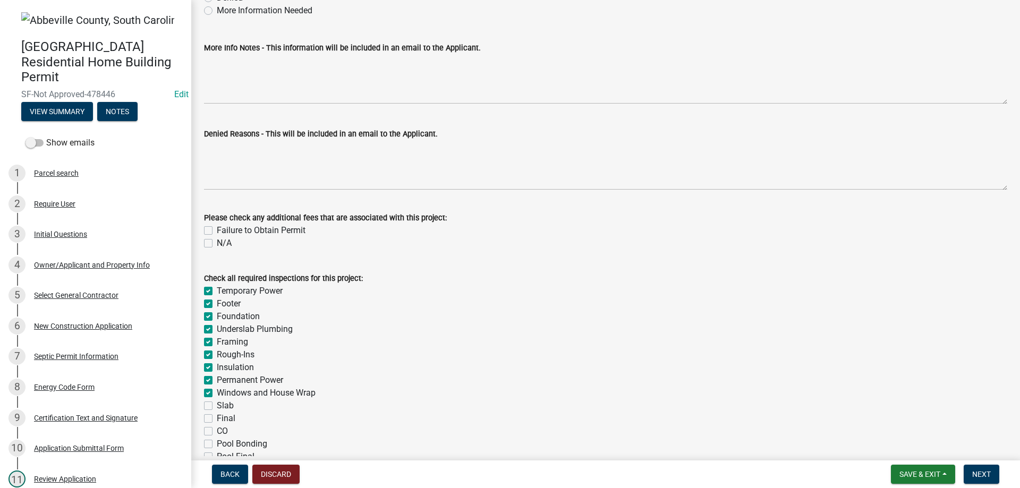
checkbox input "true"
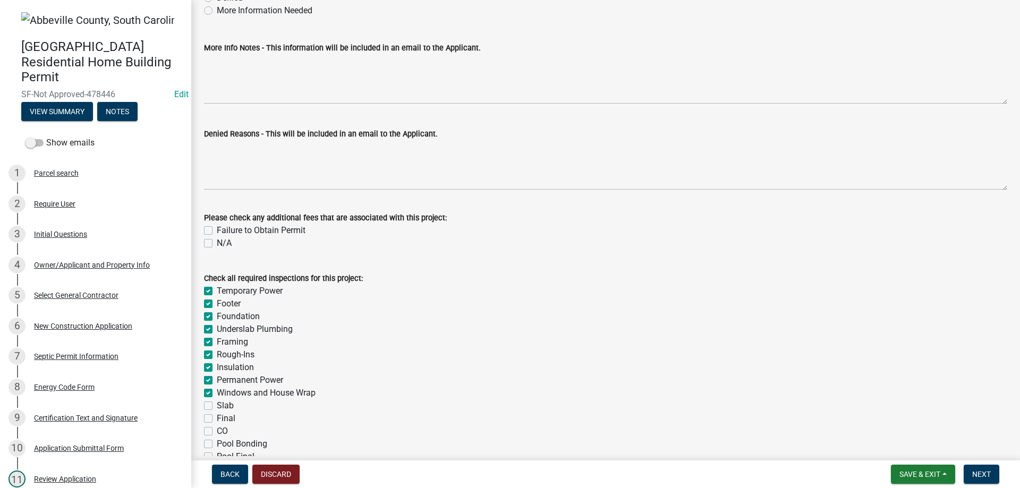
checkbox input "true"
click at [217, 403] on label "Slab" at bounding box center [225, 405] width 17 height 13
click at [217, 403] on input "Slab" at bounding box center [220, 402] width 7 height 7
click at [217, 415] on label "Final" at bounding box center [226, 418] width 19 height 13
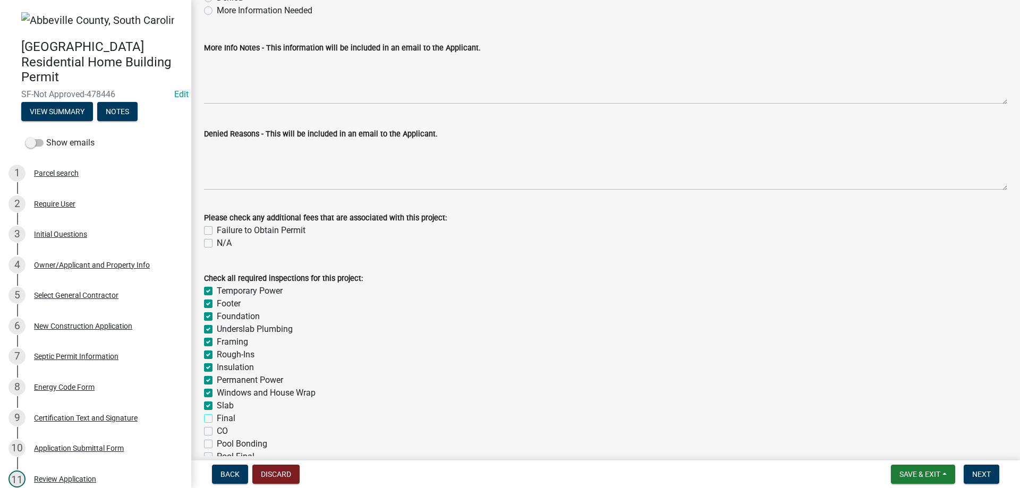
click at [217, 415] on input "Final" at bounding box center [220, 415] width 7 height 7
click at [206, 426] on div "CO" at bounding box center [605, 431] width 803 height 13
click at [217, 432] on label "CO" at bounding box center [222, 431] width 11 height 13
click at [217, 432] on input "CO" at bounding box center [220, 428] width 7 height 7
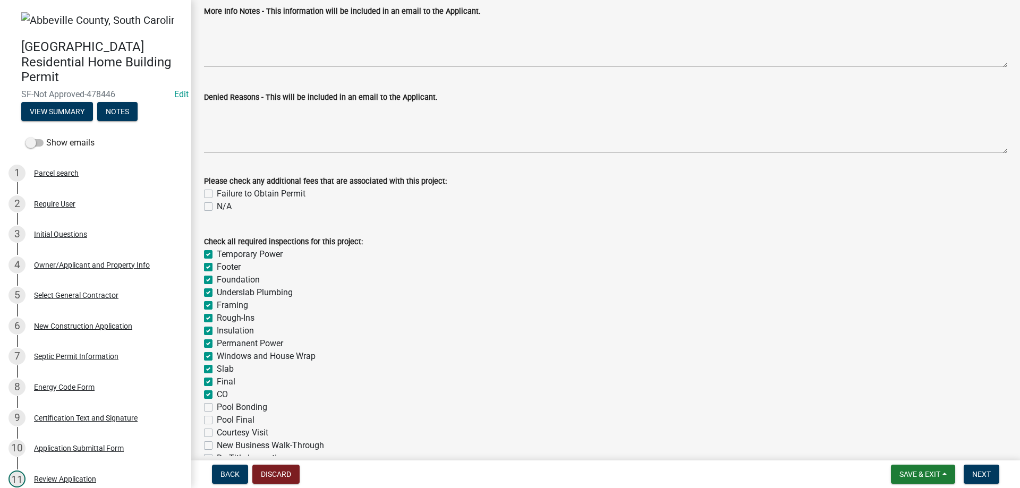
scroll to position [263, 0]
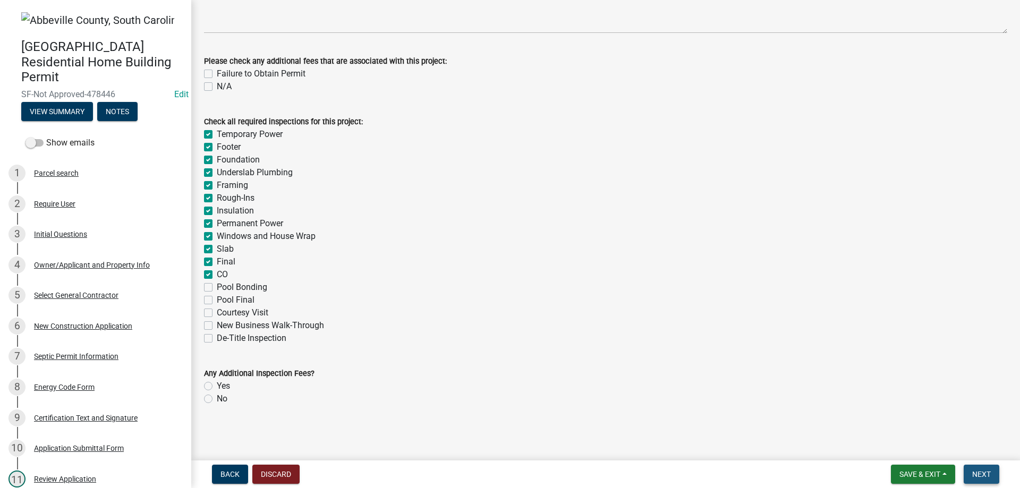
click at [985, 470] on span "Next" at bounding box center [981, 474] width 19 height 8
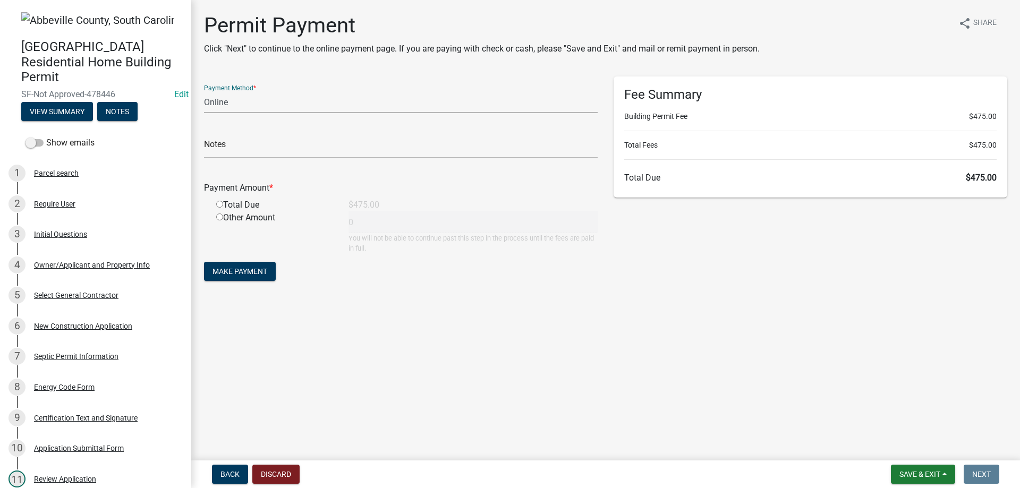
click at [242, 100] on select "Credit Card POS Check Cash Online" at bounding box center [401, 102] width 394 height 22
click at [204, 91] on select "Credit Card POS Check Cash Online" at bounding box center [401, 102] width 394 height 22
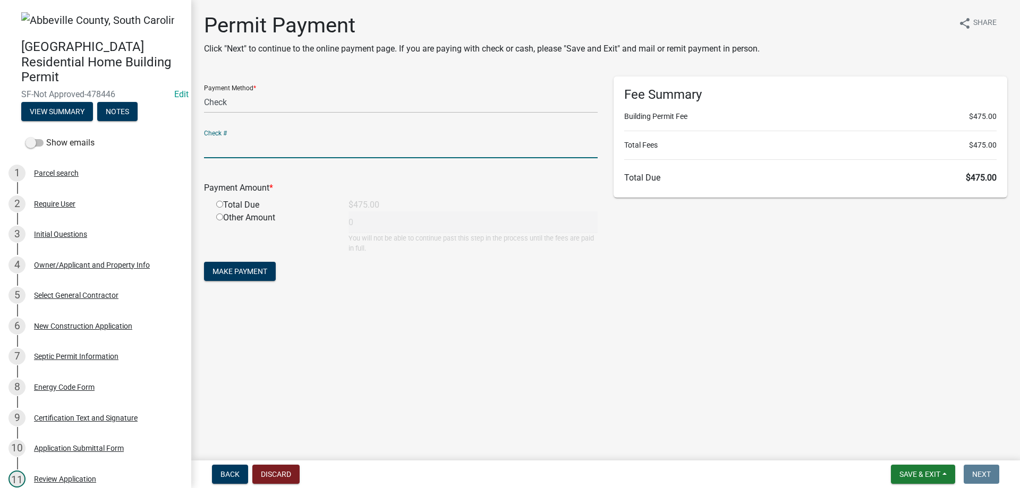
click at [234, 150] on input "text" at bounding box center [401, 147] width 394 height 22
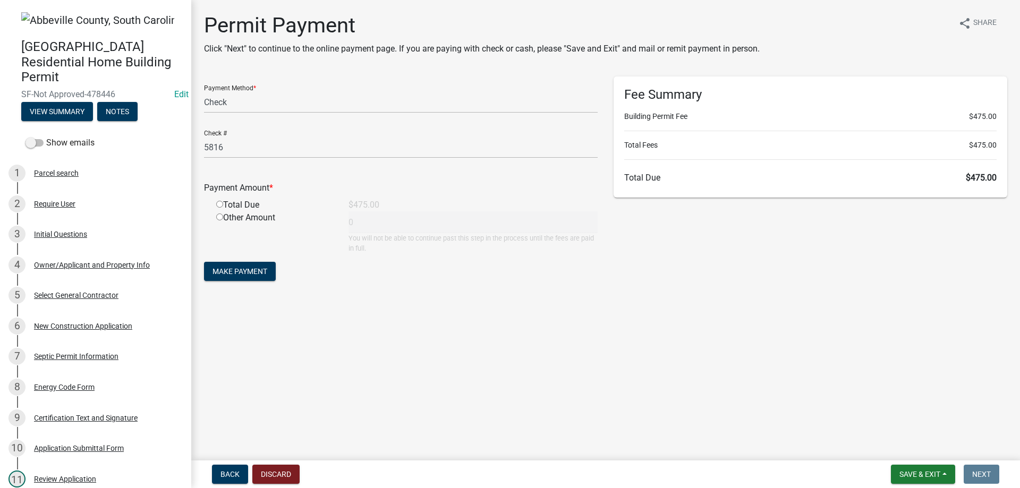
click at [221, 207] on input "radio" at bounding box center [219, 204] width 7 height 7
click at [238, 271] on span "Make Payment" at bounding box center [239, 271] width 55 height 8
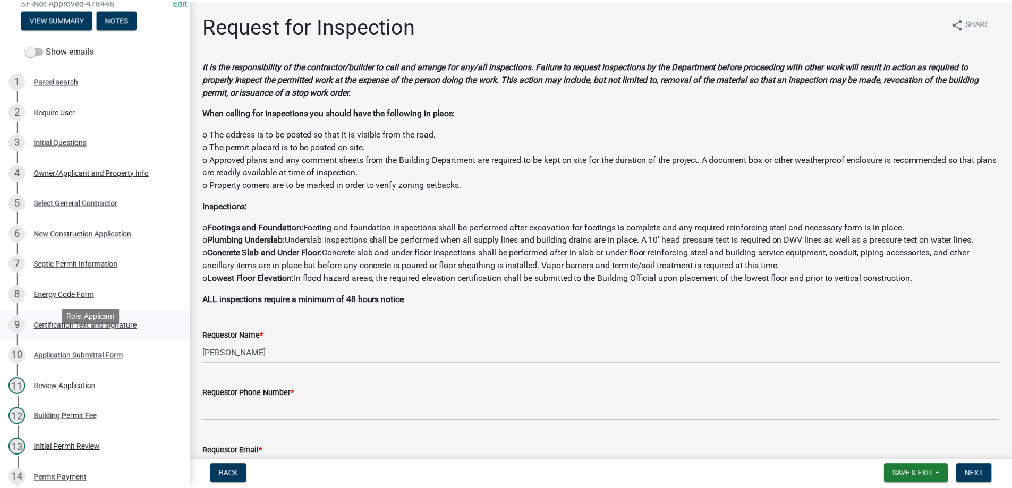
scroll to position [212, 0]
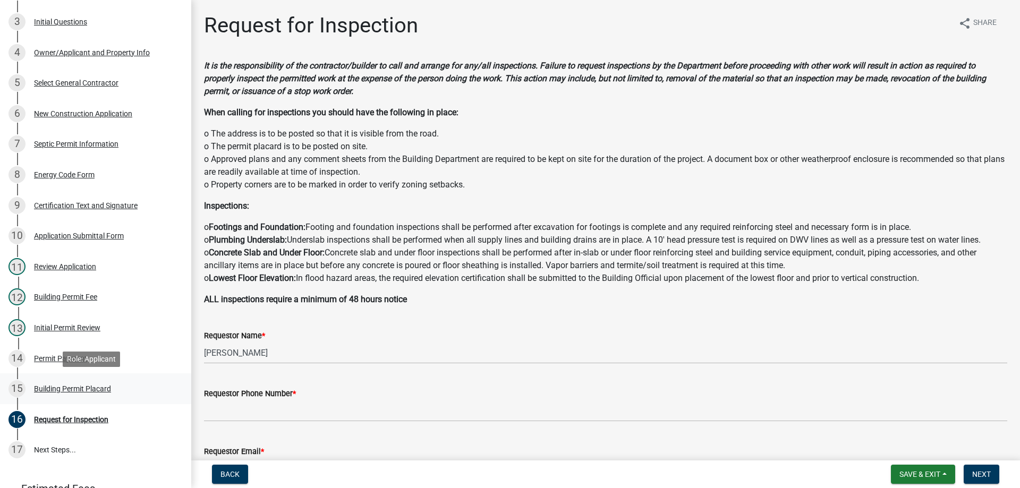
click at [49, 390] on div "Building Permit Placard" at bounding box center [72, 388] width 77 height 7
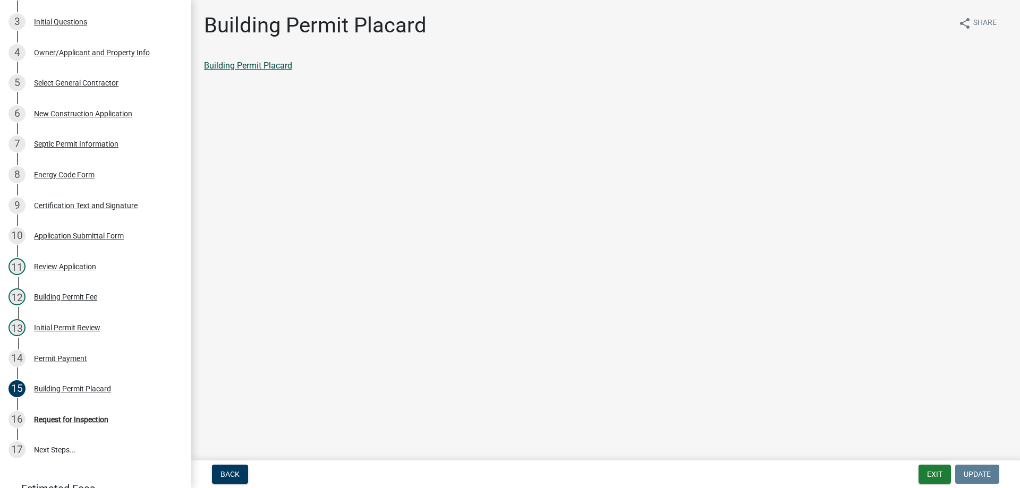
click at [266, 67] on link "Building Permit Placard" at bounding box center [248, 66] width 88 height 10
click at [35, 356] on div "Permit Payment" at bounding box center [60, 358] width 53 height 7
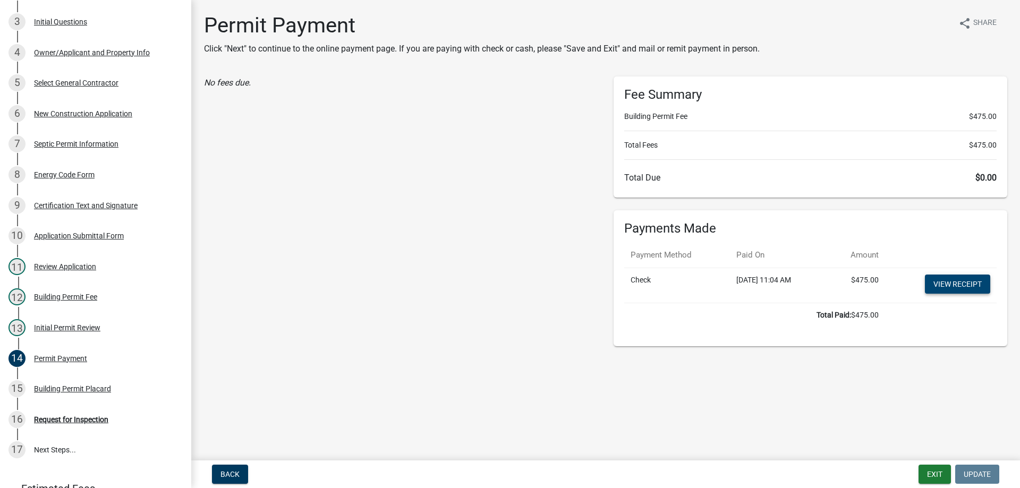
click at [963, 289] on link "View receipt" at bounding box center [957, 284] width 65 height 19
click at [940, 474] on button "Exit" at bounding box center [934, 474] width 32 height 19
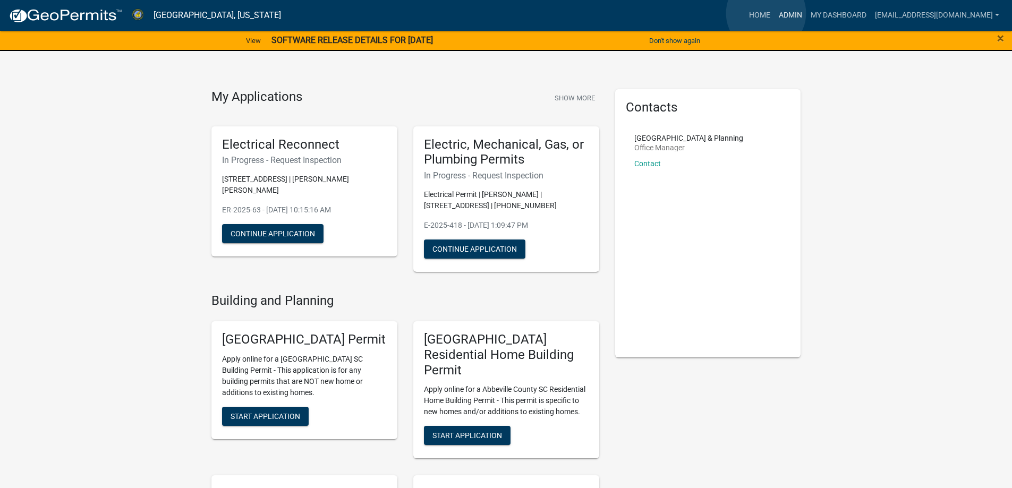
click at [774, 13] on link "Admin" at bounding box center [790, 15] width 32 height 20
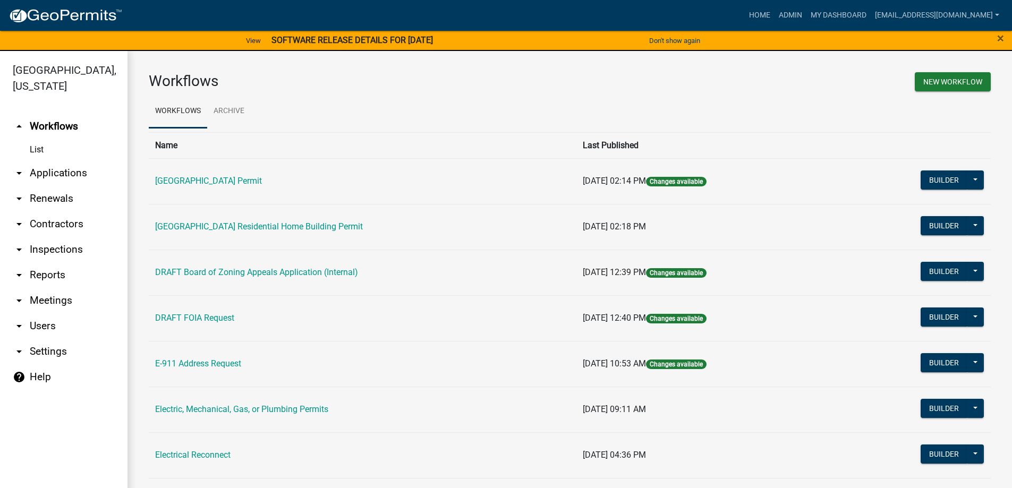
click at [16, 171] on icon "arrow_drop_down" at bounding box center [19, 173] width 13 height 13
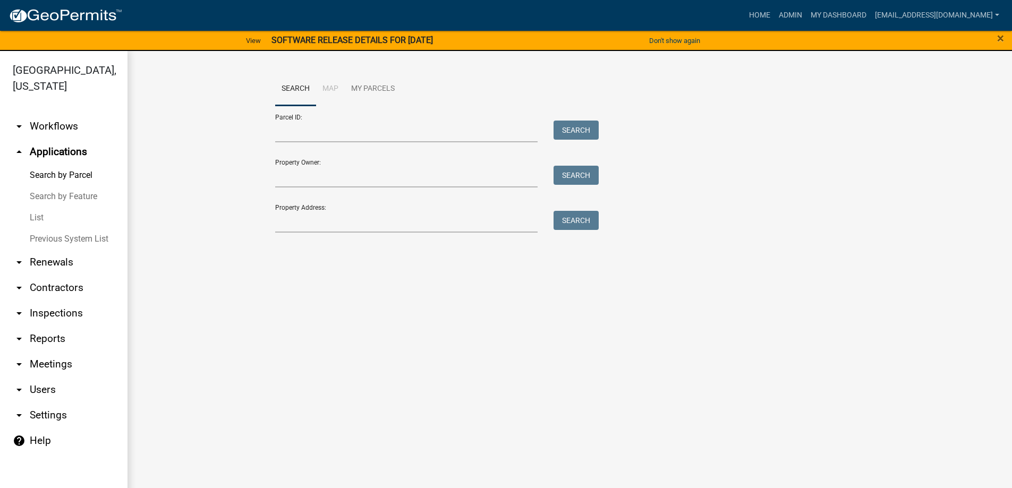
click at [36, 217] on link "List" at bounding box center [63, 217] width 127 height 21
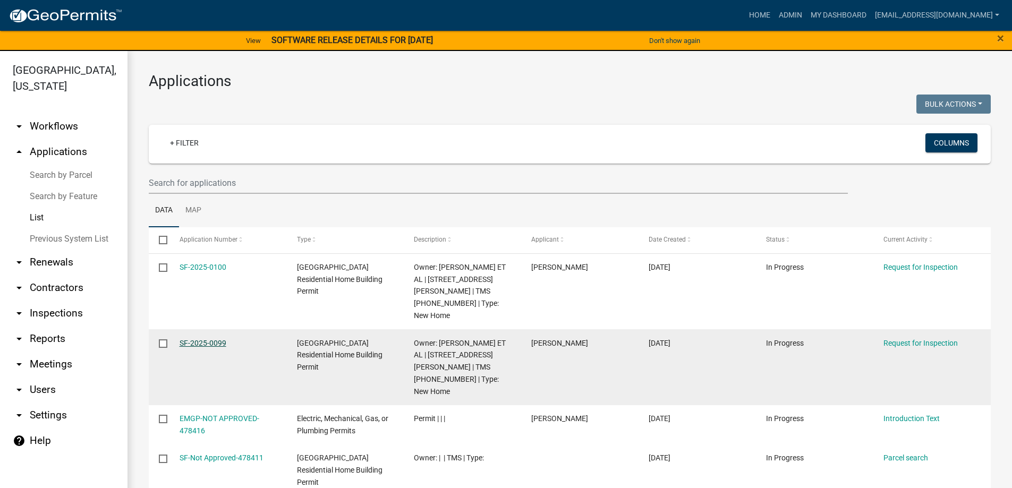
click at [207, 339] on link "SF-2025-0099" at bounding box center [202, 343] width 47 height 8
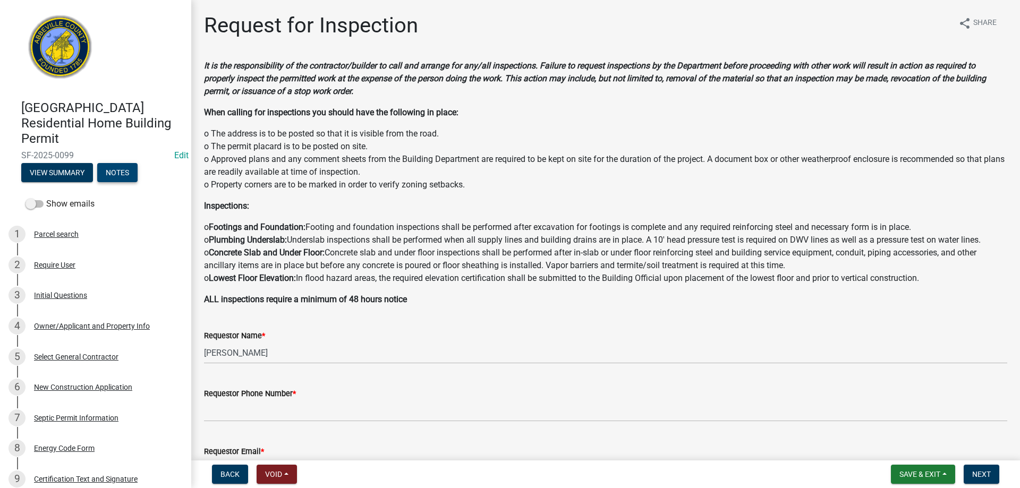
click at [119, 176] on button "Notes" at bounding box center [117, 172] width 40 height 19
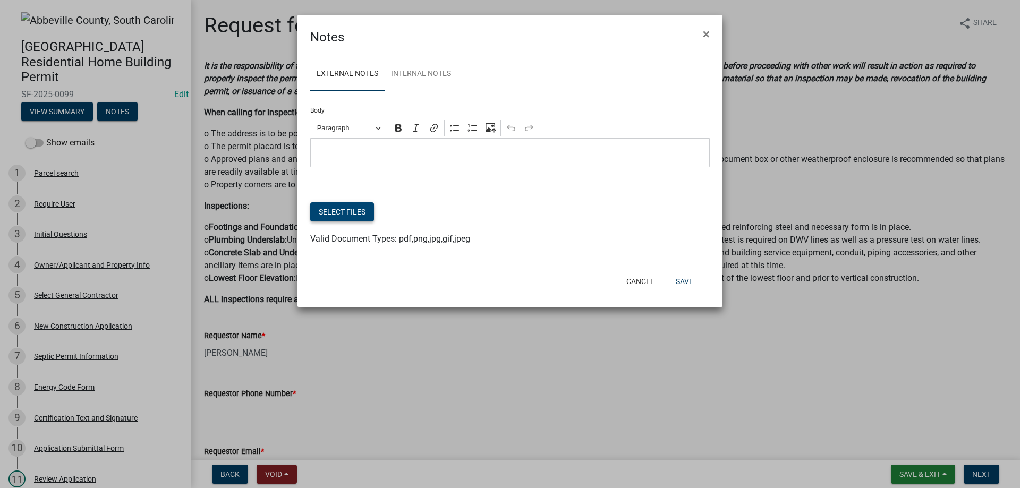
click at [336, 209] on button "Select files" at bounding box center [342, 211] width 64 height 19
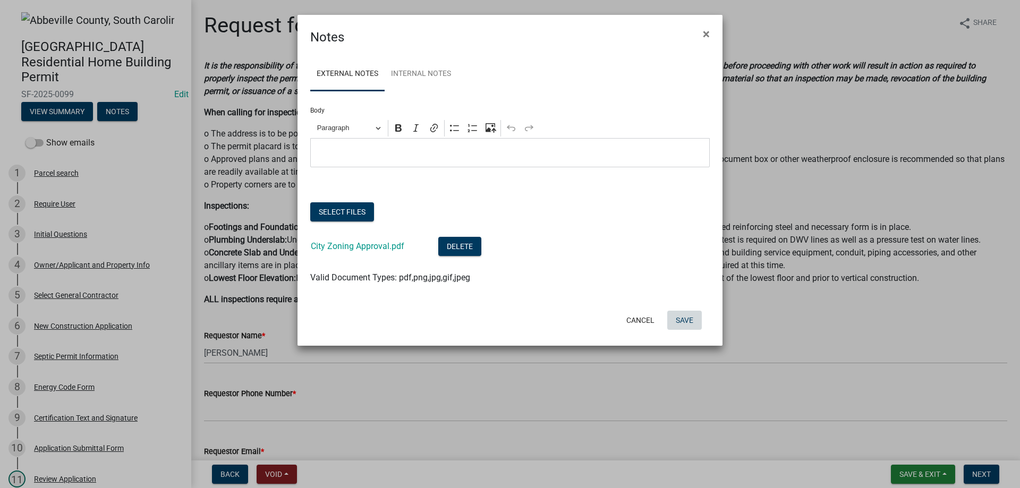
click at [686, 319] on button "Save" at bounding box center [684, 320] width 35 height 19
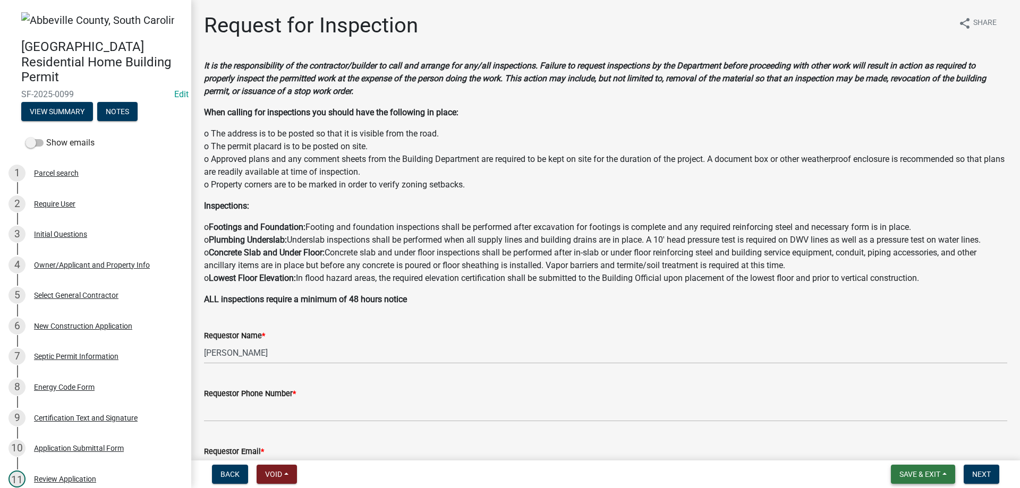
click at [909, 473] on span "Save & Exit" at bounding box center [919, 474] width 41 height 8
click at [907, 446] on button "Save & Exit" at bounding box center [912, 446] width 85 height 25
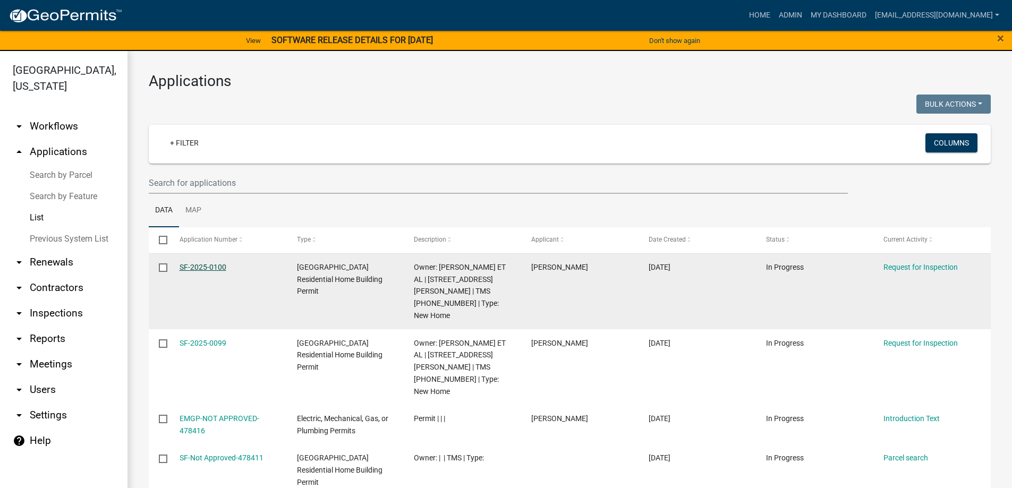
click at [201, 271] on link "SF-2025-0100" at bounding box center [202, 267] width 47 height 8
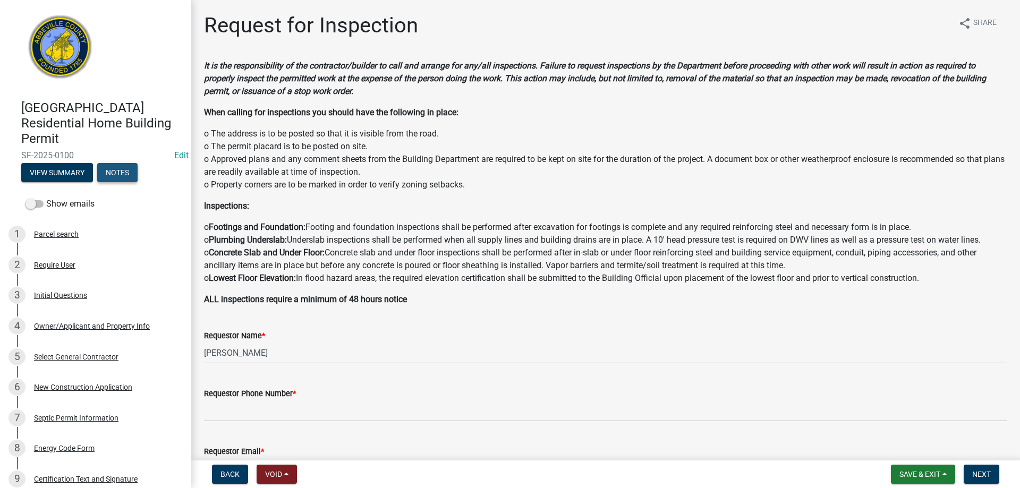
click at [125, 170] on button "Notes" at bounding box center [117, 172] width 40 height 19
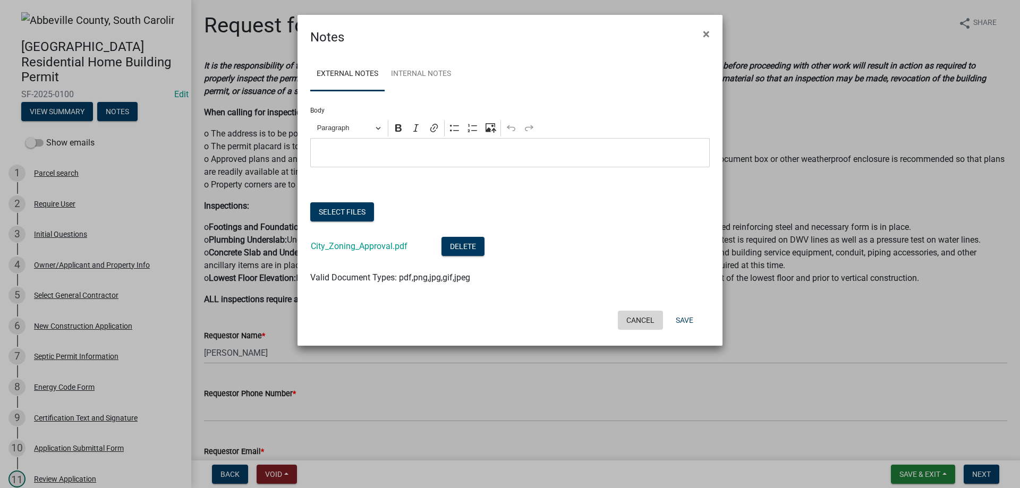
click at [640, 322] on button "Cancel" at bounding box center [640, 320] width 45 height 19
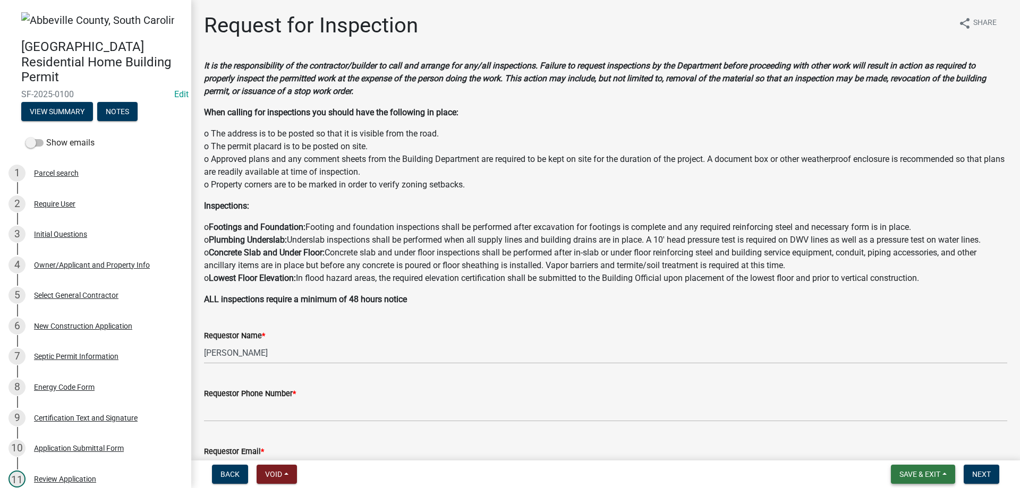
click at [925, 476] on span "Save & Exit" at bounding box center [919, 474] width 41 height 8
click at [924, 450] on button "Save & Exit" at bounding box center [912, 446] width 85 height 25
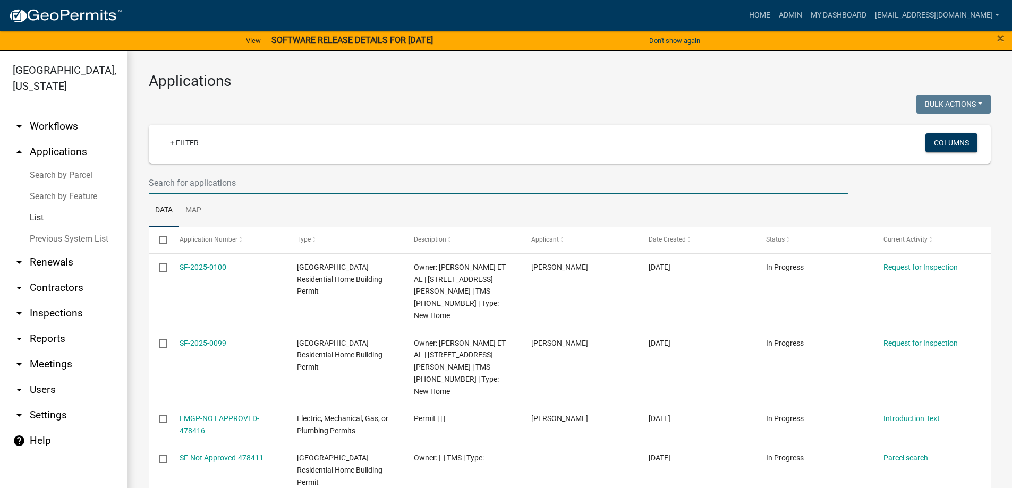
click at [281, 179] on input "text" at bounding box center [498, 183] width 699 height 22
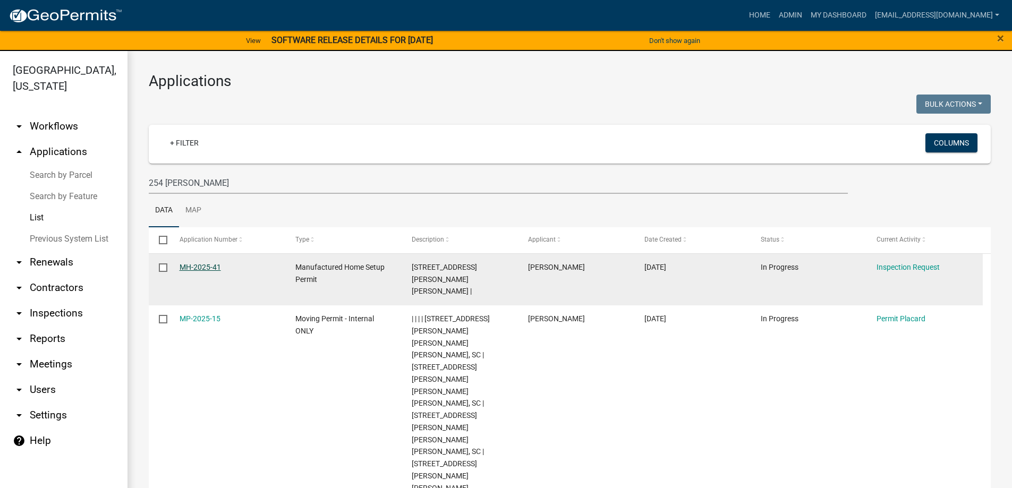
click at [198, 263] on link "MH-2025-41" at bounding box center [199, 267] width 41 height 8
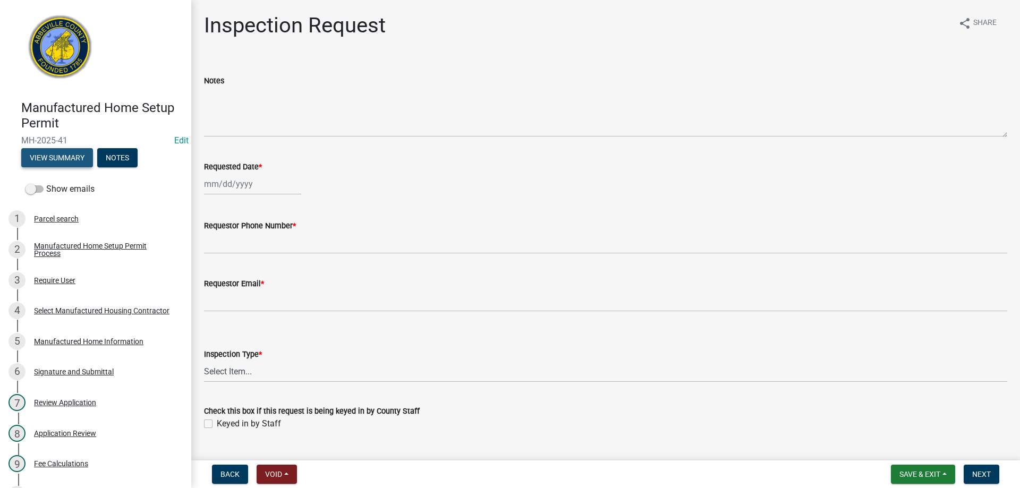
click at [65, 164] on button "View Summary" at bounding box center [57, 157] width 72 height 19
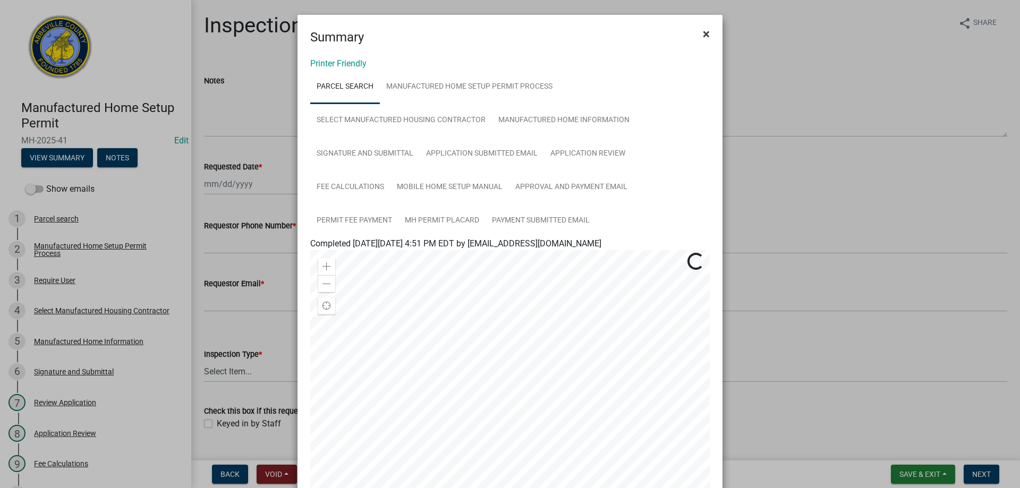
click at [703, 35] on span "×" at bounding box center [706, 34] width 7 height 15
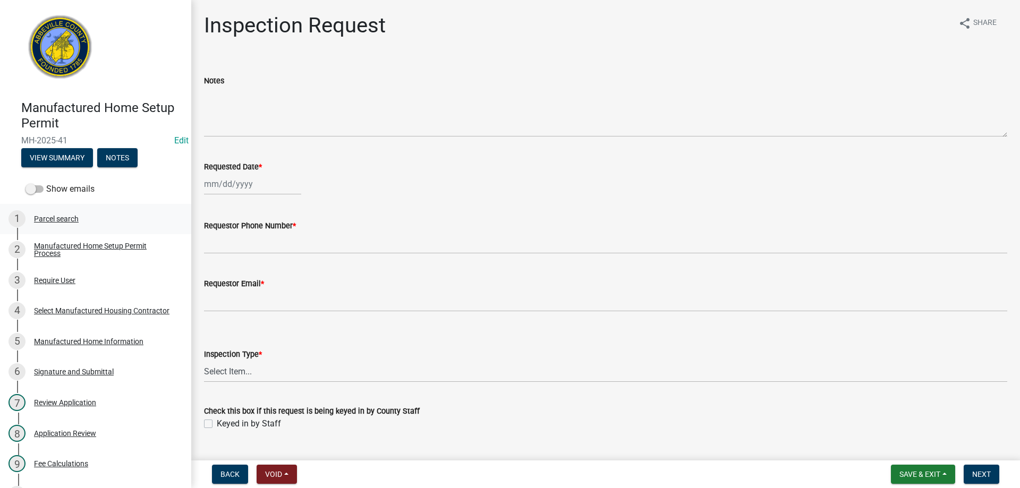
click at [70, 220] on div "Parcel search" at bounding box center [56, 218] width 45 height 7
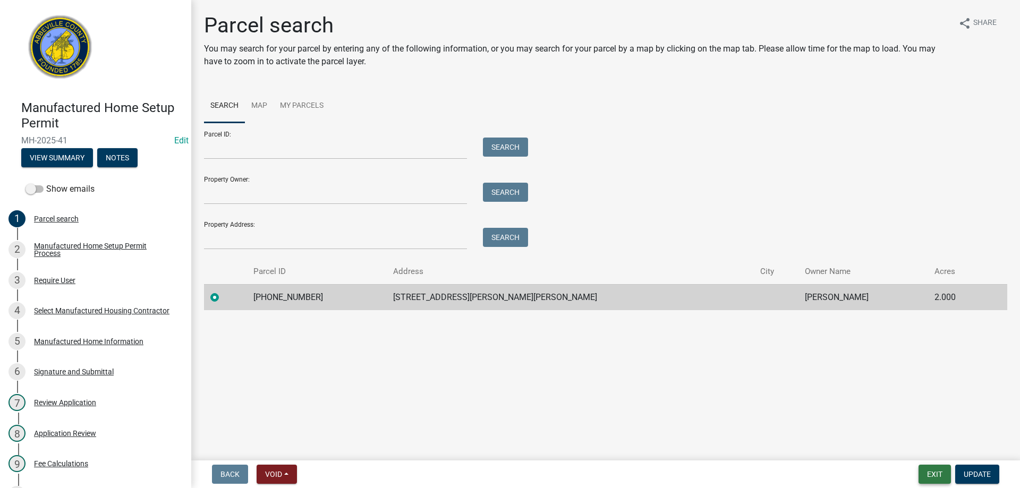
click at [939, 474] on button "Exit" at bounding box center [934, 474] width 32 height 19
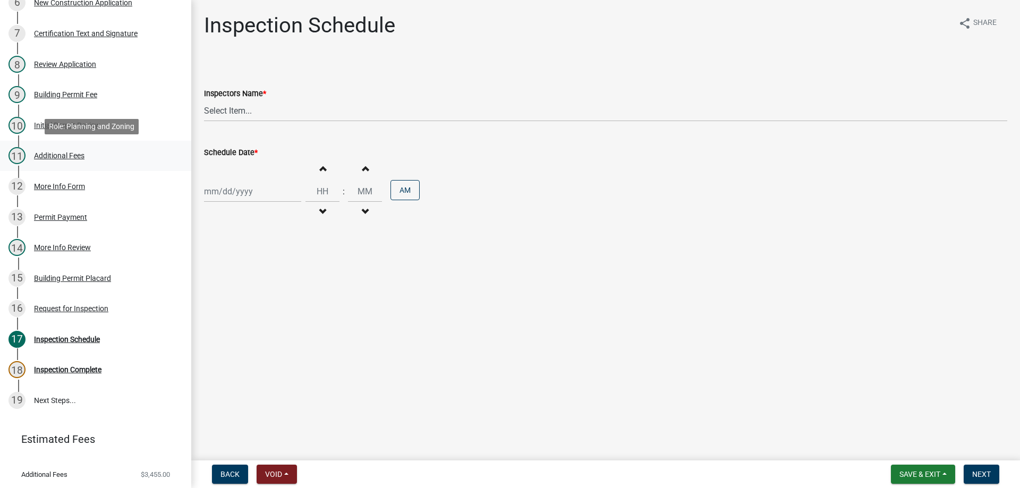
scroll to position [372, 0]
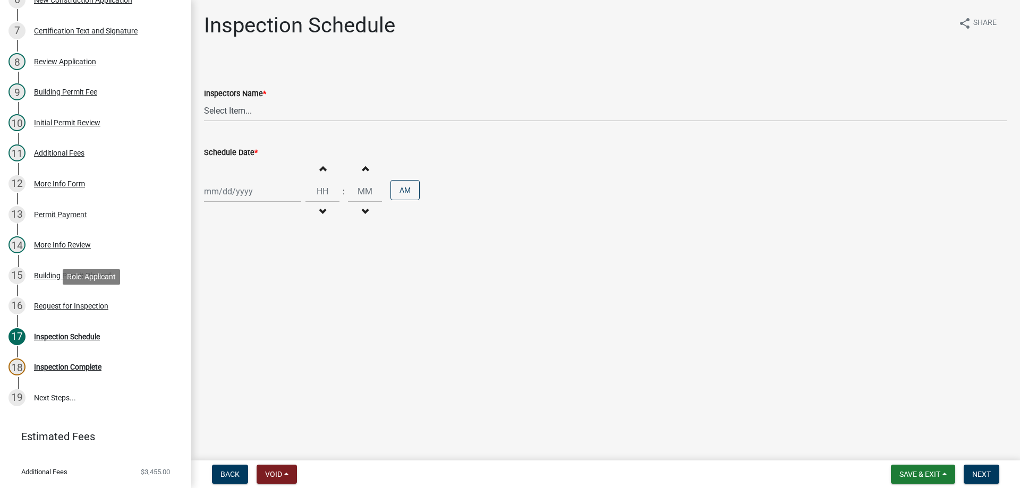
click at [68, 300] on div "16 Request for Inspection" at bounding box center [91, 305] width 166 height 17
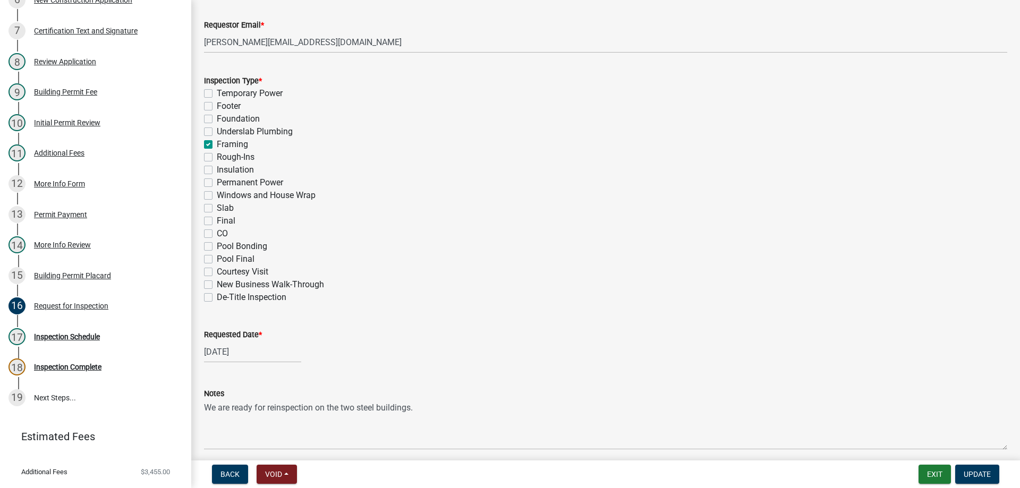
scroll to position [518, 0]
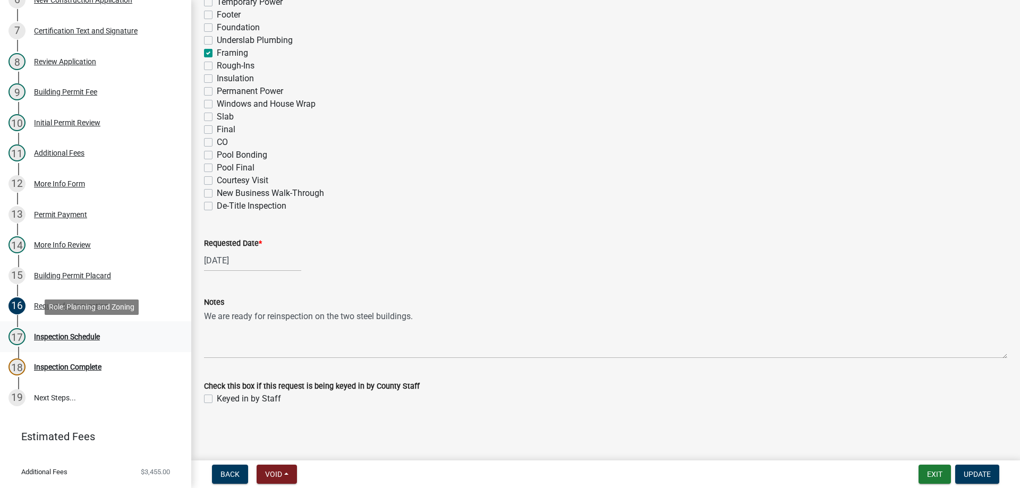
click at [64, 337] on div "Inspection Schedule" at bounding box center [67, 336] width 66 height 7
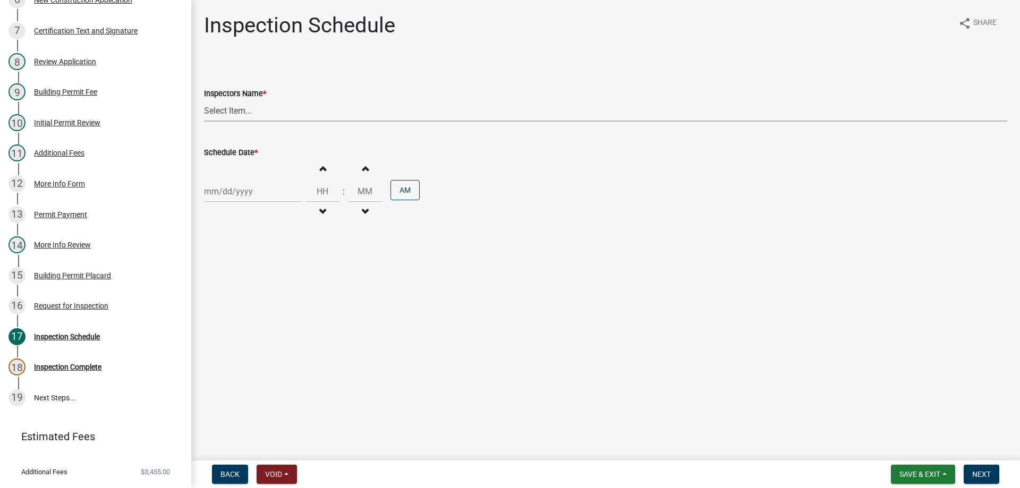
click at [247, 114] on select "Select Item... aprice@abbevillecountysc.com (Andrew M. Price) soshields@abbevil…" at bounding box center [605, 111] width 803 height 22
select select "896ec84b-7942-43b9-a78d-4f1554b7930c"
click at [204, 100] on select "Select Item... aprice@abbevillecountysc.com (Andrew M. Price) soshields@abbevil…" at bounding box center [605, 111] width 803 height 22
click at [243, 186] on div at bounding box center [252, 192] width 97 height 22
select select "9"
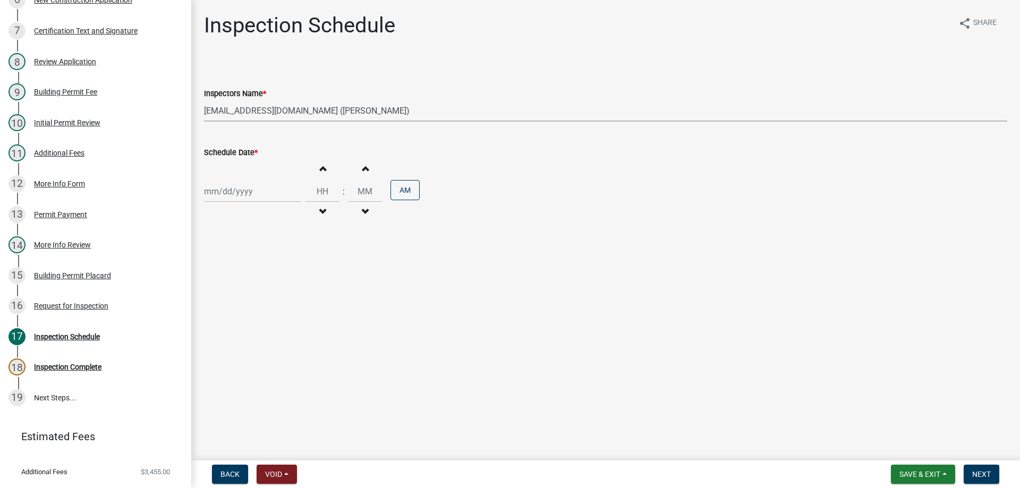
select select "2025"
click at [233, 284] on div "16" at bounding box center [231, 281] width 17 height 17
type input "09/16/2025"
click at [328, 193] on input "Hours" at bounding box center [322, 192] width 34 height 22
type input "11"
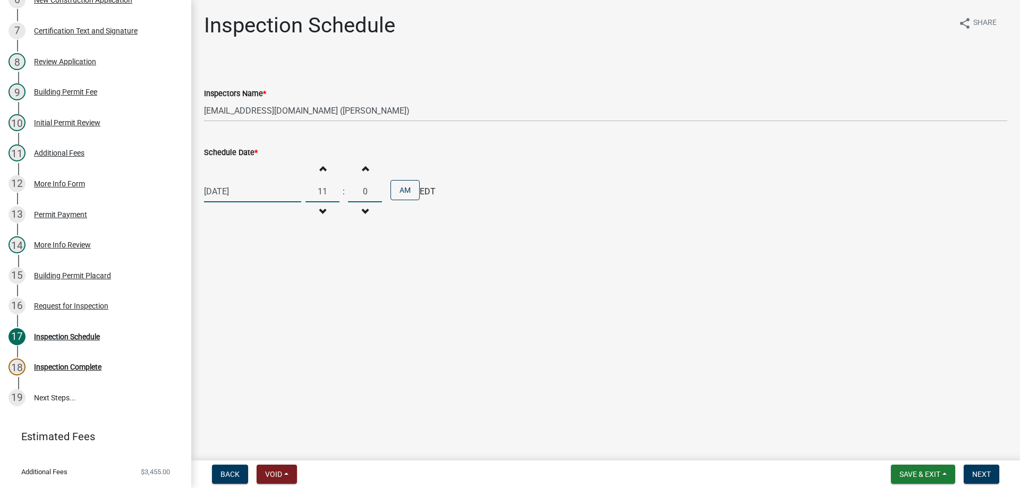
type input "00"
click at [977, 474] on span "Next" at bounding box center [981, 474] width 19 height 8
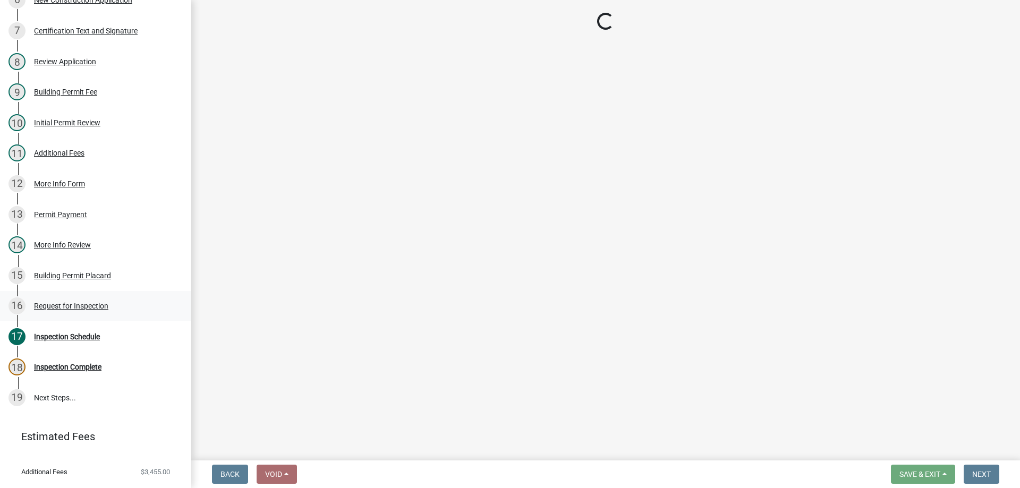
click at [65, 302] on div "Request for Inspection" at bounding box center [71, 305] width 74 height 7
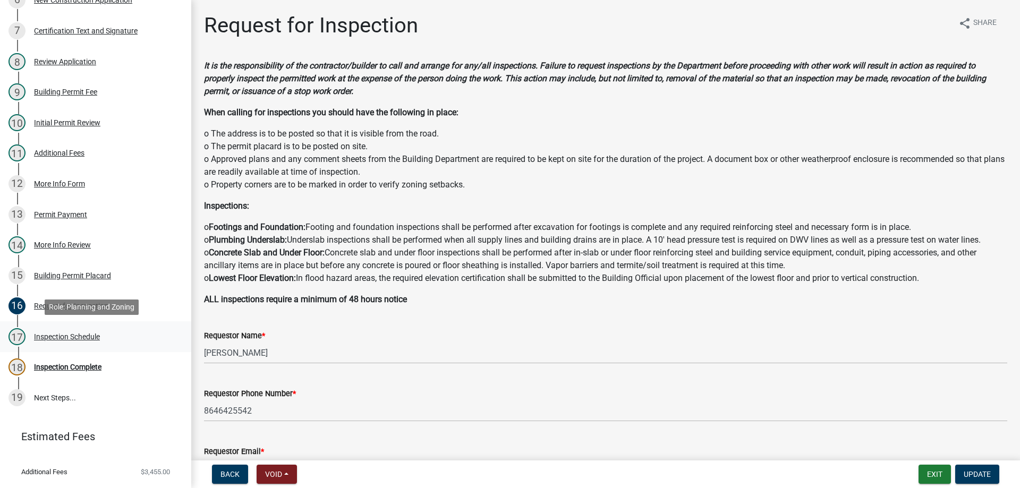
click at [31, 337] on div "17 Inspection Schedule" at bounding box center [91, 336] width 166 height 17
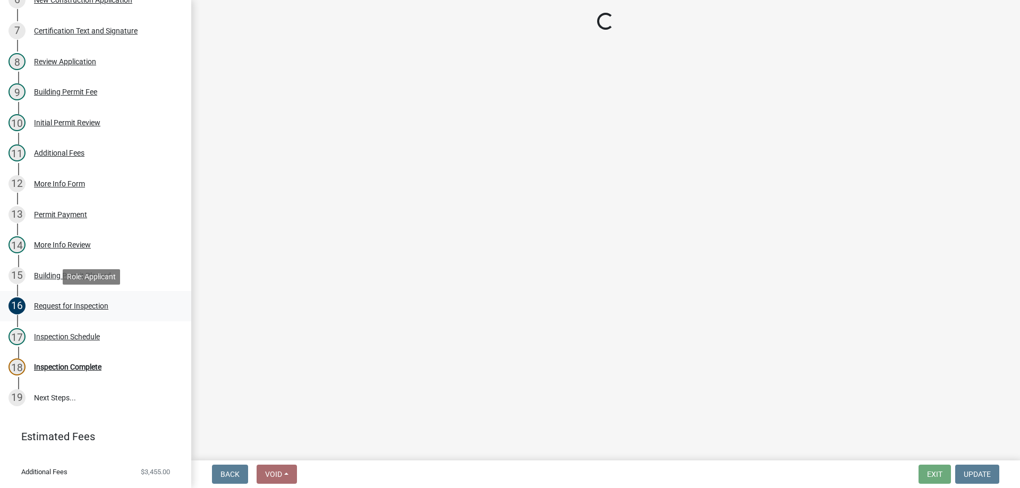
click at [85, 309] on div "Request for Inspection" at bounding box center [71, 305] width 74 height 7
select select "896ec84b-7942-43b9-a78d-4f1554b7930c"
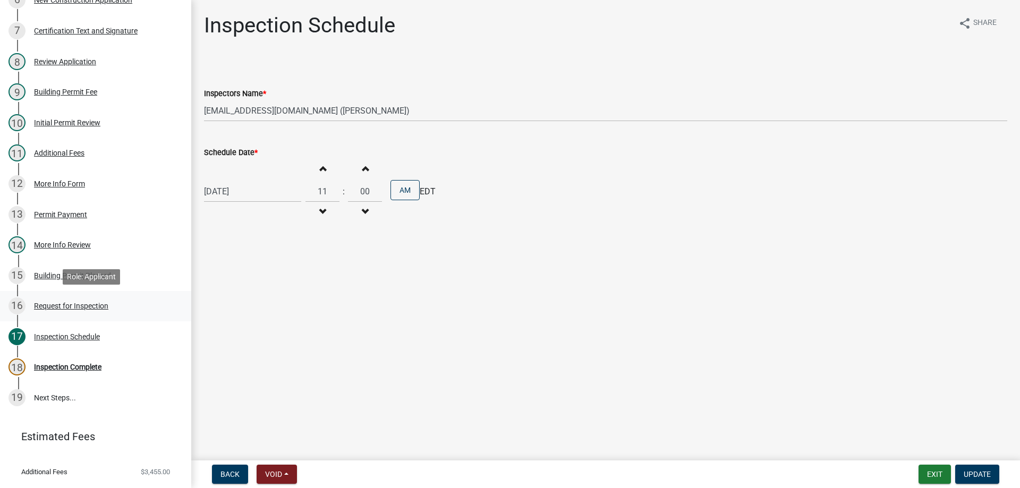
click at [84, 306] on div "Request for Inspection" at bounding box center [71, 305] width 74 height 7
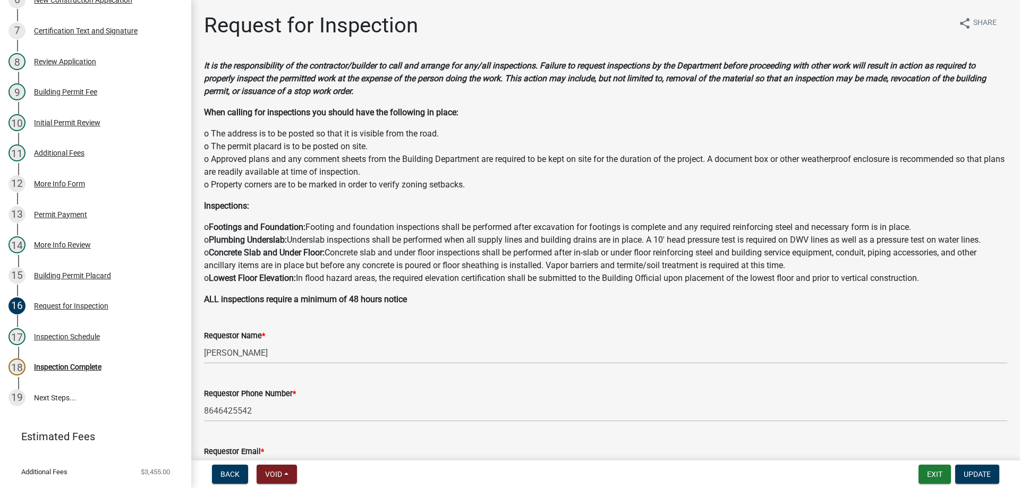
scroll to position [53, 0]
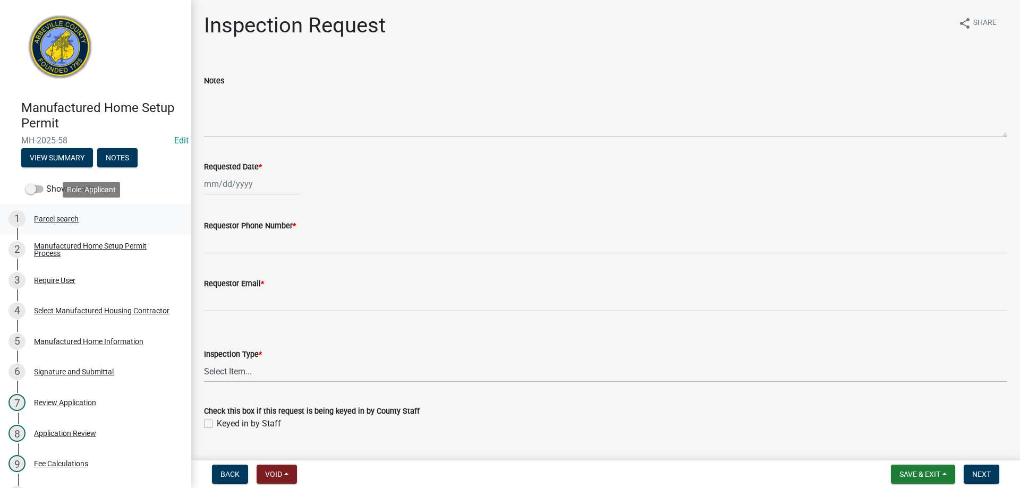
click at [61, 219] on div "Parcel search" at bounding box center [56, 218] width 45 height 7
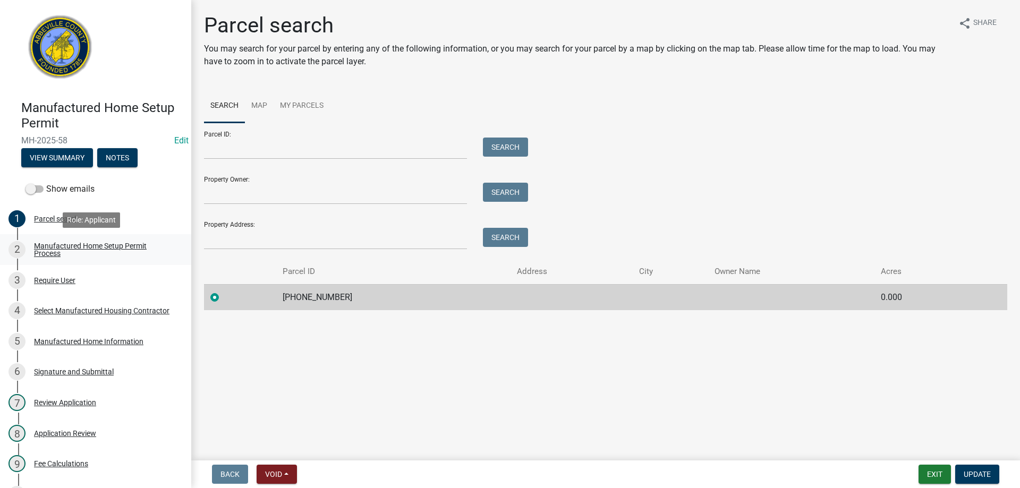
click at [52, 246] on div "Manufactured Home Setup Permit Process" at bounding box center [104, 249] width 140 height 15
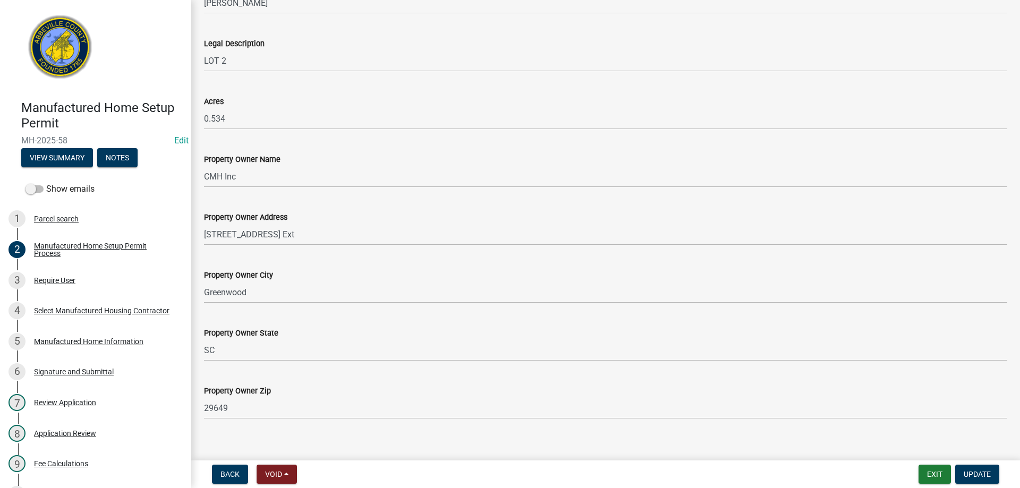
scroll to position [780, 0]
